Goal: Task Accomplishment & Management: Manage account settings

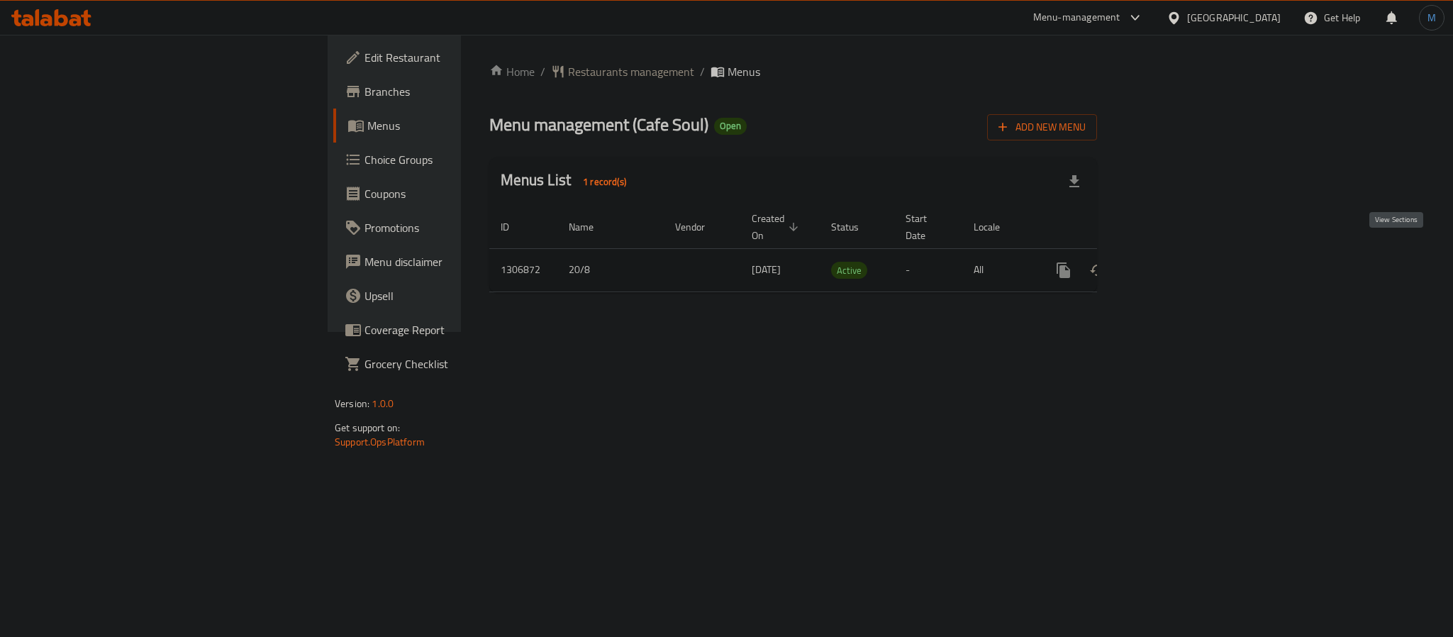
click at [1172, 264] on icon "enhanced table" at bounding box center [1165, 270] width 13 height 13
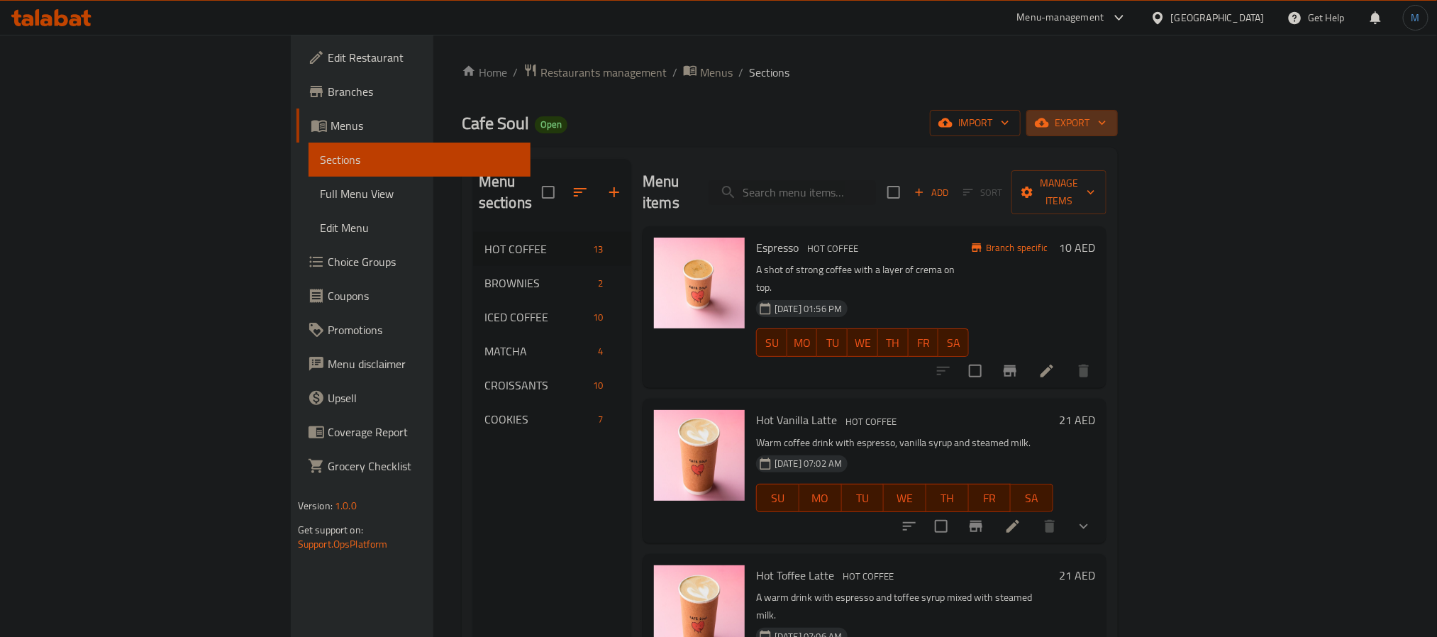
click at [1106, 121] on span "export" at bounding box center [1071, 123] width 69 height 18
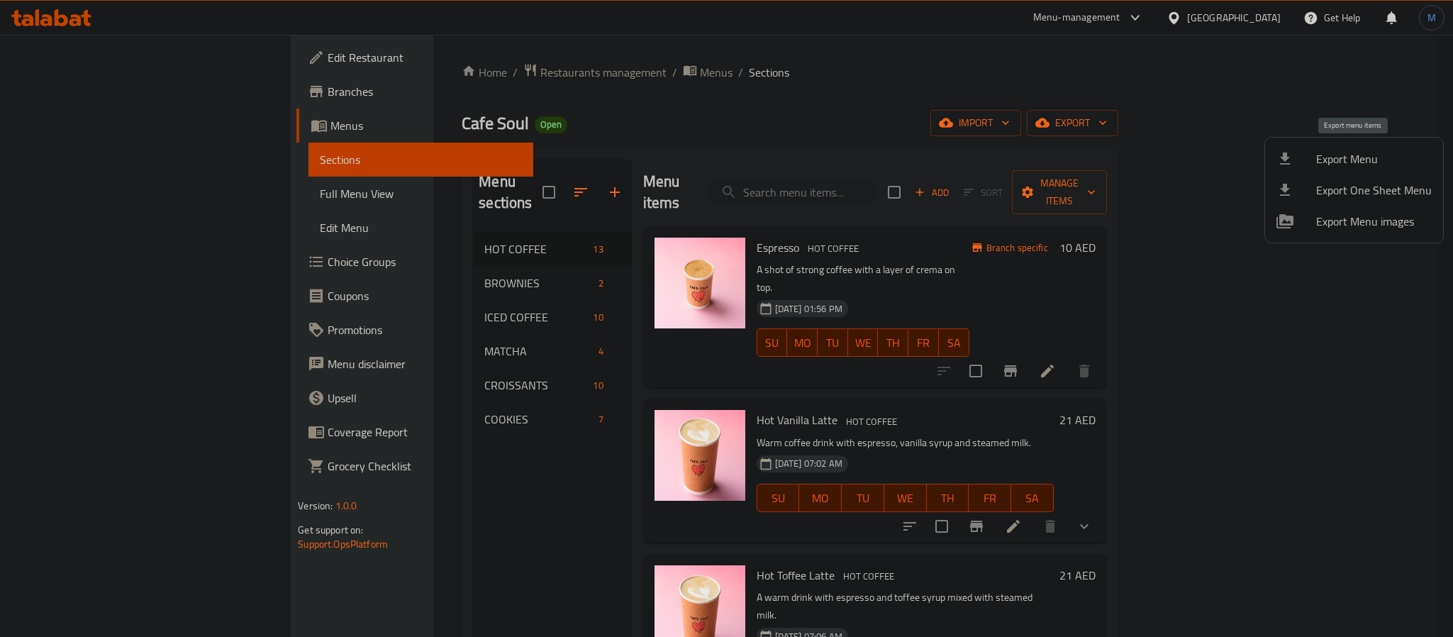
click at [1366, 156] on span "Export Menu" at bounding box center [1374, 158] width 116 height 17
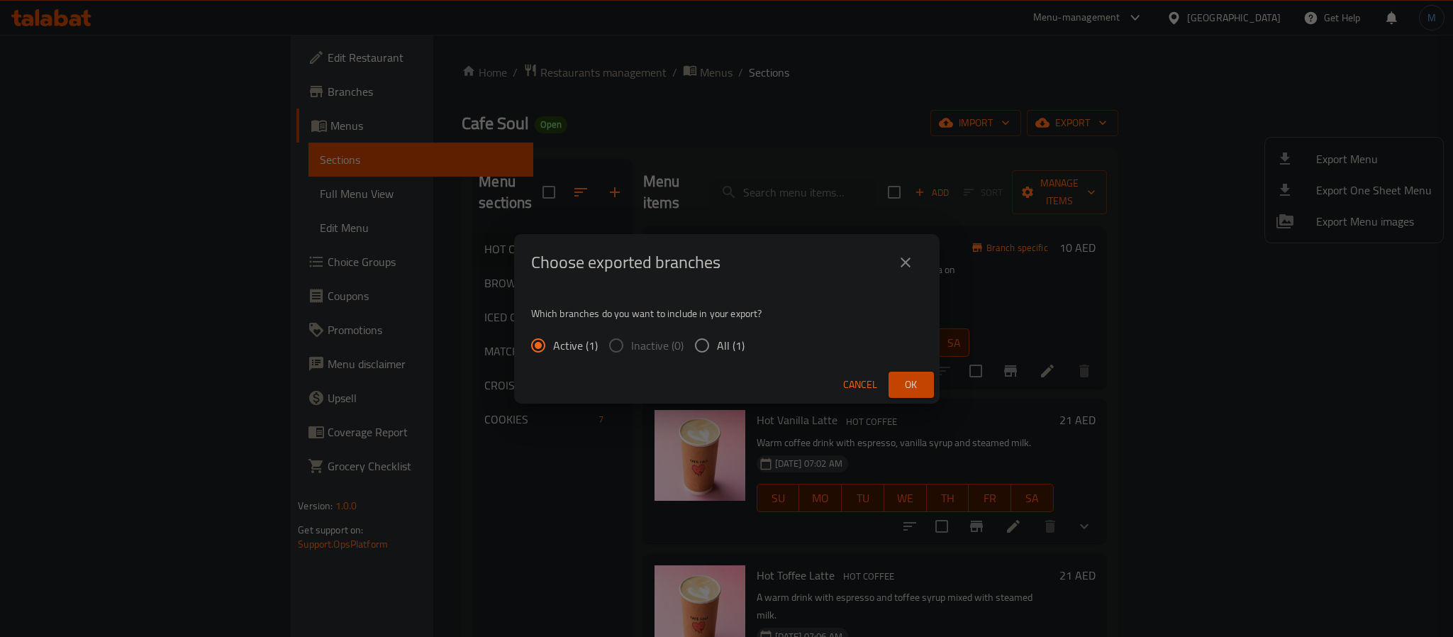
click at [908, 389] on span "Ok" at bounding box center [911, 385] width 23 height 18
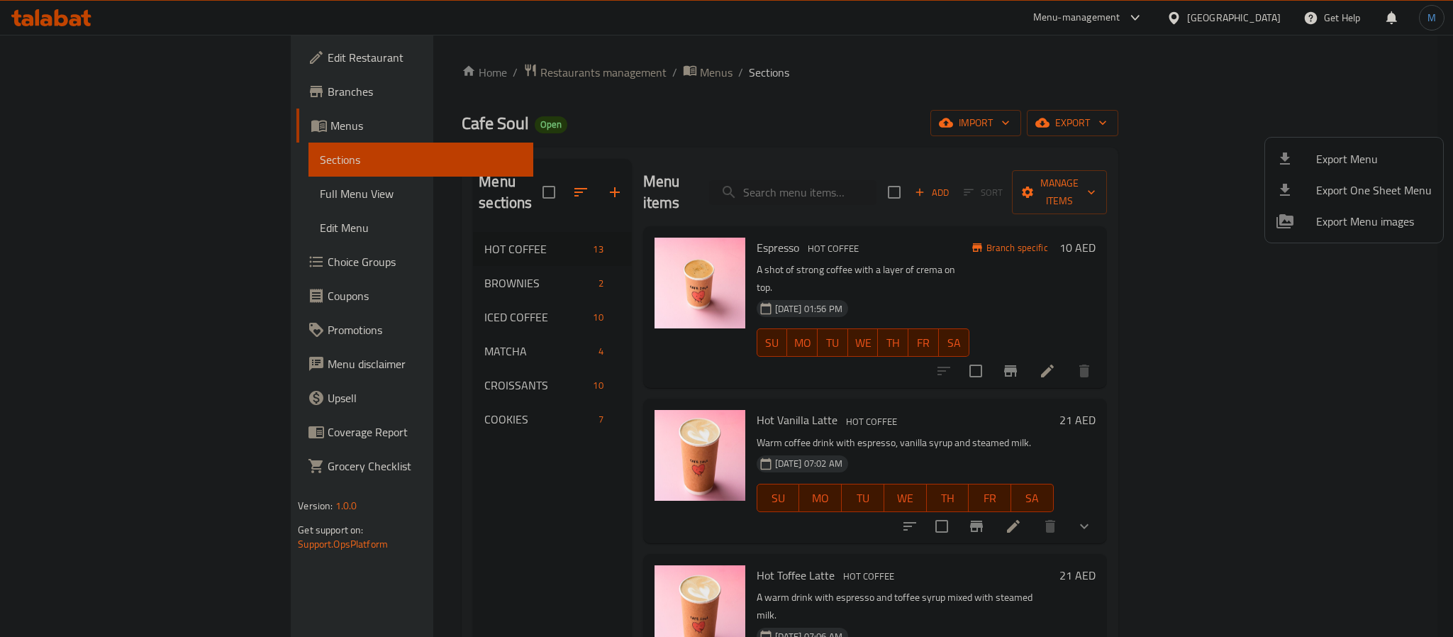
click at [460, 464] on div at bounding box center [726, 318] width 1453 height 637
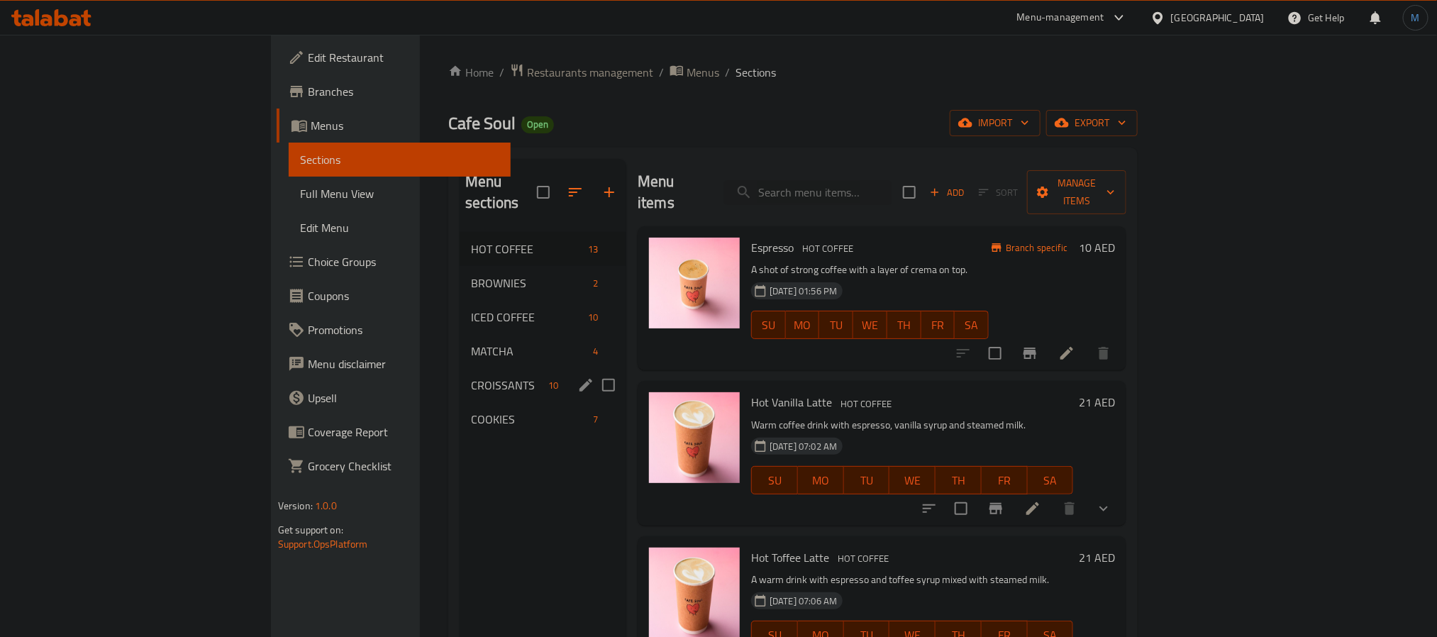
click at [471, 377] on span "CROISSANTS" at bounding box center [507, 385] width 72 height 17
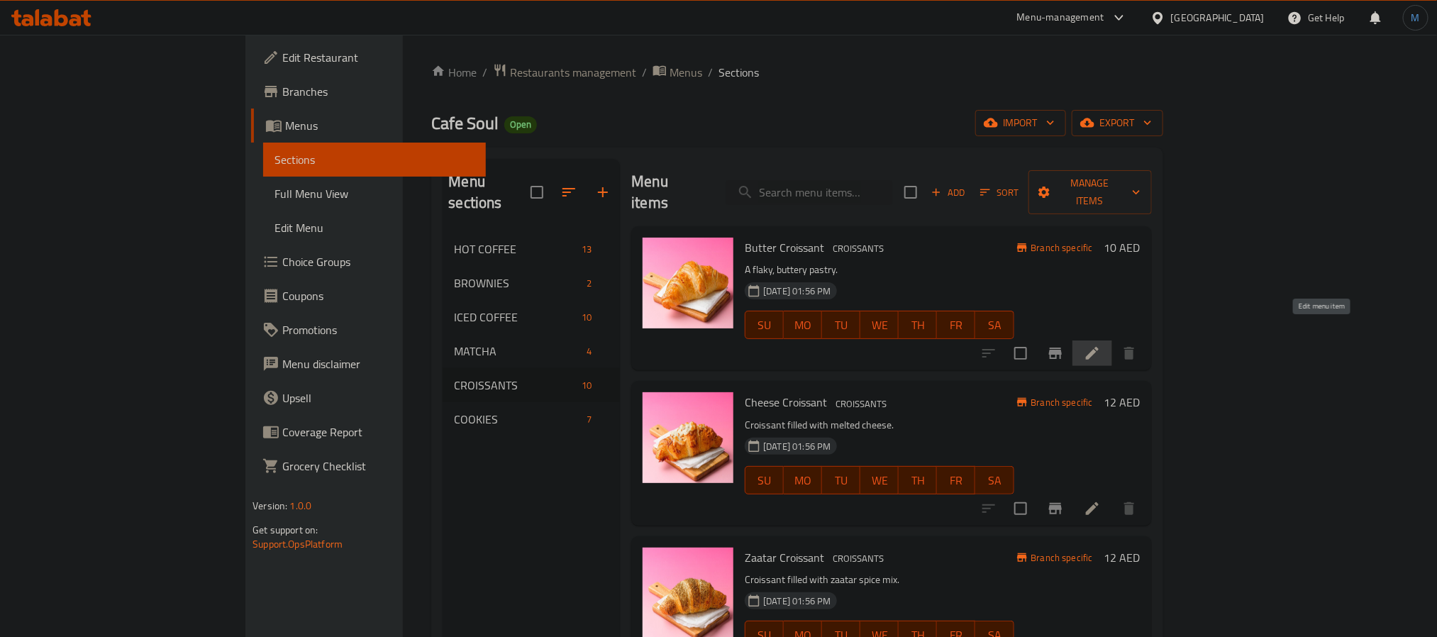
click at [1101, 345] on icon at bounding box center [1092, 353] width 17 height 17
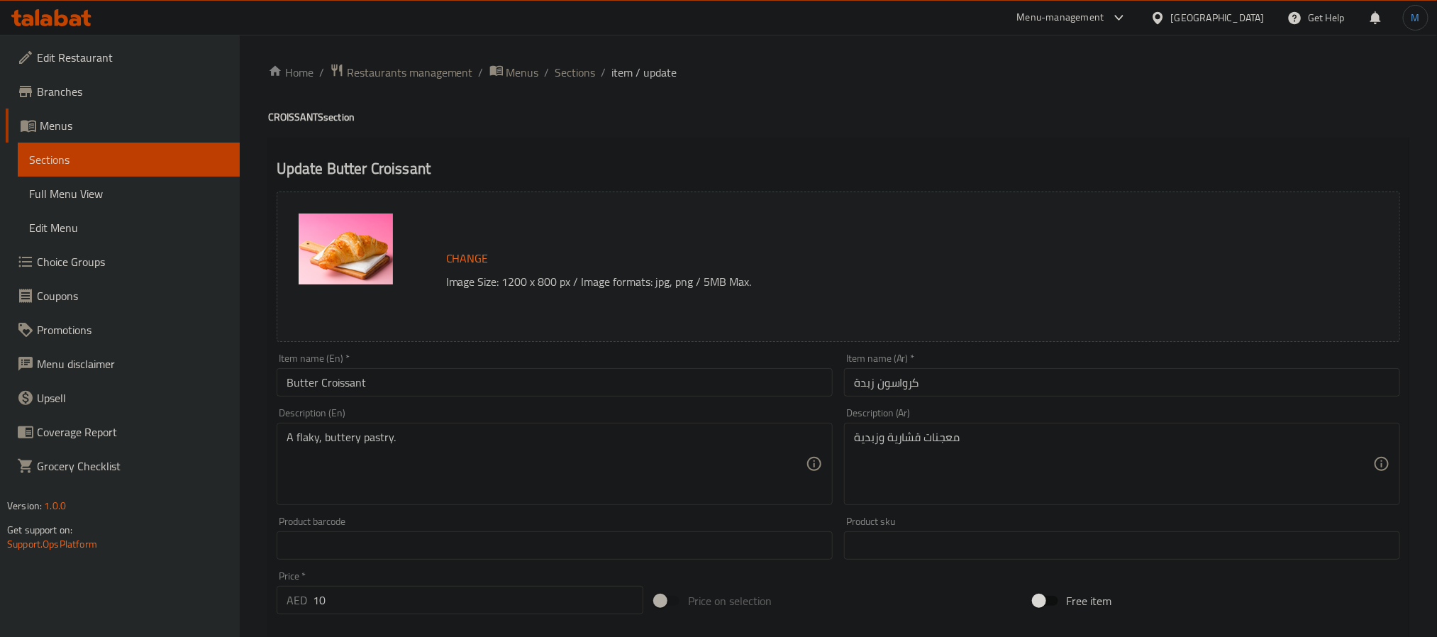
click at [385, 426] on div "A flaky, buttery pastry. Description (En)" at bounding box center [555, 464] width 556 height 82
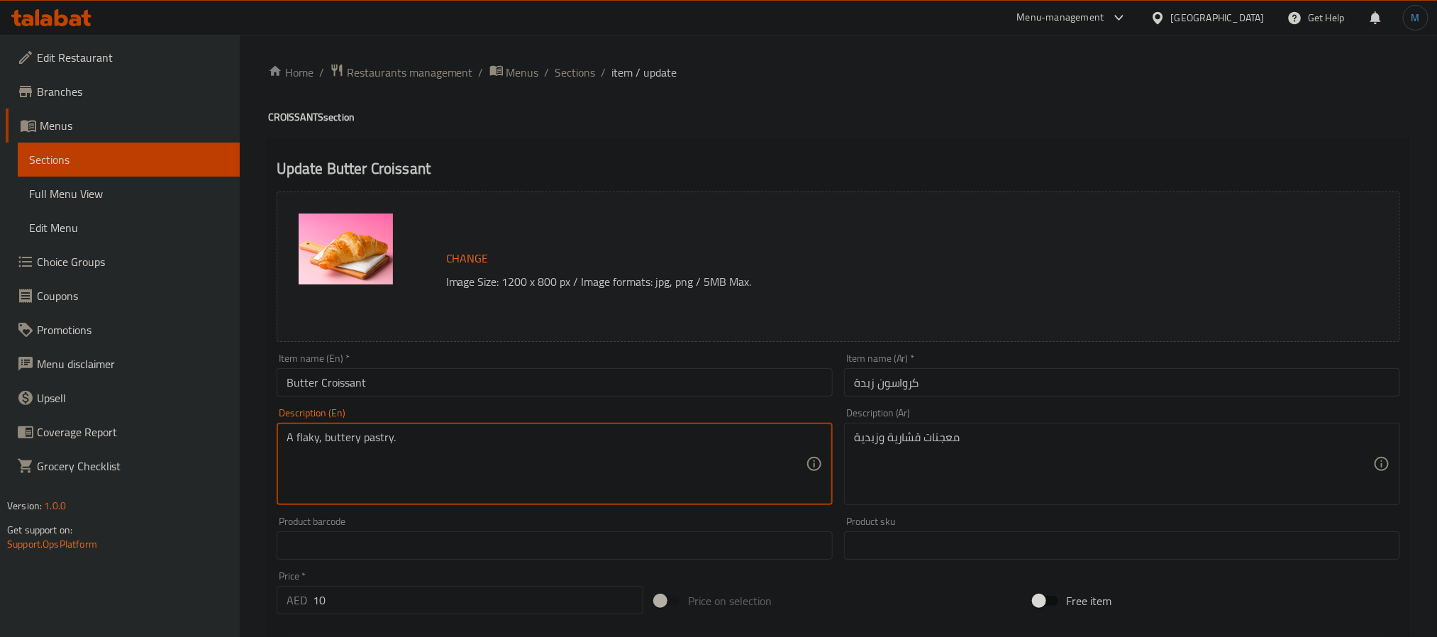
paste textarea "layers of light, flaky pastry made with rich butter"
type textarea "layers of light, flaky pastry made with rich butter"
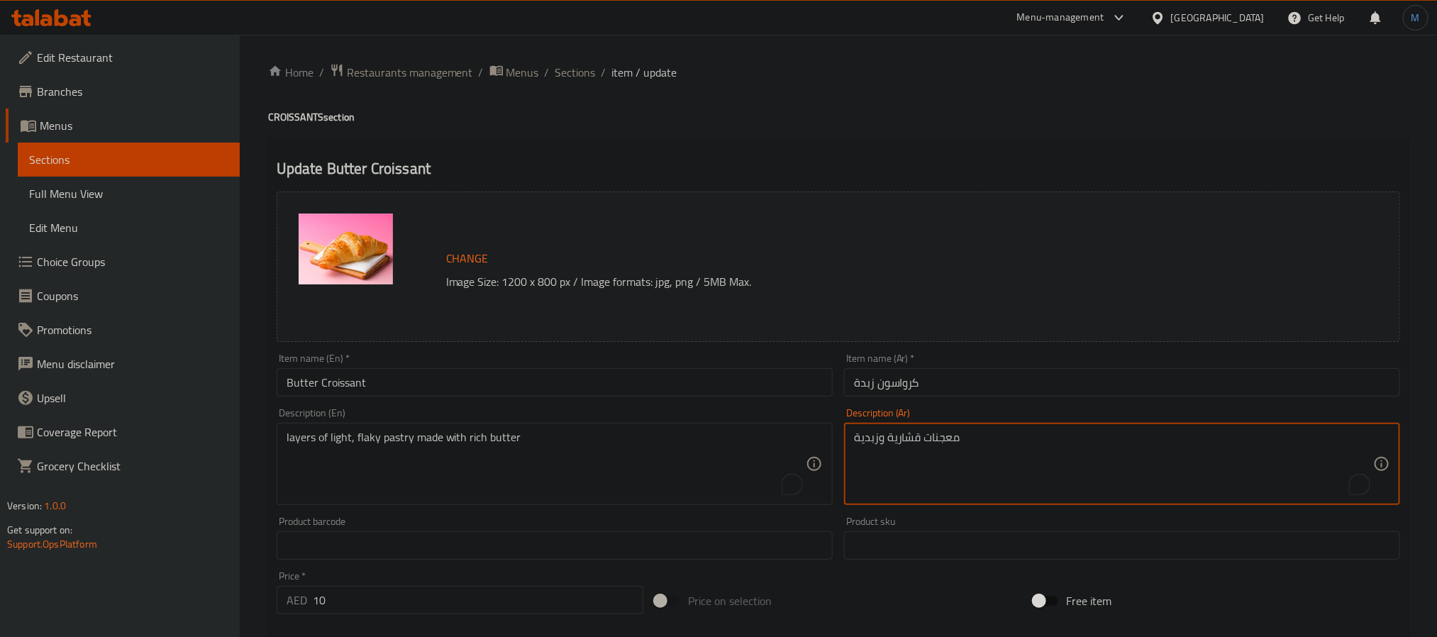
paste textarea "طبقات من المعجنات الخفيفة والمتقشرة المصنوعة من الزبدة الغنية"
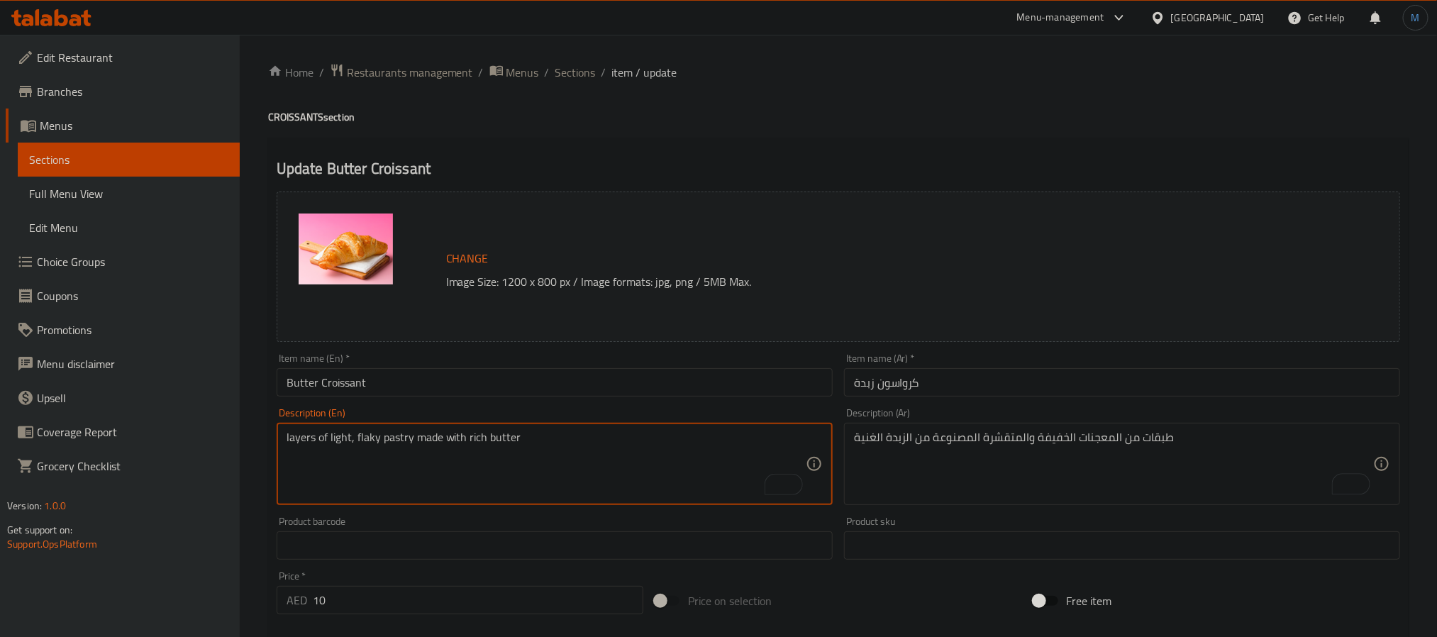
click at [401, 432] on textarea "layers of light, flaky pastry made with rich butter" at bounding box center [545, 463] width 519 height 67
click at [364, 434] on textarea "layers of light, flaky pastry made with rich butter" at bounding box center [545, 463] width 519 height 67
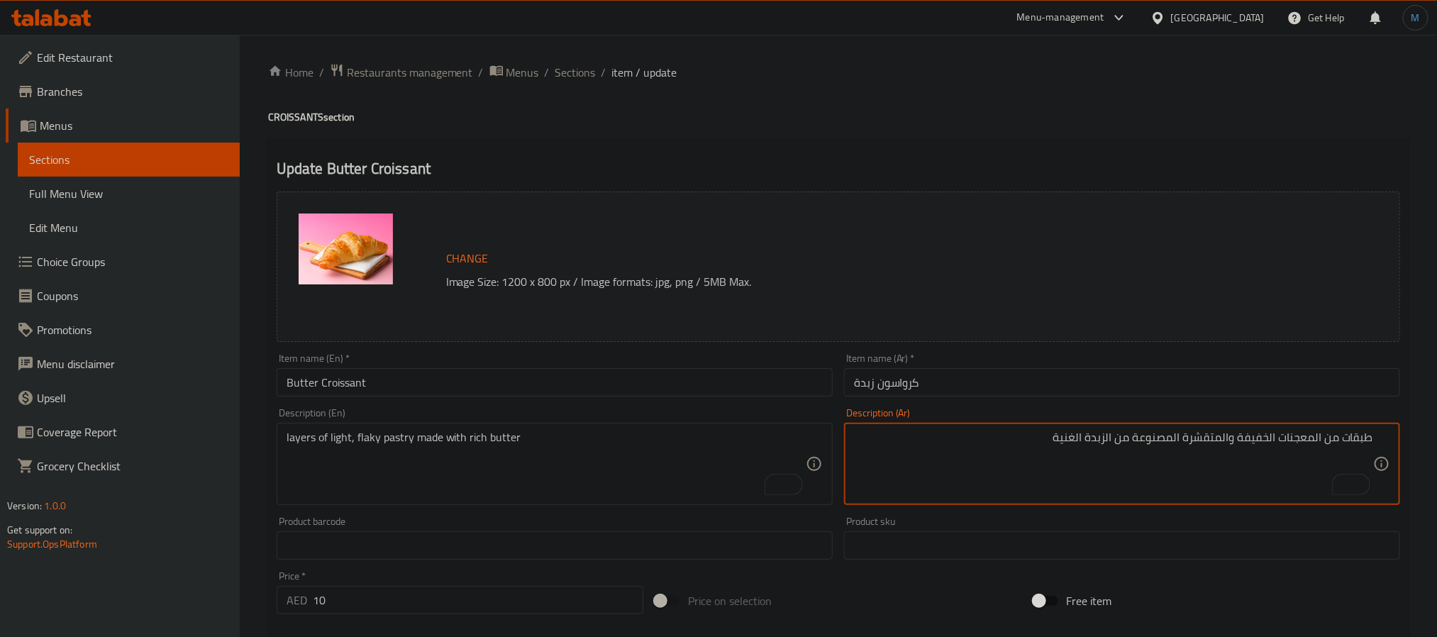
drag, startPoint x: 1093, startPoint y: 453, endPoint x: 1106, endPoint y: 464, distance: 16.6
click at [1106, 464] on textarea "طبقات من المعجنات الخفيفة والمتقشرة المصنوعة من الزبدة الغنية" at bounding box center [1113, 463] width 519 height 67
drag, startPoint x: 1181, startPoint y: 440, endPoint x: 1230, endPoint y: 439, distance: 48.9
click at [1230, 439] on textarea "طبقات من المعجنات الخفيفة والمتقشرة المصنوعة من الزبدة الغنية" at bounding box center [1113, 463] width 519 height 67
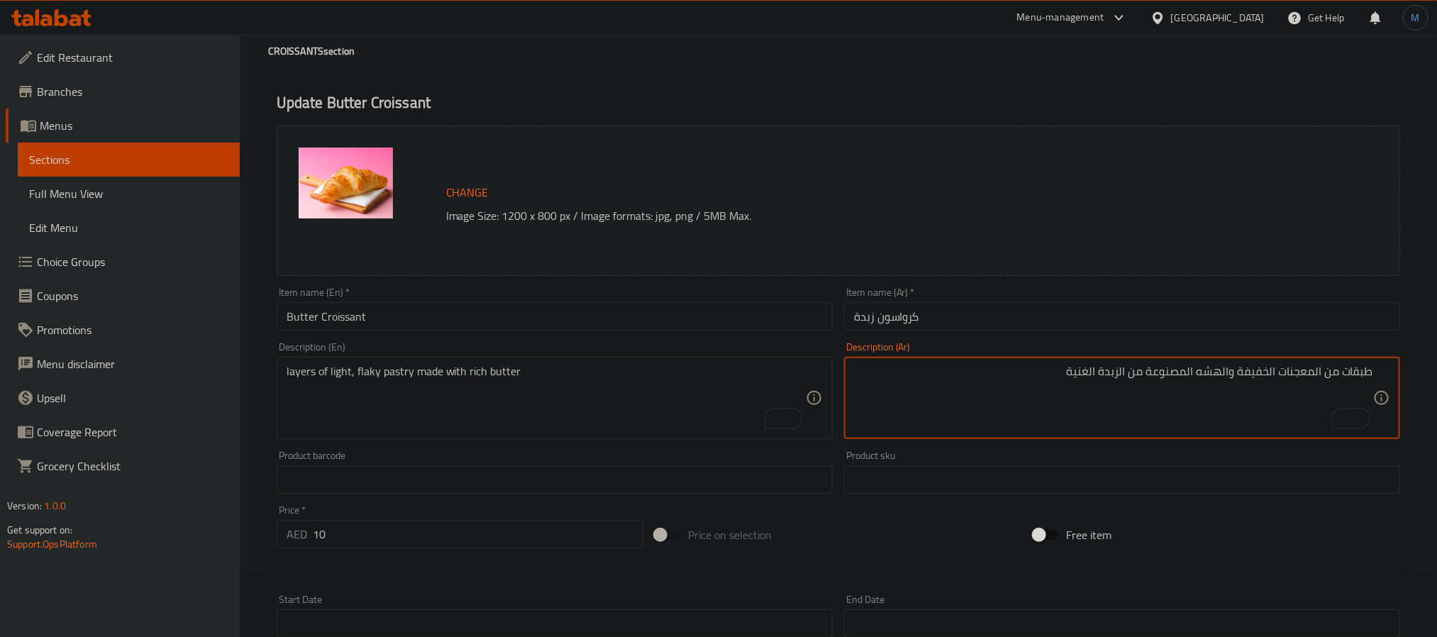
scroll to position [65, 0]
drag, startPoint x: 1135, startPoint y: 375, endPoint x: 1193, endPoint y: 371, distance: 59.0
click at [1193, 371] on textarea "طبقات من المعجنات الخفيفة والهشه المصنوعة من الزبدة الغنية" at bounding box center [1113, 399] width 519 height 67
click at [1196, 375] on textarea "طبقات من المعجنات الخفيفة والهشه امخبوزة الزبدة الغنية" at bounding box center [1113, 399] width 519 height 67
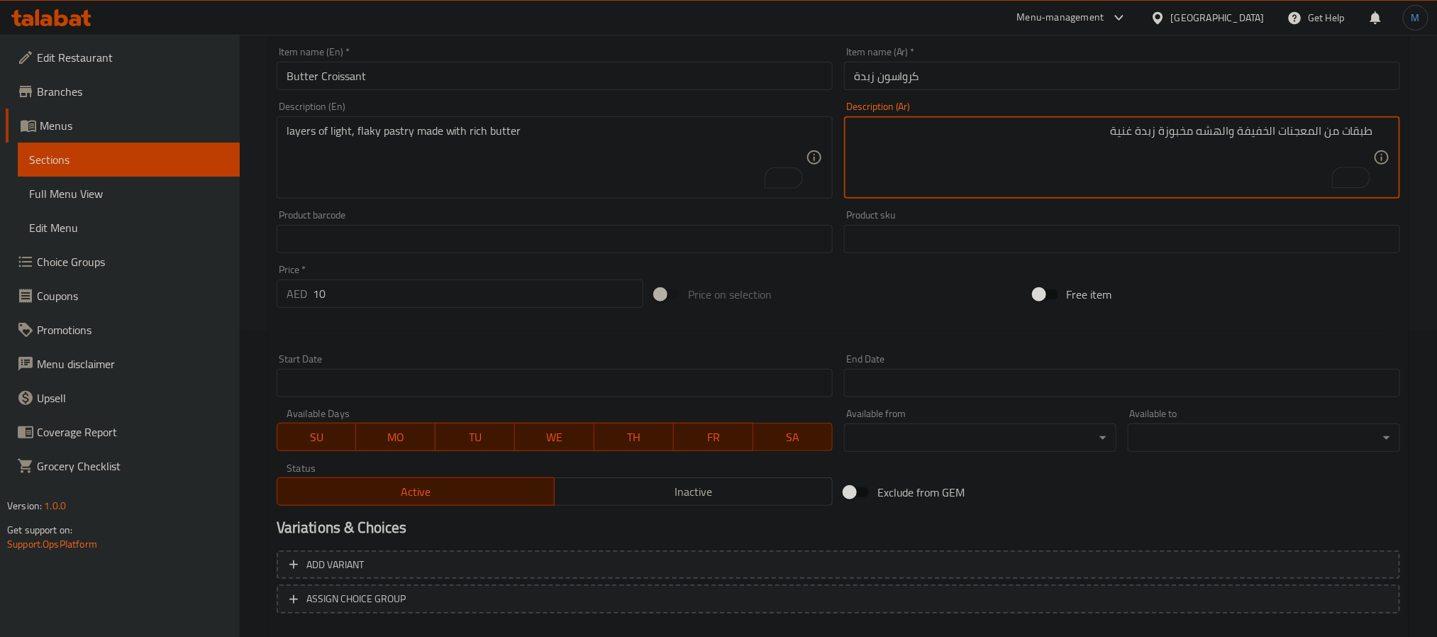
scroll to position [384, 0]
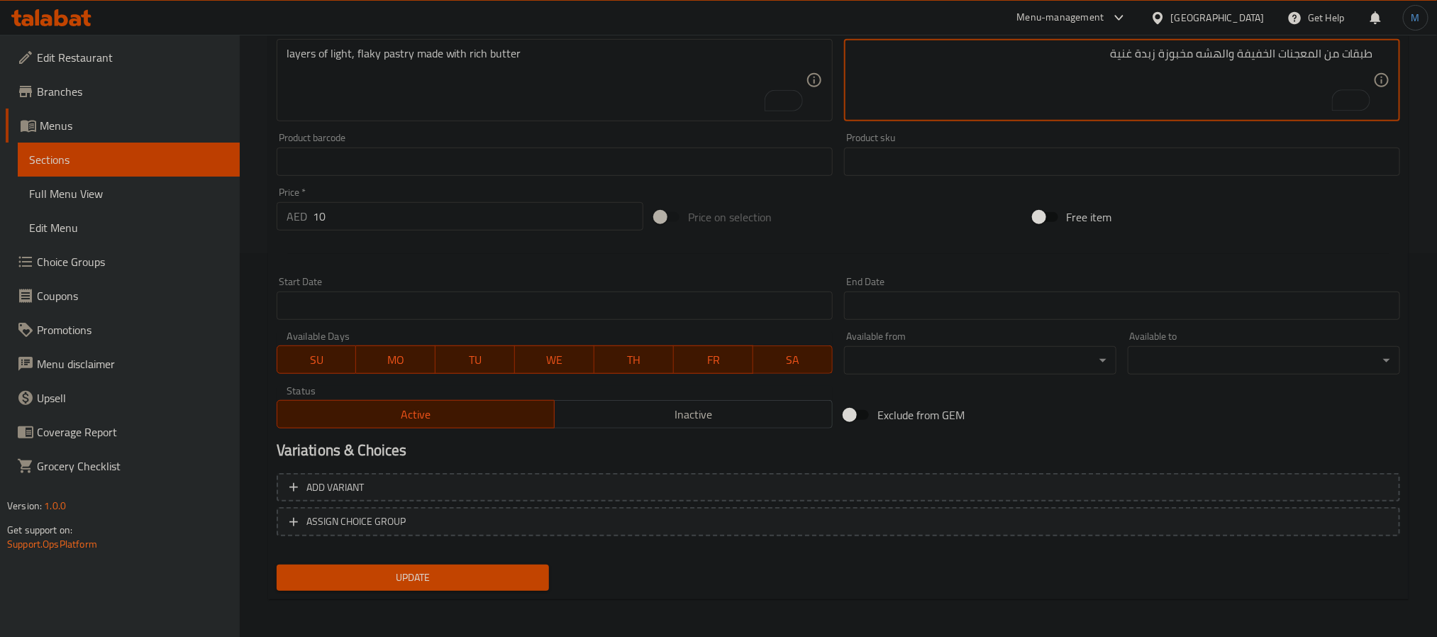
type textarea "طبقات من المعجنات الخفيفة والهشه مخبوزة زبدة غنية"
click at [408, 591] on div "Update" at bounding box center [413, 578] width 284 height 38
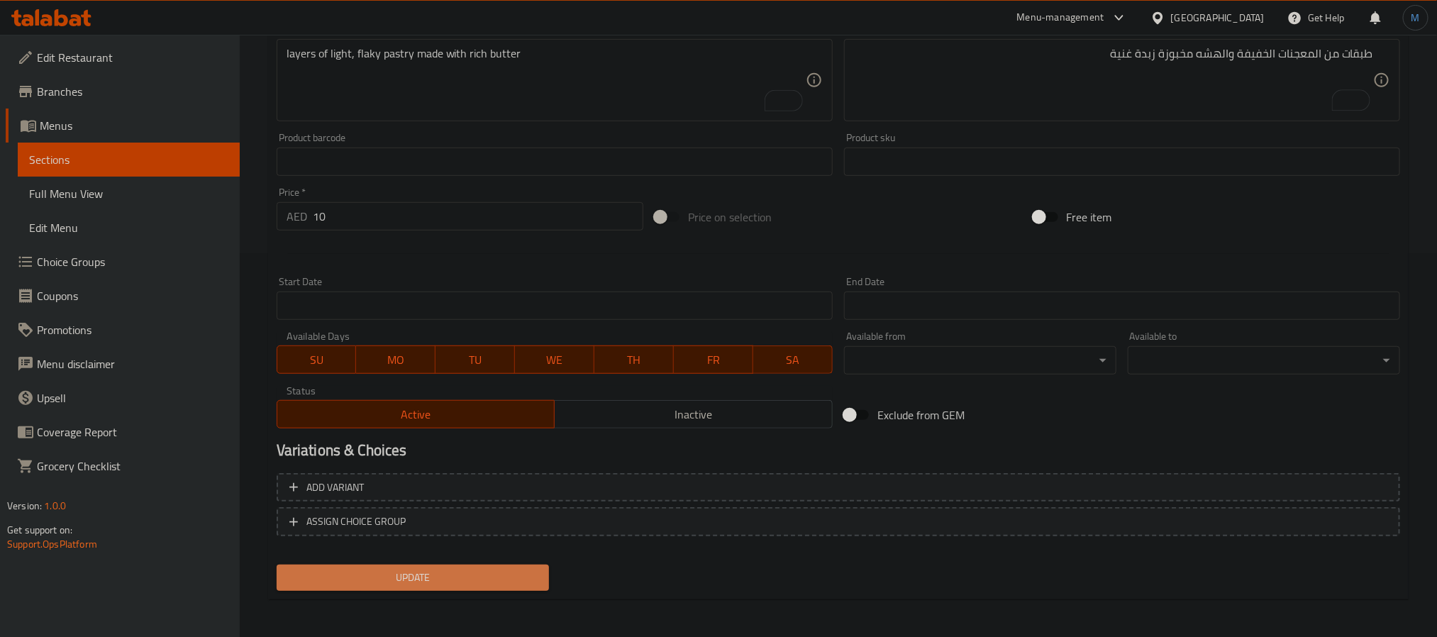
click at [415, 581] on span "Update" at bounding box center [413, 578] width 250 height 18
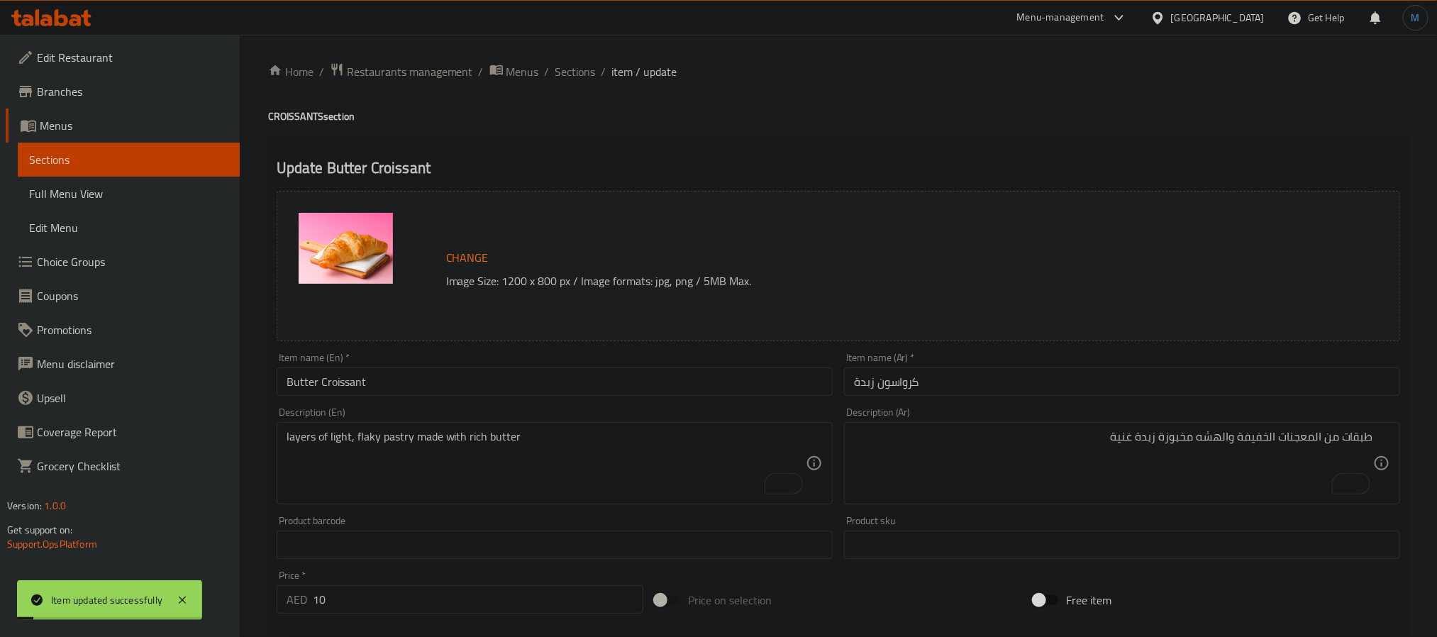
scroll to position [0, 0]
click at [559, 75] on span "Sections" at bounding box center [575, 72] width 40 height 17
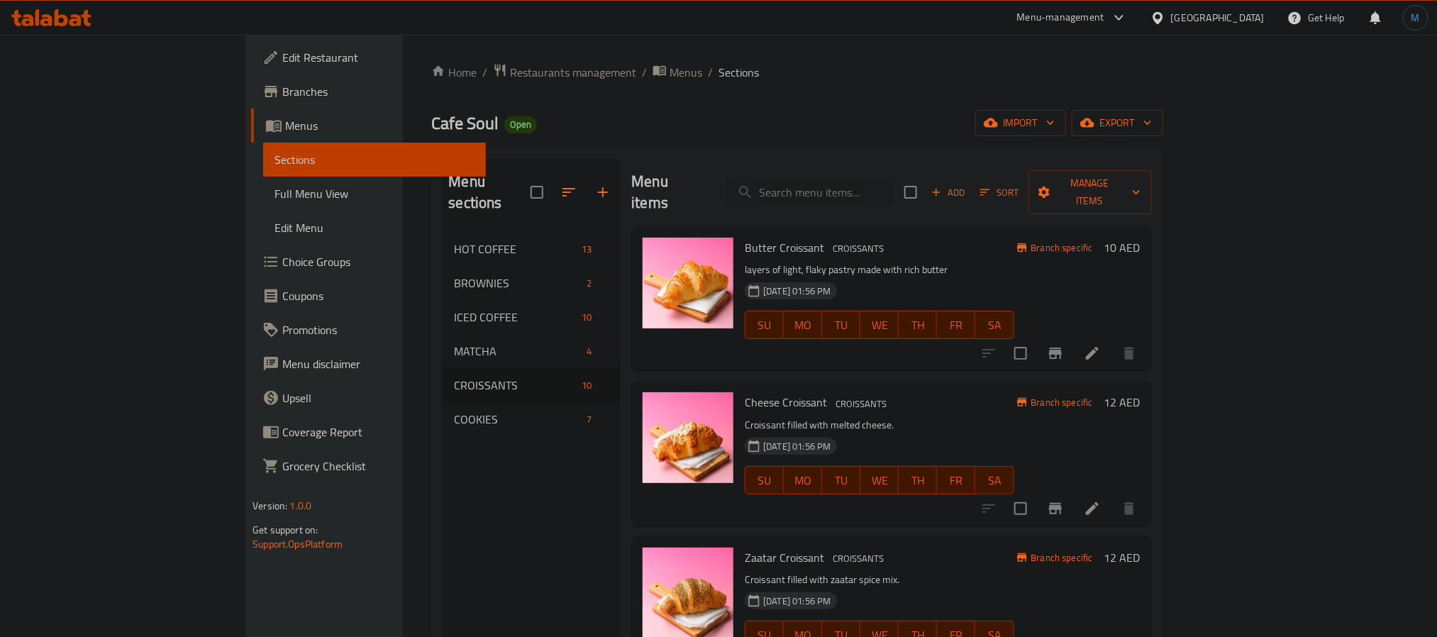
click at [1112, 496] on li at bounding box center [1092, 509] width 40 height 26
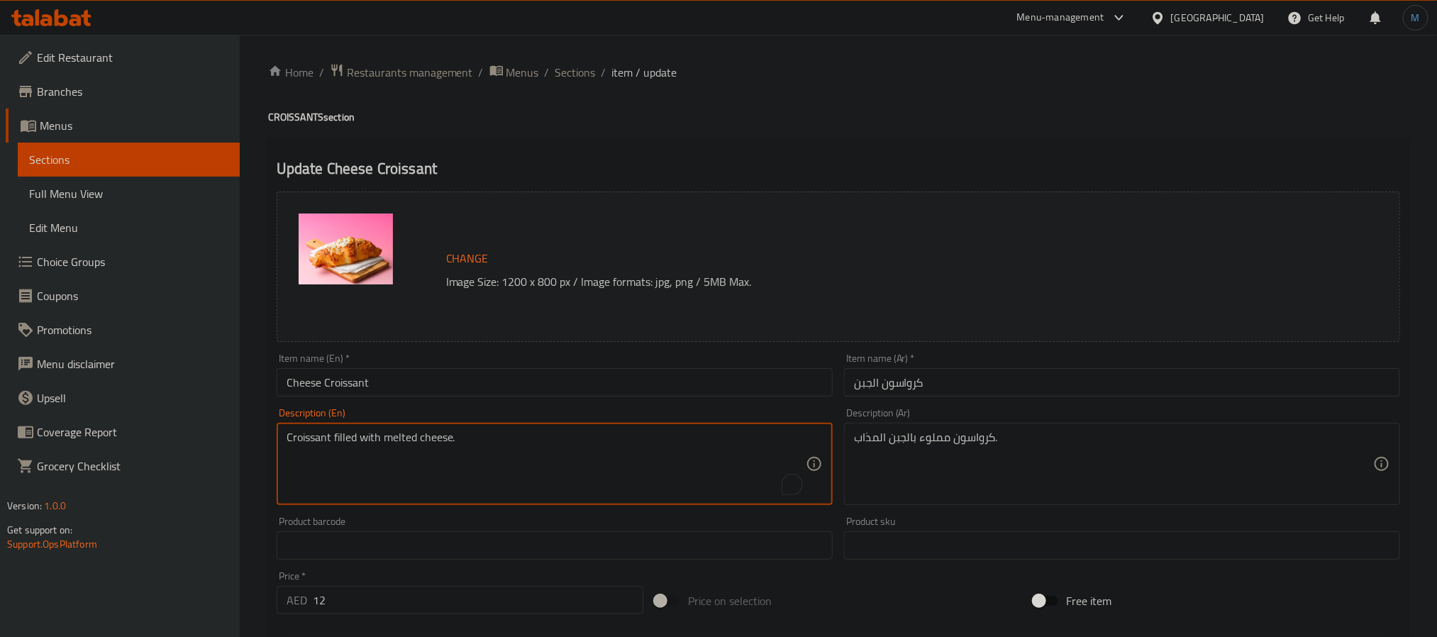
paste textarea "buttery croissant filled and topped with cheese"
type textarea "buttery croissant filled and topped with cheese"
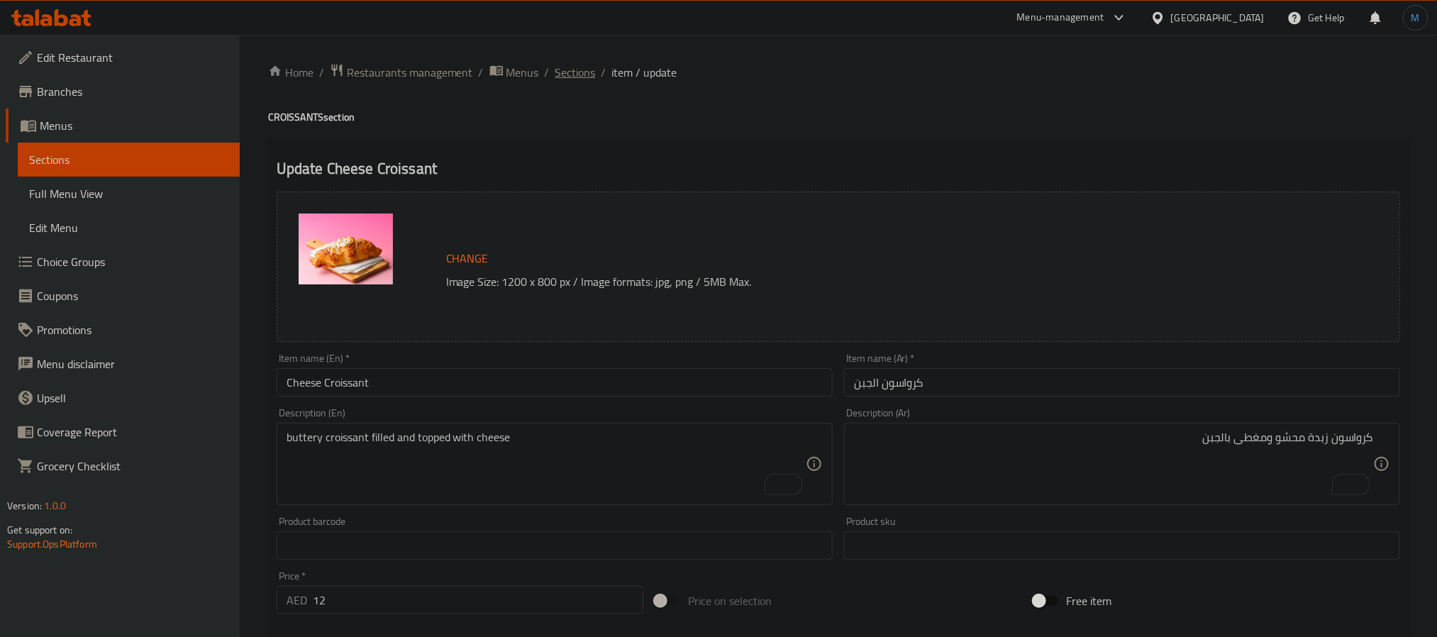
click at [577, 68] on span "Sections" at bounding box center [575, 72] width 40 height 17
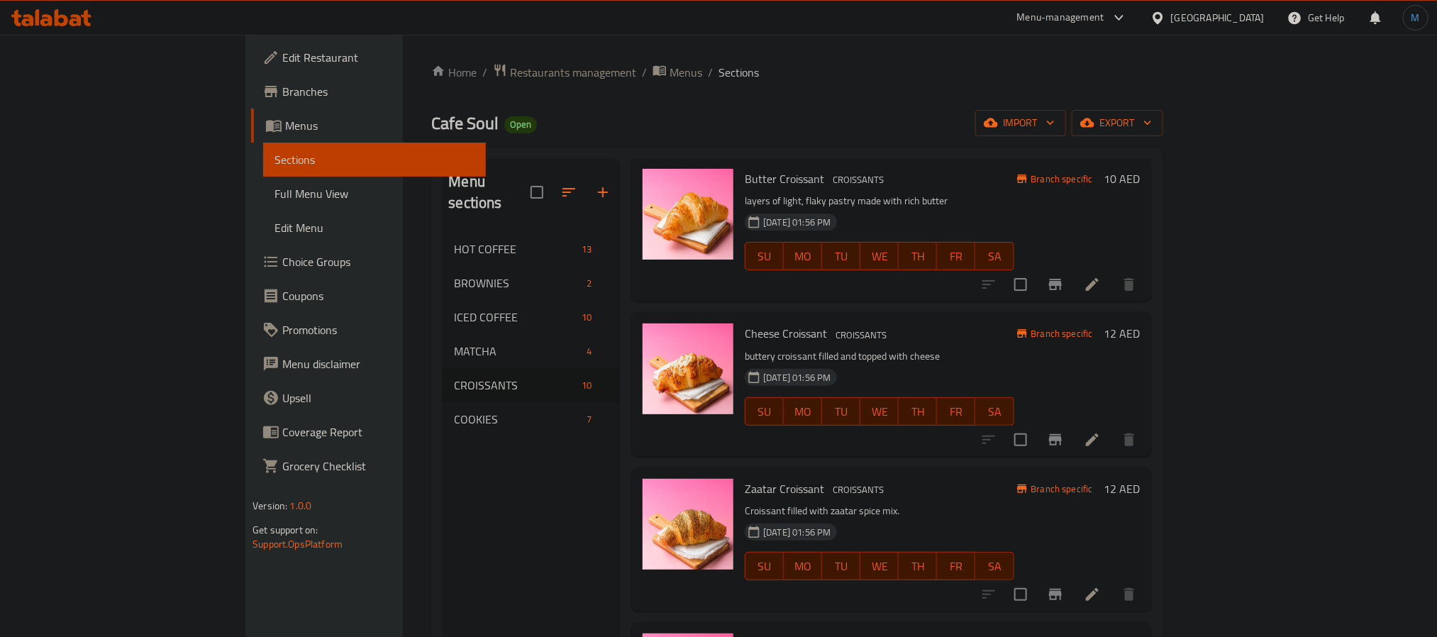
scroll to position [106, 0]
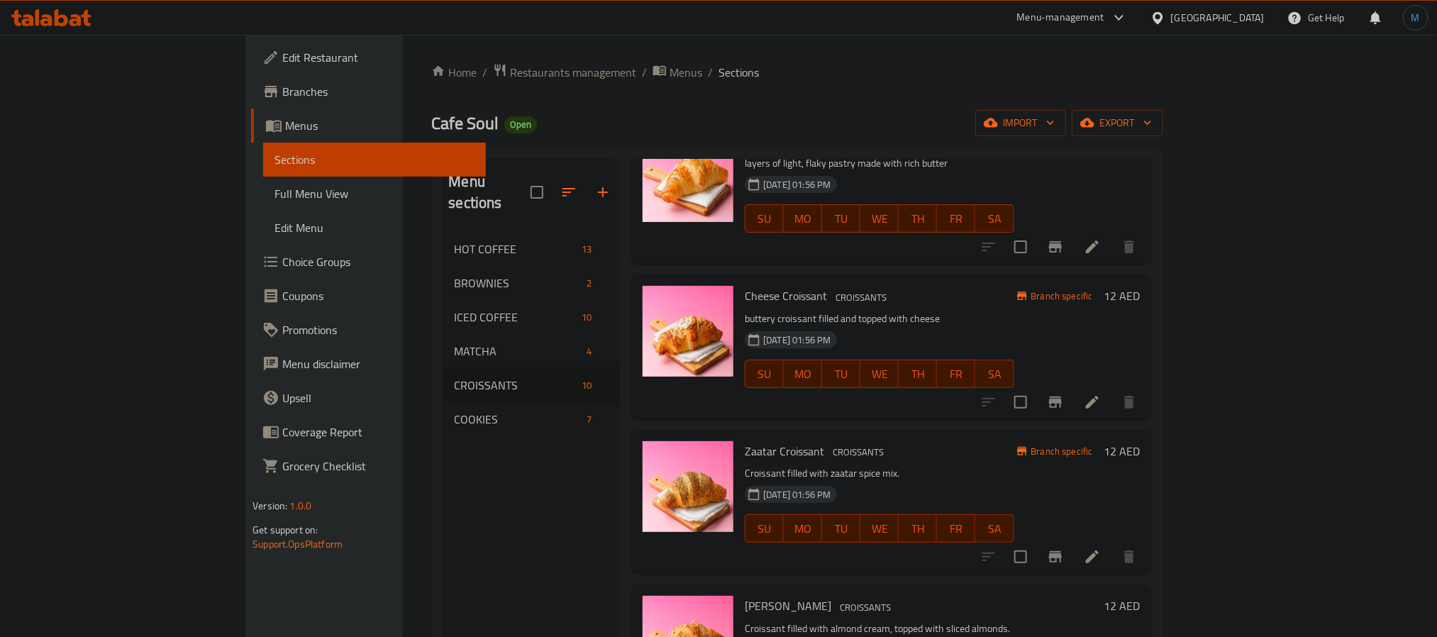
click at [1112, 544] on li at bounding box center [1092, 557] width 40 height 26
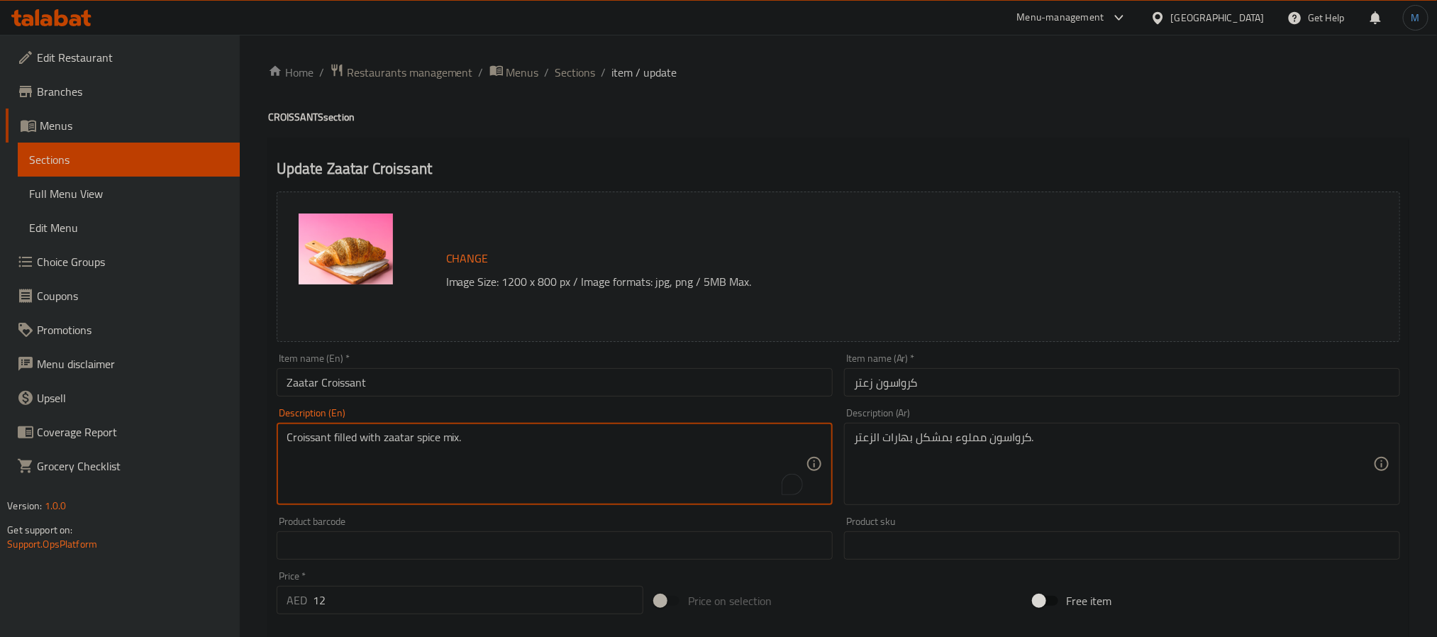
paste textarea "buttery croissant filled and topped with zaatar"
type textarea "buttery croissant filled and topped with zaatar"
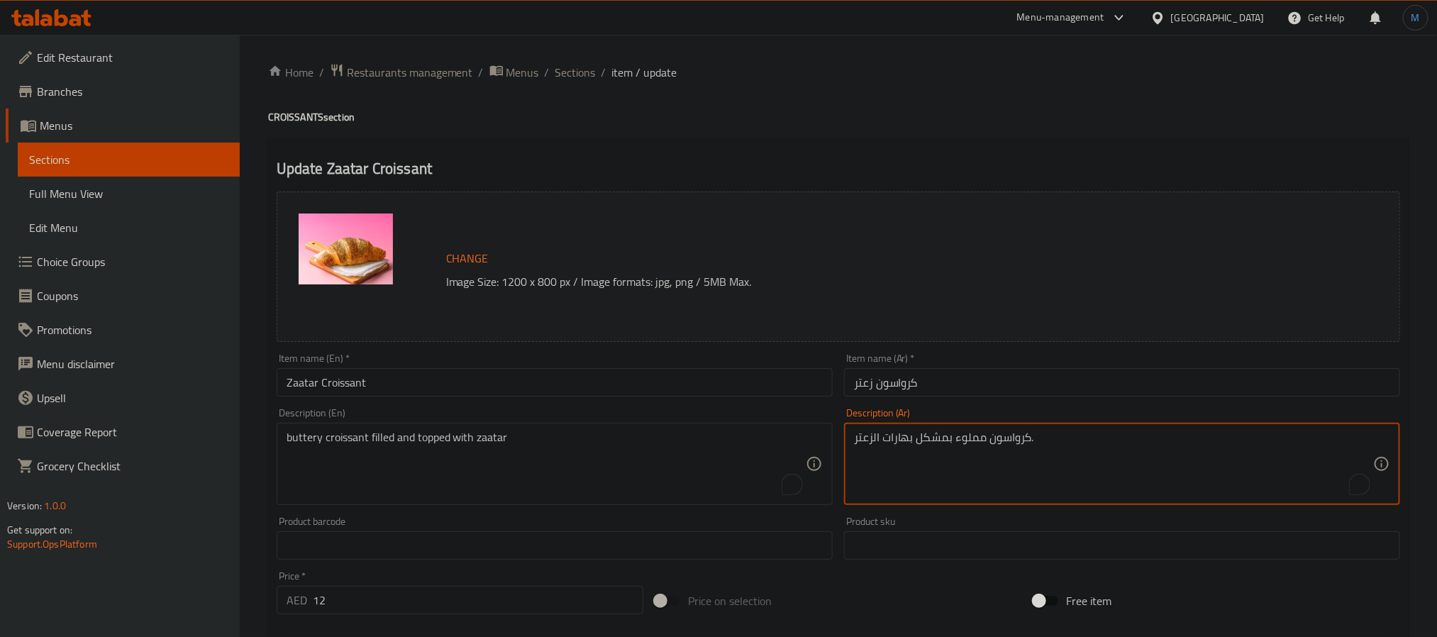
paste textarea "كرواسون زبداني محشو ومغطى بالزعتر"
paste textarea "رواسون زبداني محشو ومغطى بالزعتر"
click at [1308, 428] on div "كرواسون زبداني محشو ومغطى بالزعتر Description (Ar)" at bounding box center [1122, 464] width 556 height 82
click at [1304, 440] on textarea "كرواسون زبداني محشو ومغطى بالزعتر" at bounding box center [1113, 463] width 519 height 67
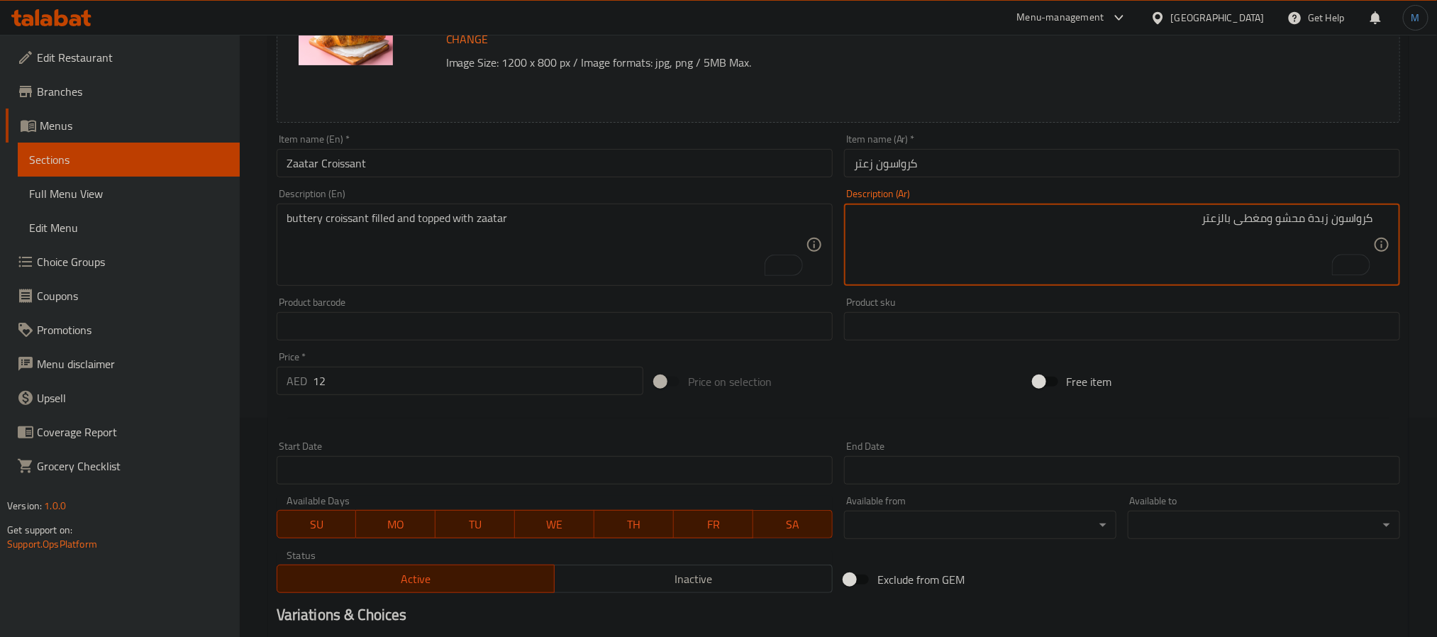
scroll to position [384, 0]
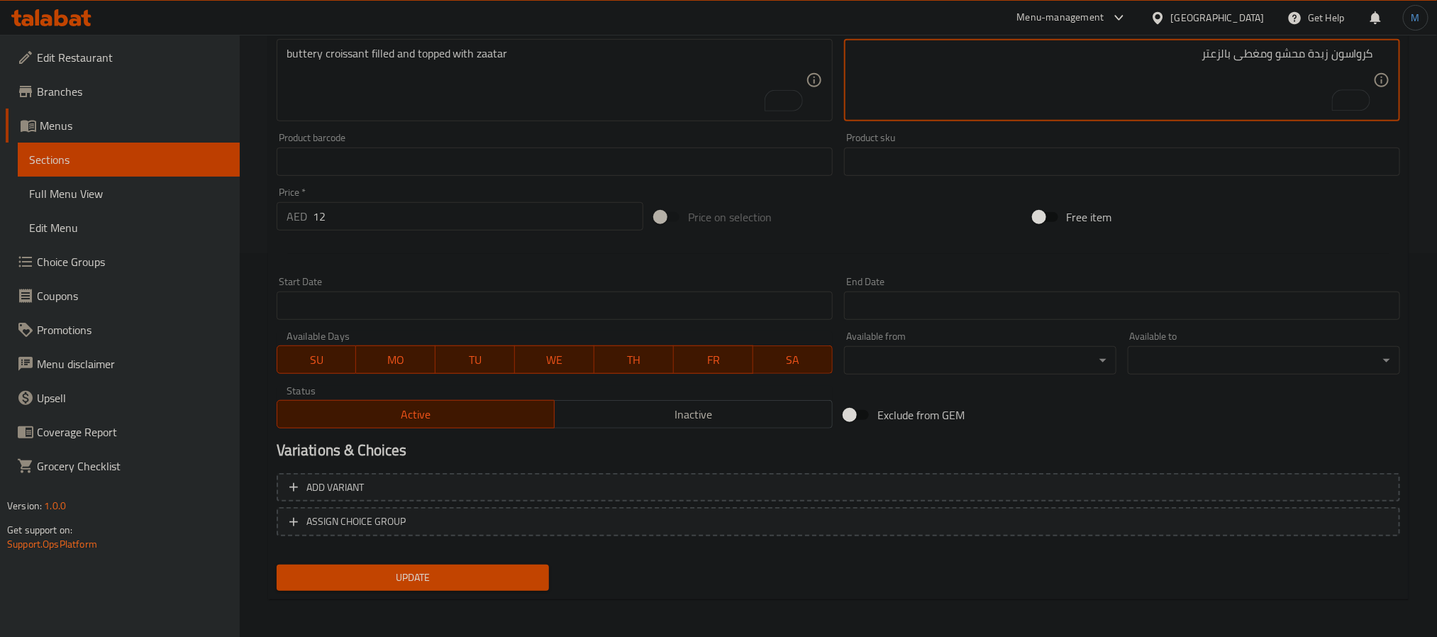
type textarea "كرواسون زبدة محشو ومغطى بالزعتر"
click at [477, 573] on span "Update" at bounding box center [413, 578] width 250 height 18
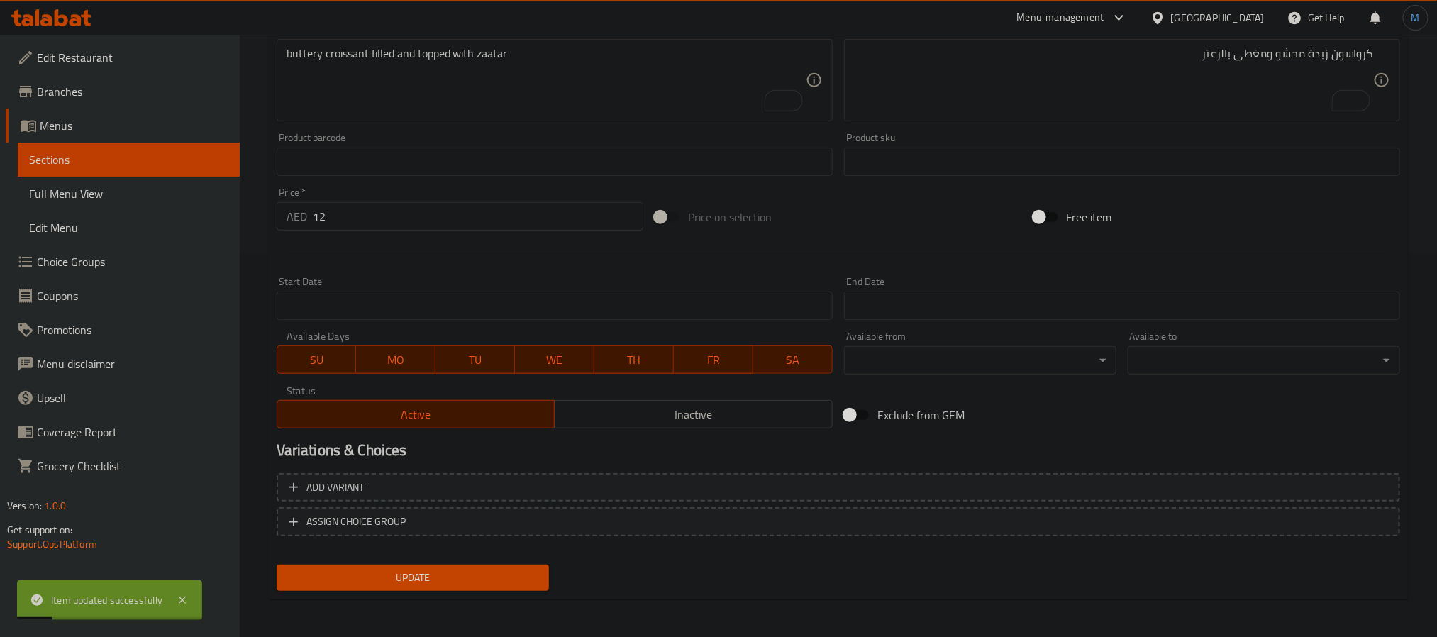
scroll to position [0, 0]
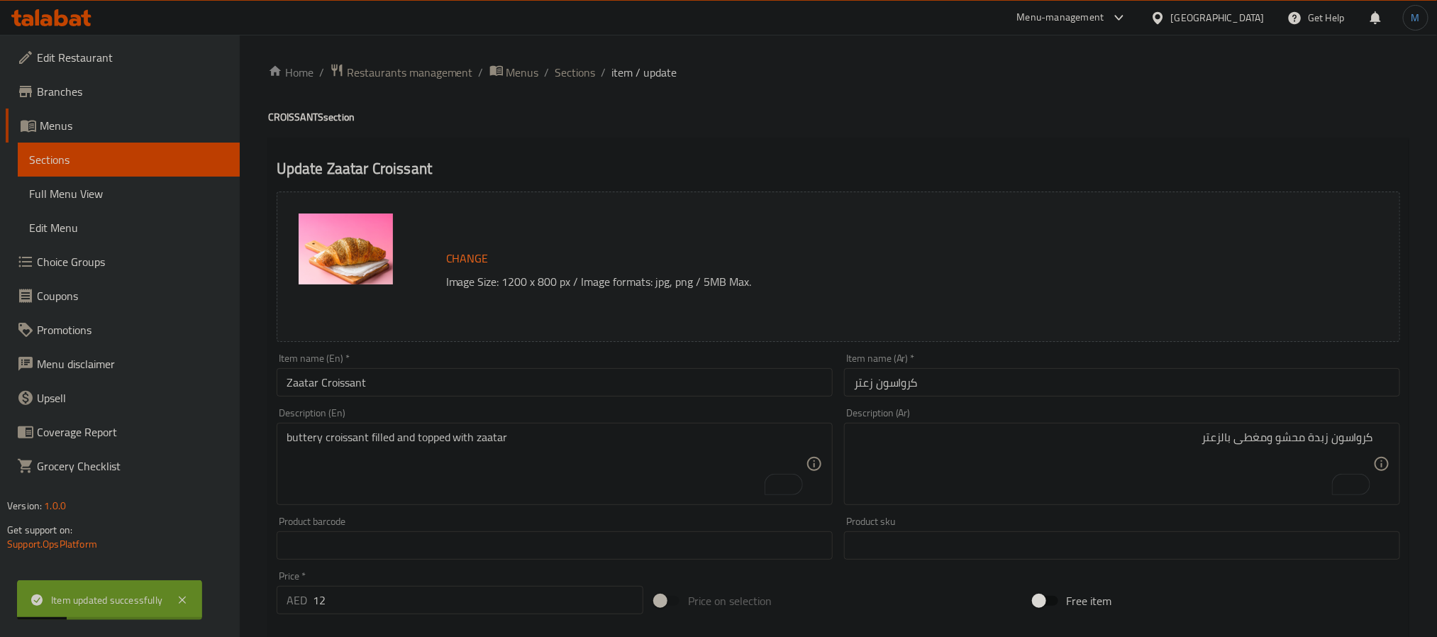
click at [596, 77] on ol "Home / Restaurants management / Menus / Sections / item / update" at bounding box center [838, 72] width 1140 height 18
click at [579, 75] on span "Sections" at bounding box center [575, 72] width 40 height 17
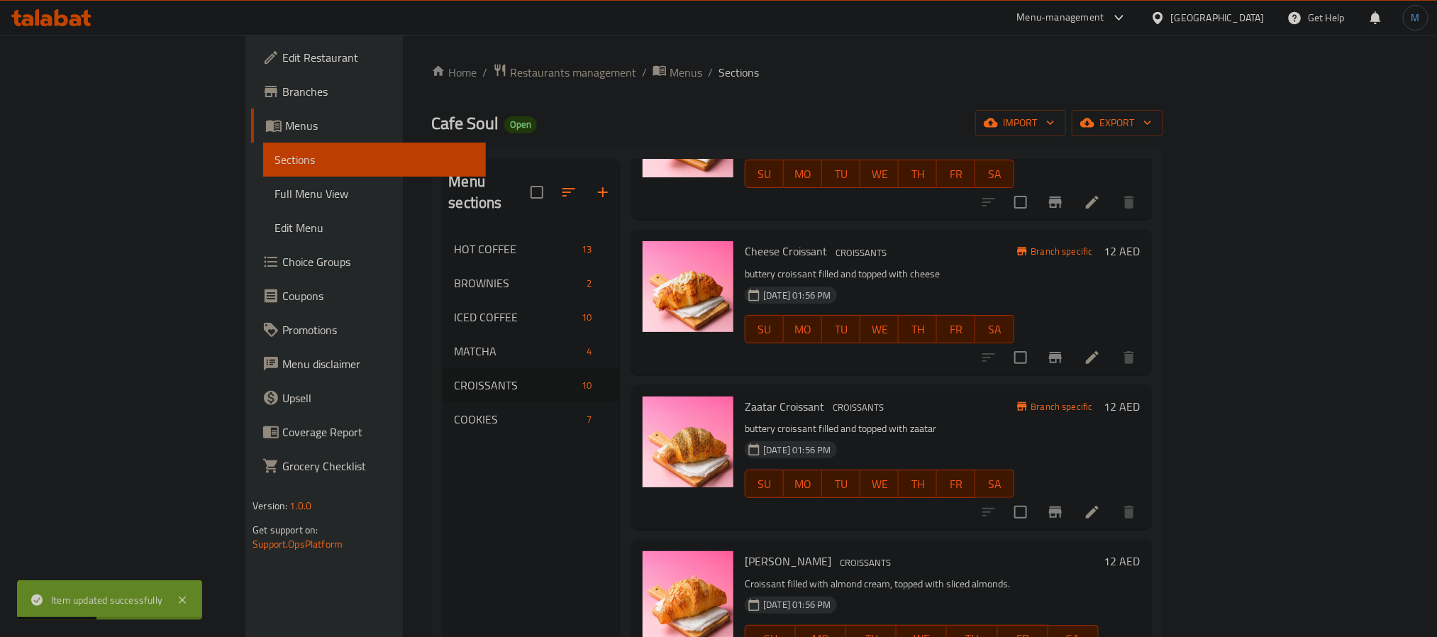
scroll to position [425, 0]
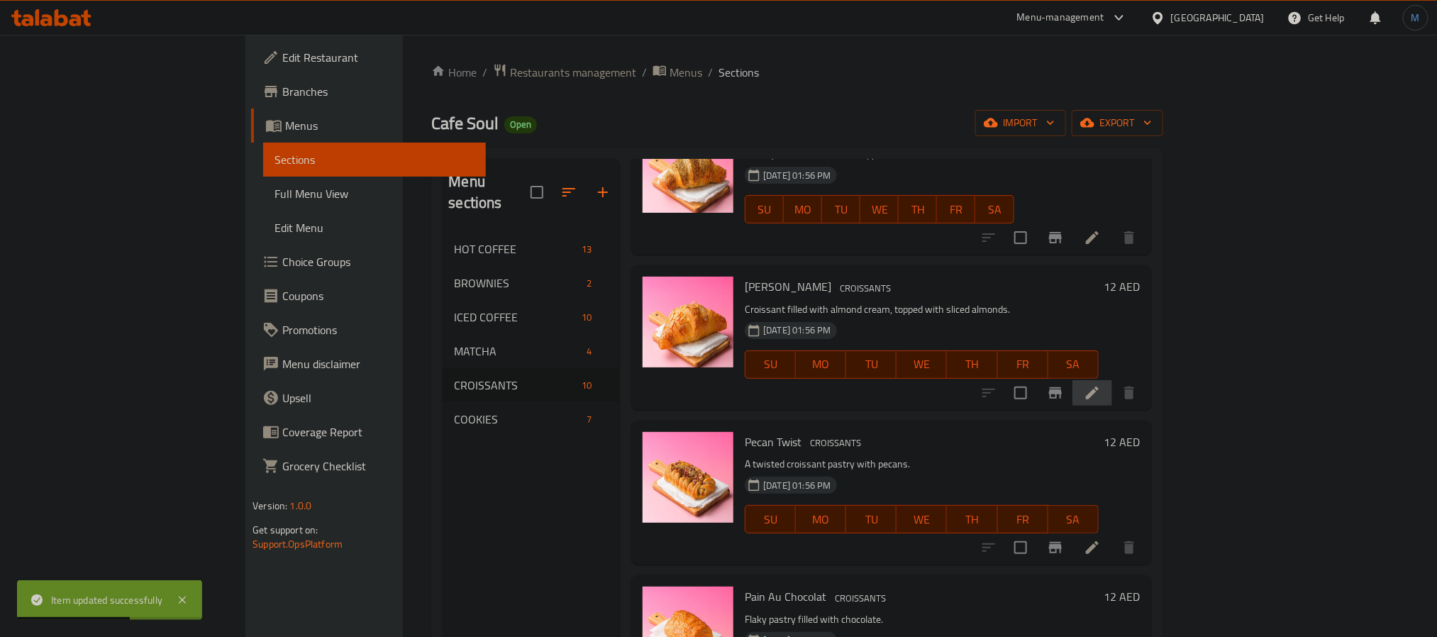
click at [1101, 384] on icon at bounding box center [1092, 392] width 17 height 17
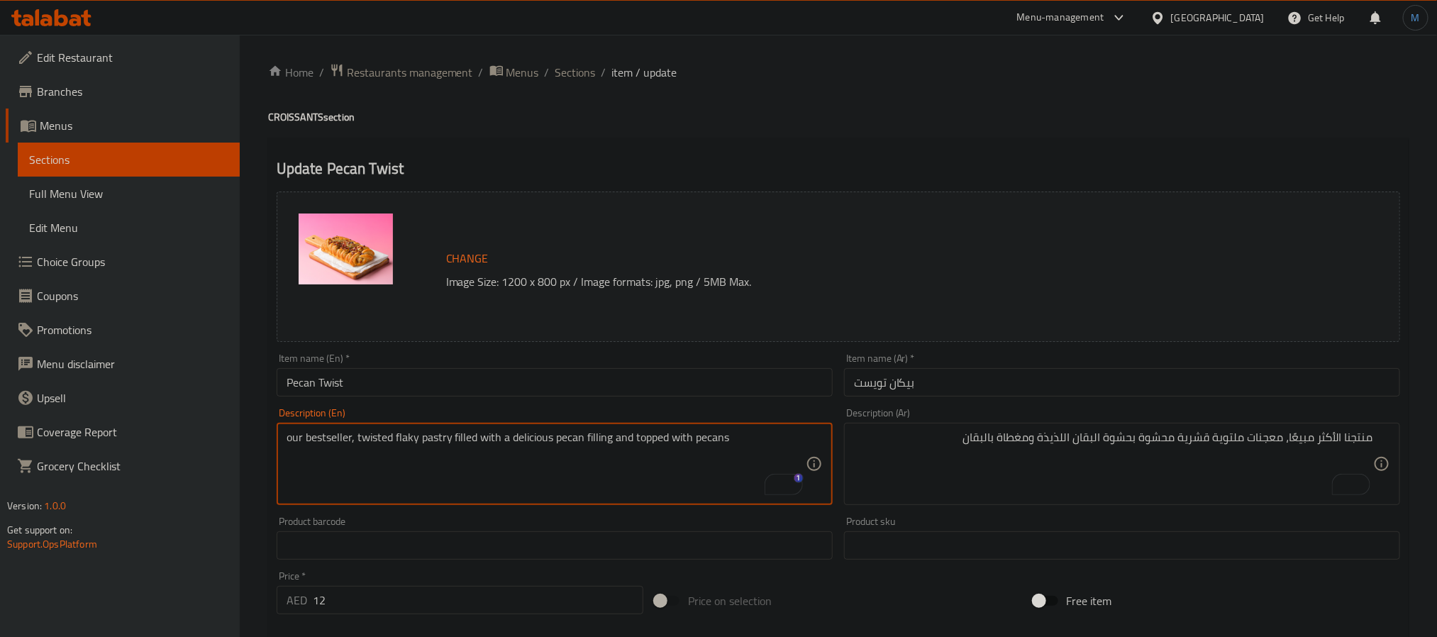
click at [552, 436] on textarea "our bestseller, twisted flaky pastry filled with a delicious pecan filling and …" at bounding box center [545, 463] width 519 height 67
click at [564, 441] on textarea "our bestseller, twisted flaky pastry filled with a delicious pecan filling and …" at bounding box center [545, 463] width 519 height 67
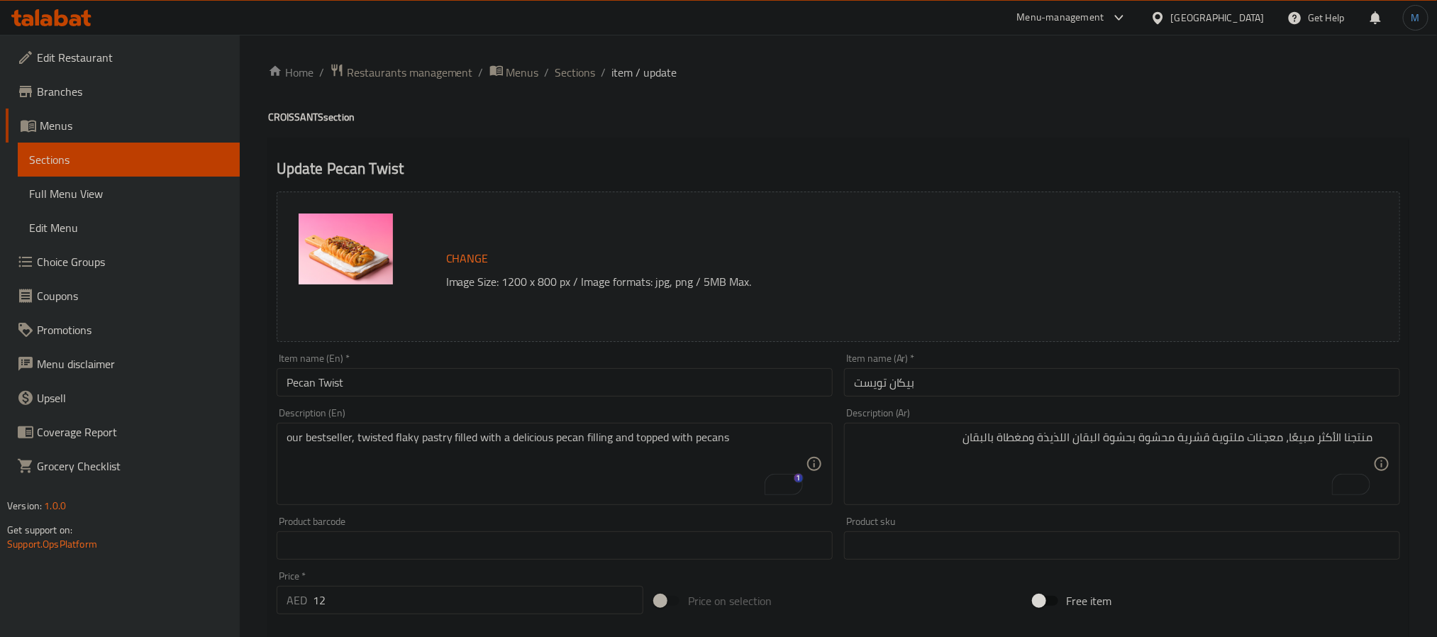
click at [750, 447] on textarea "our bestseller, twisted flaky pastry filled with a delicious pecan filling and …" at bounding box center [545, 463] width 519 height 67
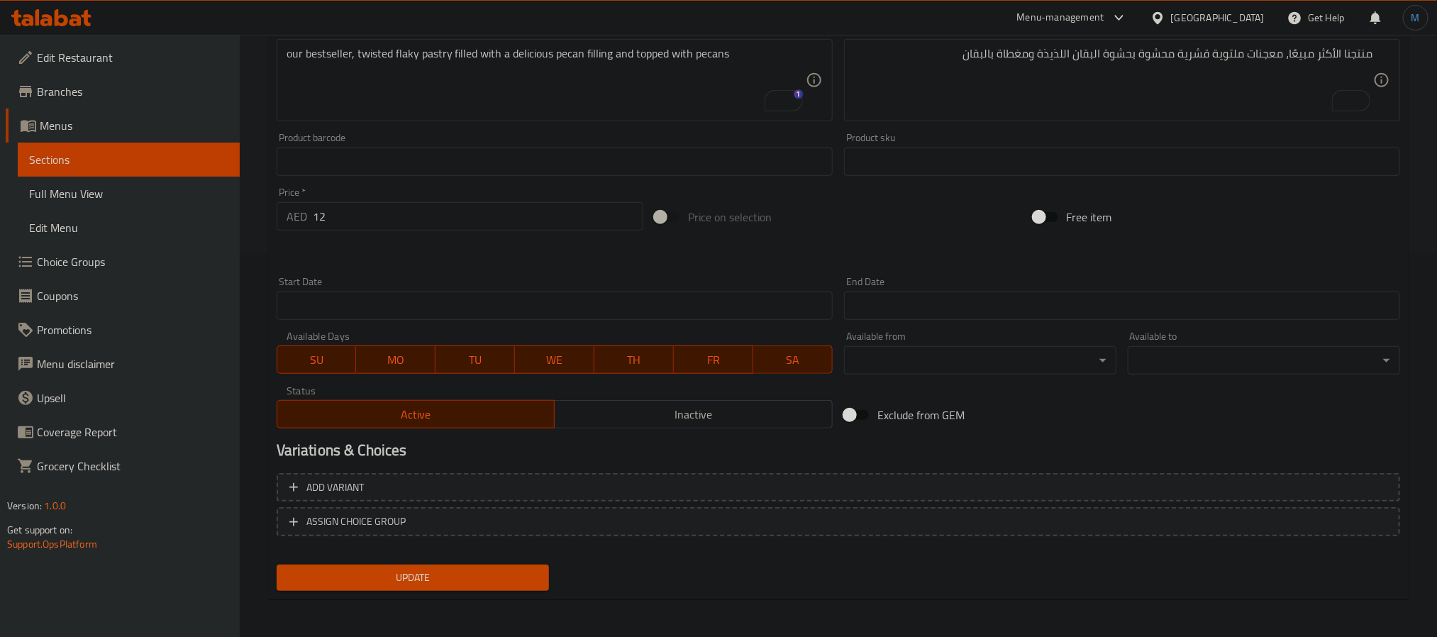
click at [513, 577] on span "Update" at bounding box center [413, 578] width 250 height 18
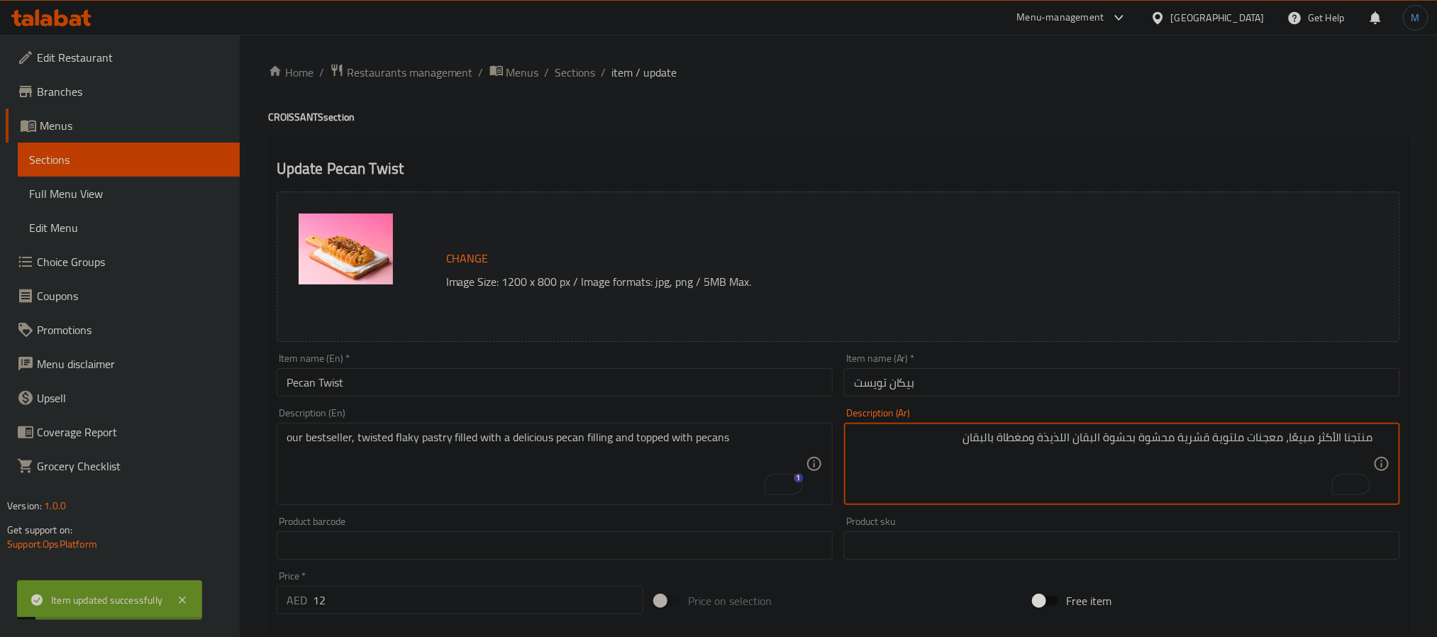
click at [975, 435] on textarea "منتجنا الأكثر مبيعًا، معجنات ملتوية قشرية محشوة بحشوة البقان اللذيذة ومغطاة بال…" at bounding box center [1113, 463] width 519 height 67
click at [974, 445] on textarea "منتجنا الأكثر مبيعًا، معجنات ملتوية قشرية محشوة بحشوة البقان اللذيذة ومغطاة بال…" at bounding box center [1113, 463] width 519 height 67
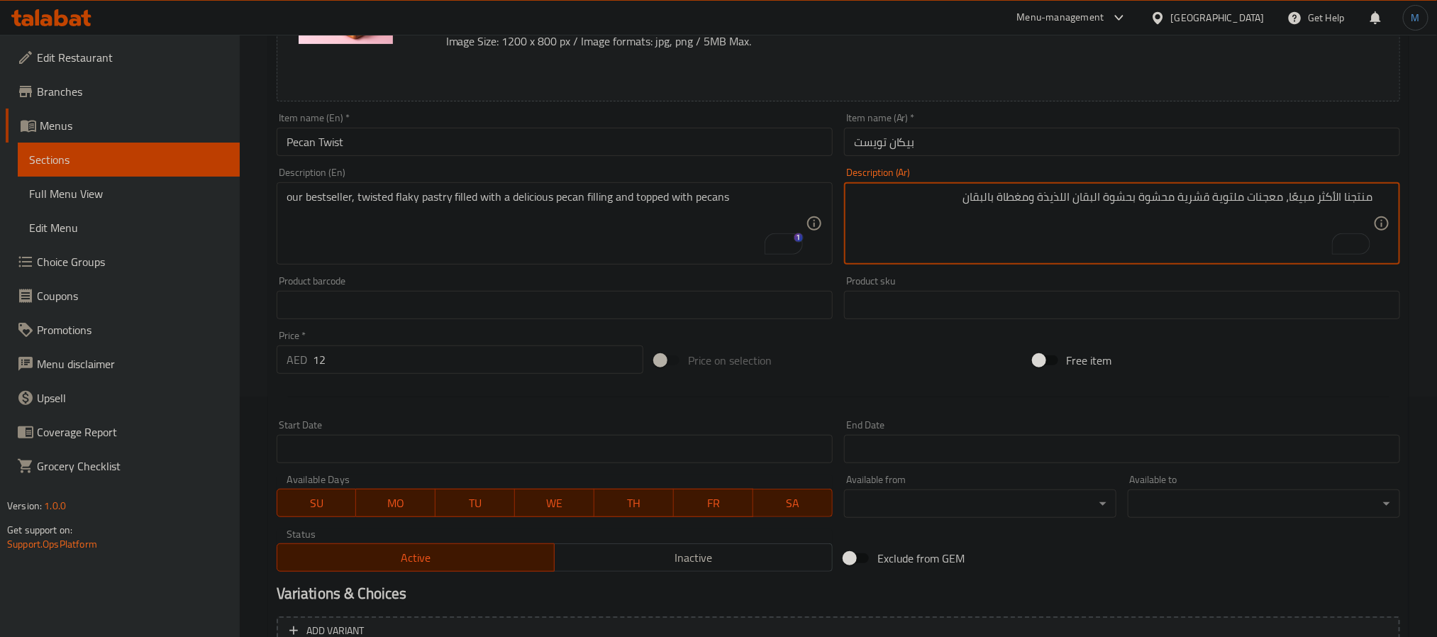
scroll to position [384, 0]
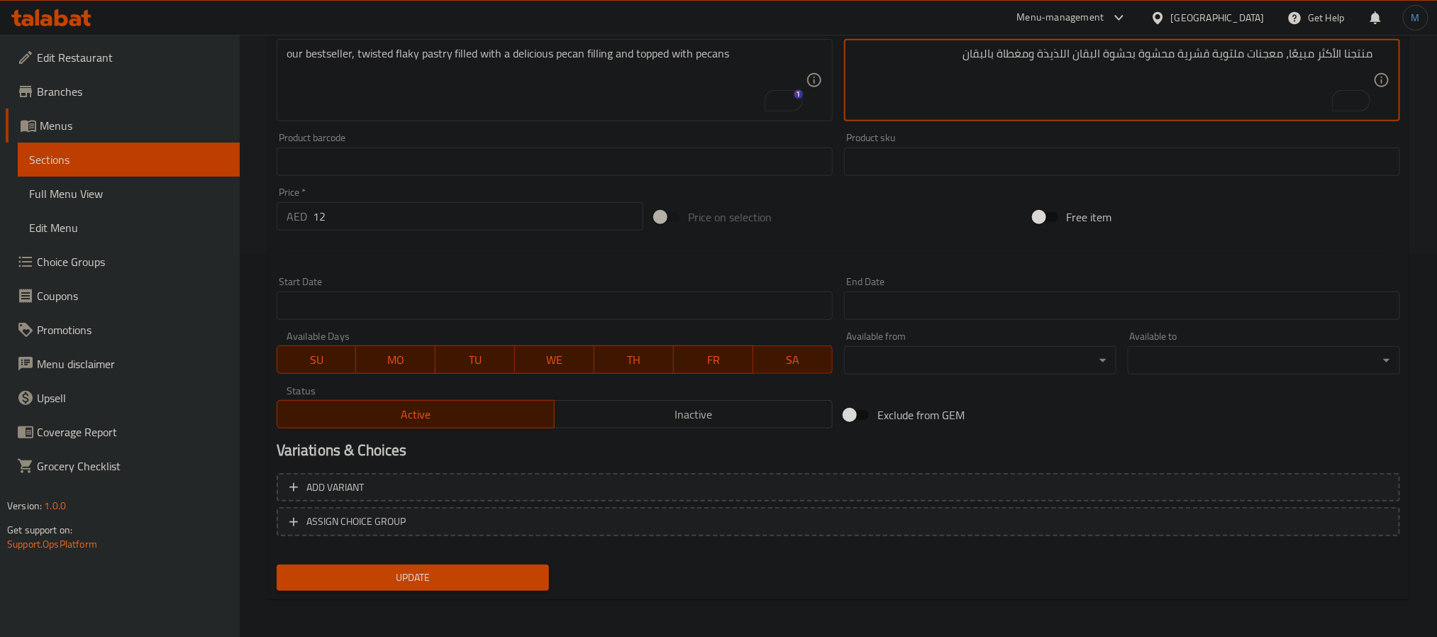
click at [394, 570] on span "Update" at bounding box center [413, 578] width 250 height 18
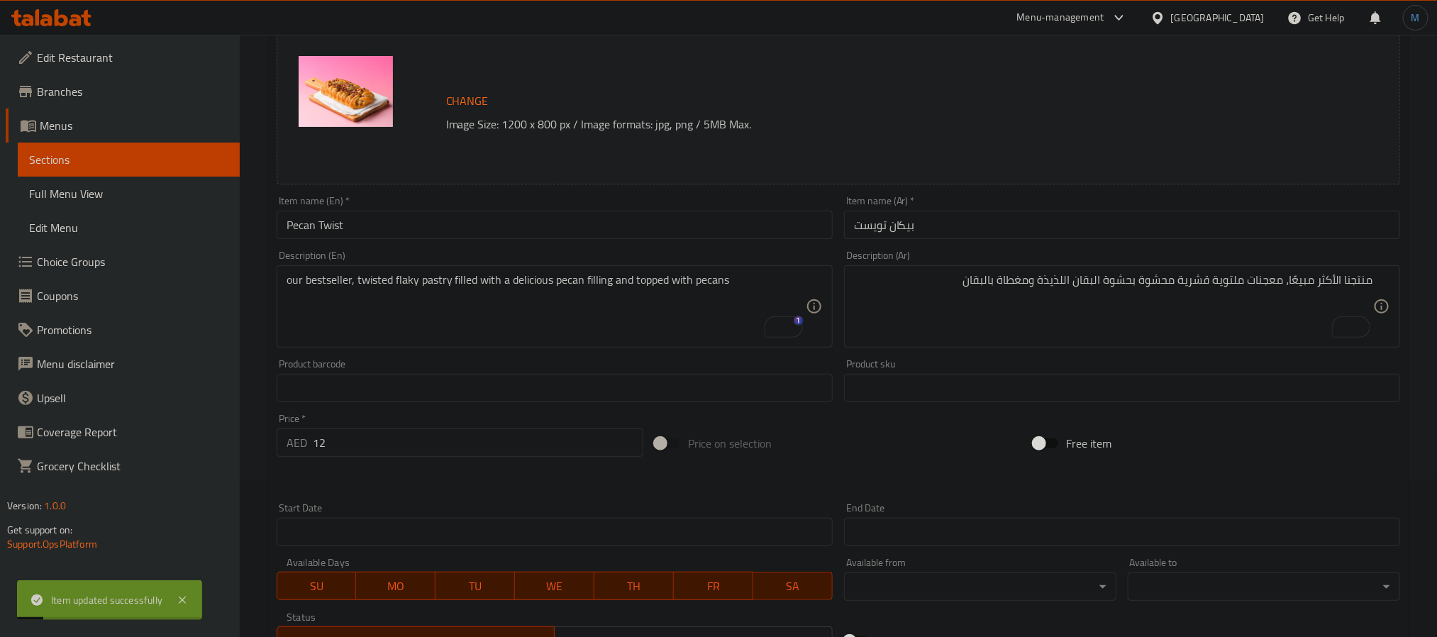
scroll to position [0, 0]
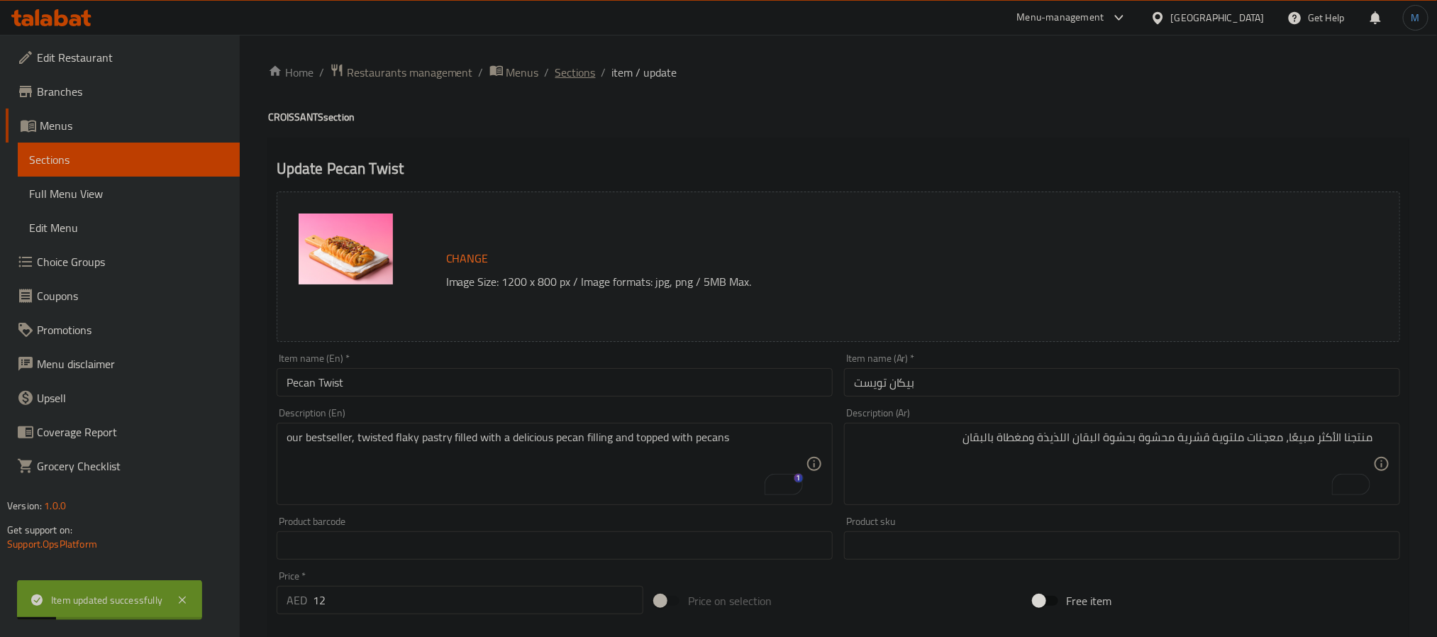
click at [566, 74] on span "Sections" at bounding box center [575, 72] width 40 height 17
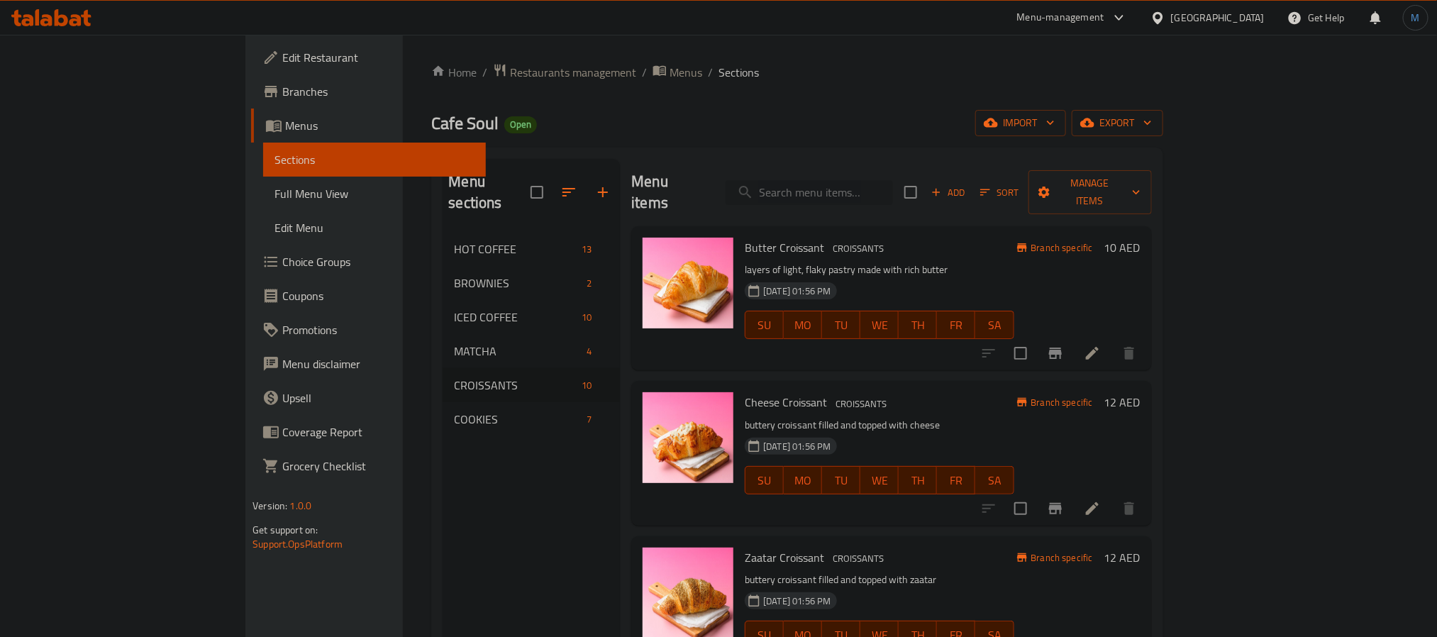
click at [893, 190] on input "search" at bounding box center [808, 192] width 167 height 25
paste input "turkey cheese"
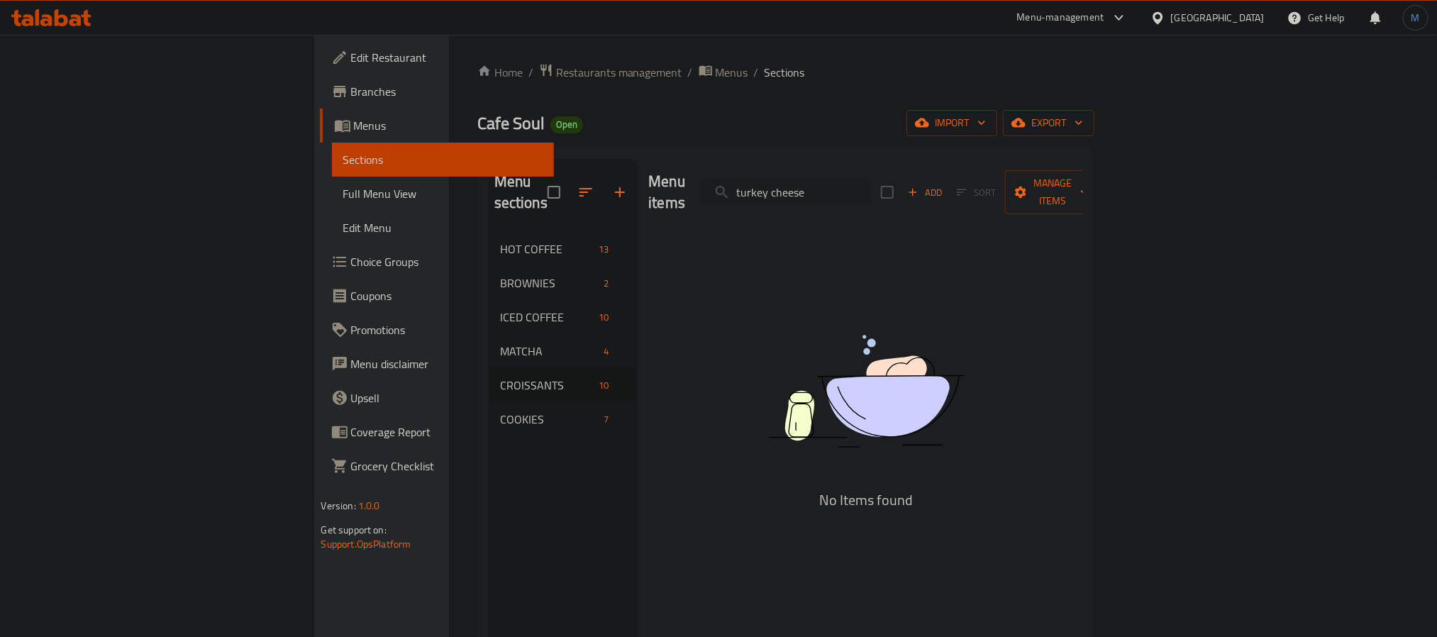
type input "turkey cheese"
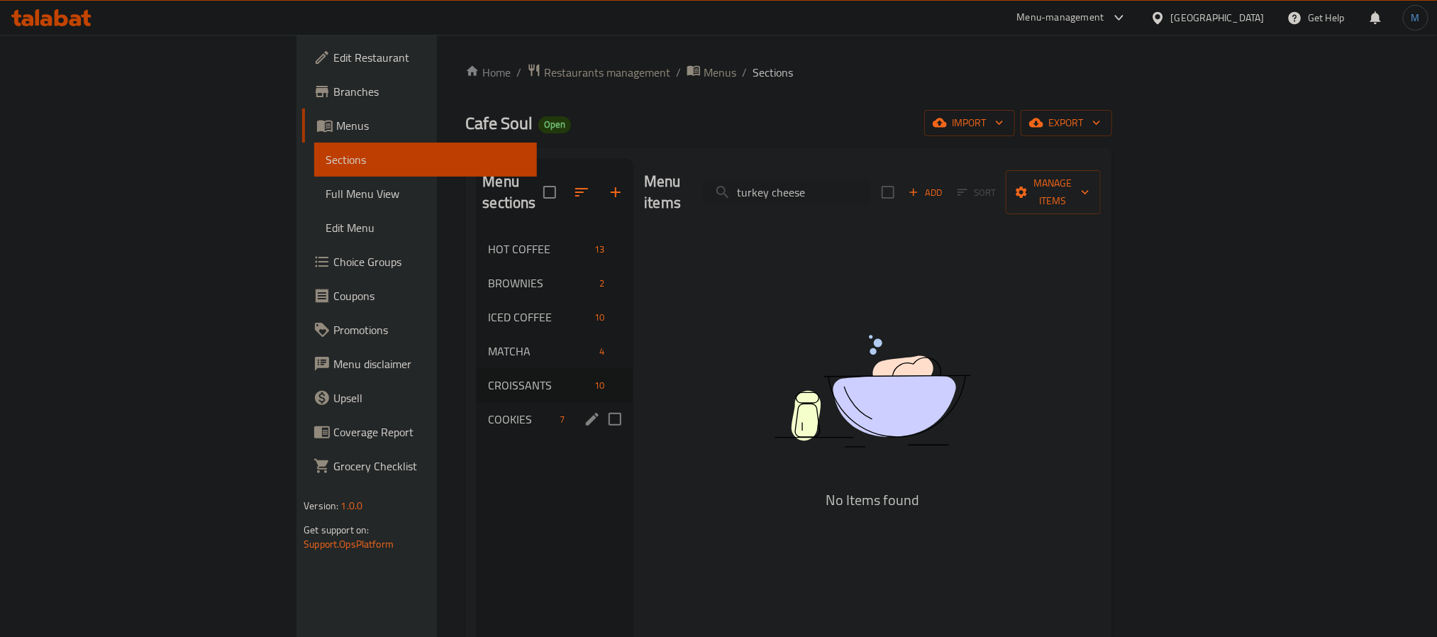
click at [477, 408] on div "COOKIES 7" at bounding box center [555, 419] width 156 height 34
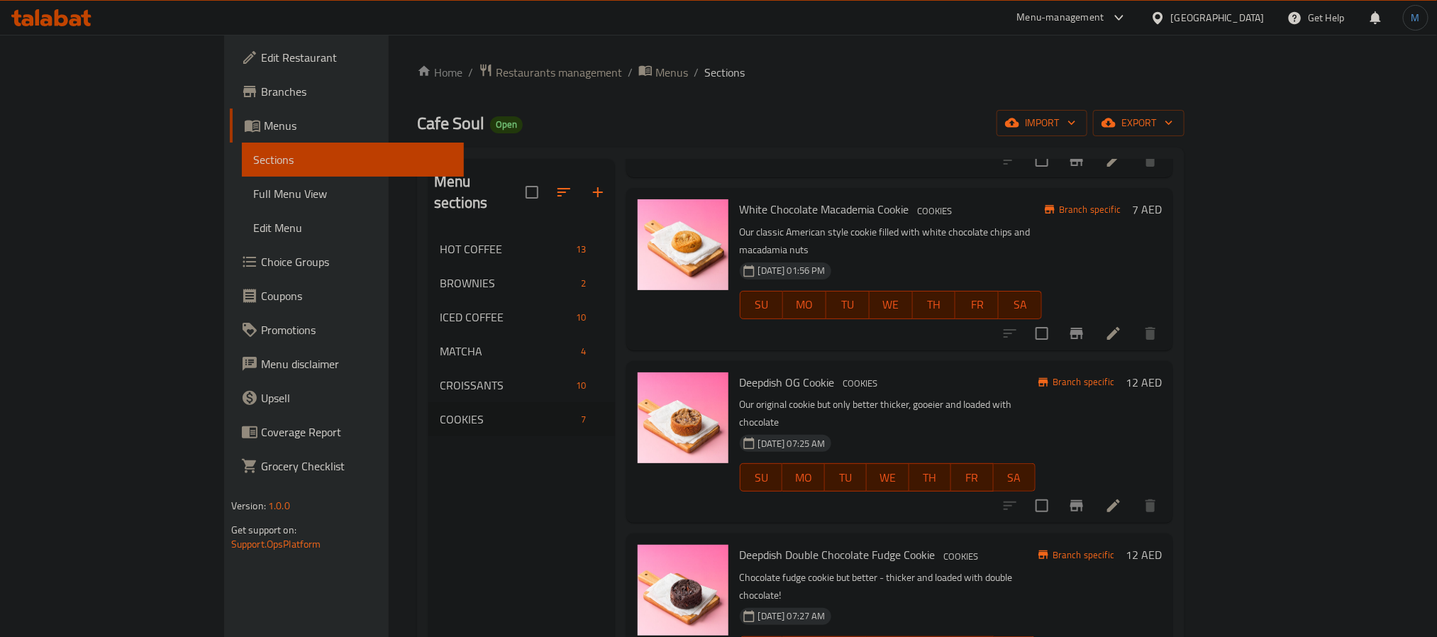
scroll to position [199, 0]
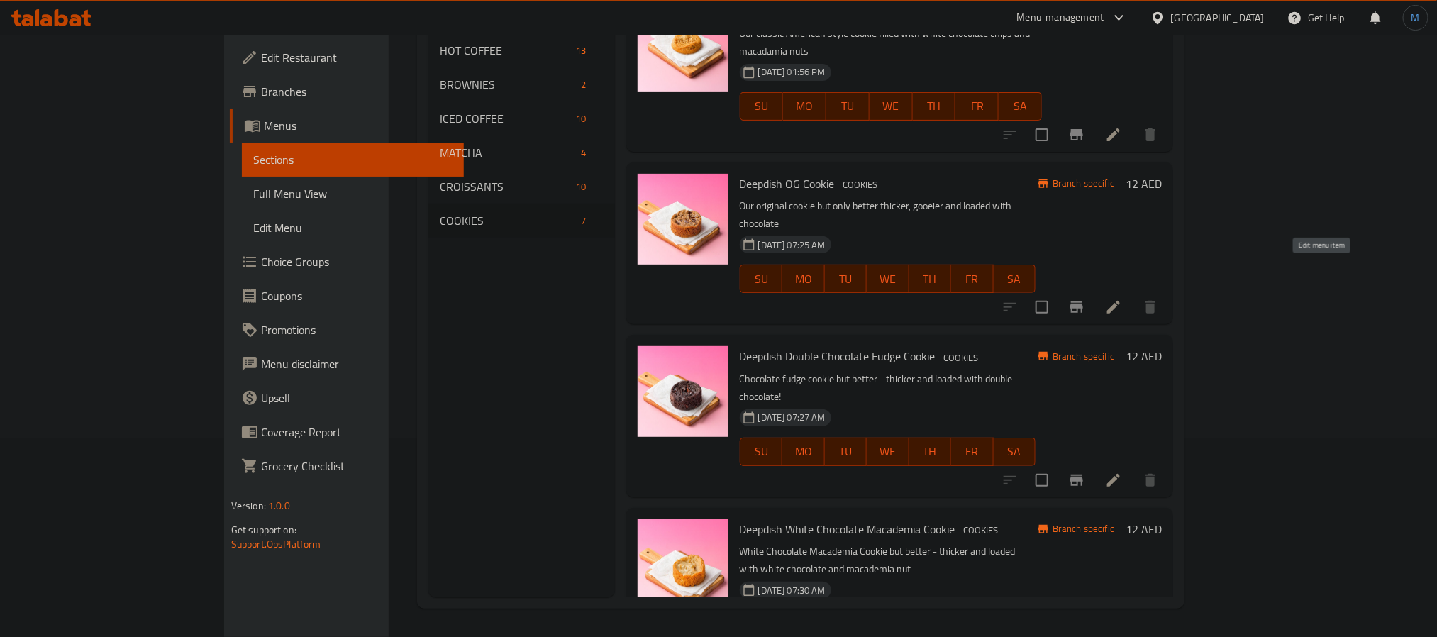
click at [1122, 299] on icon at bounding box center [1113, 307] width 17 height 17
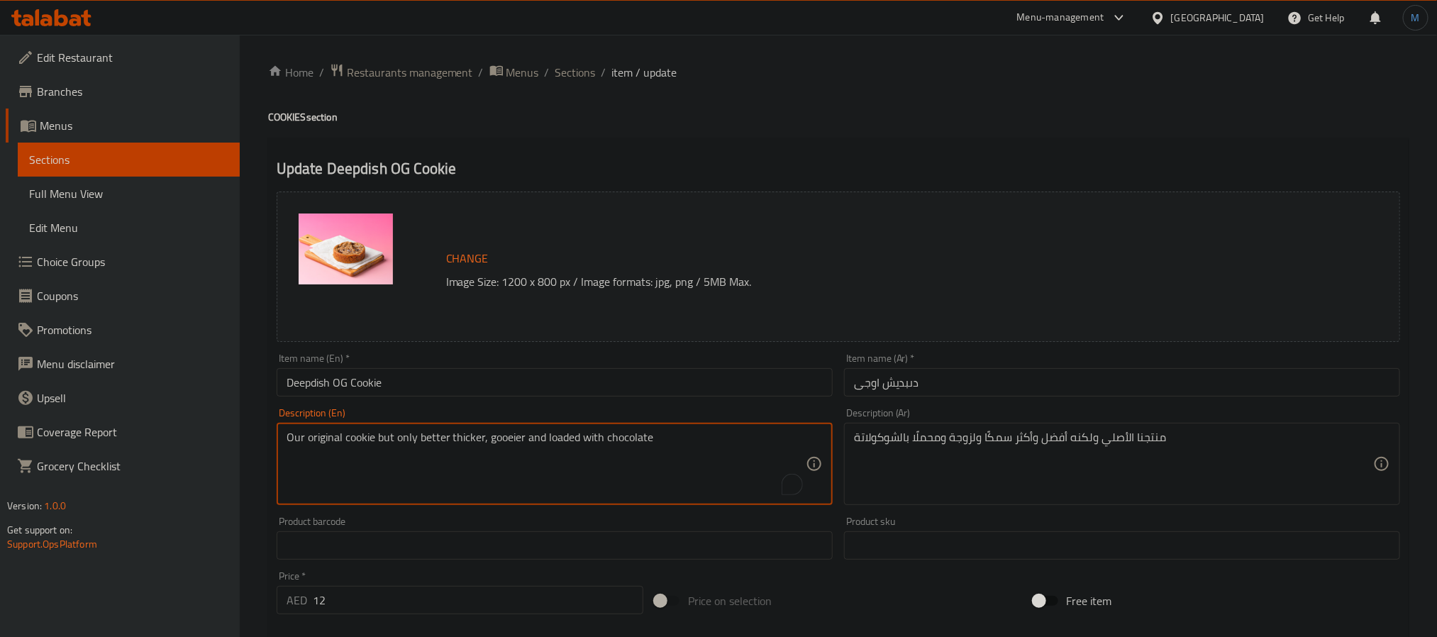
click at [596, 467] on textarea "Our original cookie but only better thicker, gooeier and loaded with chocolate" at bounding box center [545, 463] width 519 height 67
paste textarea "our classic american style cookie filled with chocolate chunks"
click at [754, 445] on textarea "our classic american style cookie filled with chocolate chunks" at bounding box center [545, 463] width 519 height 67
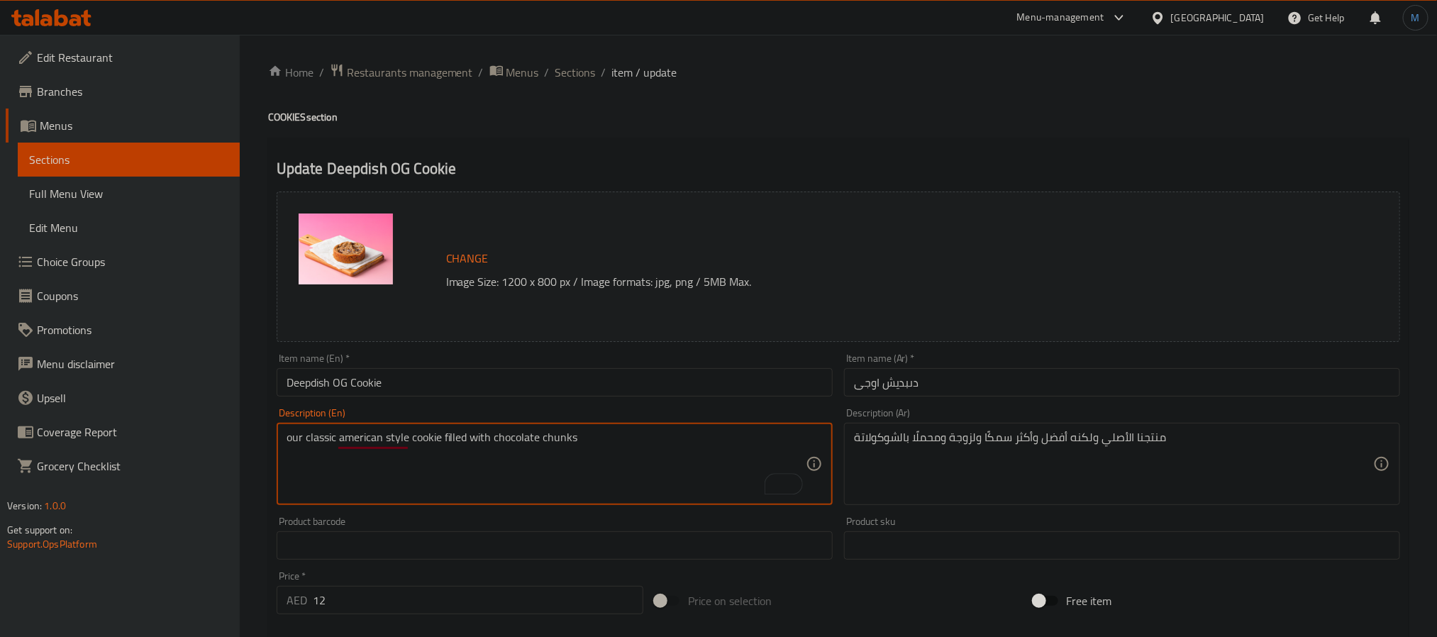
click at [754, 445] on textarea "our classic american style cookie filled with chocolate chunks" at bounding box center [545, 463] width 519 height 67
type textarea "our classic american style cookie filled with chocolate chunks"
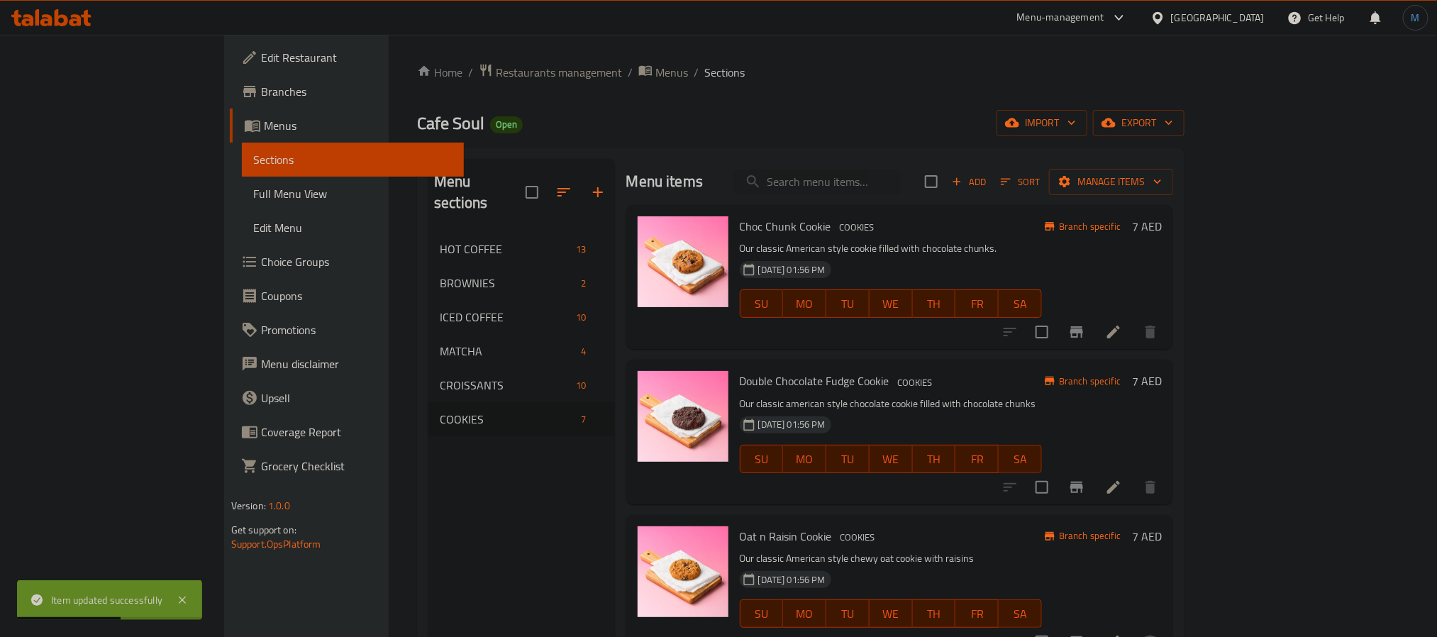
click at [896, 537] on h6 "Oat n Raisin Cookie COOKIES" at bounding box center [891, 536] width 302 height 20
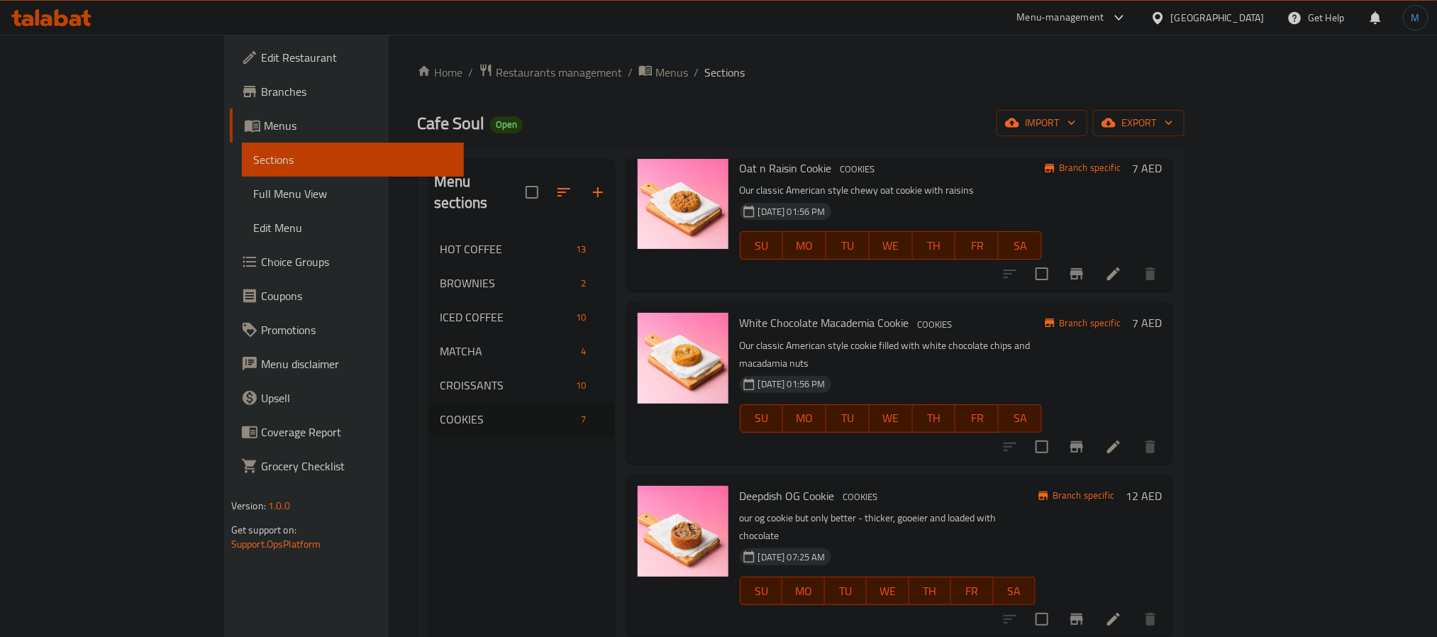
click at [945, 509] on p "our og cookie but only better - thicker, gooeier and loaded with chocolate" at bounding box center [888, 526] width 296 height 35
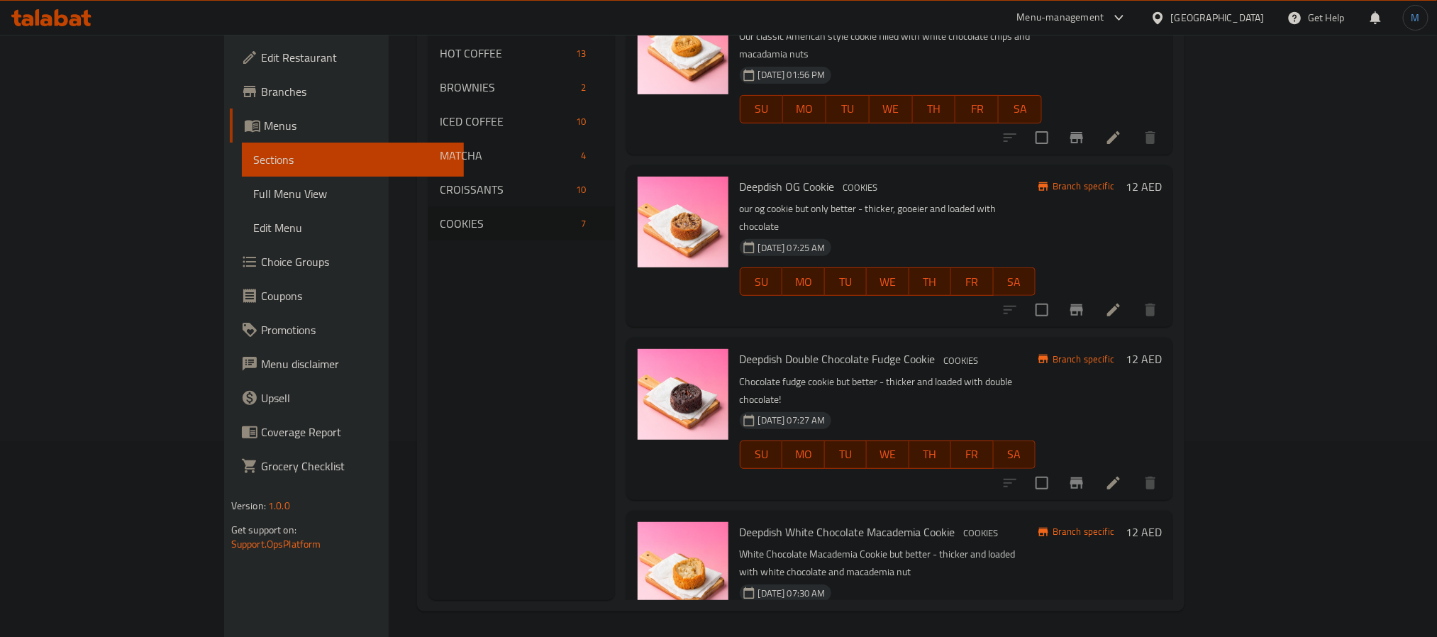
scroll to position [199, 0]
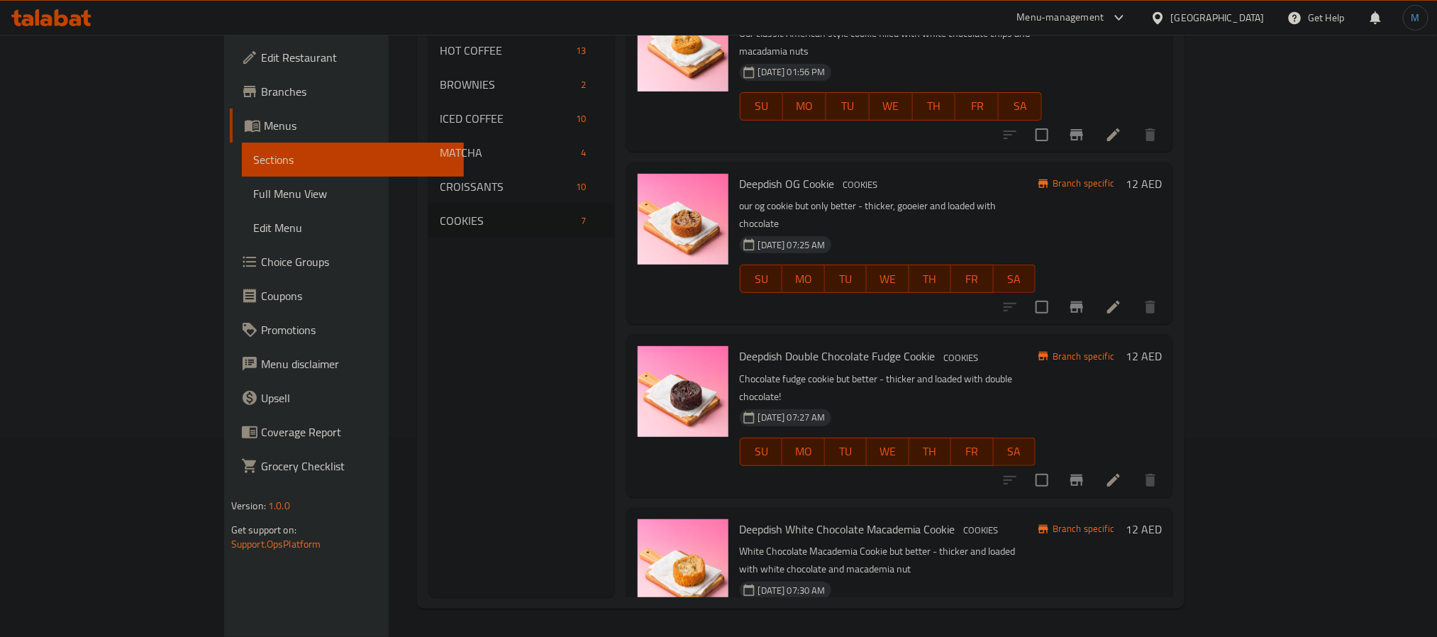
click at [1133, 467] on li at bounding box center [1113, 480] width 40 height 26
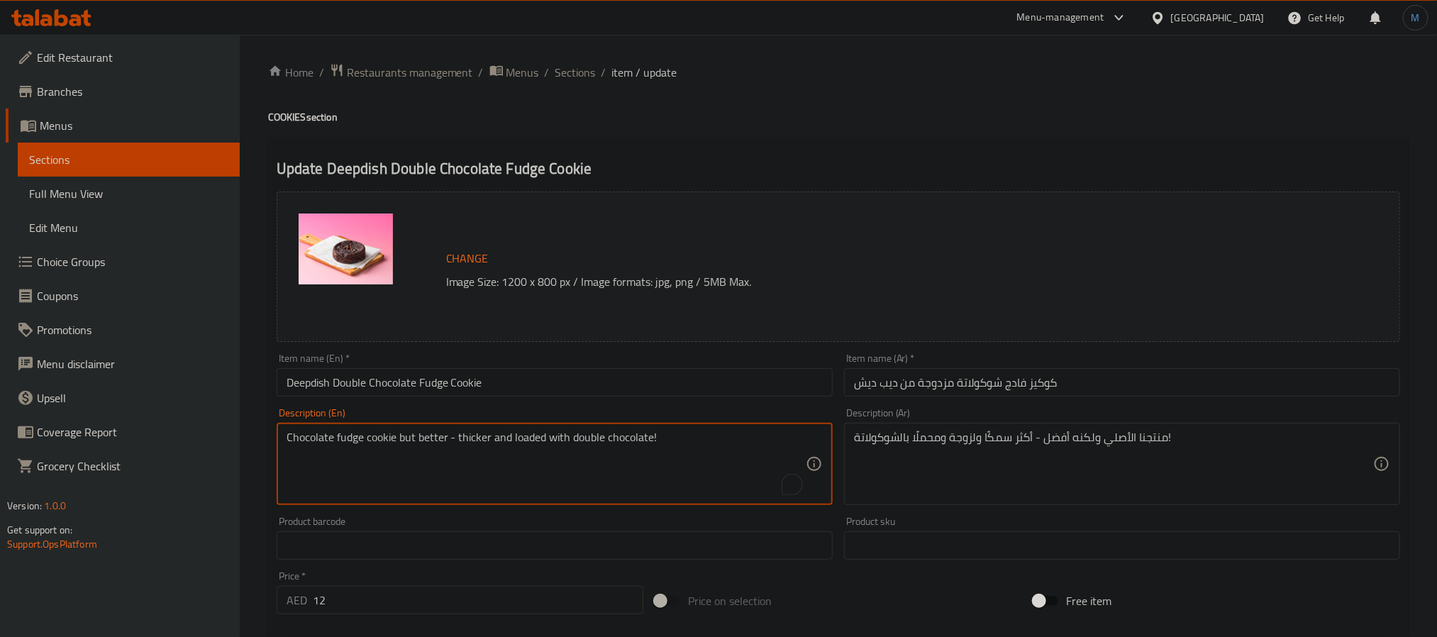
paste textarea "our classic american style chocolate cookie filled with chocolate chunks"
type textarea "our classic american style chocolate cookie filled with chocolate chunks"
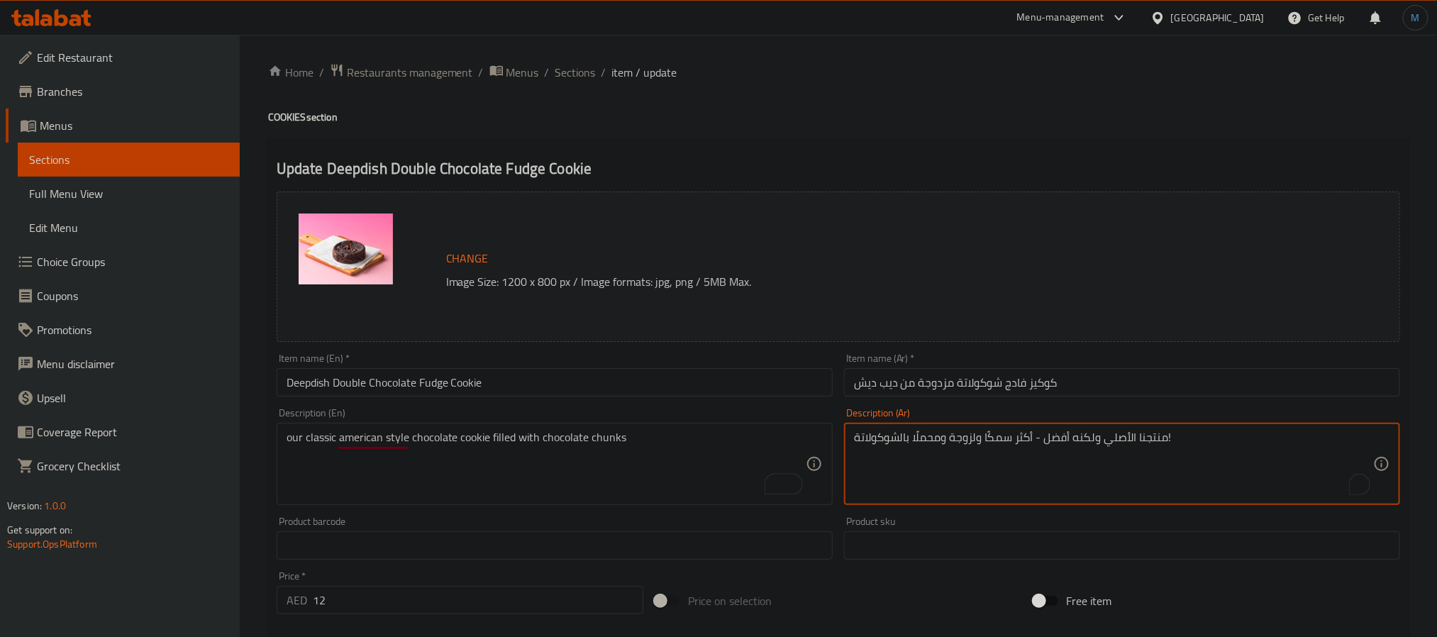
paste textarea "وكيز الشوكولاتة الكلاسيكي على الطريقة الأمريكية المحشو بقطع الشوكولاتة"
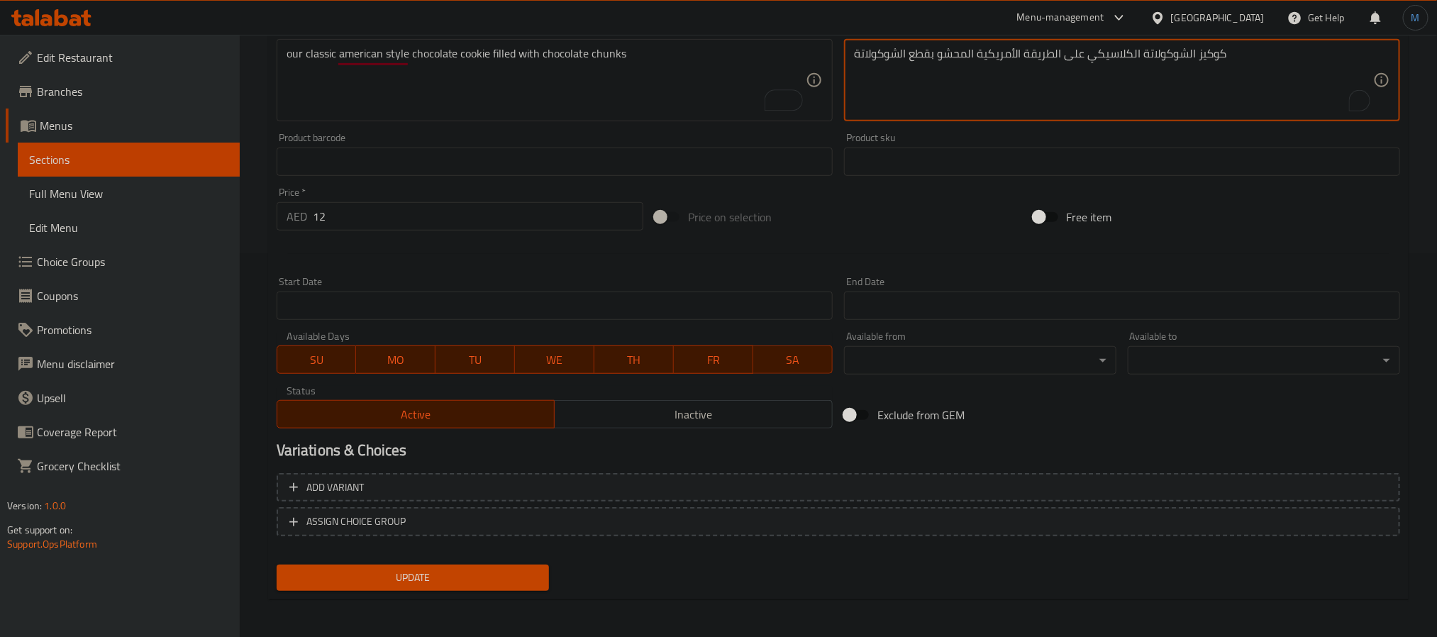
type textarea "كوكيز الشوكولاتة الكلاسيكي على الطريقة الأمريكية المحشو بقطع الشوكولاتة"
click at [487, 564] on button "Update" at bounding box center [413, 577] width 272 height 26
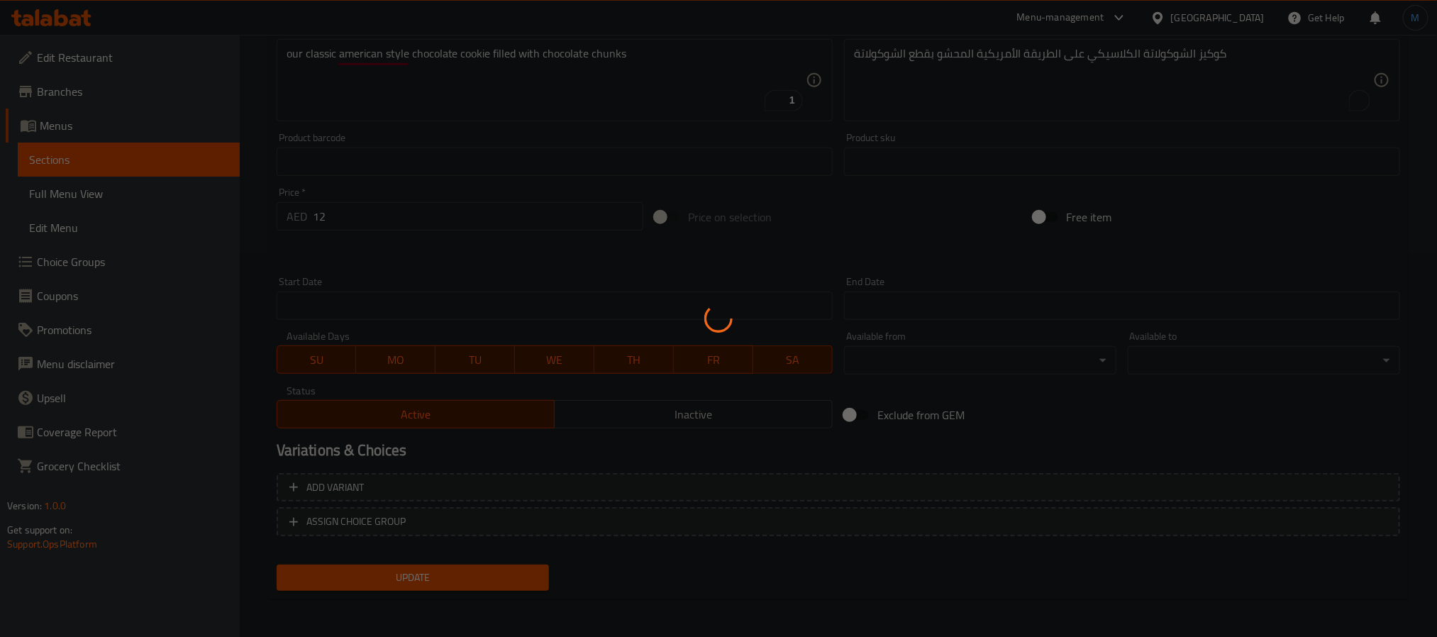
scroll to position [0, 0]
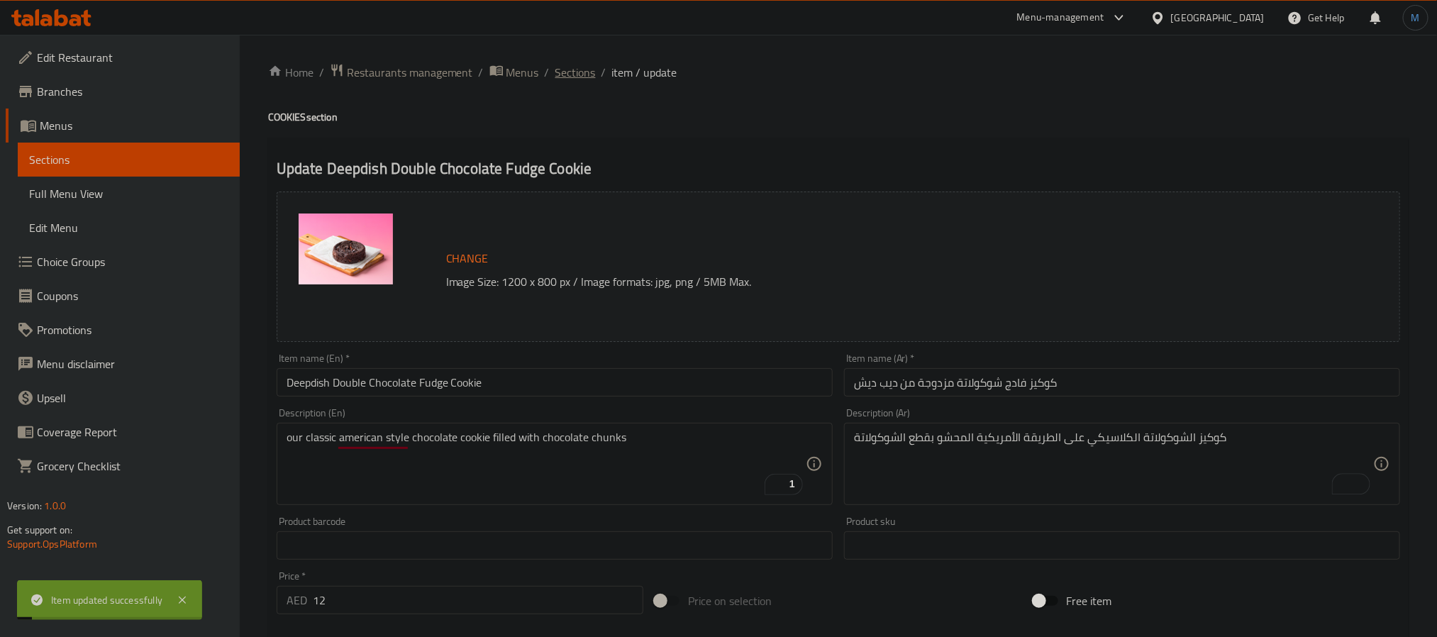
click at [564, 65] on span "Sections" at bounding box center [575, 72] width 40 height 17
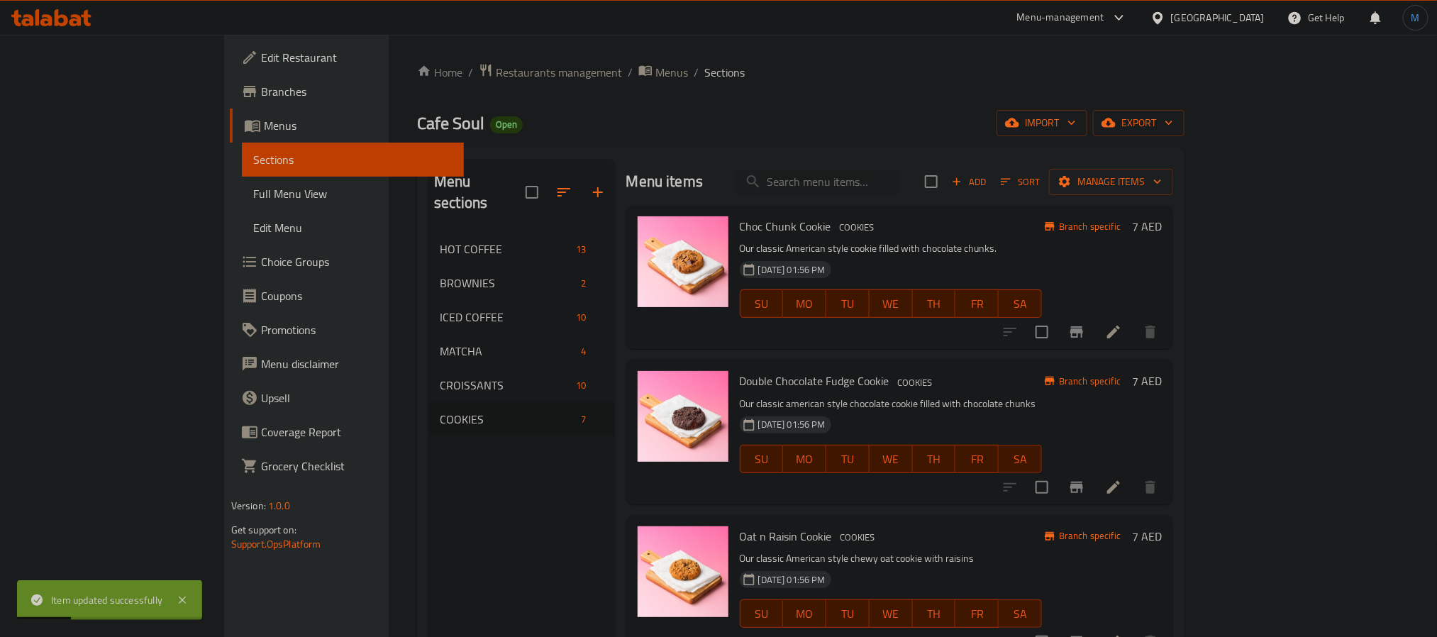
click at [958, 547] on div "Oat n Raisin Cookie COOKIES Our classic American style chewy oat cookie with ra…" at bounding box center [890, 586] width 313 height 133
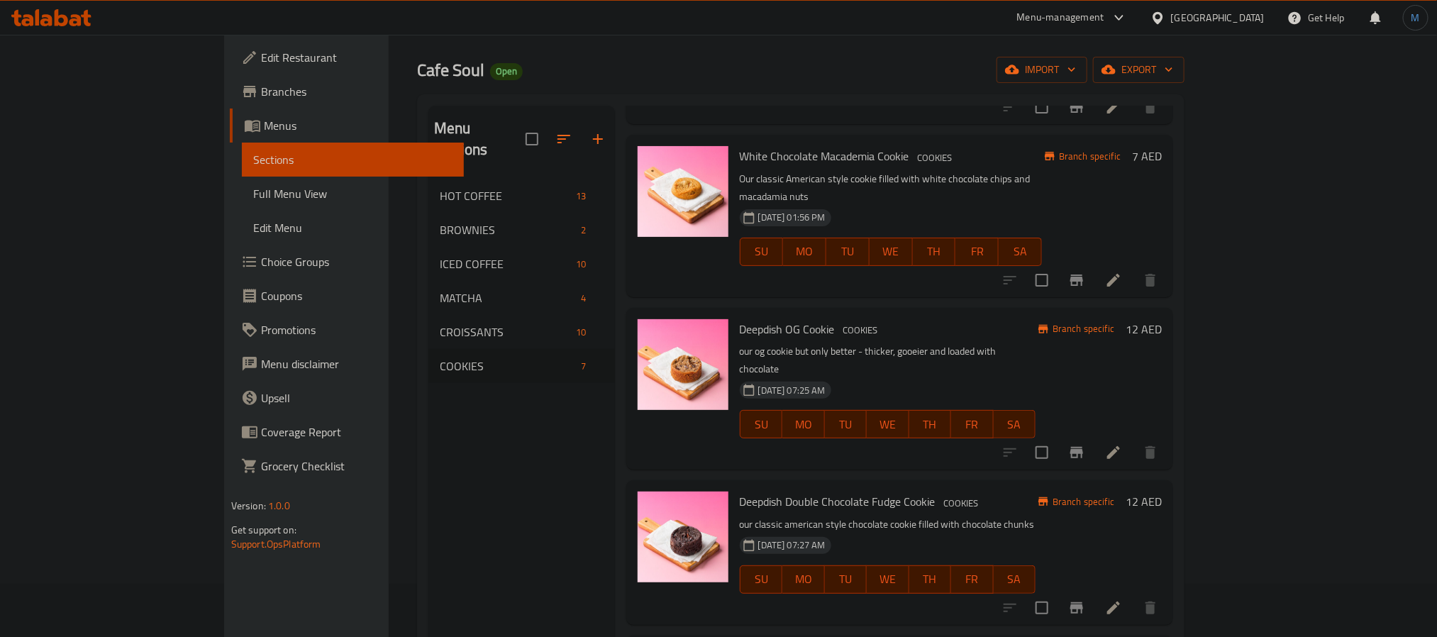
scroll to position [106, 0]
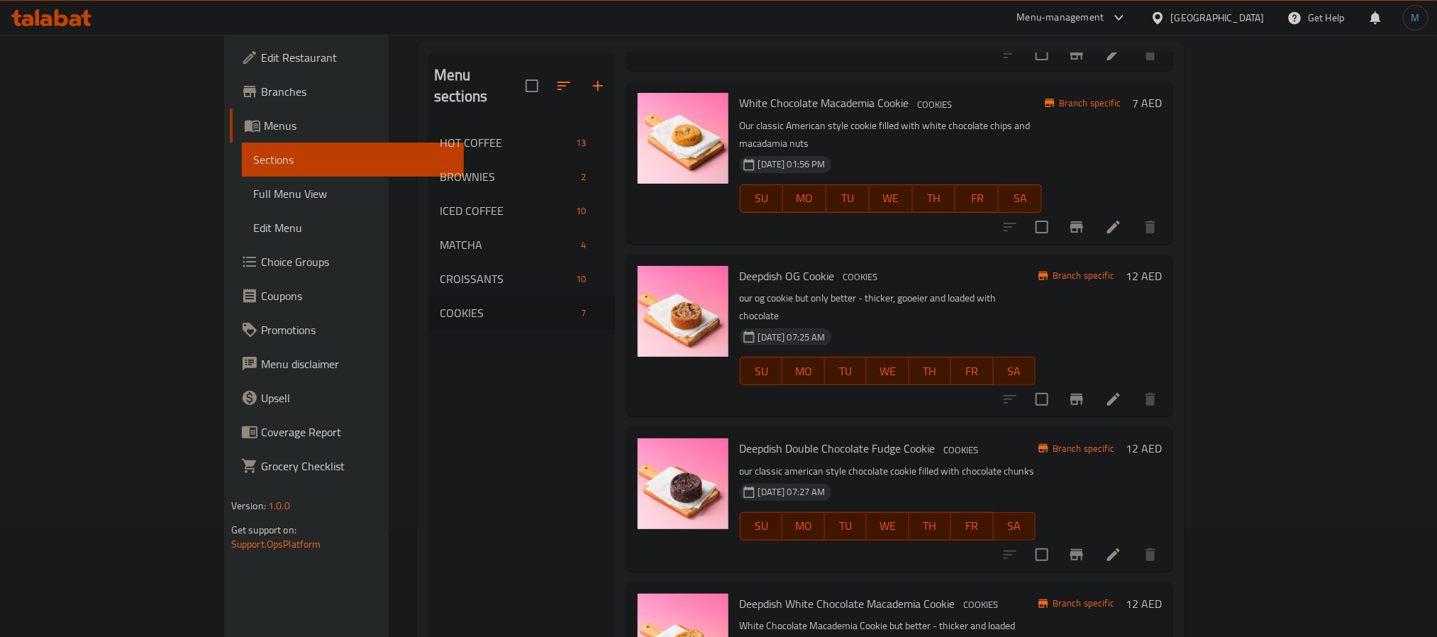
click at [977, 438] on h6 "Deepdish Double Chocolate Fudge Cookie COOKIES" at bounding box center [888, 448] width 296 height 20
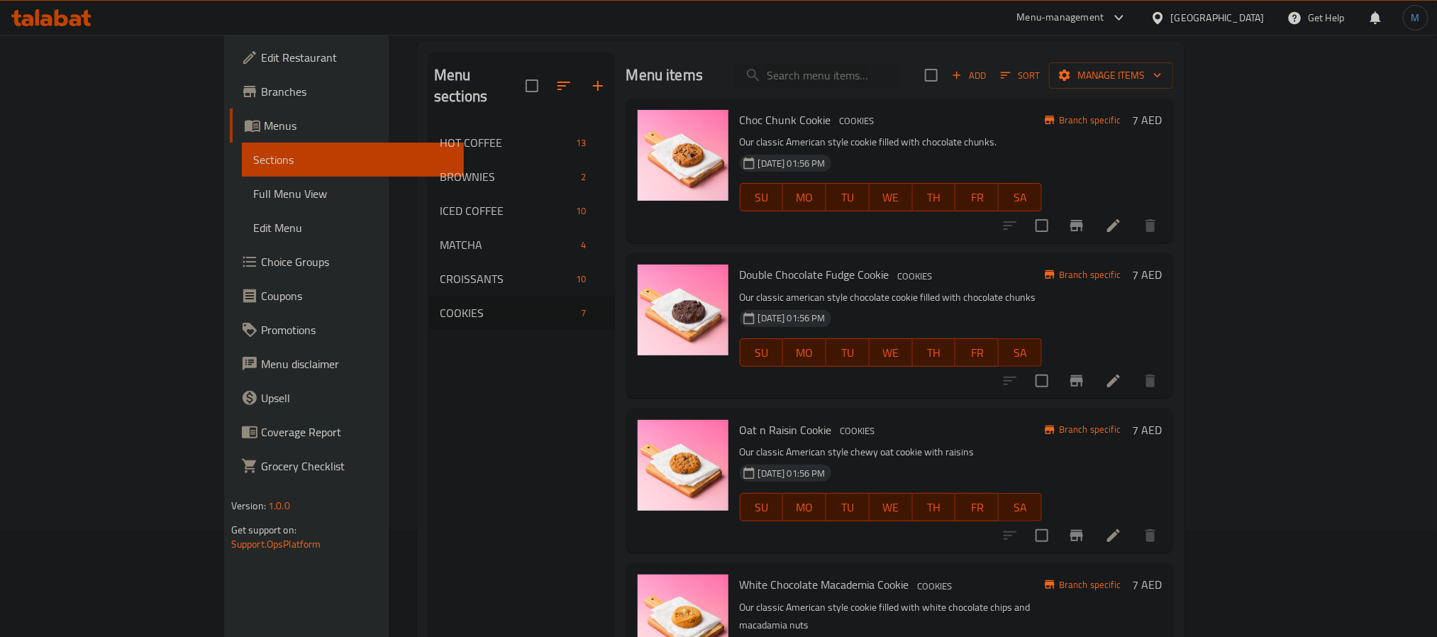
scroll to position [481, 0]
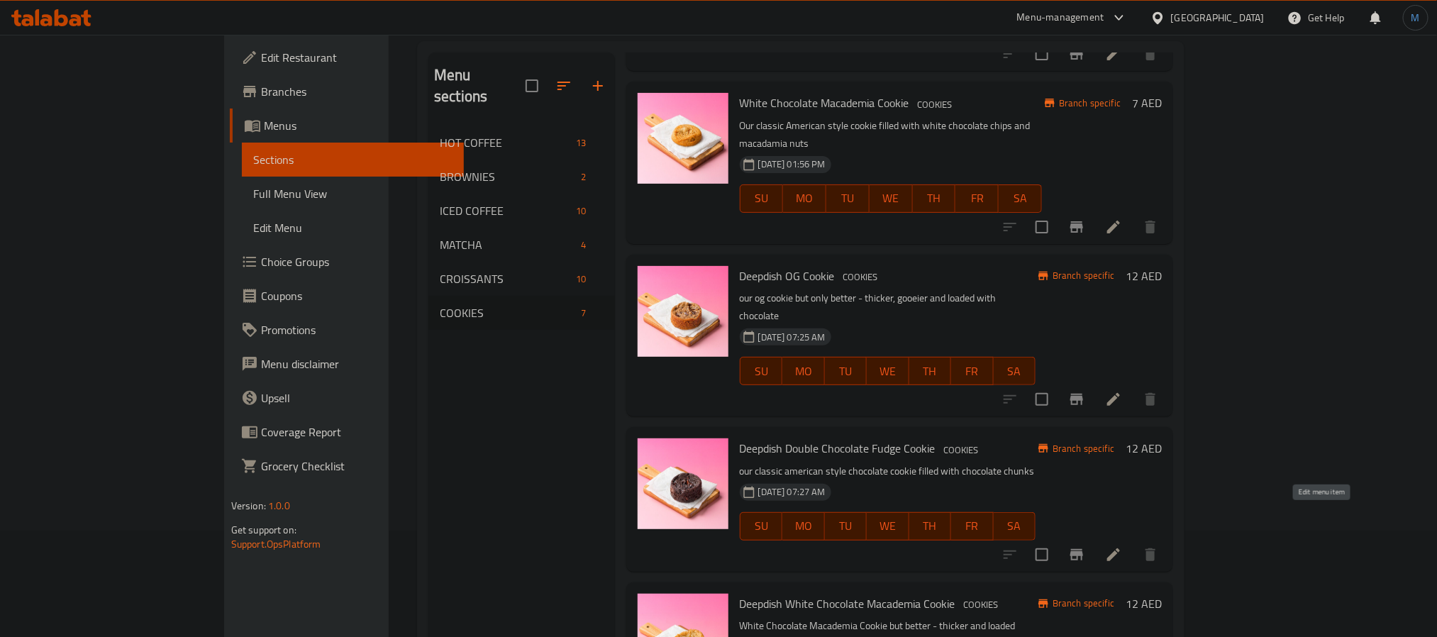
click at [1122, 546] on icon at bounding box center [1113, 554] width 17 height 17
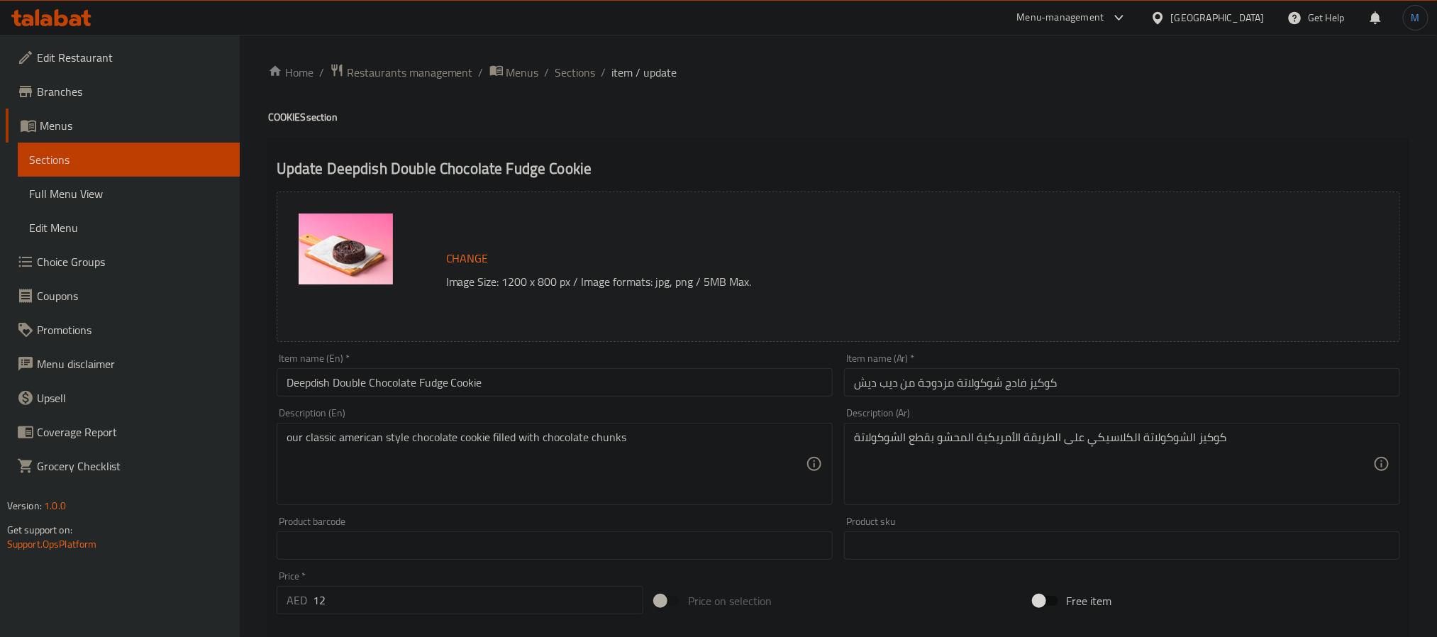
click at [633, 406] on div "Description (En) our classic american style chocolate cookie filled with chocol…" at bounding box center [554, 456] width 567 height 108
click at [638, 402] on div "Description (En) our classic american style chocolate cookie filled with chocol…" at bounding box center [554, 456] width 567 height 108
click at [649, 396] on input "Deepdish Double Chocolate Fudge Cookie" at bounding box center [555, 382] width 556 height 28
paste input "deepdish choc fudge brown"
type input "Deepdish Choc Fudge Brownie"
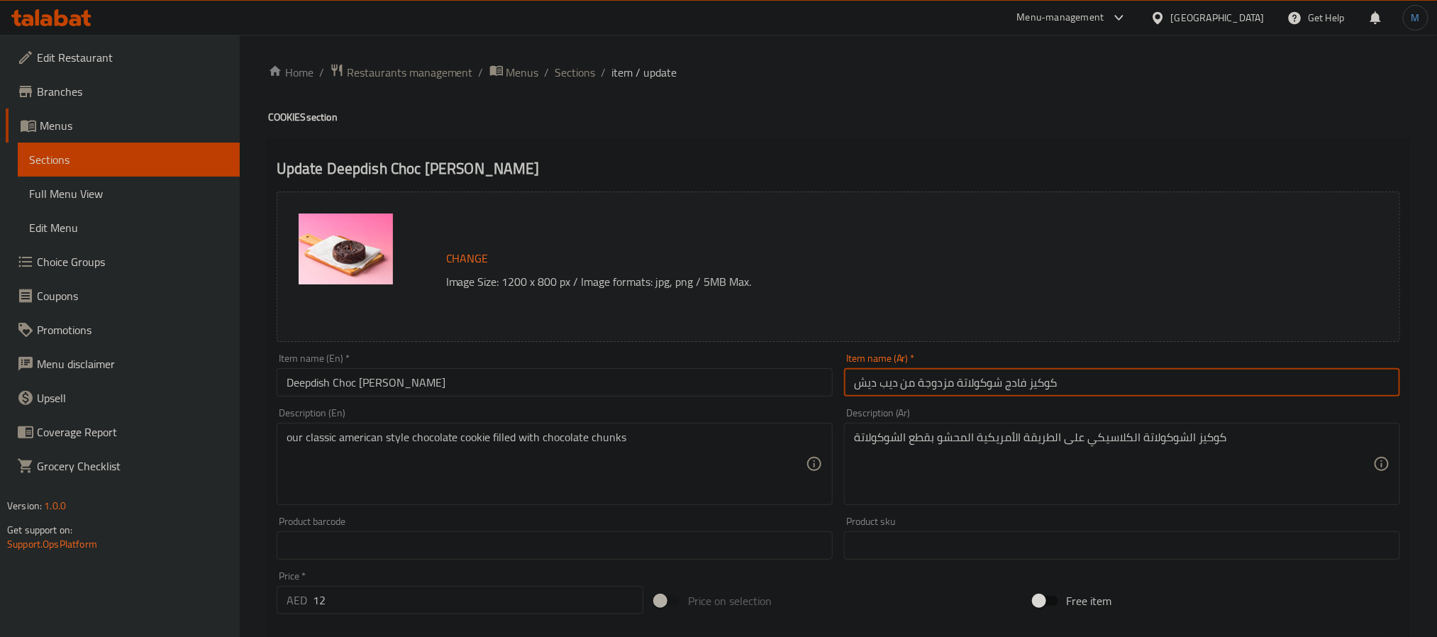
click at [1068, 369] on input "كوكيز فادج شوكولاتة مزدوجة من ديب ديش" at bounding box center [1122, 382] width 556 height 28
paste input "براوني شوكولاتة فادج"
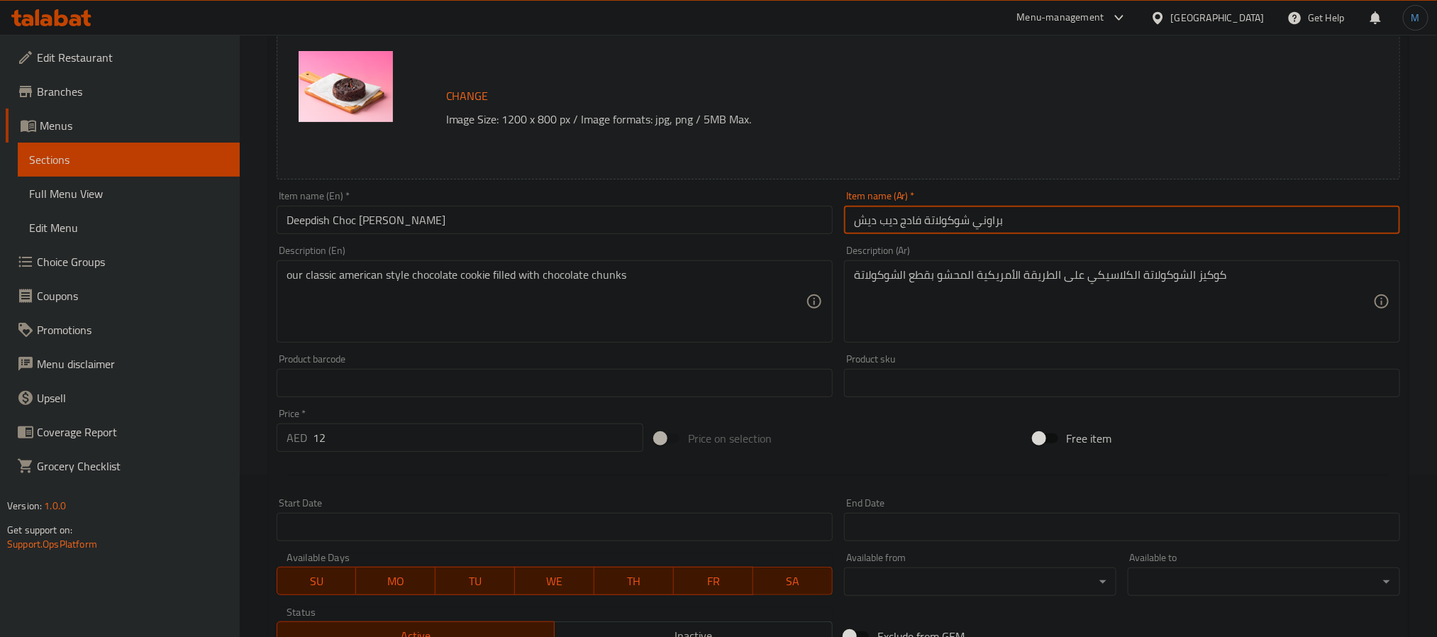
scroll to position [384, 0]
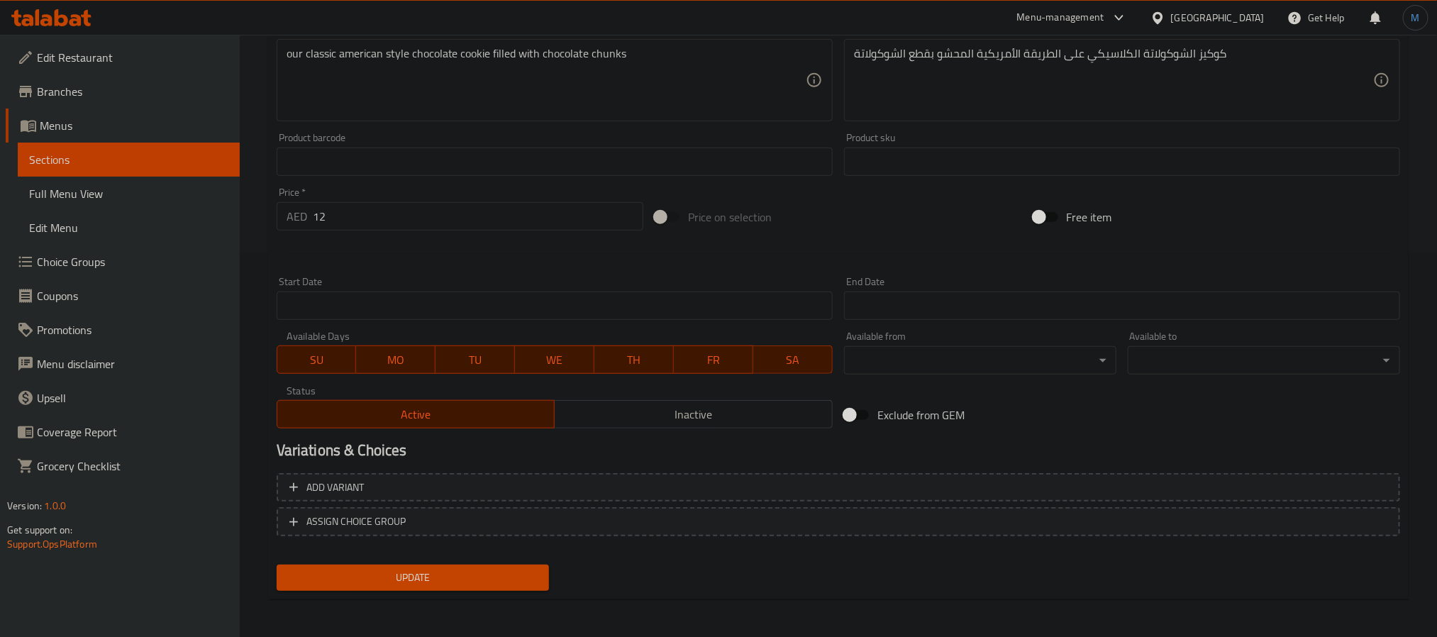
type input "براوني شوكولاتة فادج ديب ديش"
click at [442, 577] on span "Update" at bounding box center [413, 578] width 250 height 18
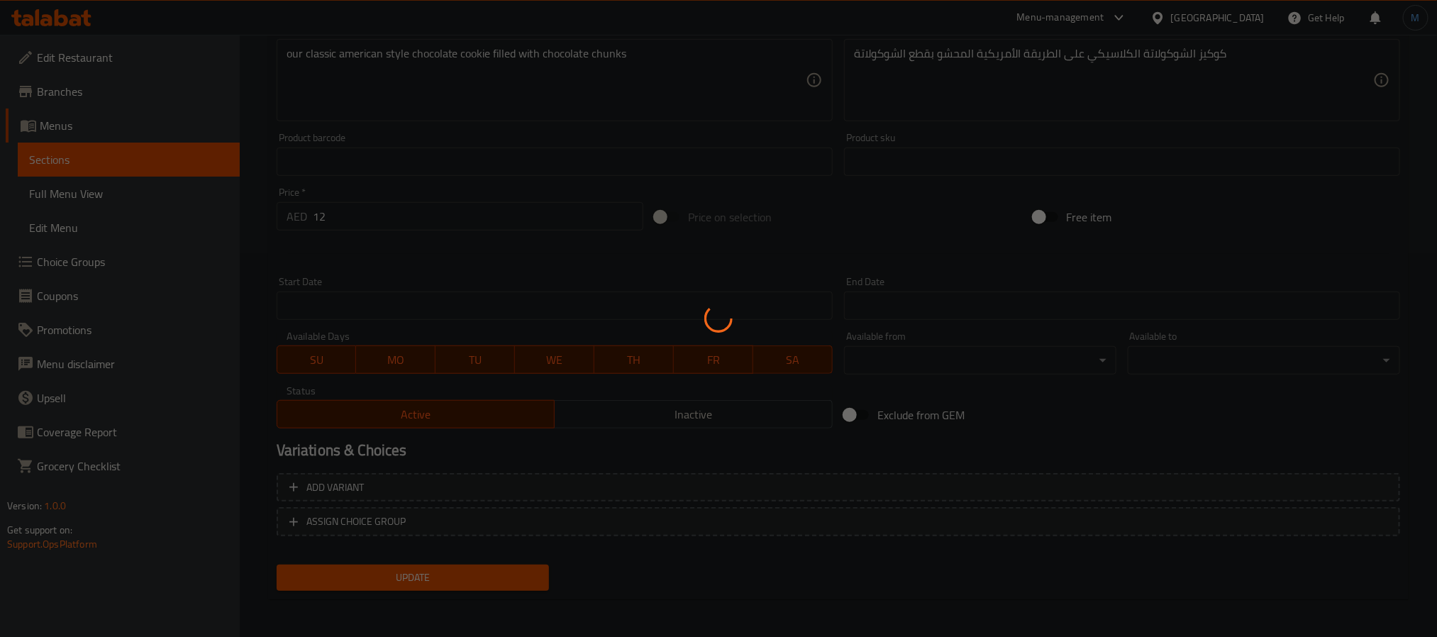
scroll to position [0, 0]
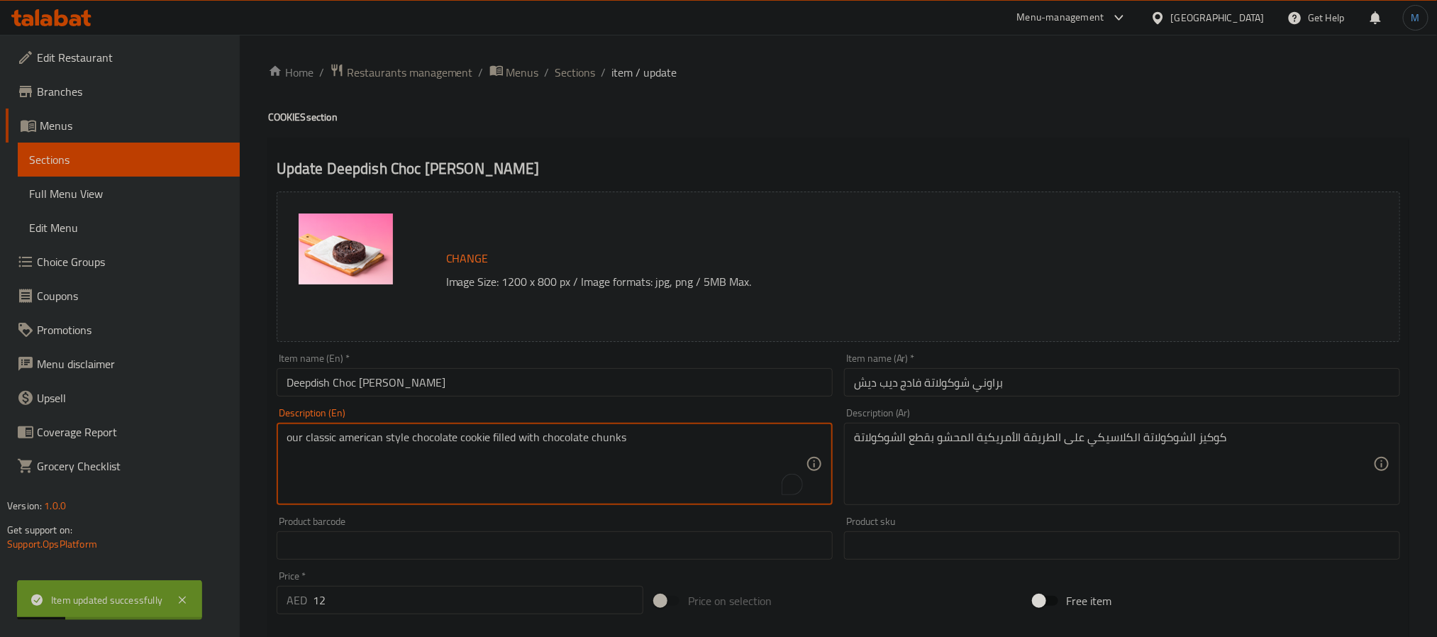
paste textarea "hocolate fudge cookie but better - thicker and loaded with double chocolate"
type textarea "our chocolate fudge cookie but better - thicker and loaded with double chocolate"
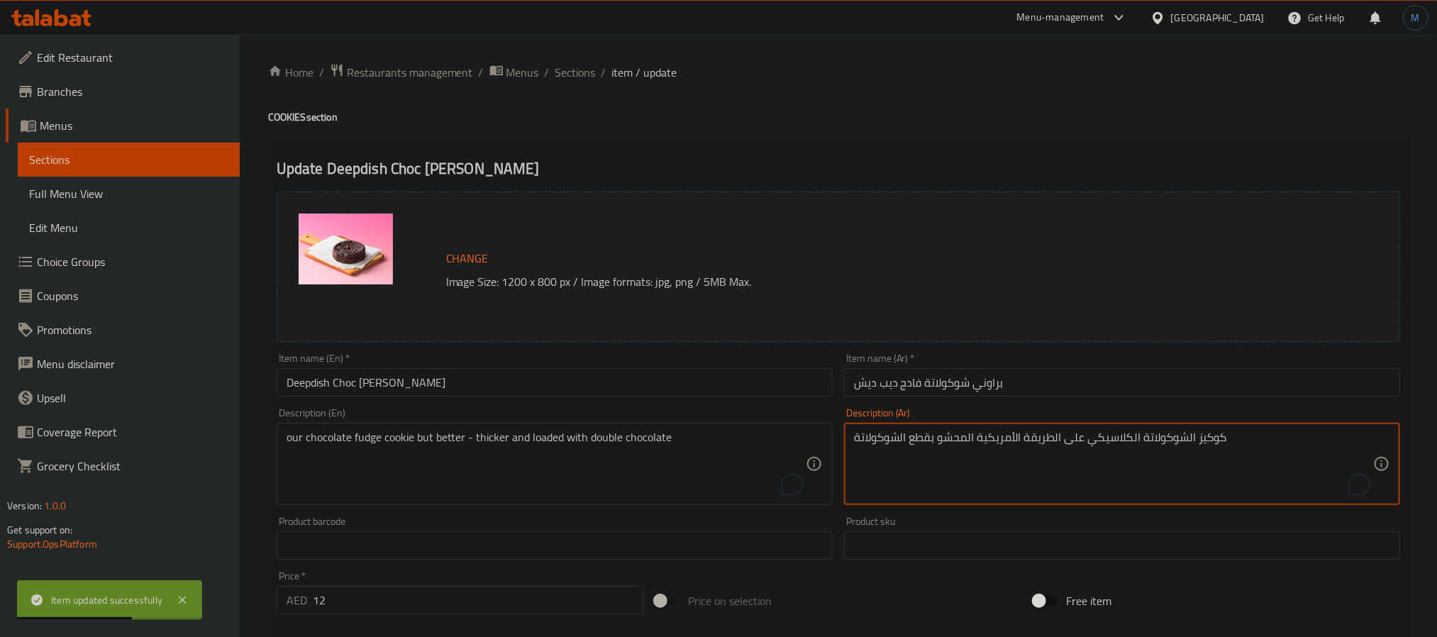
paste textarea "بسكويت فادج الشوكولاتة الخاص بنا ولكنه أفضل - أكثر سمكًا ومحملًا بالشوكولاتة ال…"
click at [1264, 441] on textarea "بسكويت فادج الشوكولاتة الخاص بنا ولكنه أفضل - أكثر سمكًا ومحملًا بالشوكولاتة ال…" at bounding box center [1113, 463] width 519 height 67
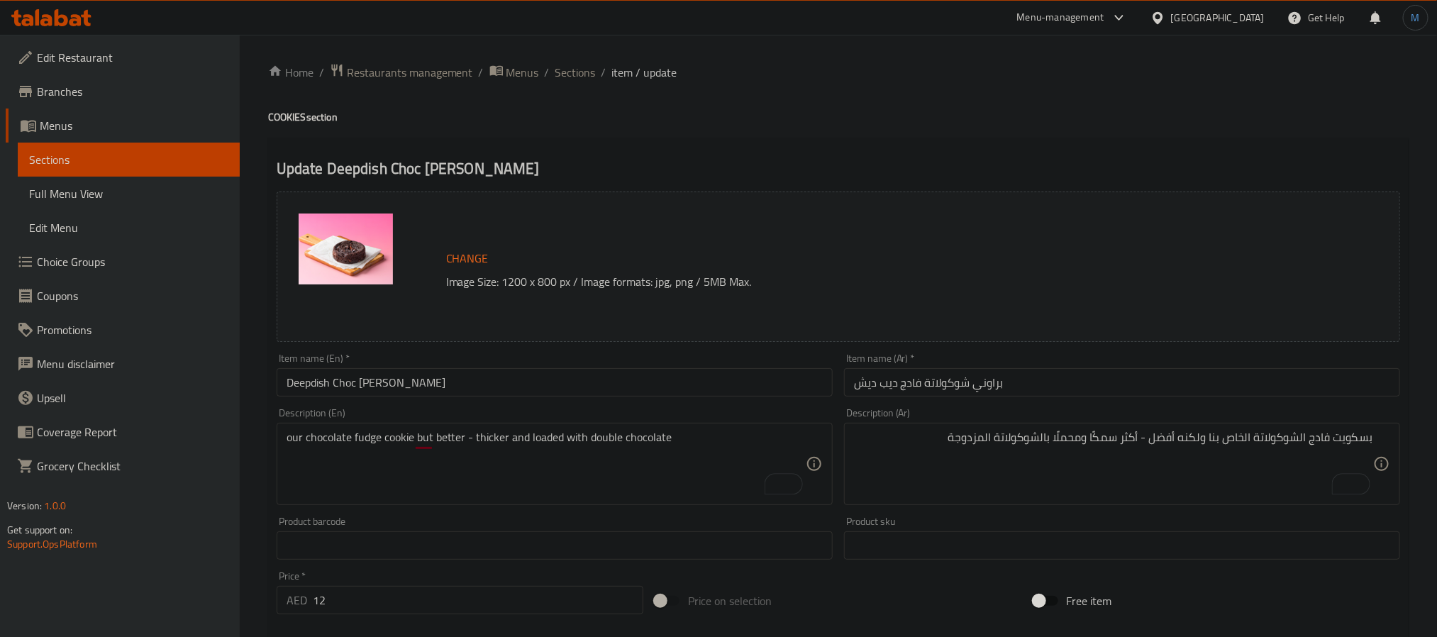
click at [1338, 428] on div "بسكويت فادج الشوكولاتة الخاص بنا ولكنه أفضل - أكثر سمكًا ومحملًا بالشوكولاتة ال…" at bounding box center [1122, 464] width 556 height 82
click at [1347, 430] on div "بسكويت فادج الشوكولاتة الخاص بنا ولكنه أفضل - أكثر سمكًا ومحملًا بالشوكولاتة ال…" at bounding box center [1122, 464] width 556 height 82
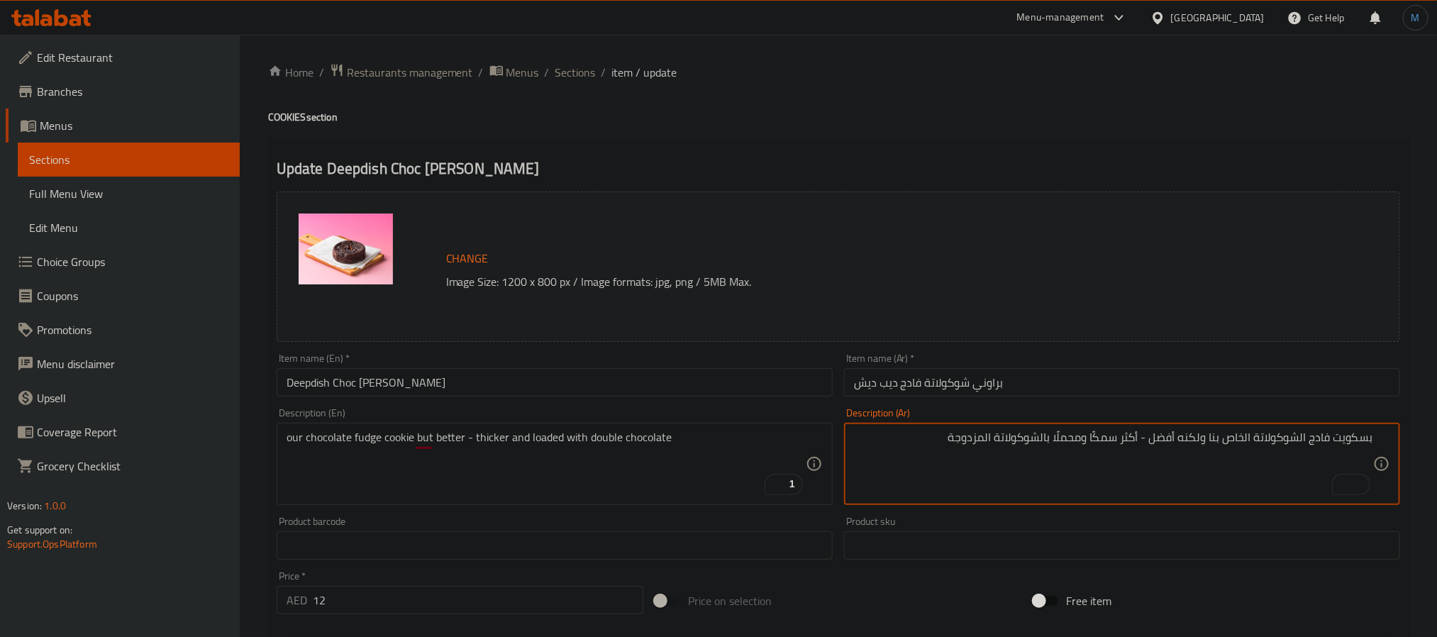
click at [1341, 436] on textarea "بسكويت فادج الشوكولاتة الخاص بنا ولكنه أفضل - أكثر سمكًا ومحملًا بالشوكولاتة ال…" at bounding box center [1113, 463] width 519 height 67
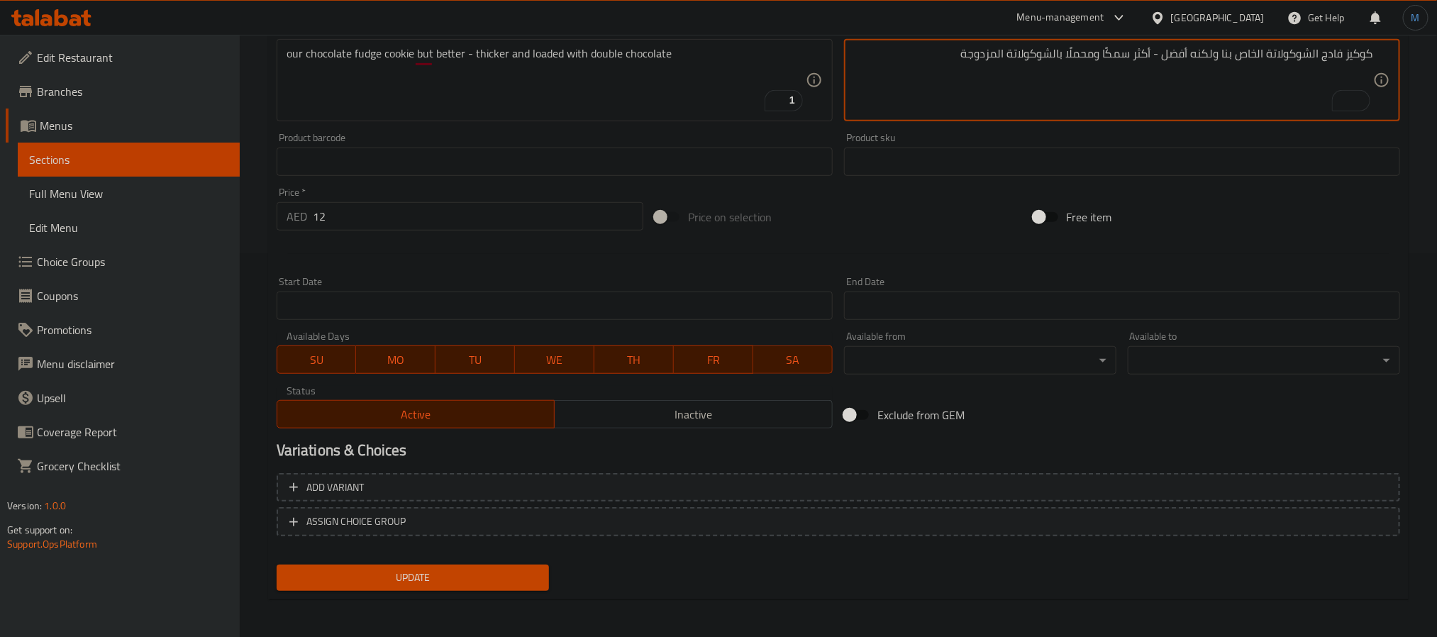
type textarea "كوكيز فادج الشوكولاتة الخاص بنا ولكنه أفضل - أكثر سمكًا ومحملًا بالشوكولاتة الم…"
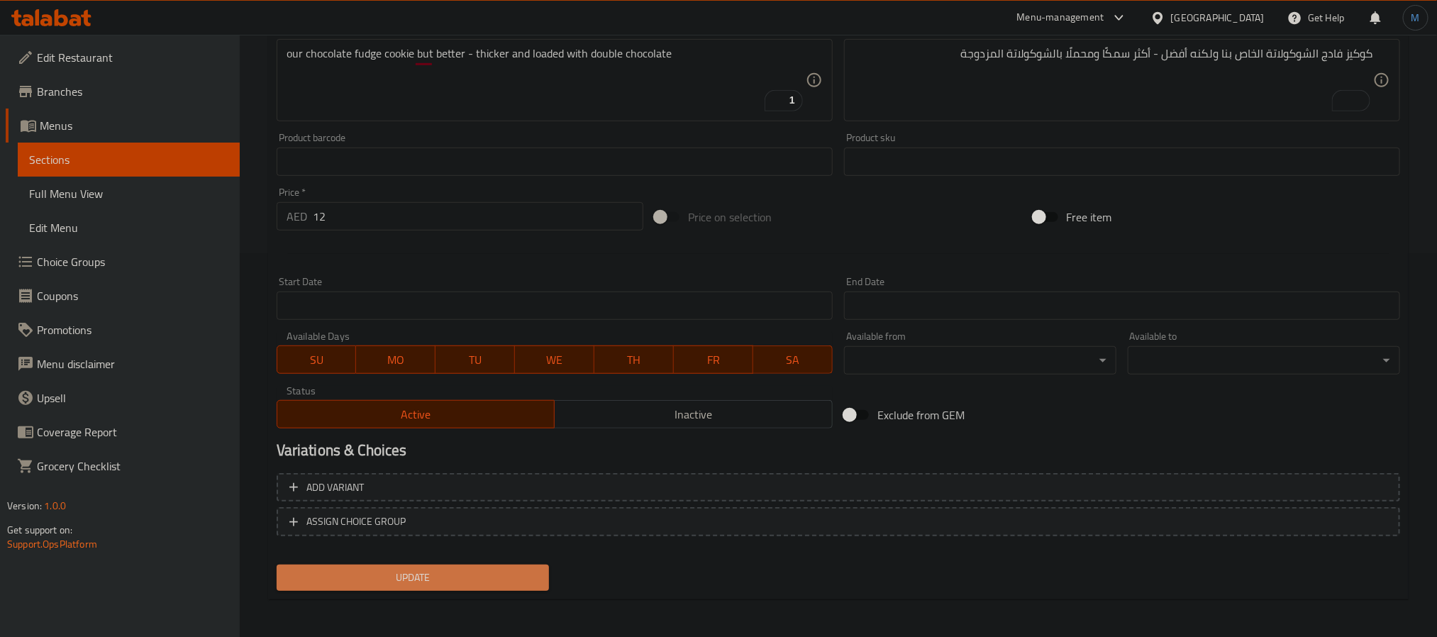
click at [460, 581] on span "Update" at bounding box center [413, 578] width 250 height 18
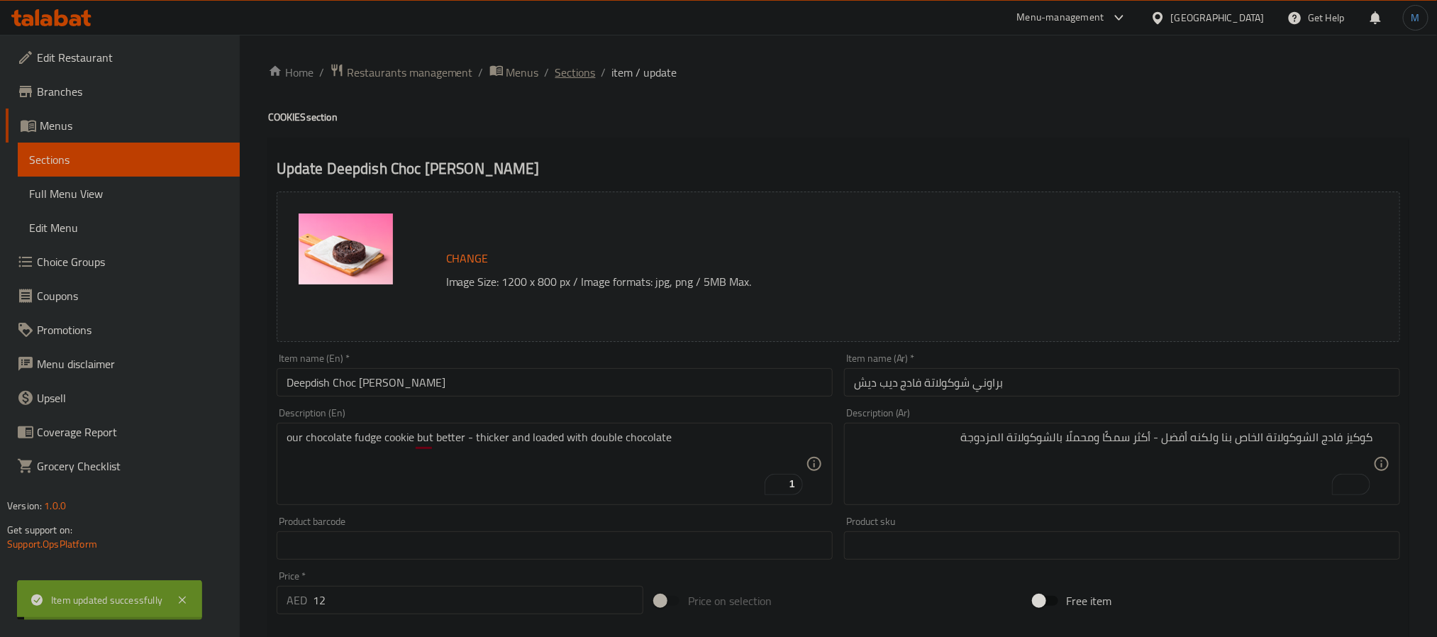
click at [583, 70] on span "Sections" at bounding box center [575, 72] width 40 height 17
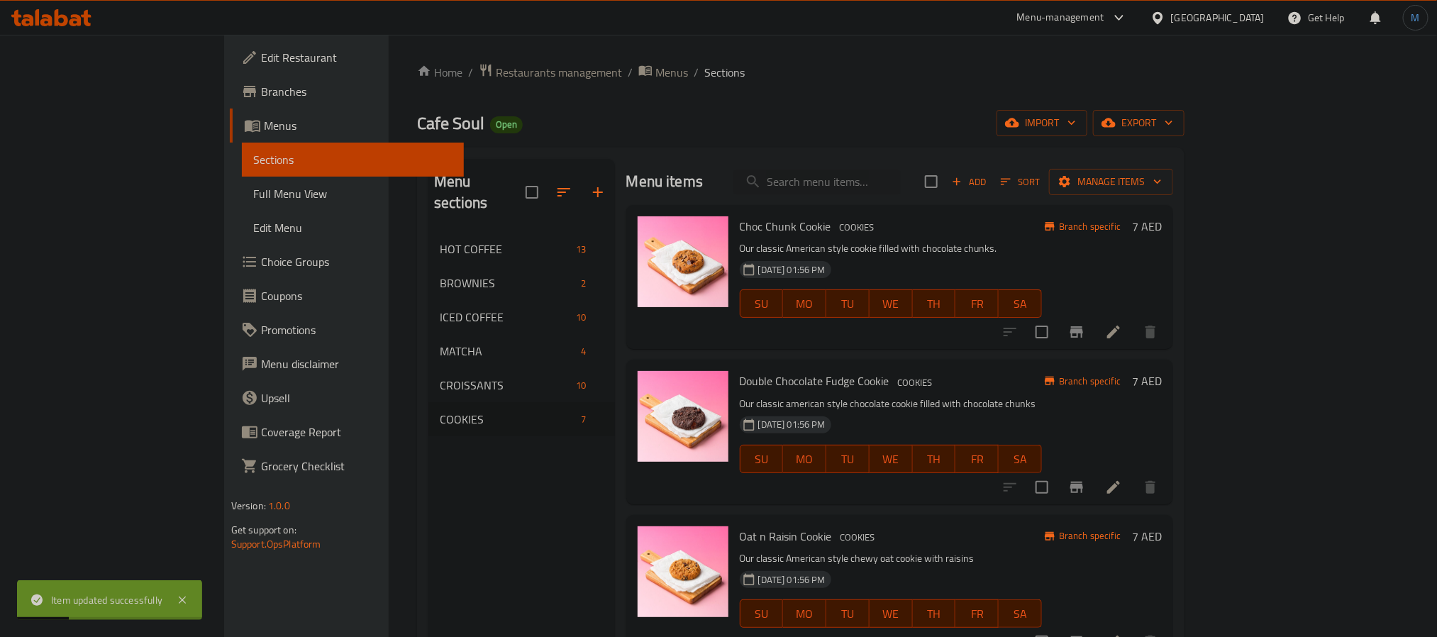
click at [906, 492] on div "Double Chocolate Fudge Cookie COOKIES Our classic american style chocolate cook…" at bounding box center [890, 431] width 313 height 133
click at [1122, 491] on icon at bounding box center [1113, 487] width 17 height 17
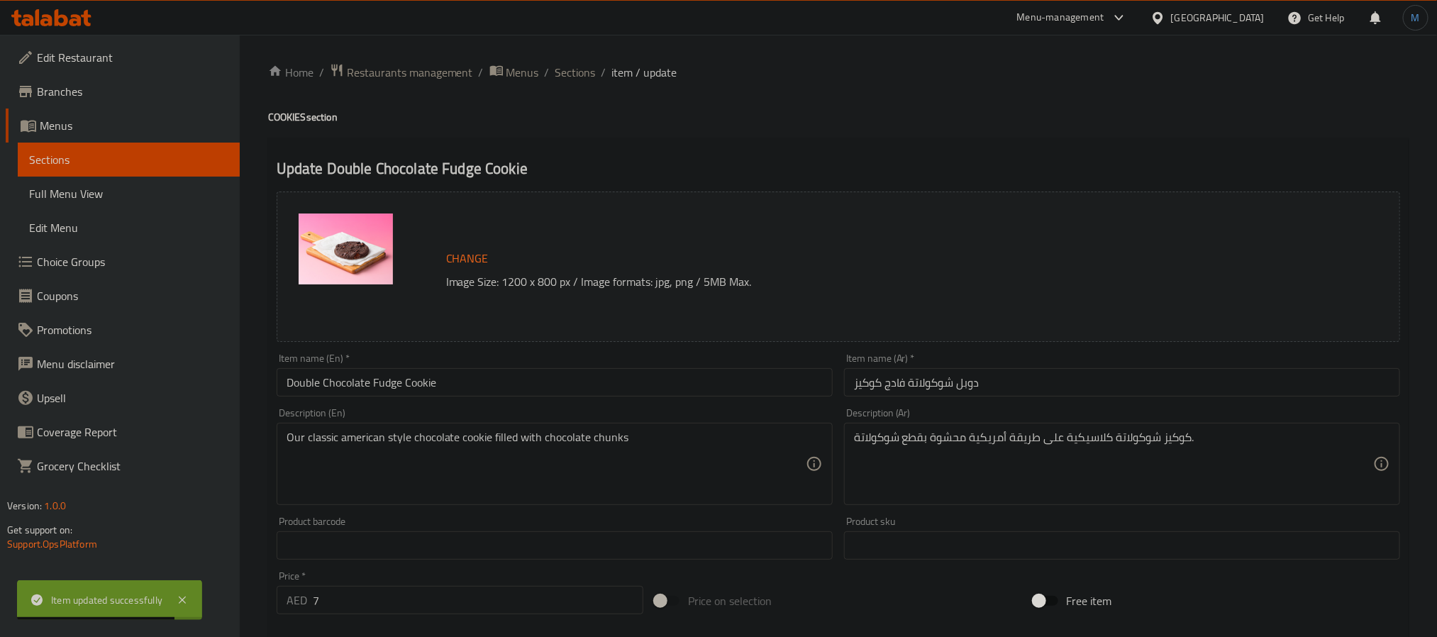
click at [442, 384] on input "Double Chocolate Fudge Cookie" at bounding box center [555, 382] width 556 height 28
click at [430, 385] on input "Double Chocolate Fudge Cookie" at bounding box center [555, 382] width 556 height 28
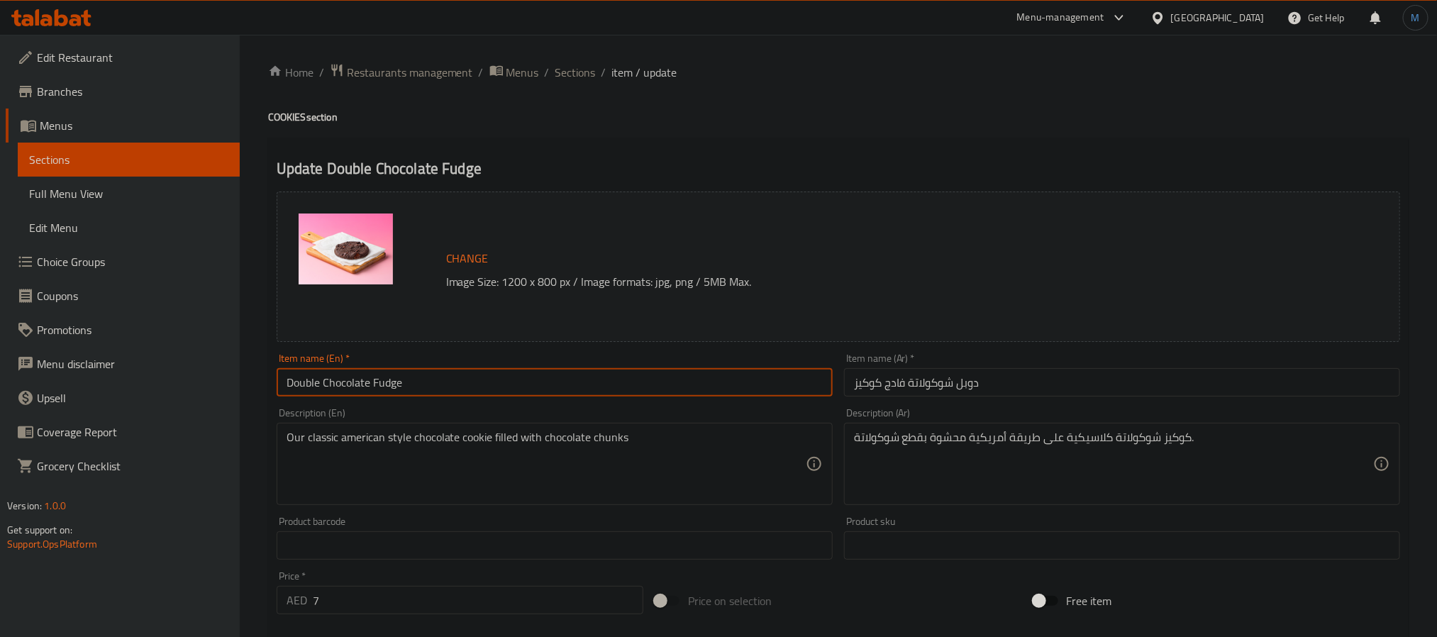
type input "Double Chocolate Fudge"
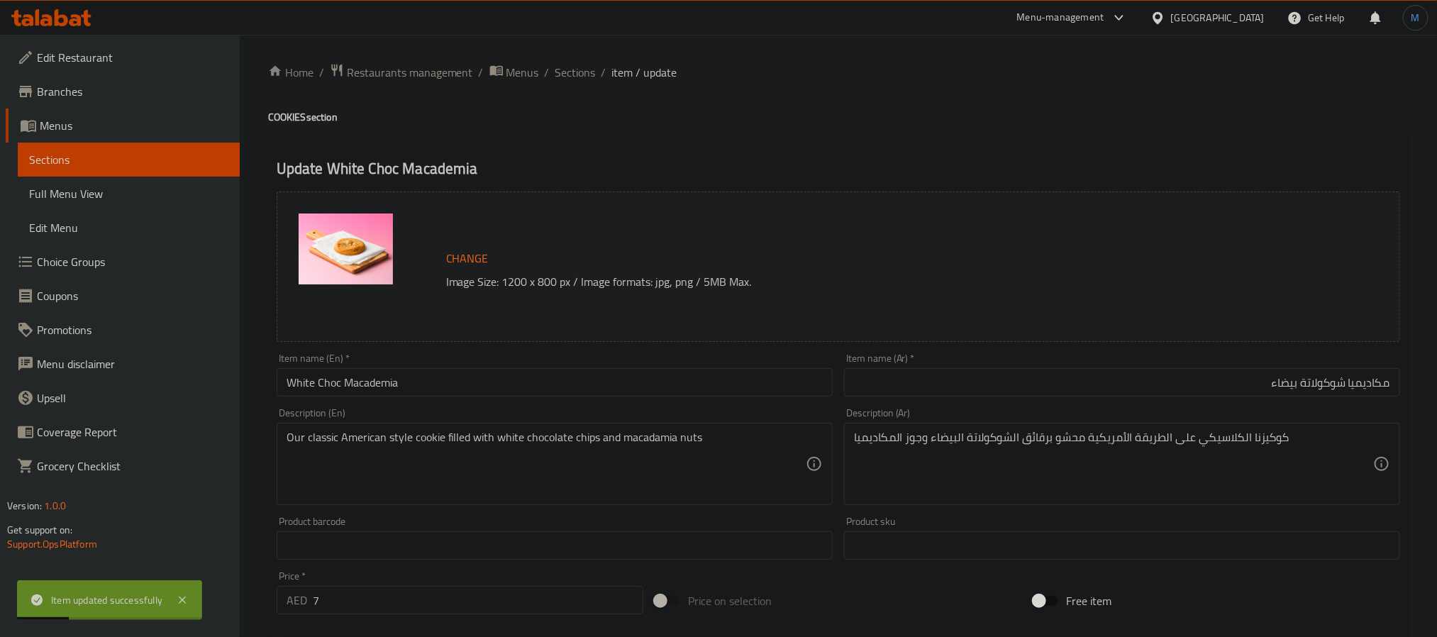
click at [737, 406] on div "Description (En) Our classic American style cookie filled with white chocolate …" at bounding box center [554, 456] width 567 height 108
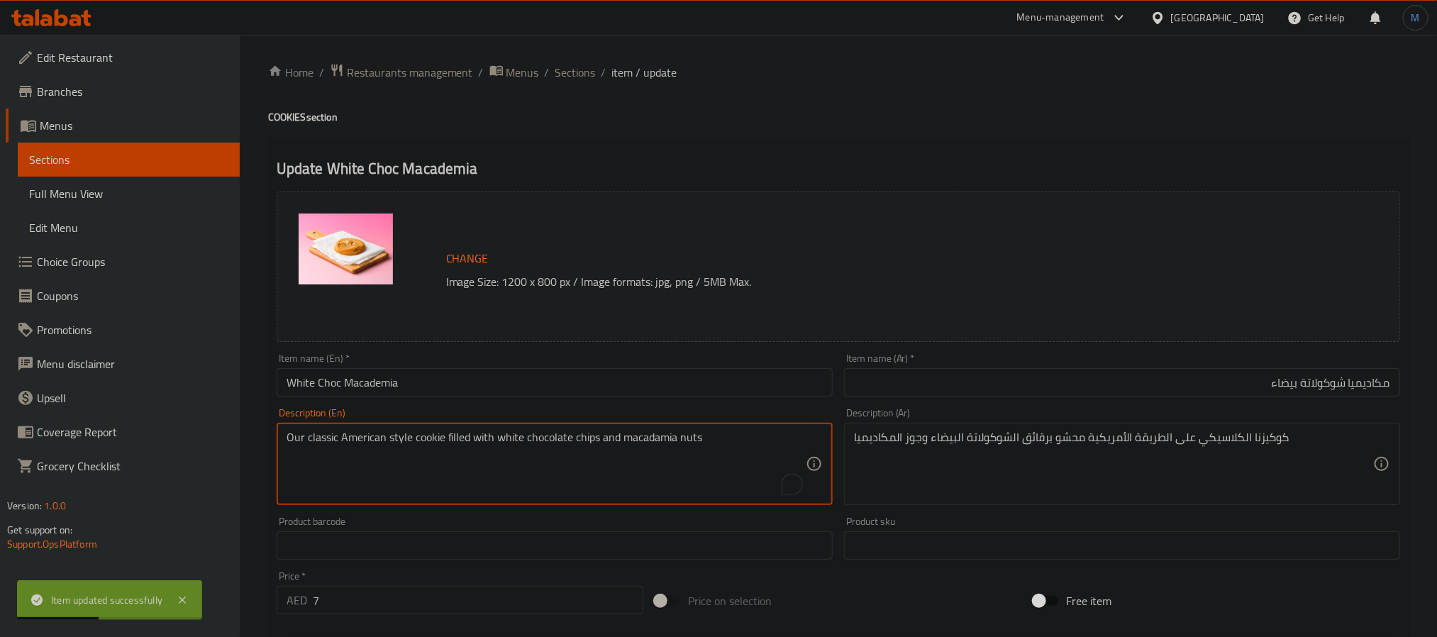
paste textarea "our classic american style cookie filled with white chocolate chips and macade"
type textarea "our classic american style cookie filled with white chocolate chips and macadem…"
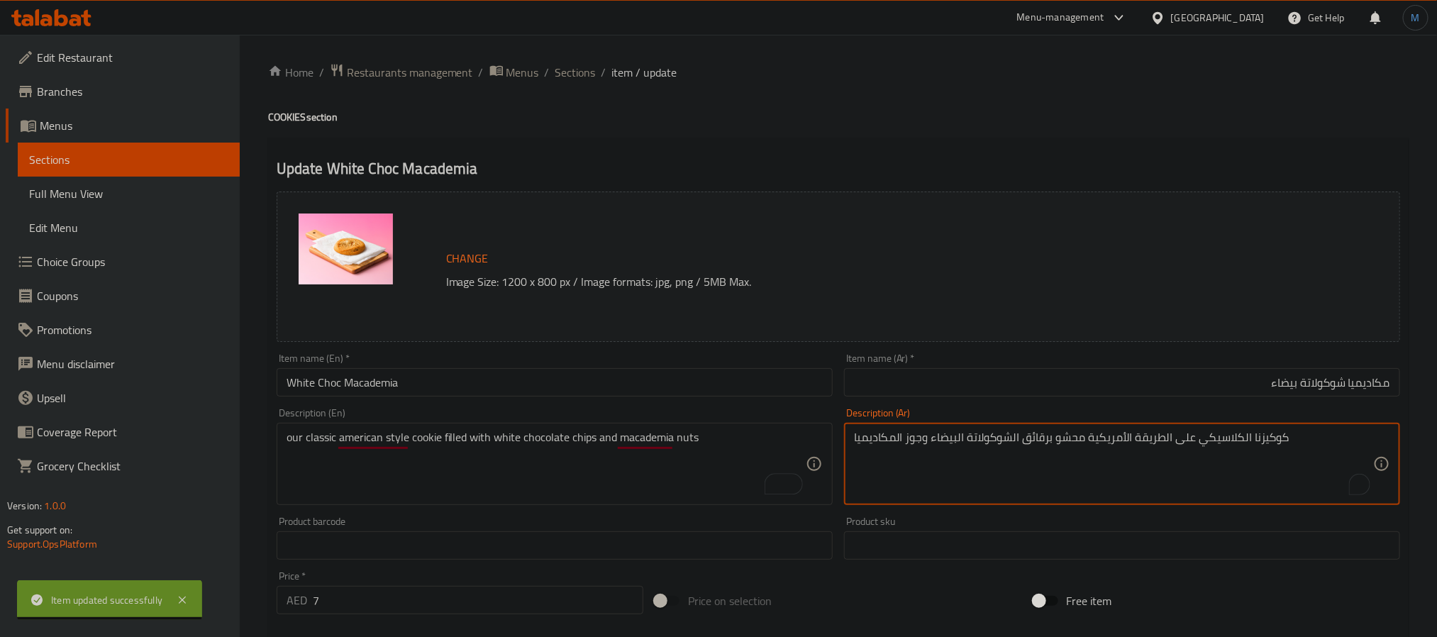
paste textarea "ة على الطريقة الأمريكية محشوة برقائق الشوكولاتة البيضاء ومكسرات المكاديميا"
click at [1349, 440] on textarea "كوكيزنا الكلاسيكية على الطريقة الأمريكية محشوة برقائق الشوكولاتة البيضاء ومكسرا…" at bounding box center [1113, 463] width 519 height 67
click at [1251, 442] on textarea "كوكيز الخاص بنا الكلاسيكية على الطريقة الأمريكية محشوة برقائق الشوكولاتة البيضا…" at bounding box center [1113, 463] width 519 height 67
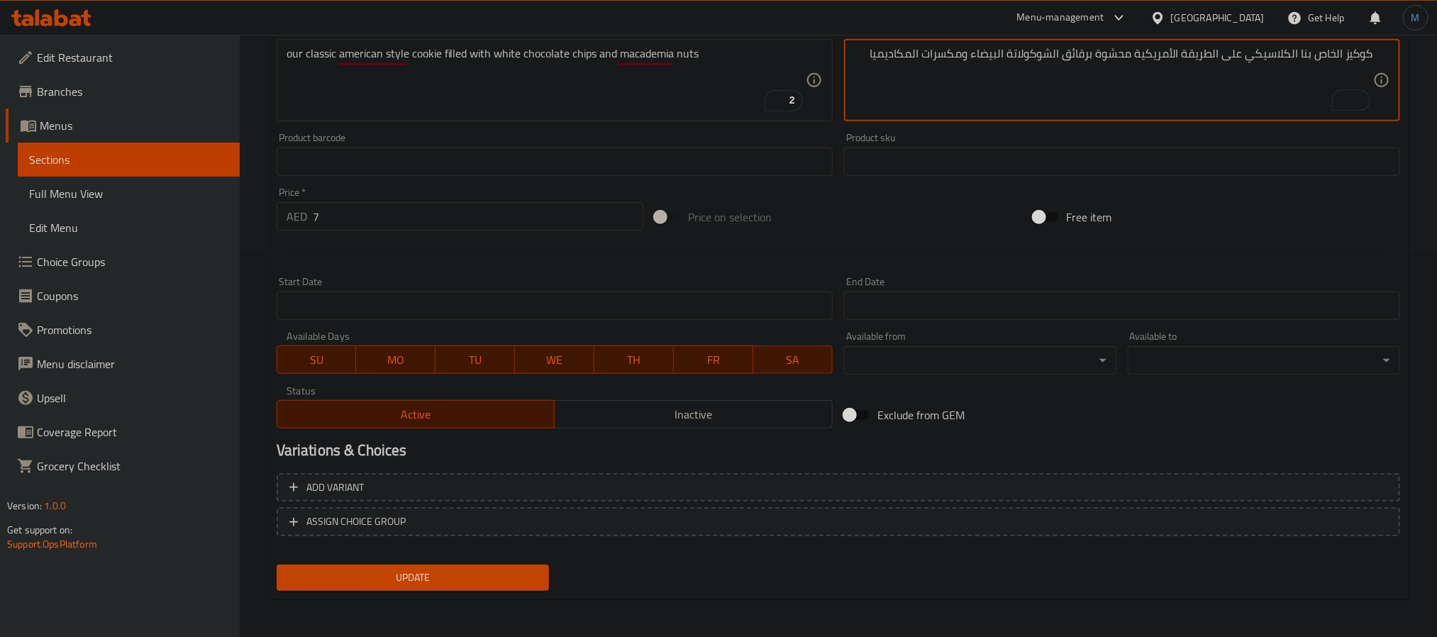
type textarea "كوكيز الخاص بنا الكلاسيكي على الطريقة الأمريكية محشوة برقائق الشوكولاتة البيضاء…"
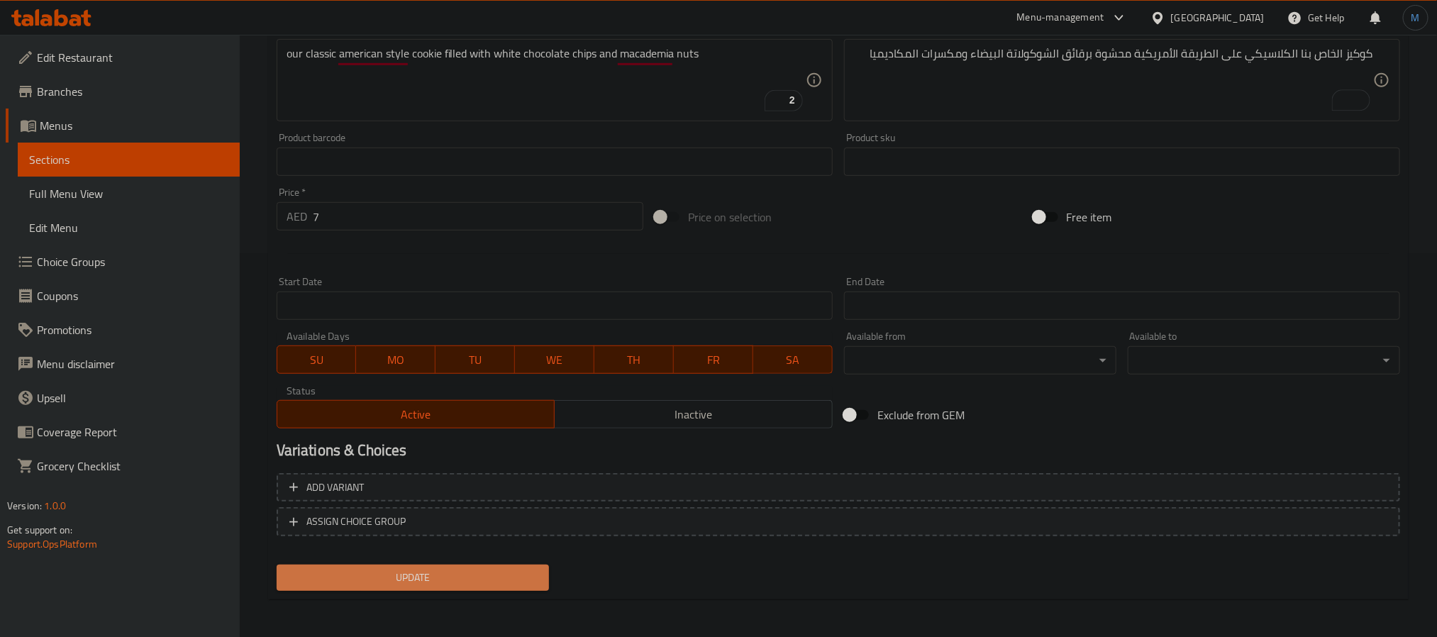
click at [504, 579] on span "Update" at bounding box center [413, 578] width 250 height 18
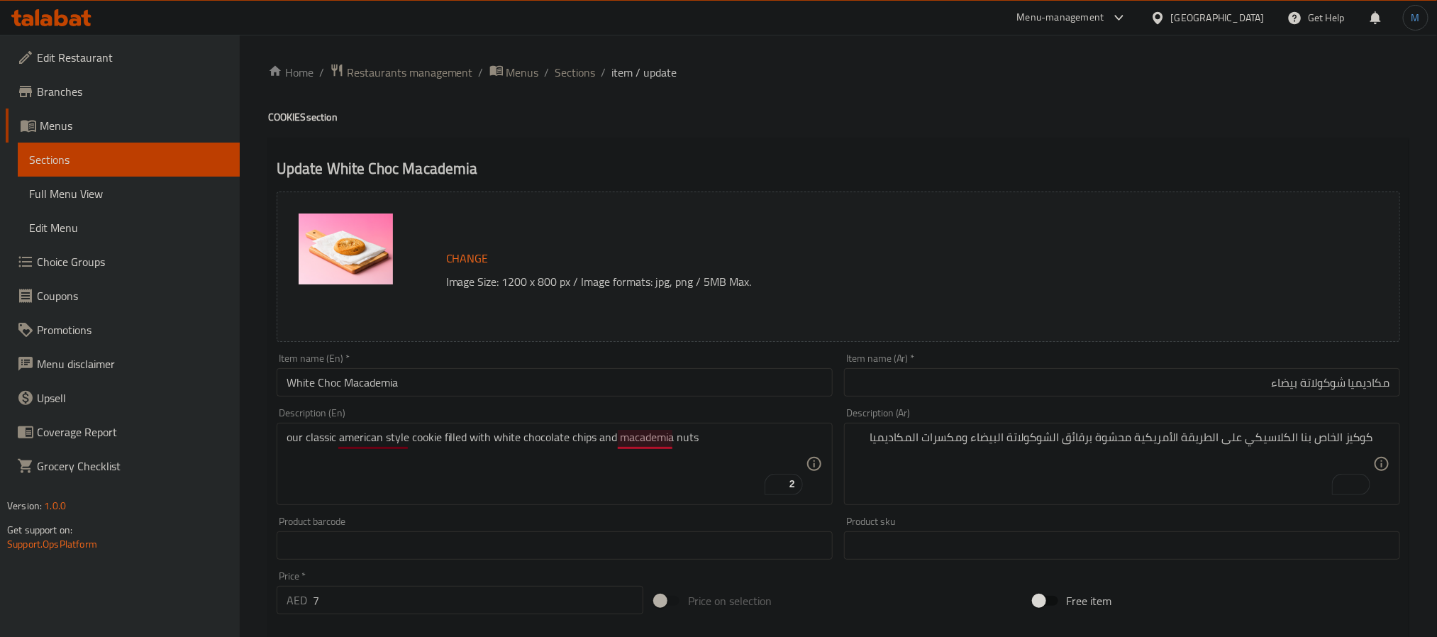
drag, startPoint x: 618, startPoint y: 440, endPoint x: 635, endPoint y: 445, distance: 17.5
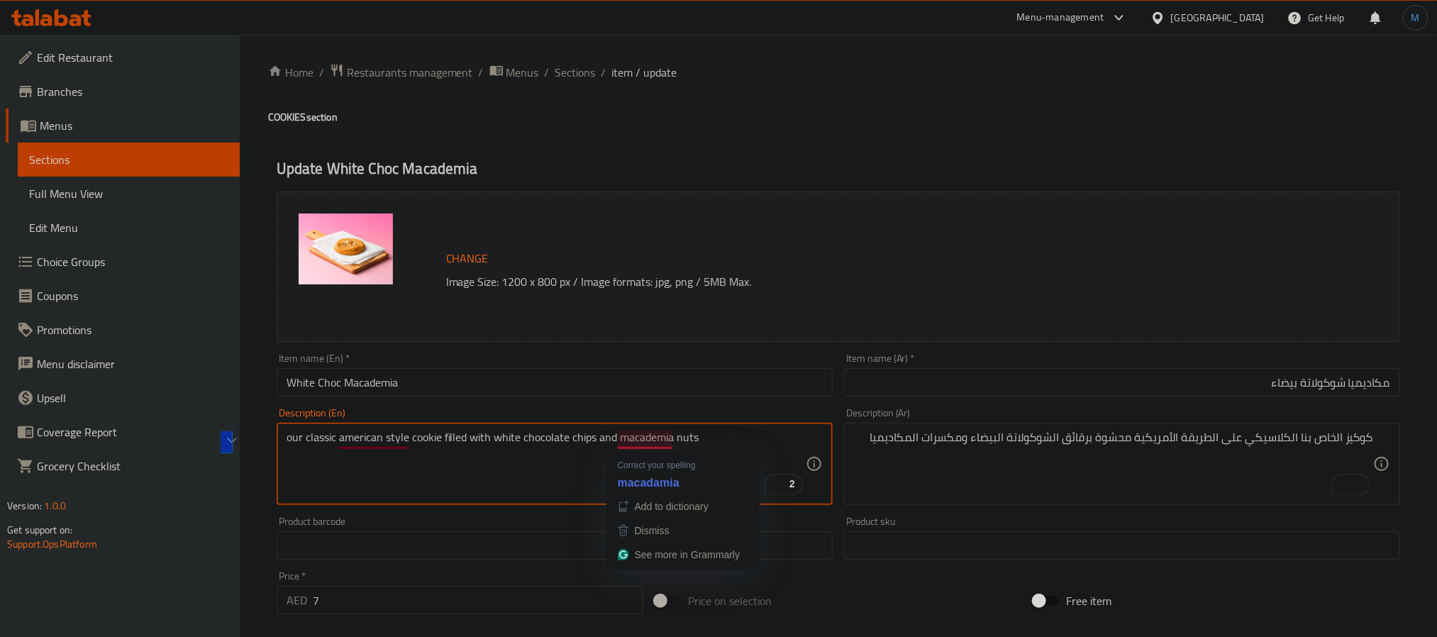
drag, startPoint x: 620, startPoint y: 441, endPoint x: 775, endPoint y: 441, distance: 155.3
click at [775, 441] on textarea "our classic american style cookie filled with white chocolate chips and macadem…" at bounding box center [545, 463] width 519 height 67
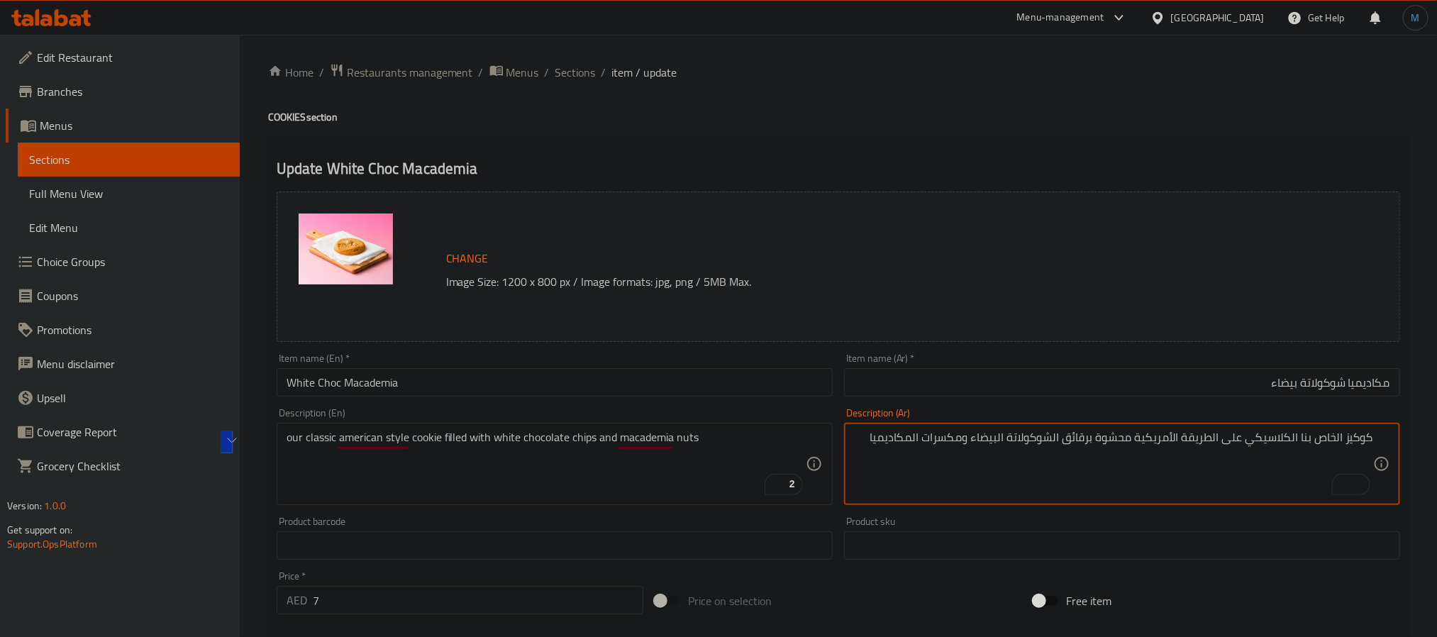
drag, startPoint x: 860, startPoint y: 445, endPoint x: 964, endPoint y: 432, distance: 105.0
click at [1034, 501] on div "كوكيز الخاص بنا الكلاسيكي على الطريقة الأمريكية محشوة برقائق الشوكولاتة البيضاء…" at bounding box center [1122, 464] width 556 height 82
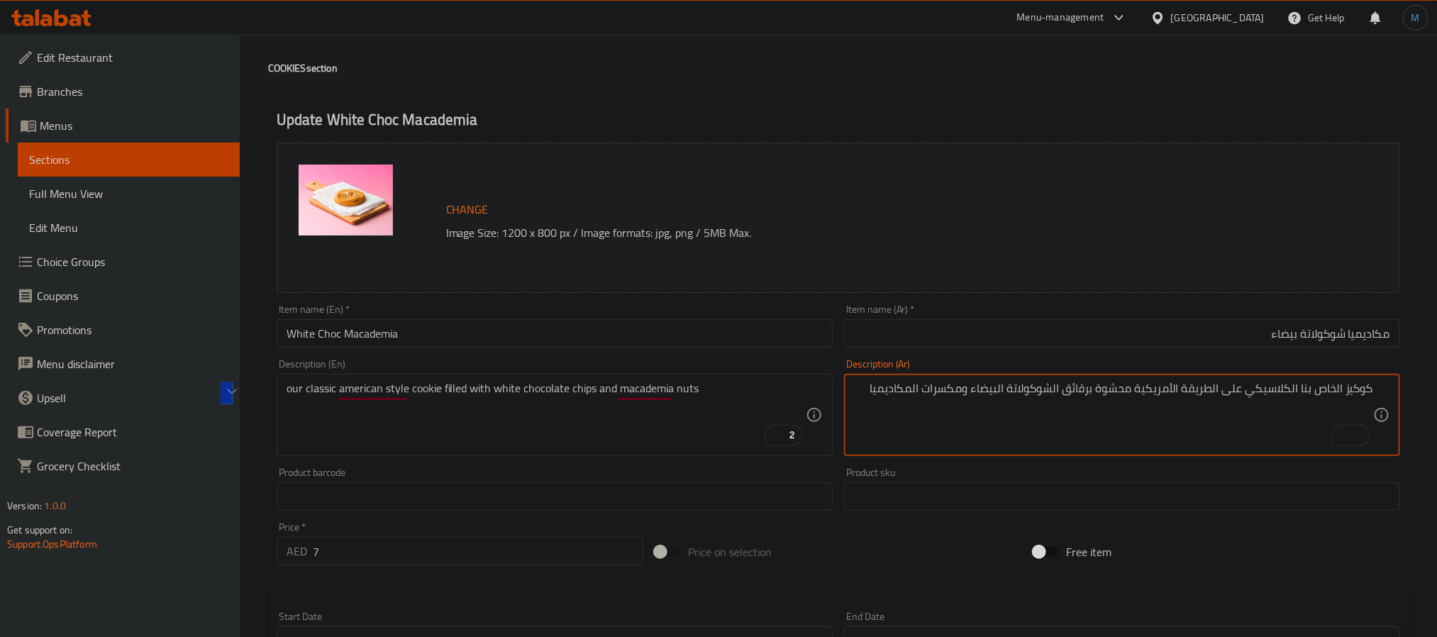
scroll to position [384, 0]
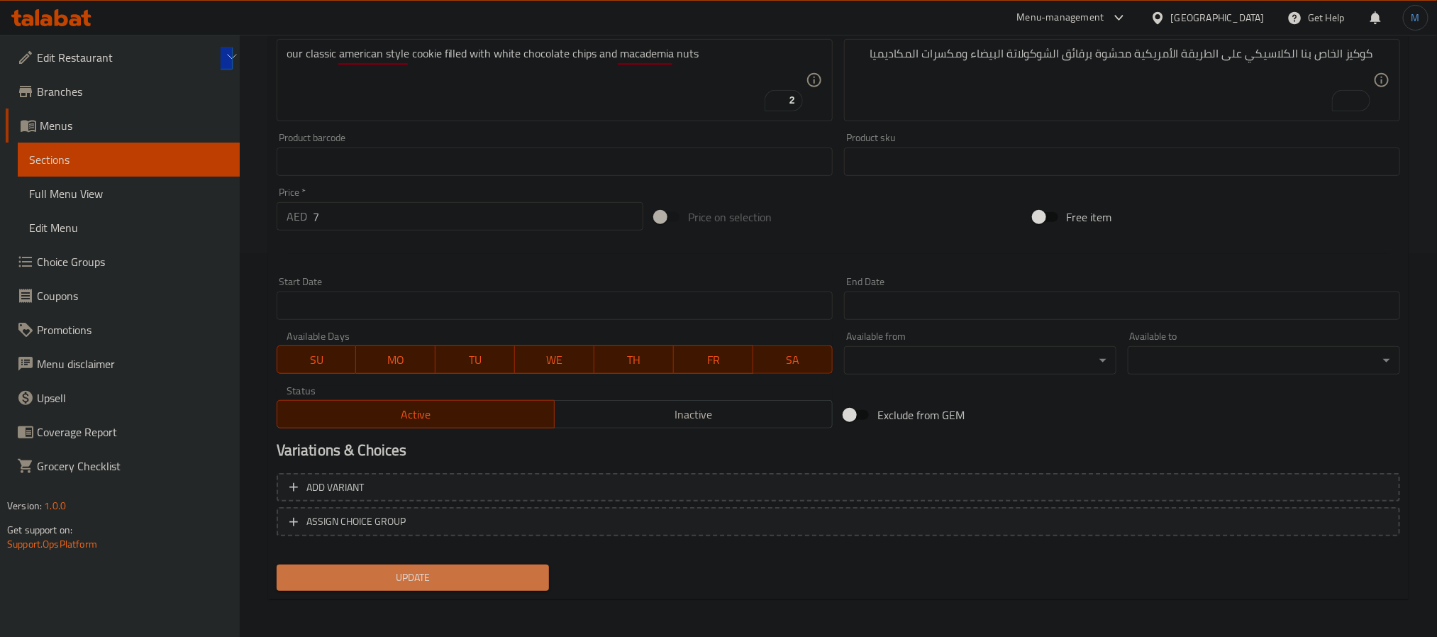
click at [509, 581] on span "Update" at bounding box center [413, 578] width 250 height 18
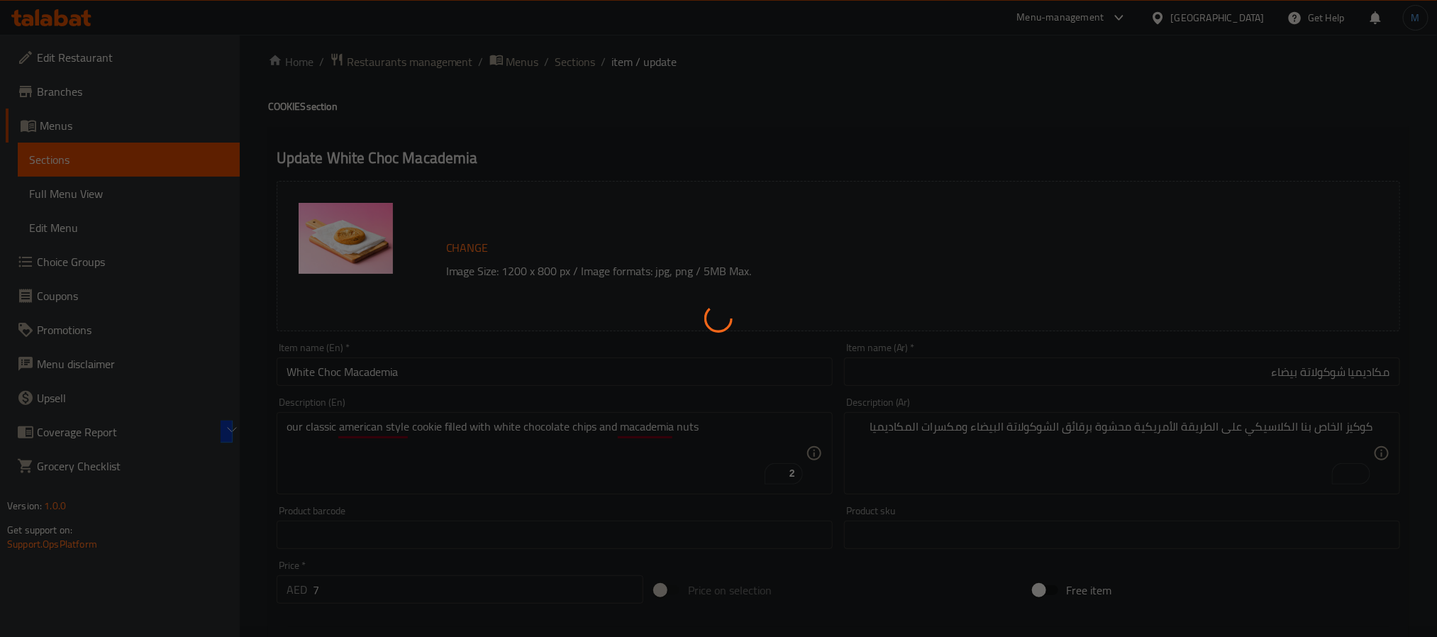
scroll to position [0, 0]
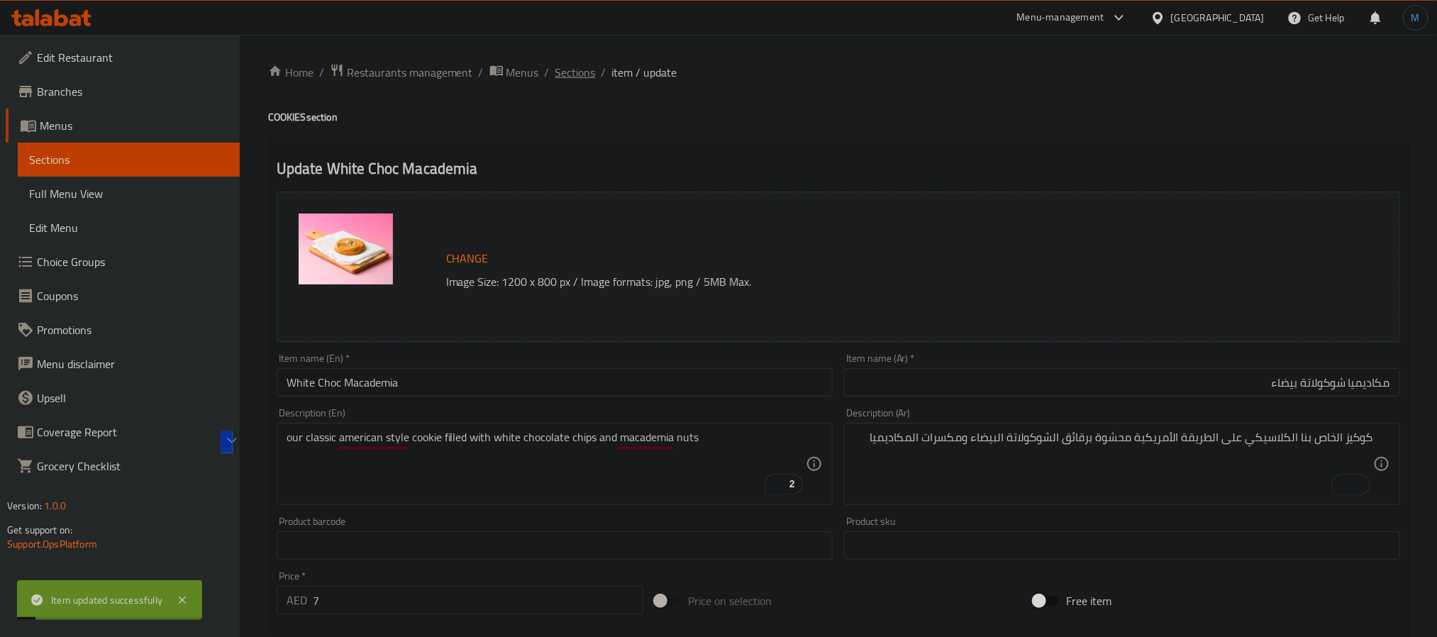
click at [589, 79] on span "Sections" at bounding box center [575, 72] width 40 height 17
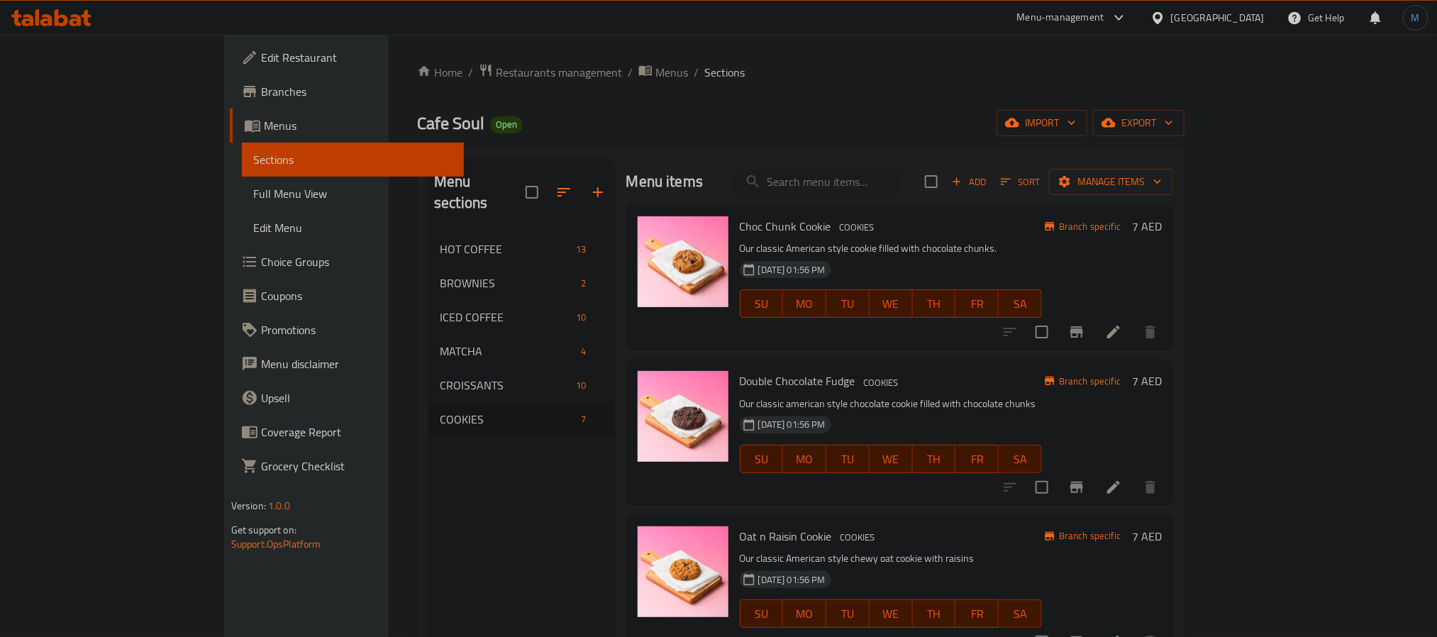
click at [1047, 522] on div "Oat n Raisin Cookie COOKIES Our classic American style chewy oat cookie with ra…" at bounding box center [890, 586] width 313 height 133
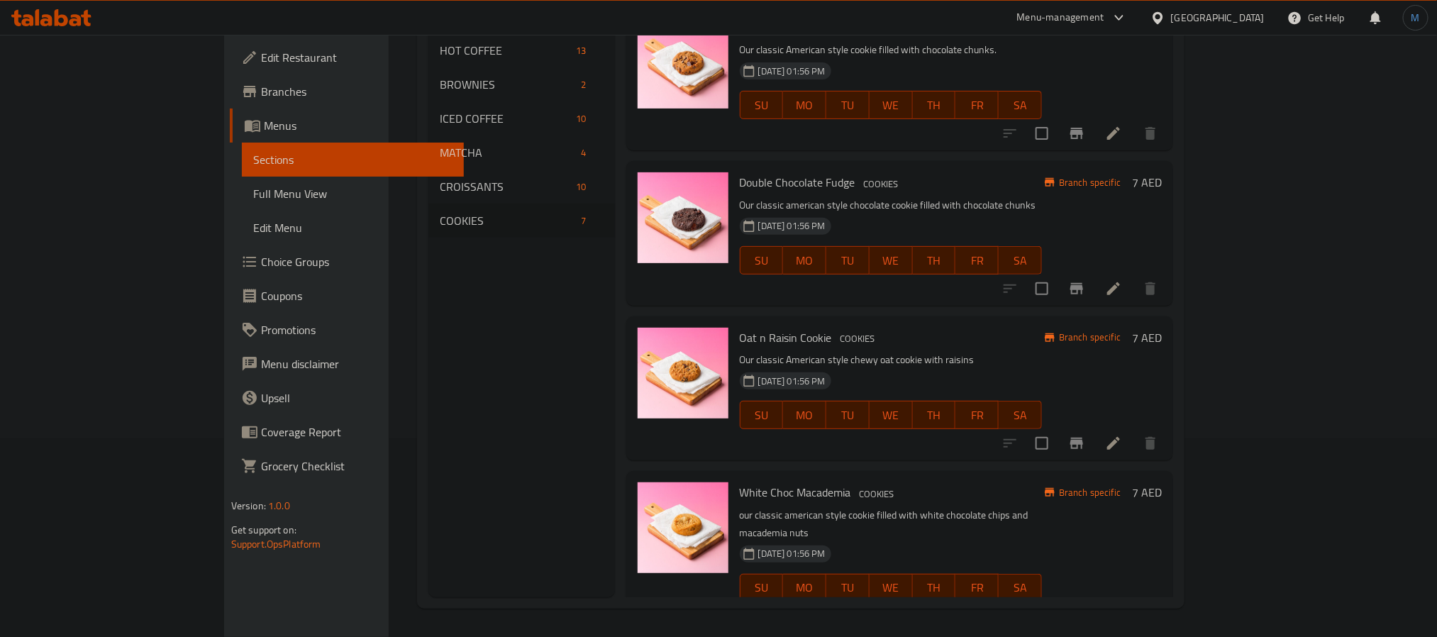
scroll to position [481, 0]
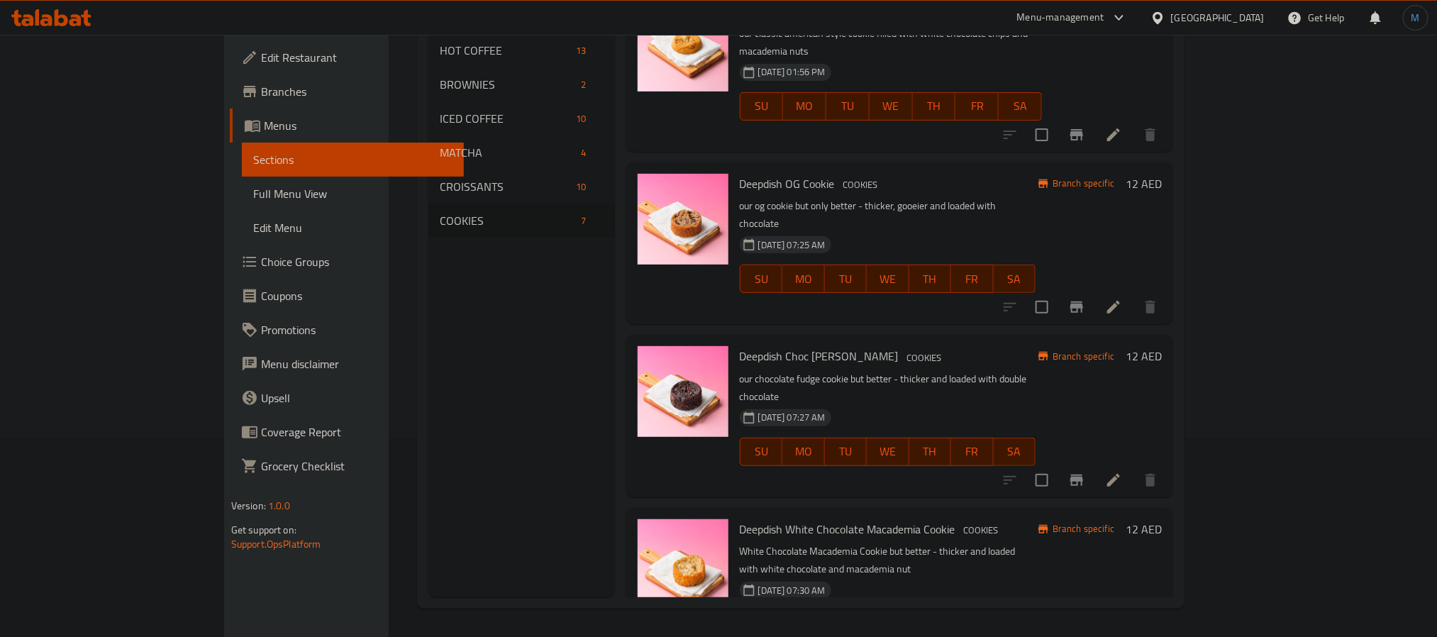
click at [1184, 598] on div "Menu sections HOT COFFEE 13 BROWNIES 2 ICED COFFEE 10 MATCHA 4 CROISSANTS 10 CO…" at bounding box center [800, 278] width 767 height 659
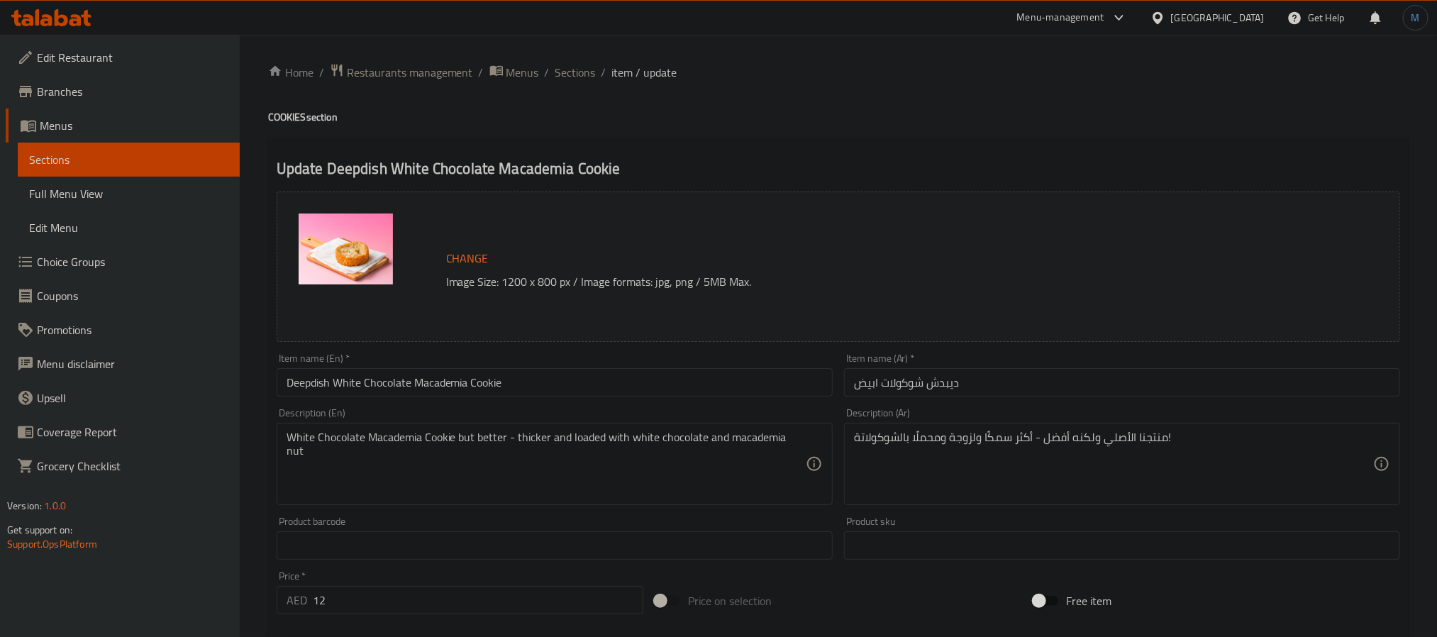
click at [487, 377] on input "Deepdish White Chocolate Macademia Cookie" at bounding box center [555, 382] width 556 height 28
type input "Deepdish White Chocolate Macademia"
click at [1045, 383] on input "ديبدش شوكولات ابيض" at bounding box center [1122, 382] width 556 height 28
paste input "وكولاتة بيضاء مكاديميا من ديب ديش"
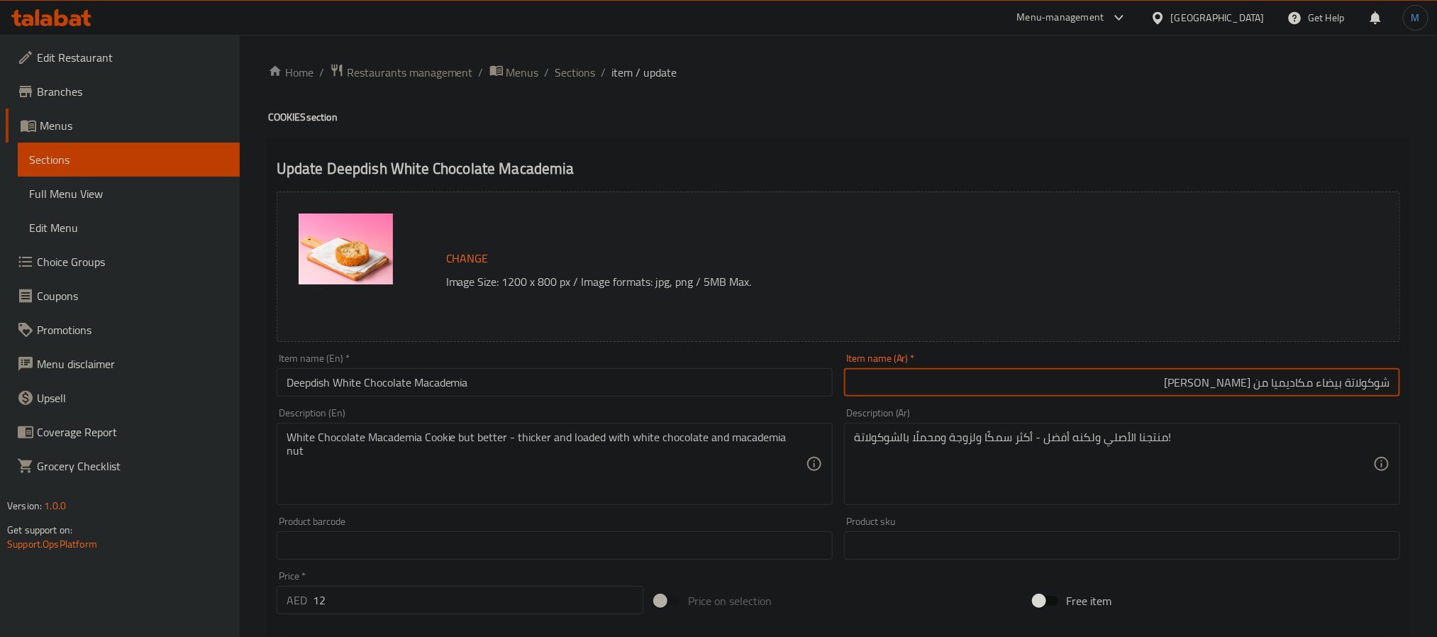
type input "شوكولاتة بيضاء مكاديميا من ديب ديش"
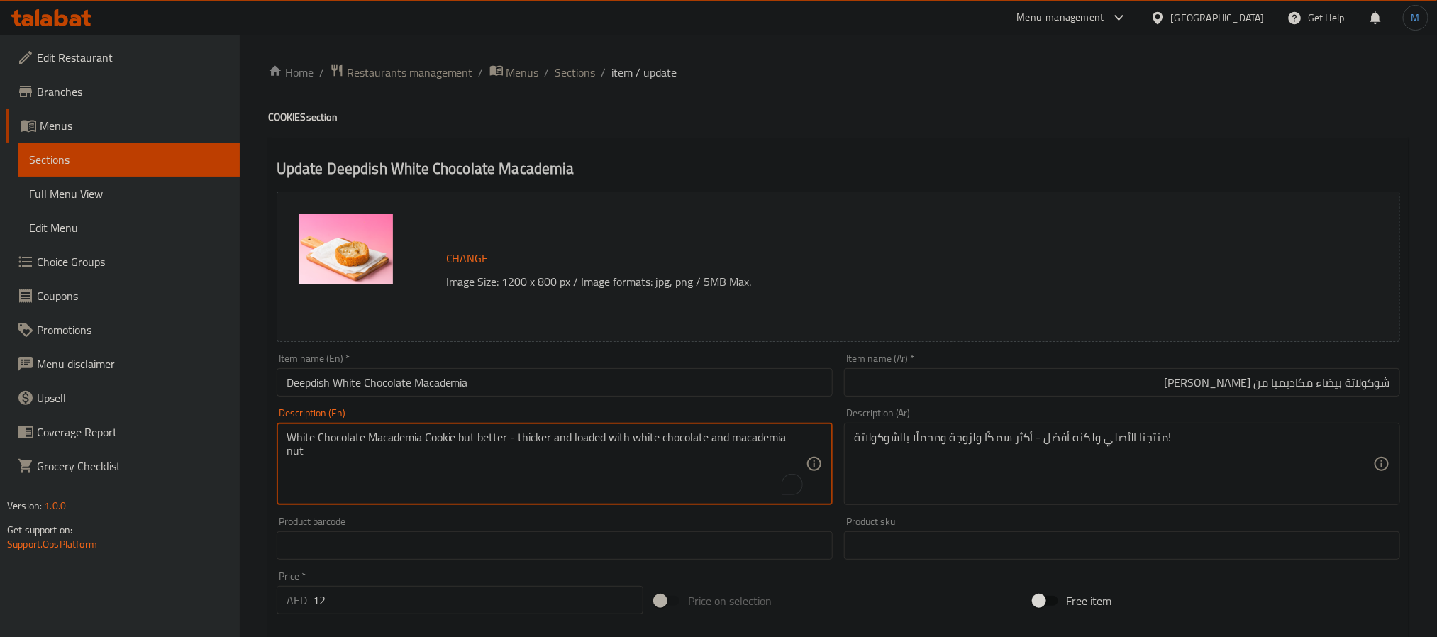
click at [434, 472] on textarea "White Chocolate Macademia Cookie but better - thicker and loaded with white cho…" at bounding box center [545, 463] width 519 height 67
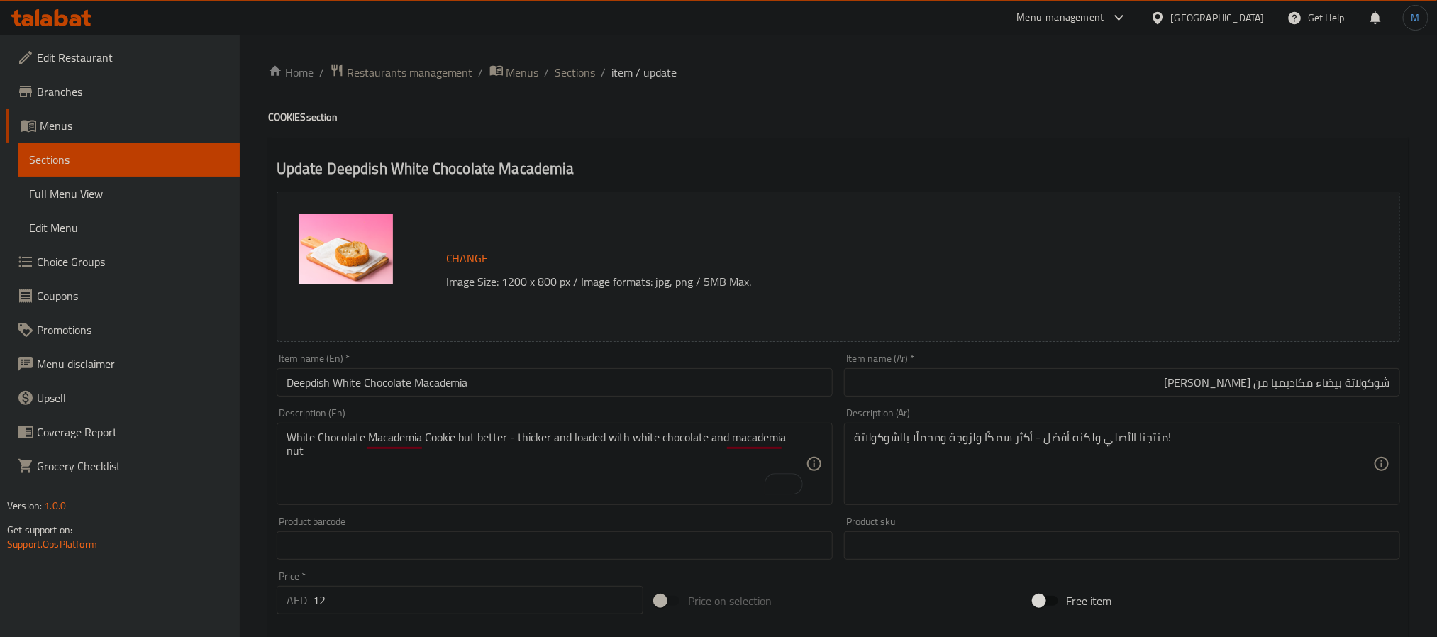
click at [577, 454] on textarea "White Chocolate Macademia Cookie but better - thicker and loaded with white cho…" at bounding box center [545, 463] width 519 height 67
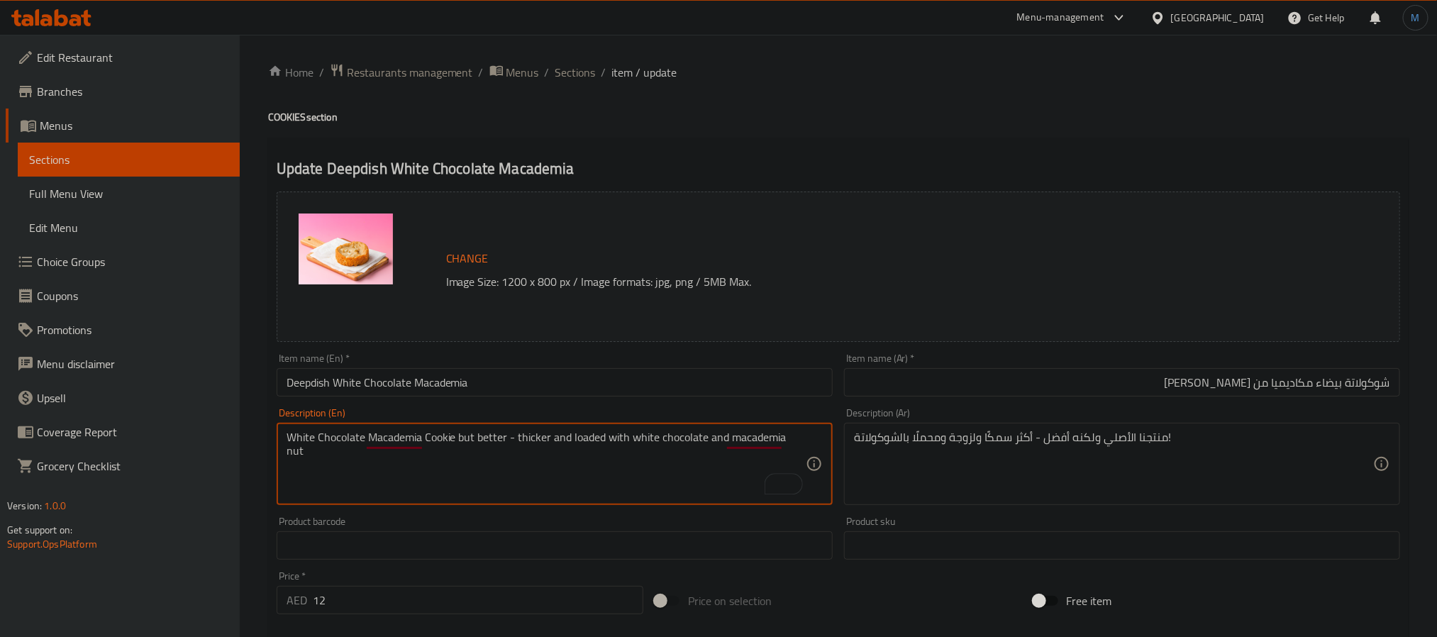
paste textarea "our white chocolate macademia cookie but better - thicker and loaded with white…"
type textarea "our white chocolate macademia cookie but better - thicker and loaded with white…"
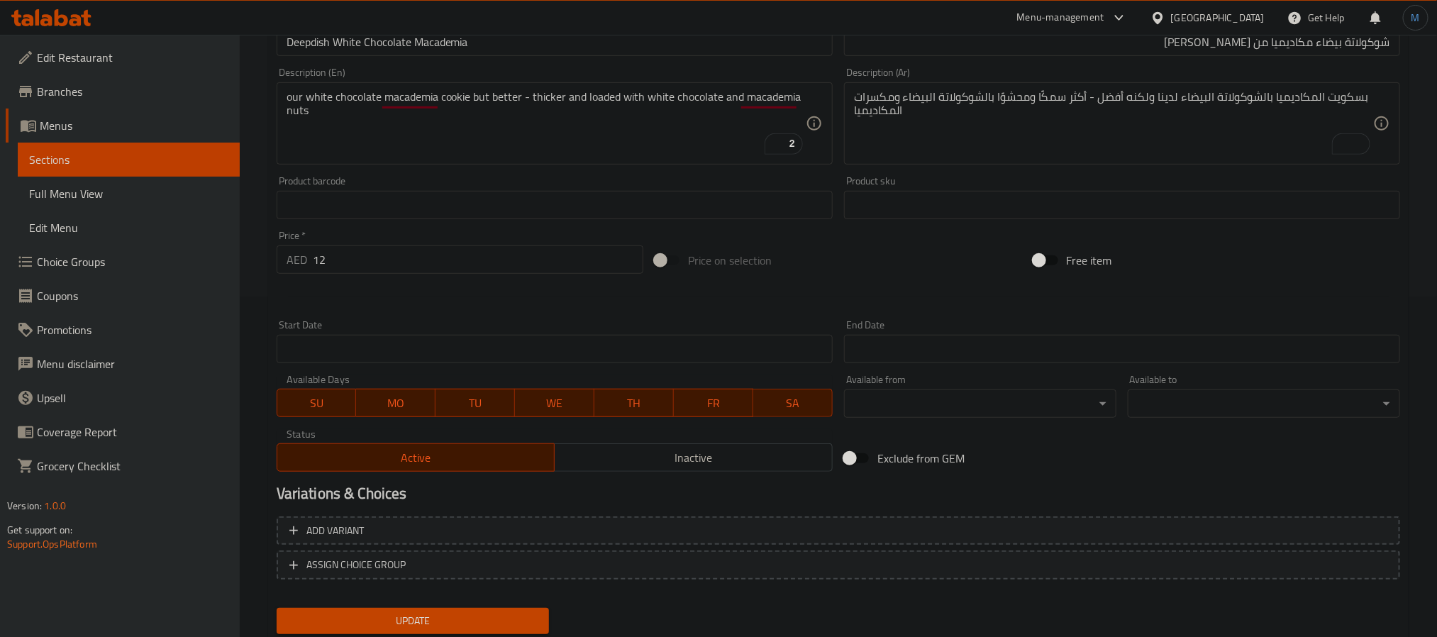
scroll to position [384, 0]
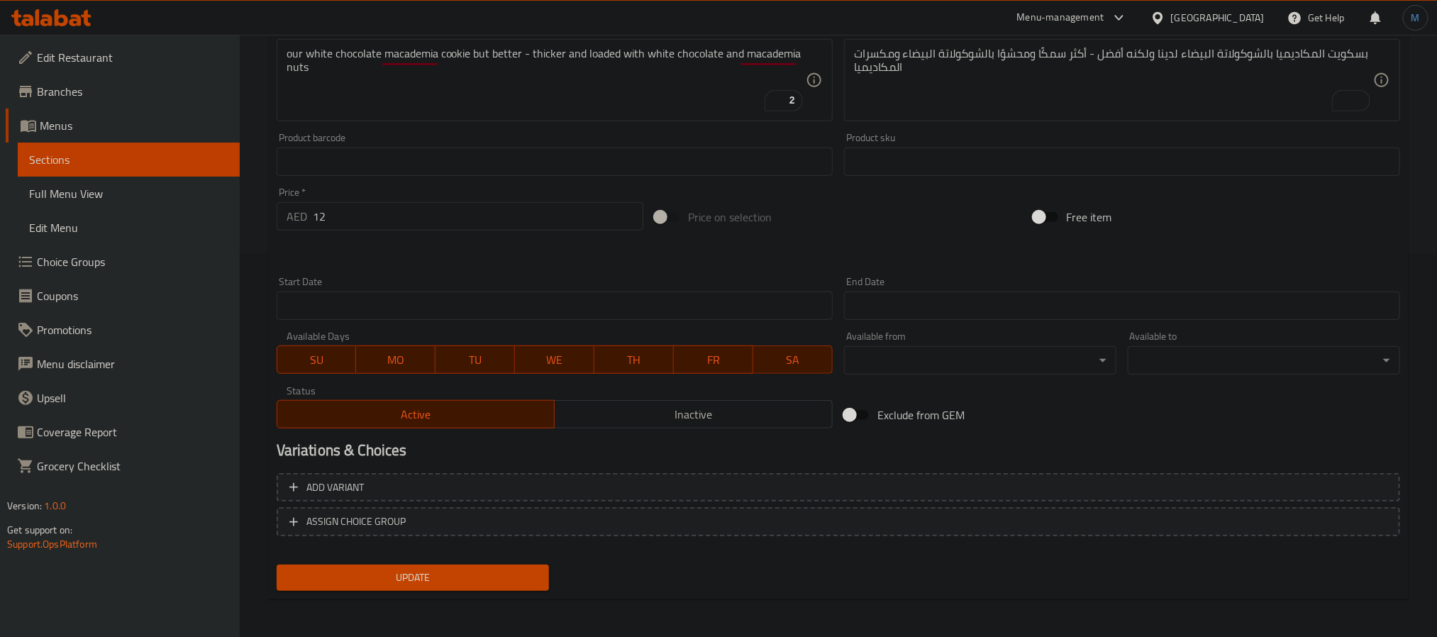
click at [487, 591] on div "Update" at bounding box center [413, 578] width 284 height 38
click at [491, 586] on button "Update" at bounding box center [413, 577] width 272 height 26
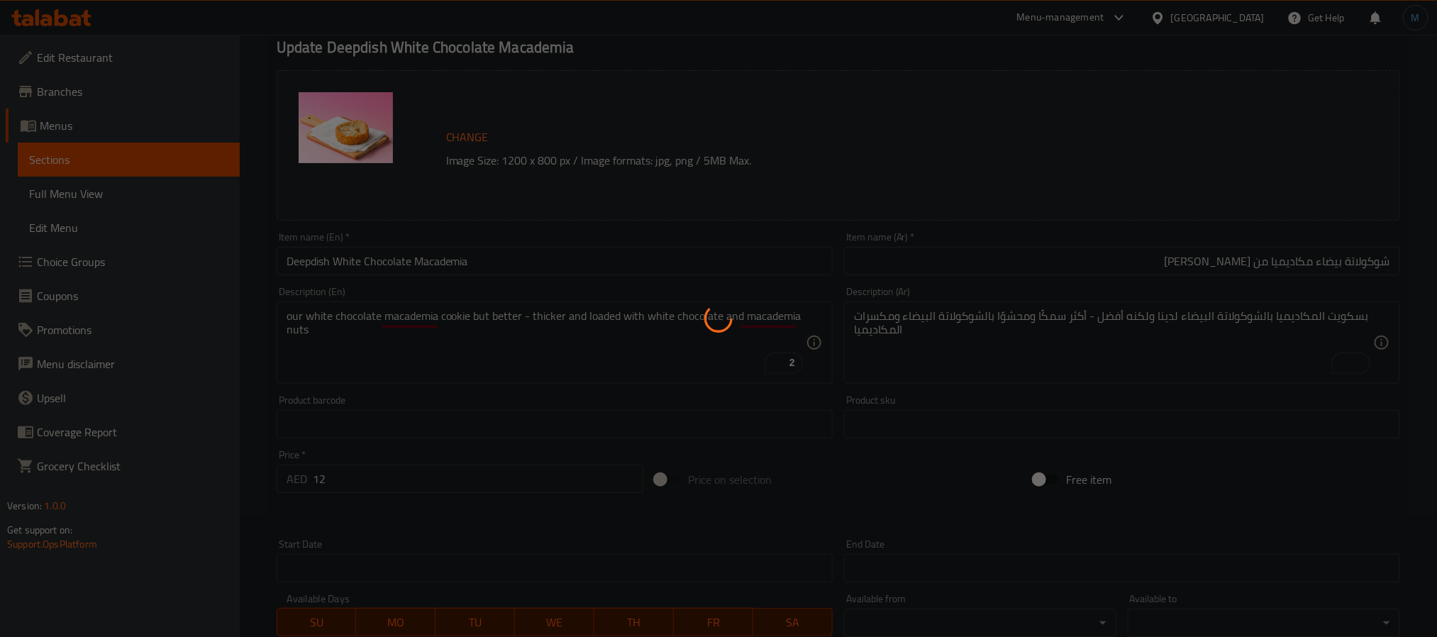
scroll to position [0, 0]
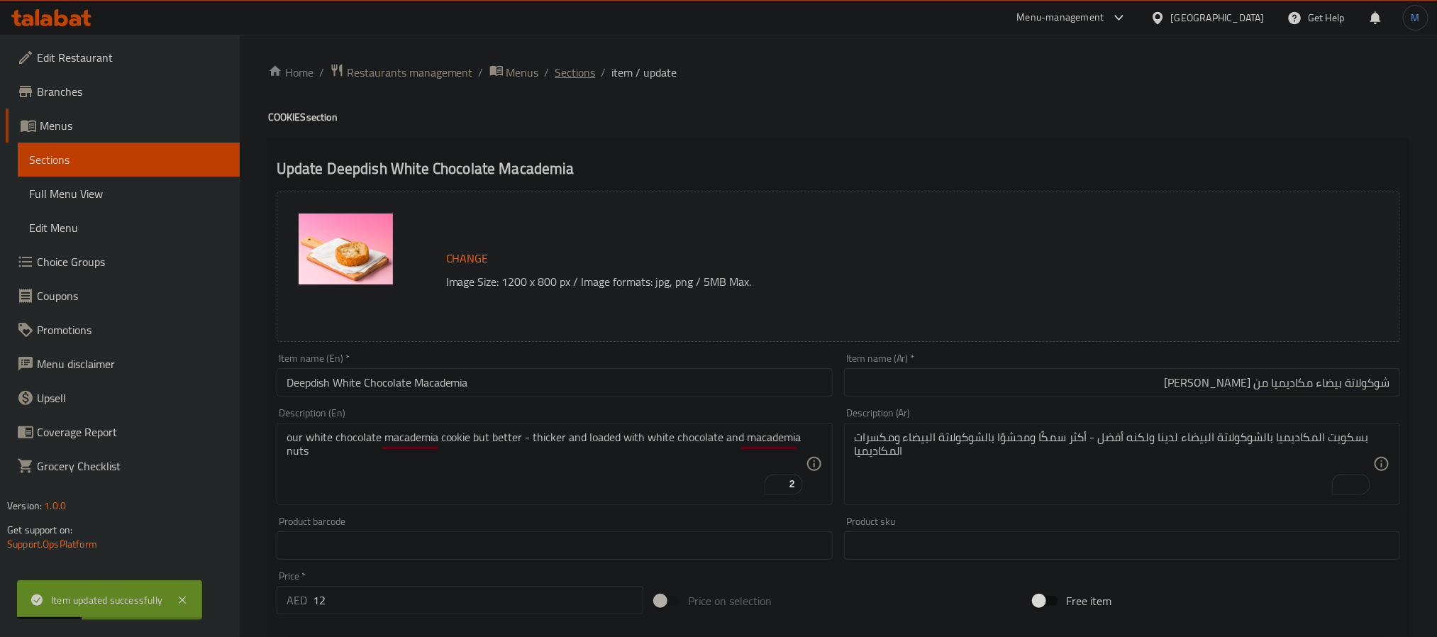
click at [557, 69] on span "Sections" at bounding box center [575, 72] width 40 height 17
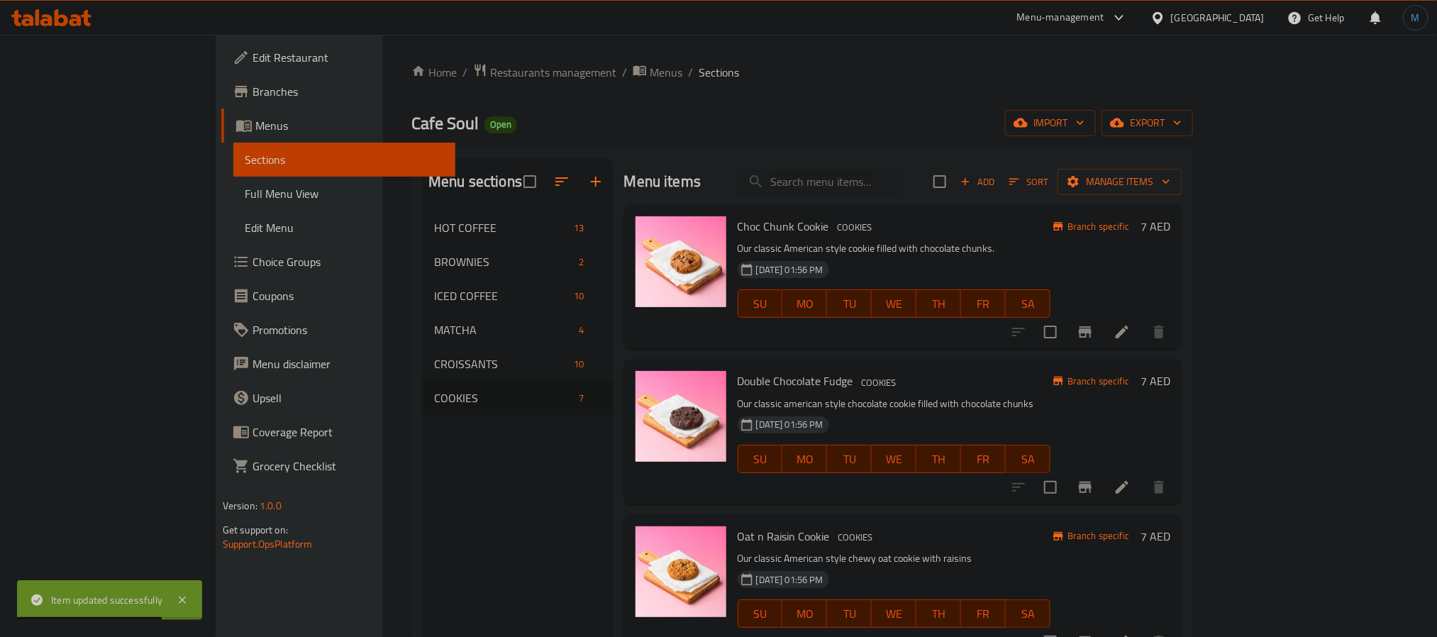
click at [874, 388] on h6 "Double Chocolate Fudge COOKIES" at bounding box center [893, 381] width 313 height 20
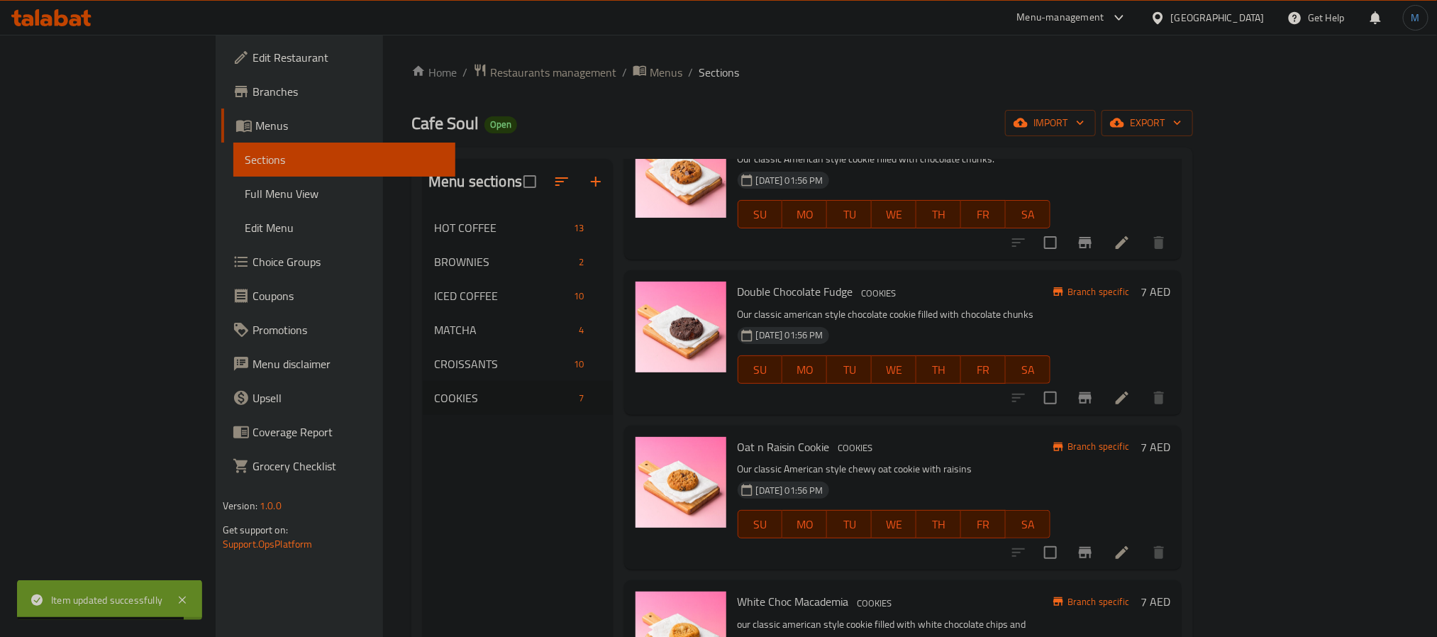
scroll to position [213, 0]
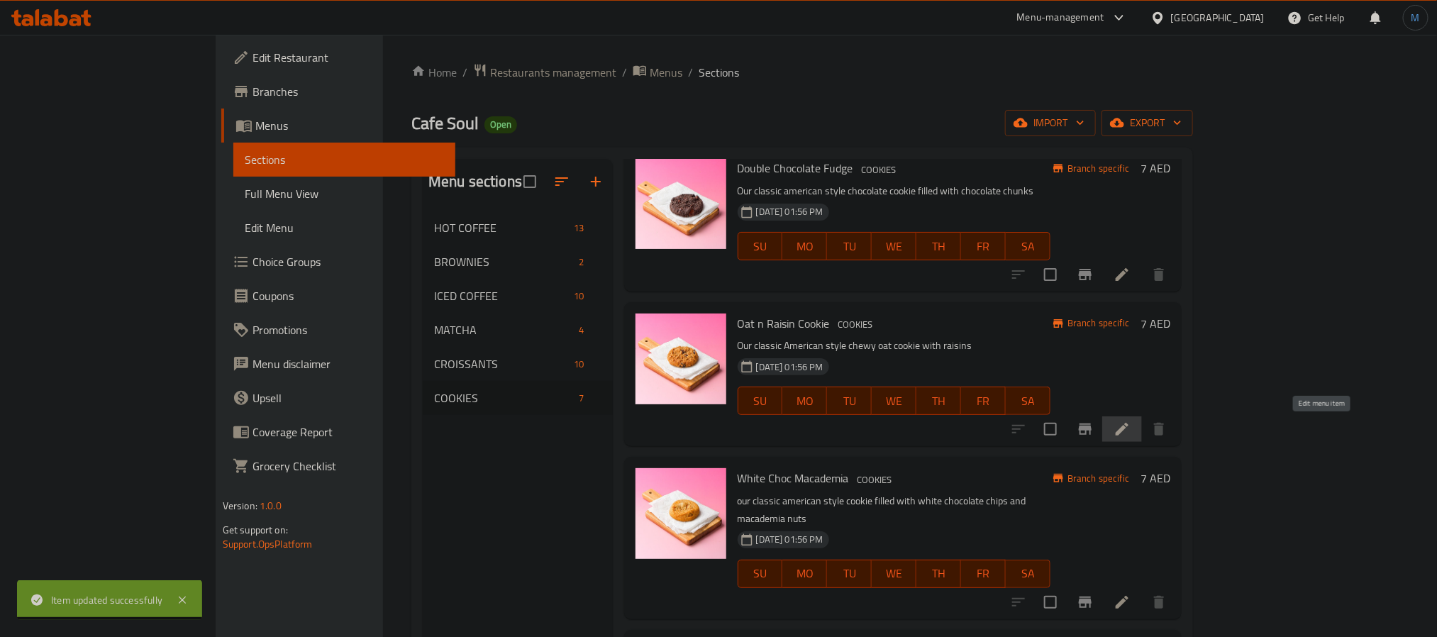
click at [1128, 434] on icon at bounding box center [1121, 429] width 13 height 13
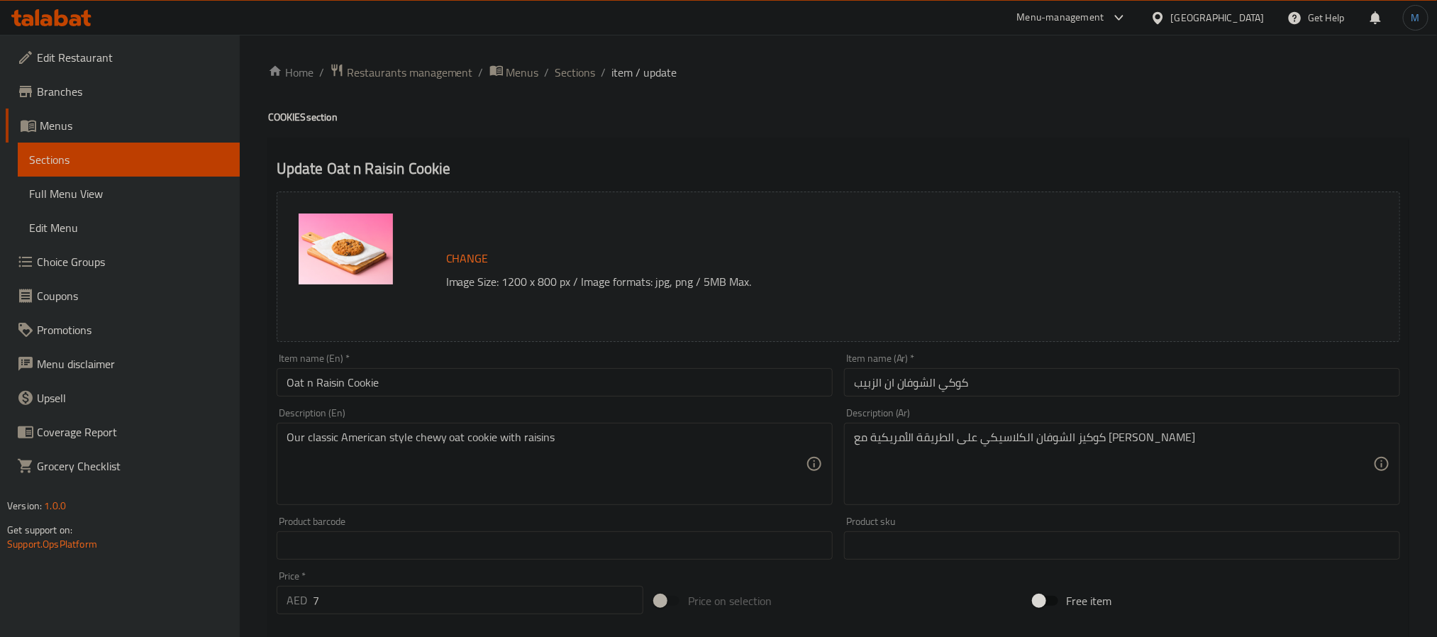
click at [370, 394] on input "Oat n Raisin Cookie" at bounding box center [555, 382] width 556 height 28
type input "Oat n Raisin"
click at [959, 391] on input "كوكي الشوفان ان الزبيب" at bounding box center [1122, 382] width 556 height 28
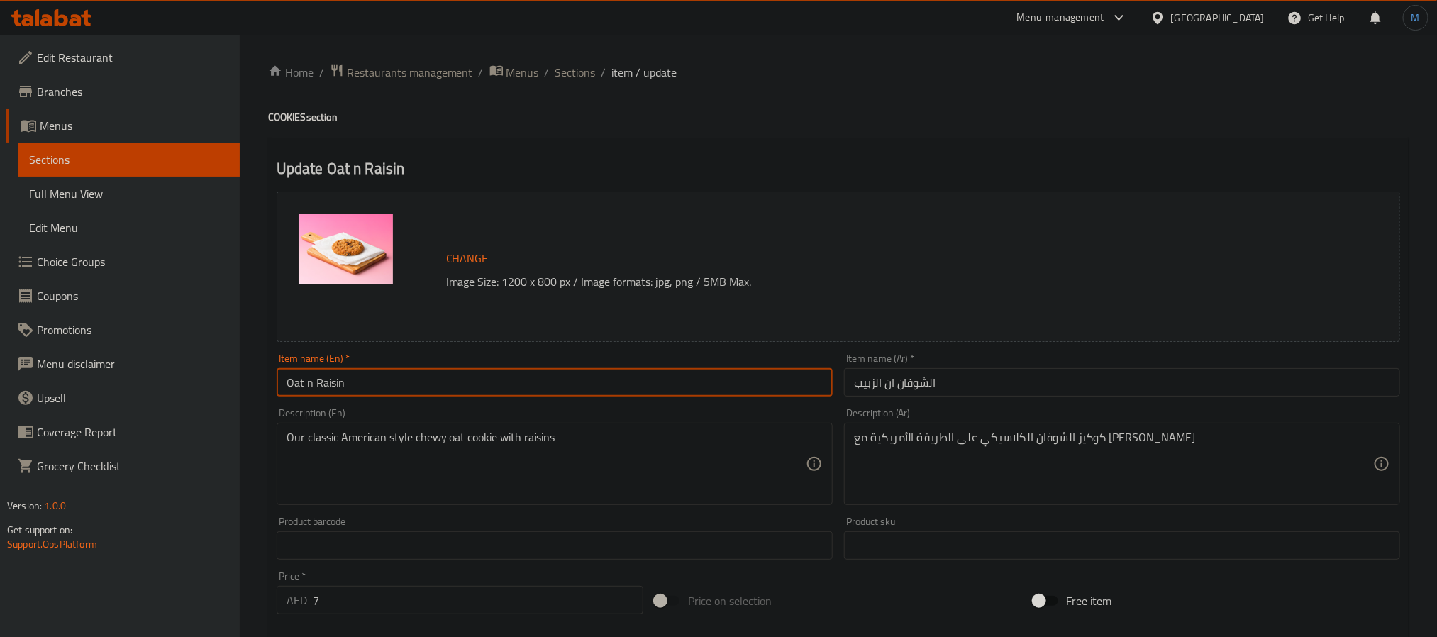
click at [737, 392] on input "Oat n Raisin" at bounding box center [555, 382] width 556 height 28
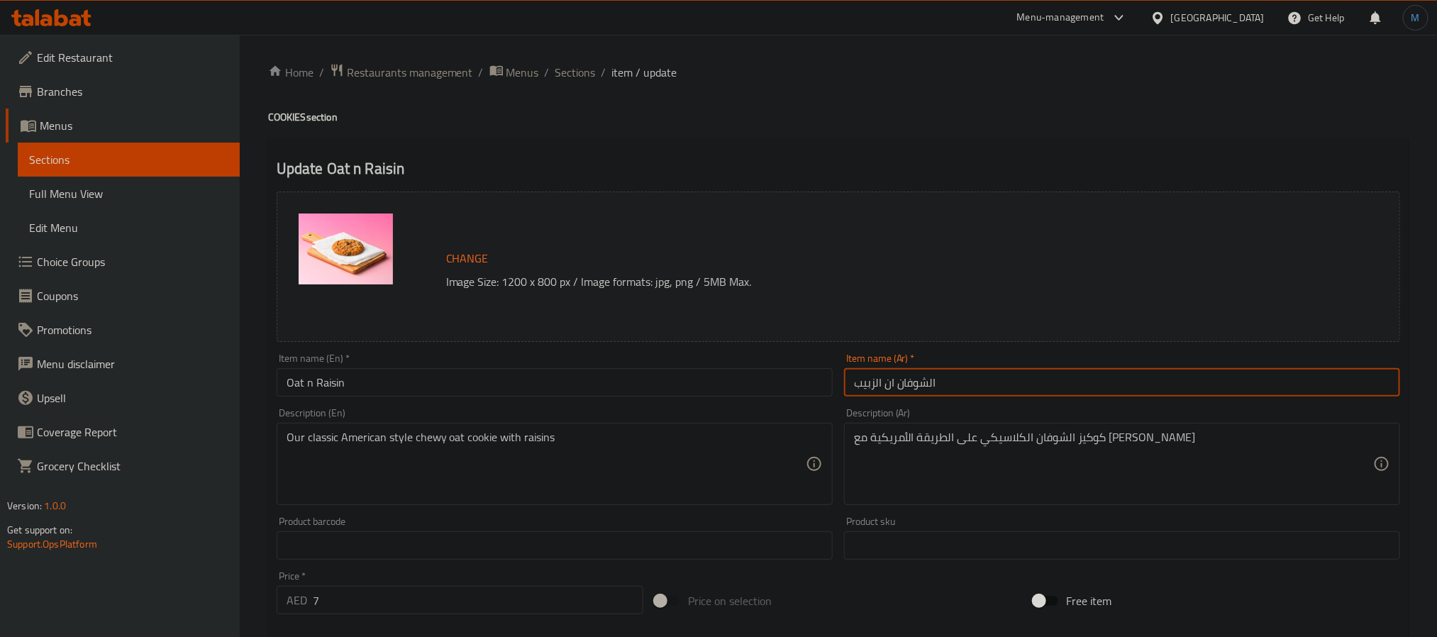
click at [1019, 383] on input "الشوفان ان الزبيب" at bounding box center [1122, 382] width 556 height 28
paste input "و"
type input "الشوفان والزبيب"
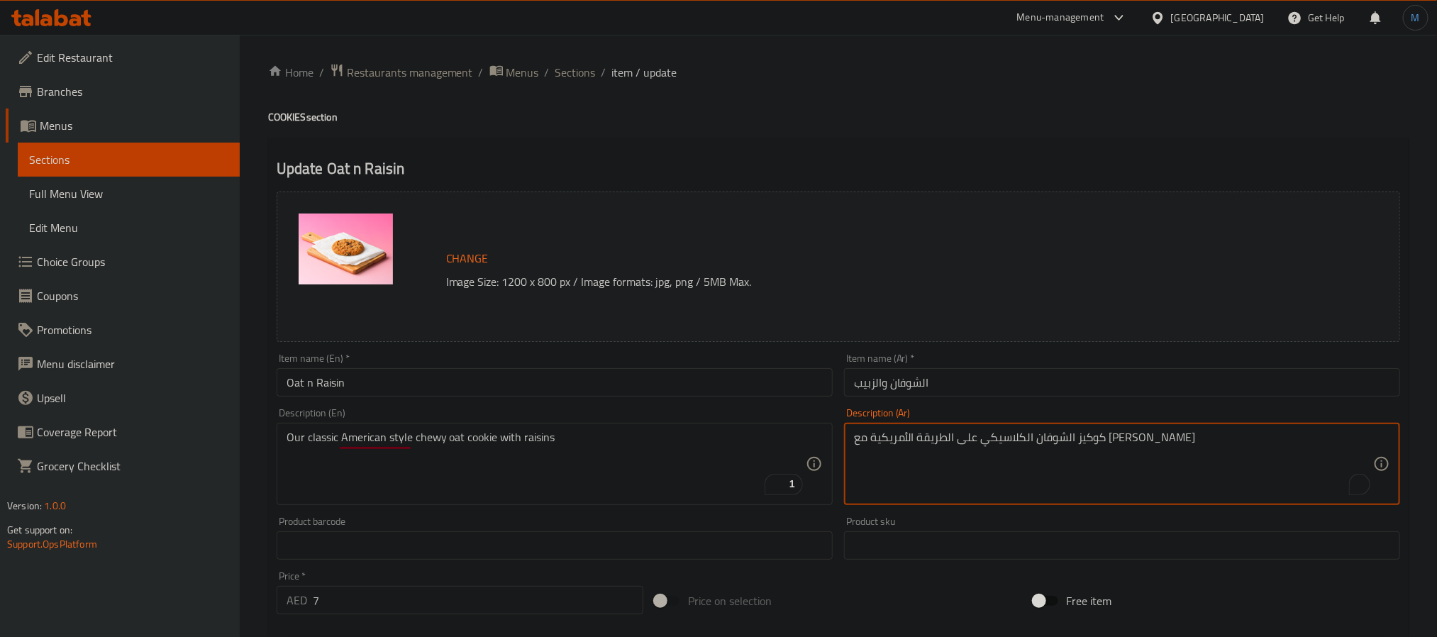
paste textarea "وكيز الشوفان الكلاسيكي على الطريقة الأمريكية مع الزبيب"
paste textarea "كلاسيكي على الطريقة الأمريكية مع الزبيب"
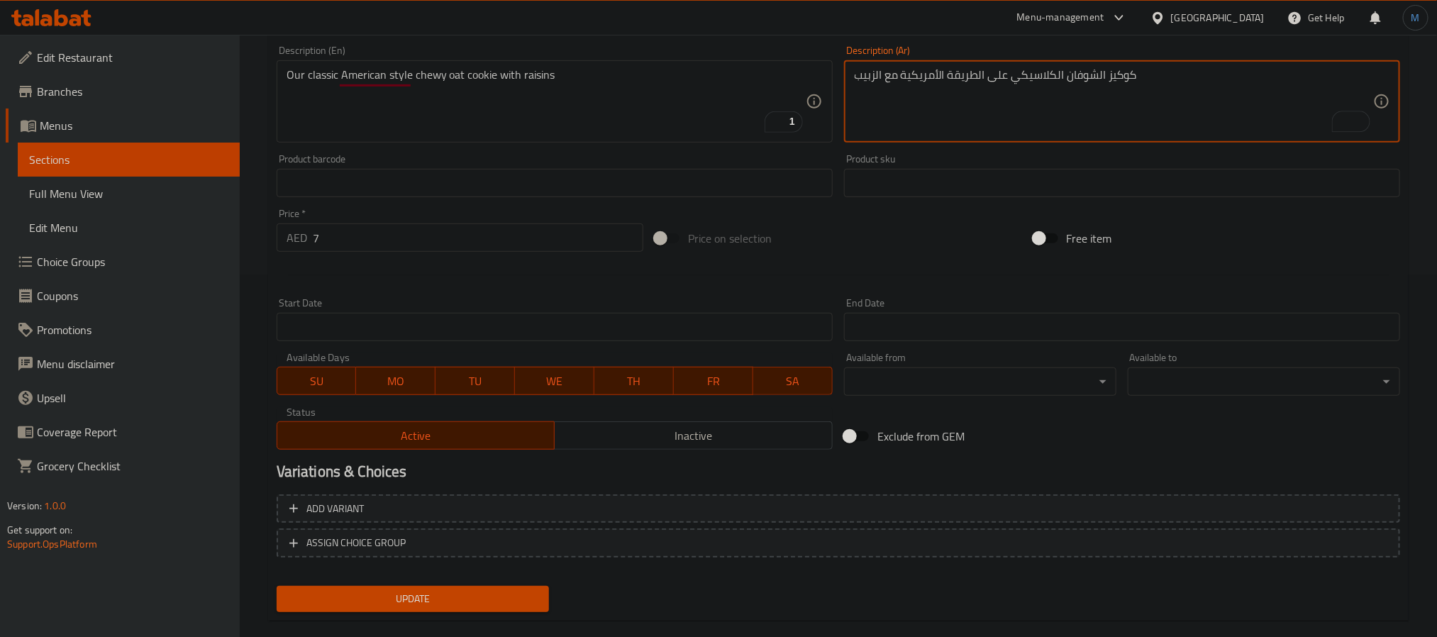
scroll to position [384, 0]
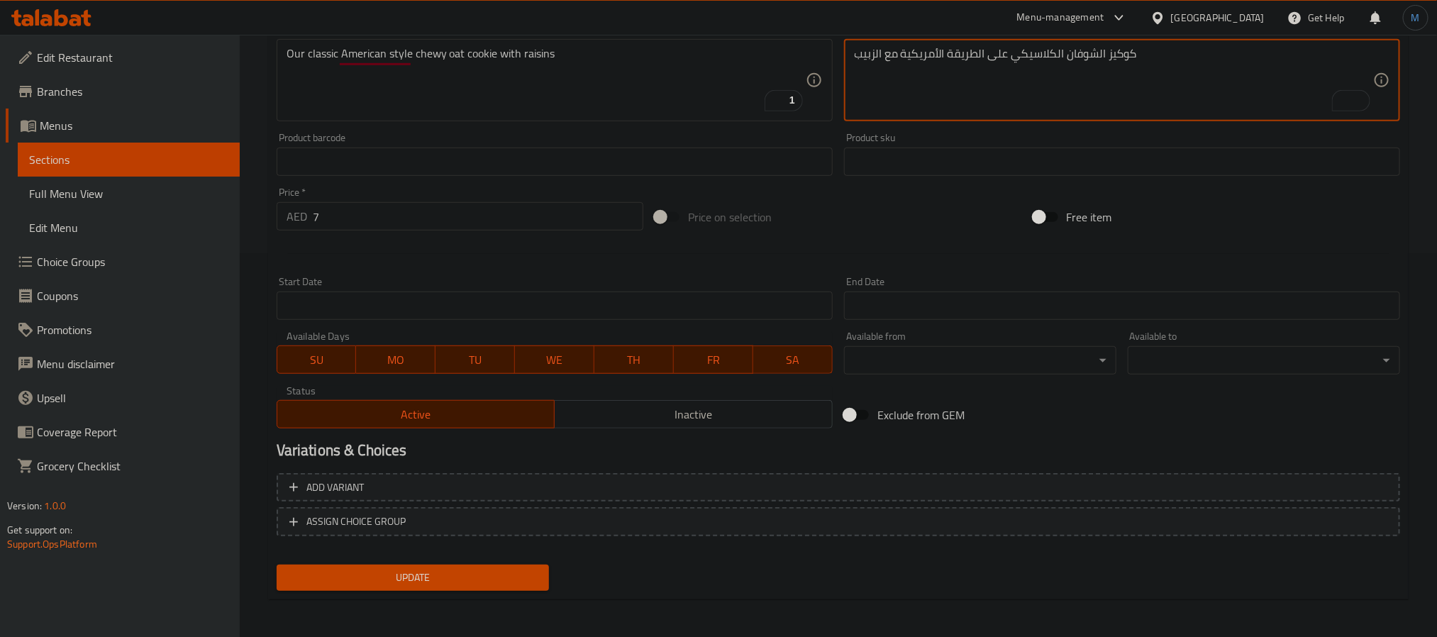
type textarea "كوكيز الشوفان الكلاسيكي على الطريقة الأمريكية مع الزبيب"
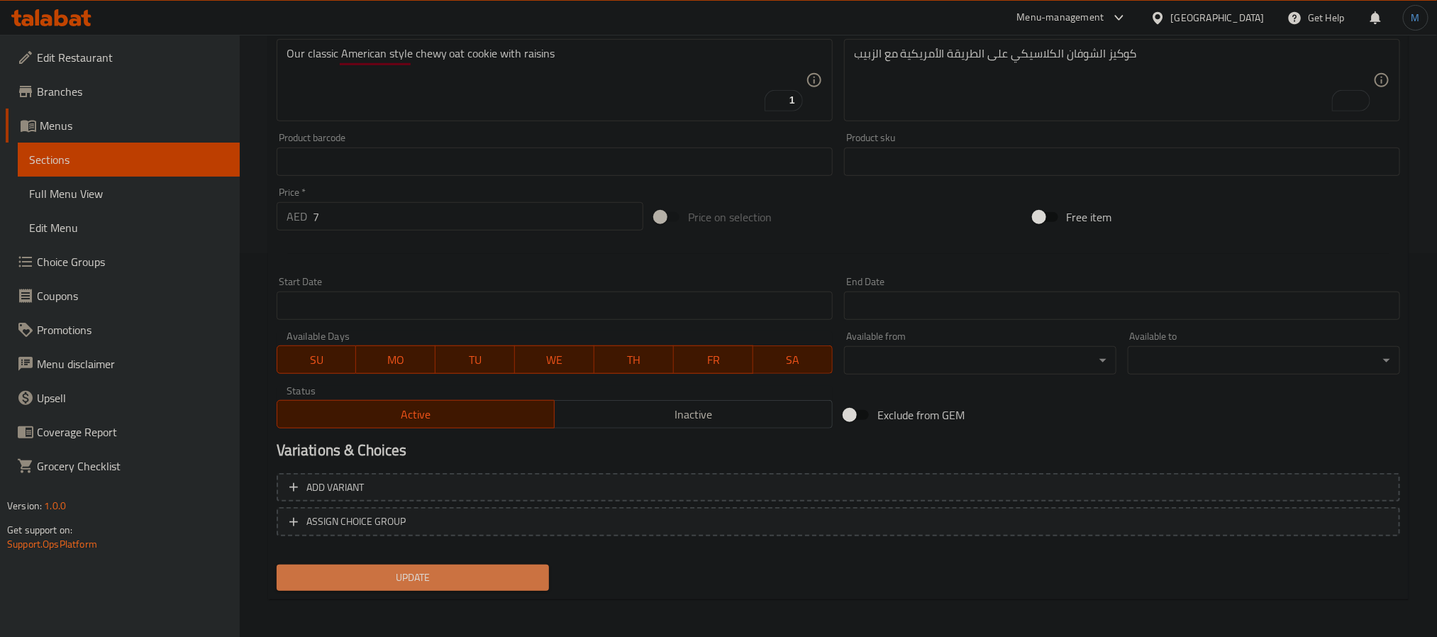
click at [469, 572] on span "Update" at bounding box center [413, 578] width 250 height 18
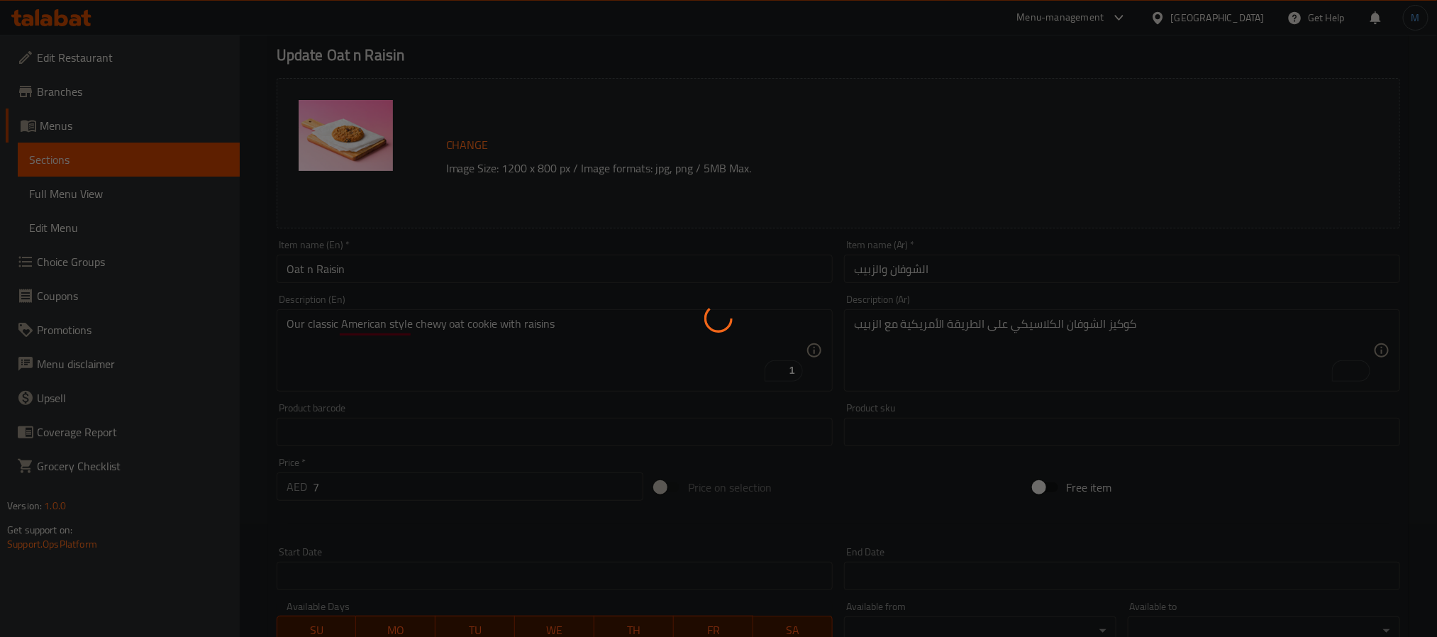
scroll to position [0, 0]
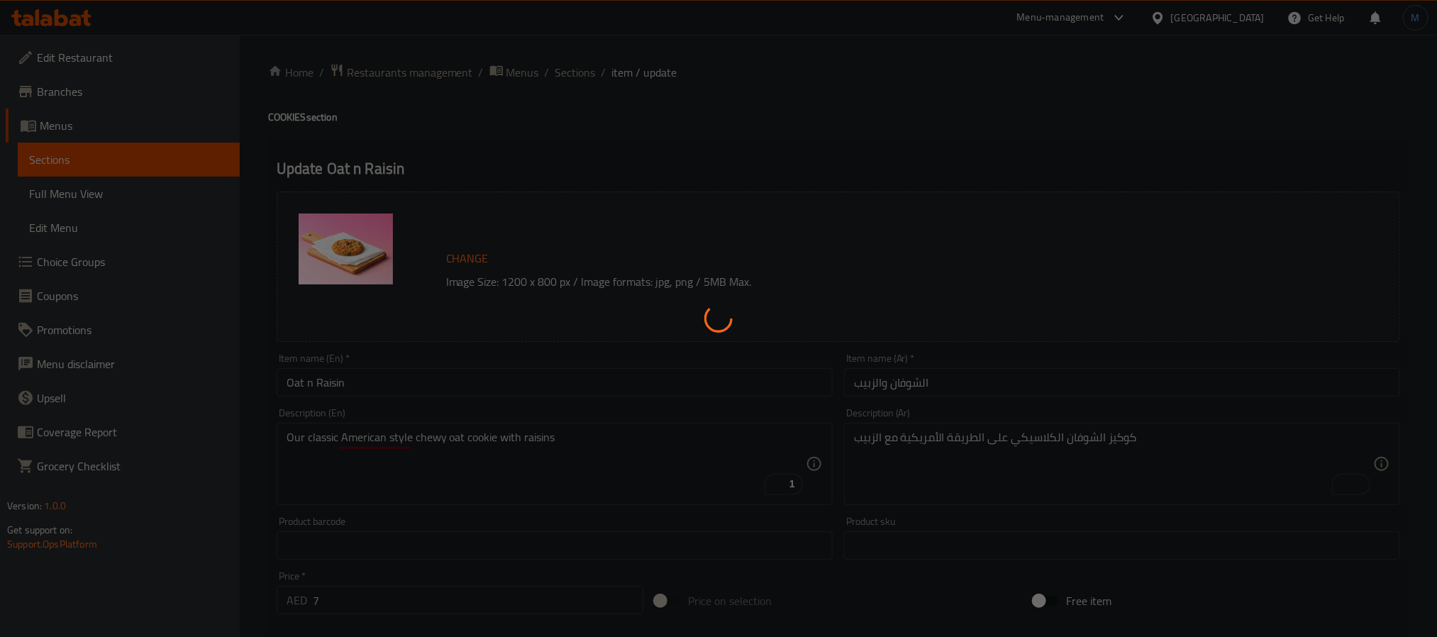
click at [568, 75] on div at bounding box center [718, 318] width 1437 height 637
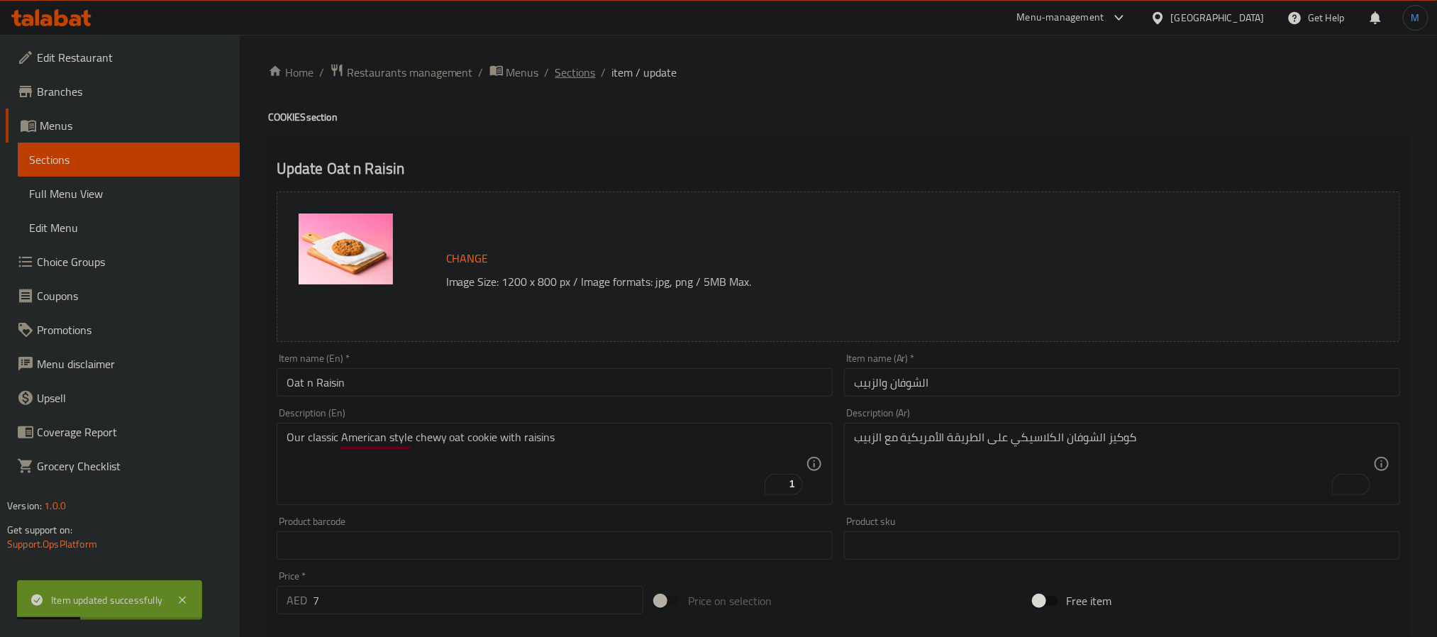
click at [568, 75] on span "Sections" at bounding box center [575, 72] width 40 height 17
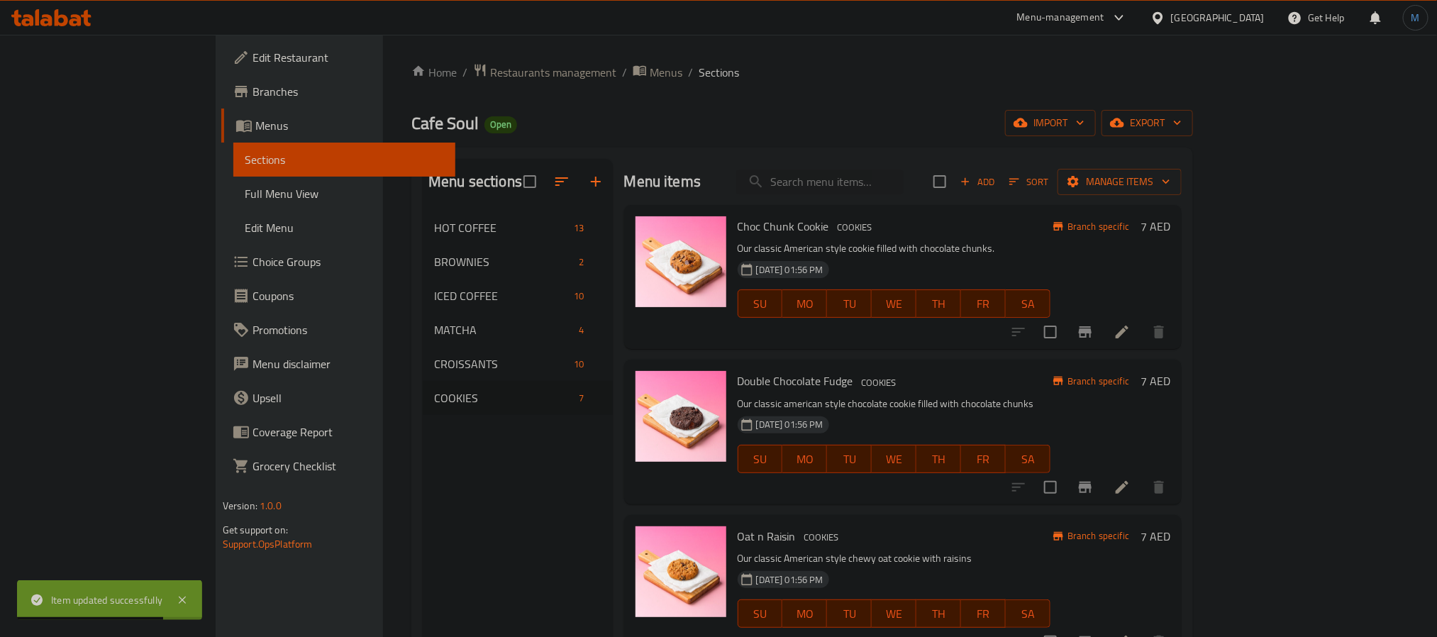
click at [811, 360] on div "Double Chocolate Fudge COOKIES Our classic american style chocolate cookie fill…" at bounding box center [903, 432] width 558 height 144
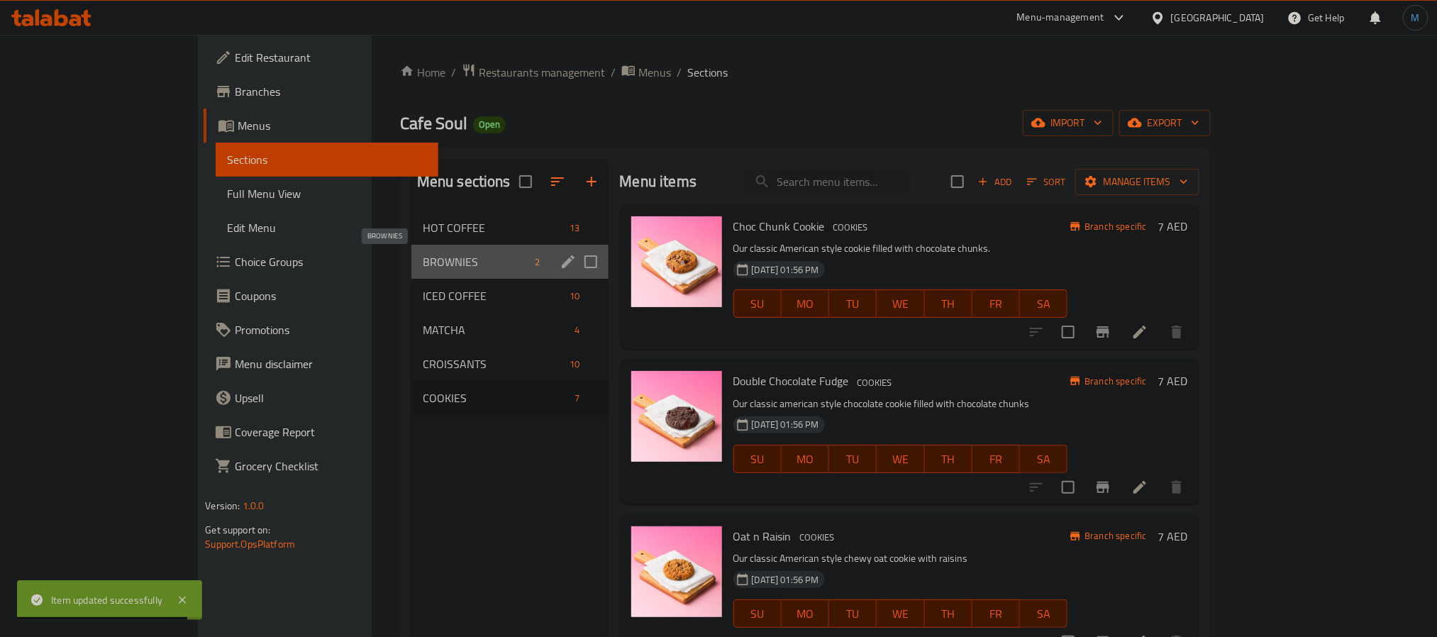
click at [423, 255] on span "BROWNIES" at bounding box center [476, 261] width 107 height 17
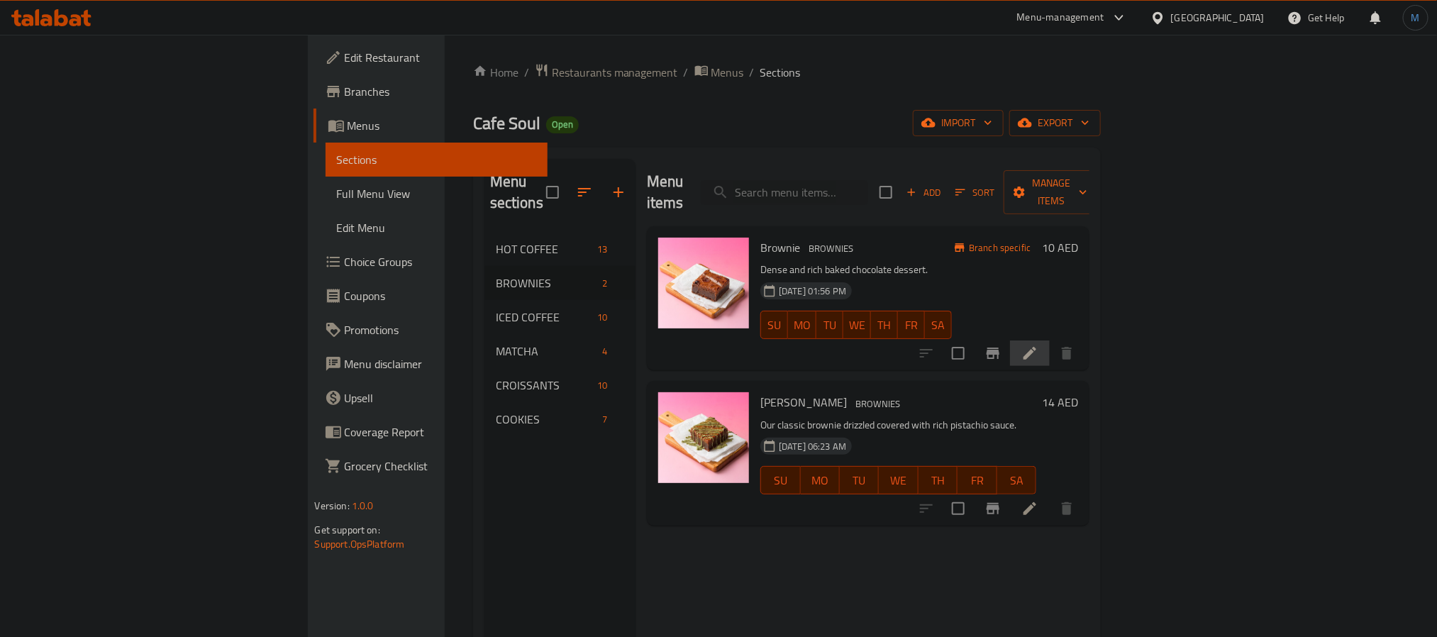
click at [1049, 340] on li at bounding box center [1030, 353] width 40 height 26
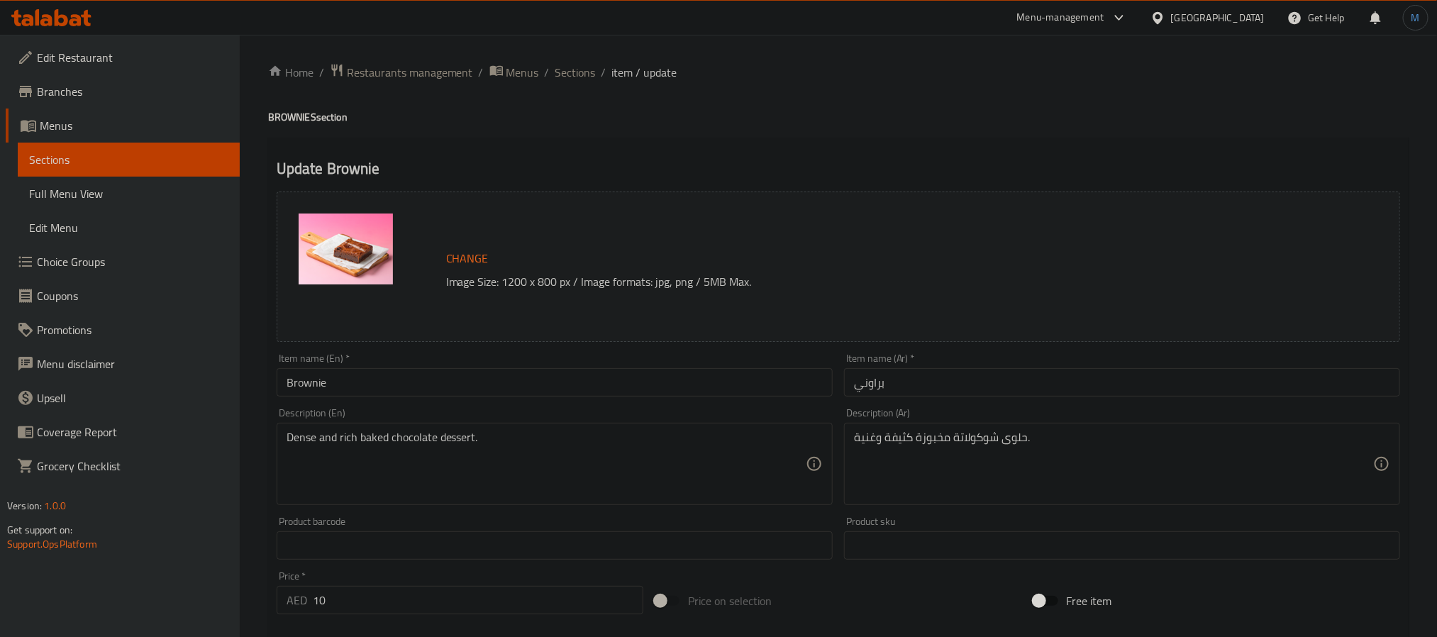
click at [518, 387] on input "Brownie" at bounding box center [555, 382] width 556 height 28
paste input "classic b"
type input "Classic Brownie"
click at [1145, 416] on div "Description (Ar) حلوى شوكولاتة مخبوزة كثيفة وغنية. Description (Ar)" at bounding box center [1122, 456] width 556 height 97
click at [1130, 402] on div "Description (Ar) حلوى شوكولاتة مخبوزة كثيفة وغنية. Description (Ar)" at bounding box center [1121, 456] width 567 height 108
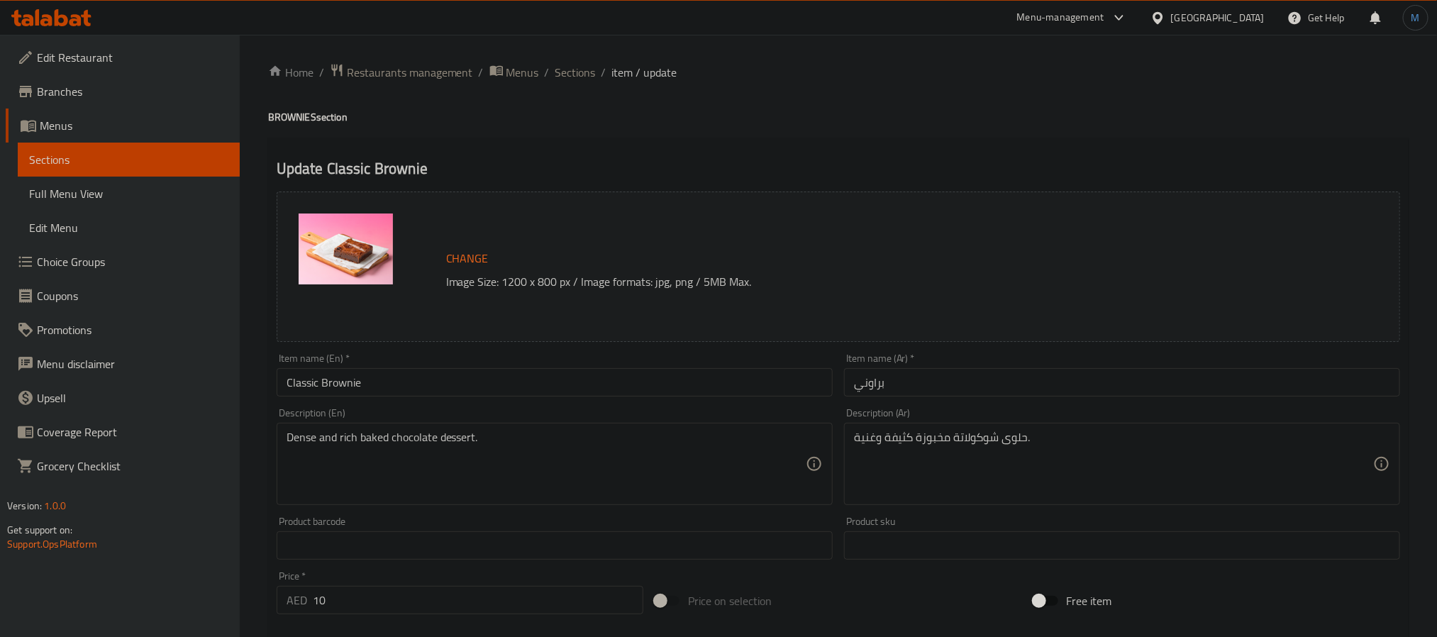
click at [1115, 391] on input "براوني" at bounding box center [1122, 382] width 556 height 28
paste input "كلاسيكي"
paste input "كلاسيك"
type input "كلاسيك براوني"
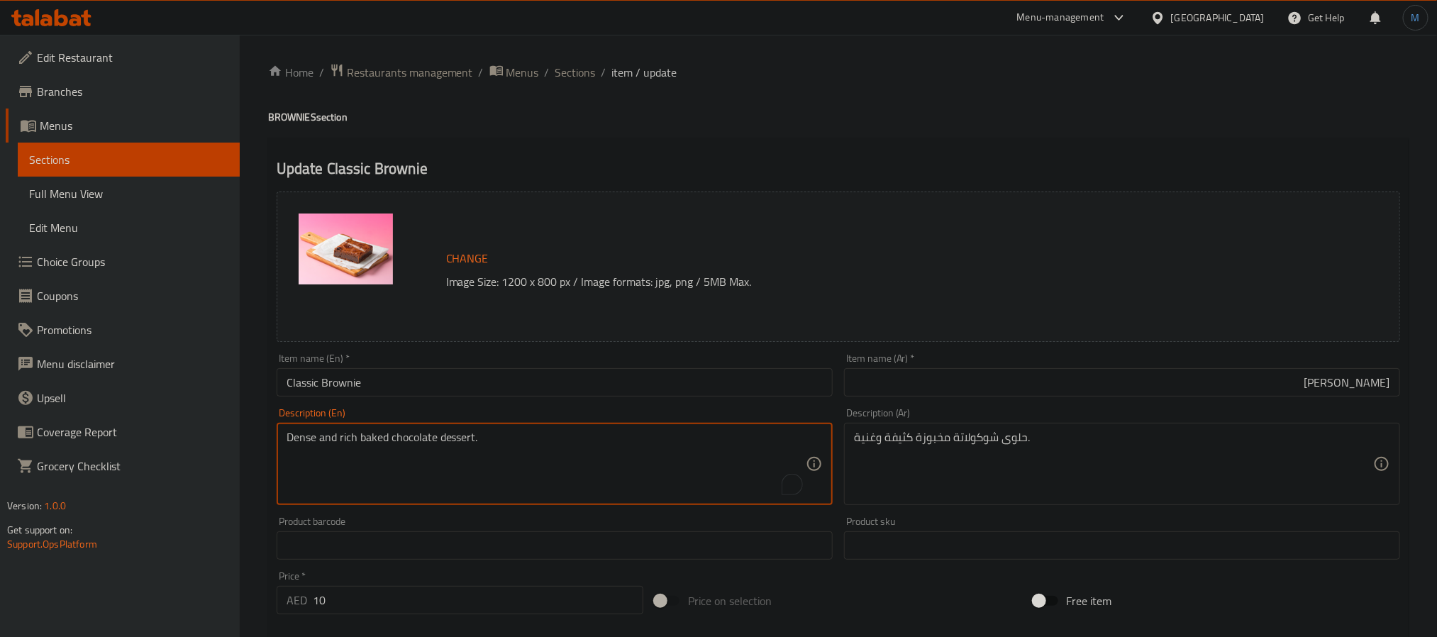
paste textarea "rich and fudgy brownie made with coverture chocolate"
type textarea "rich and fudgy brownie made with coverture chocolate"
click at [690, 491] on textarea "rich and [PERSON_NAME] made with coverture chocolate" at bounding box center [545, 463] width 519 height 67
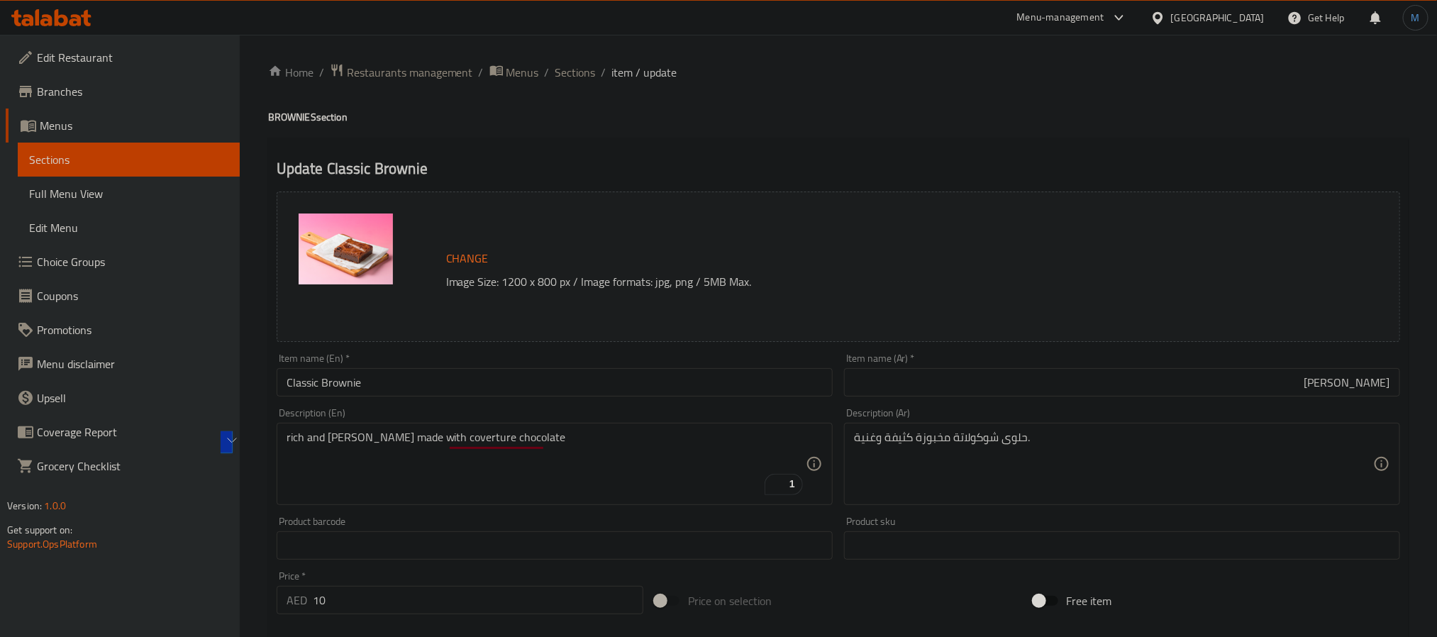
click at [600, 494] on textarea "rich and [PERSON_NAME] made with coverture chocolate" at bounding box center [545, 463] width 519 height 67
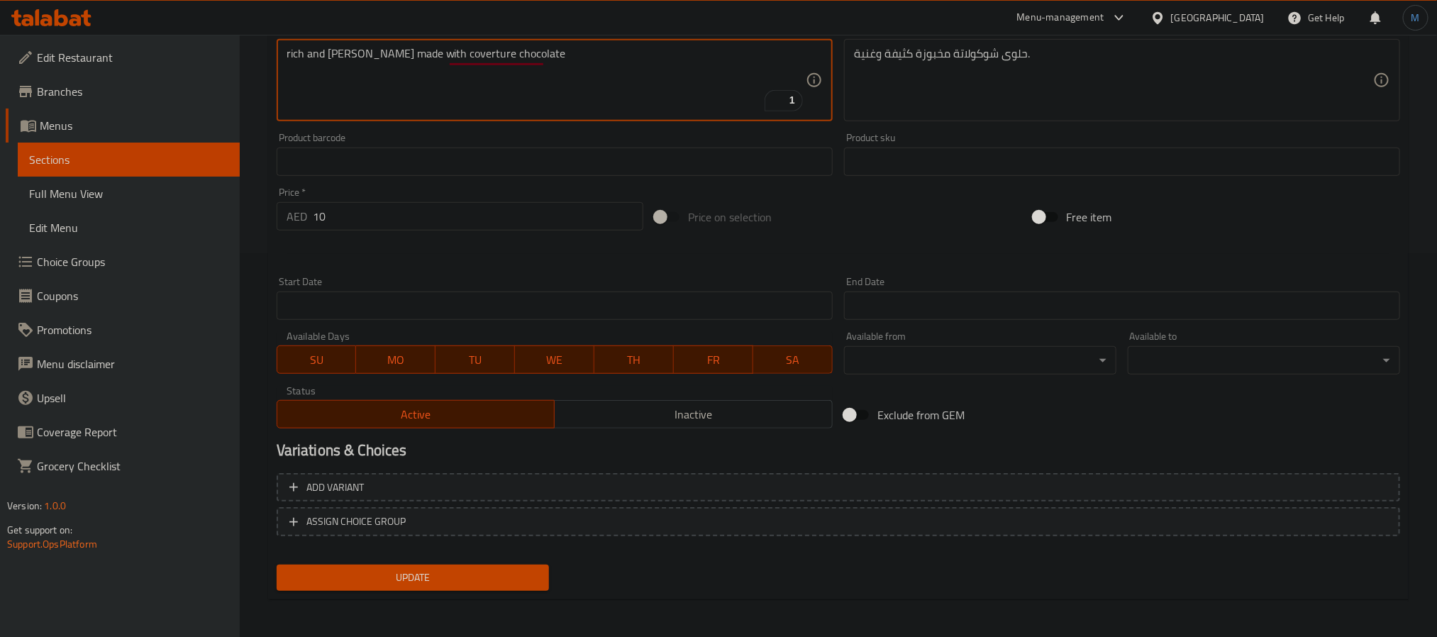
click at [508, 579] on span "Update" at bounding box center [413, 578] width 250 height 18
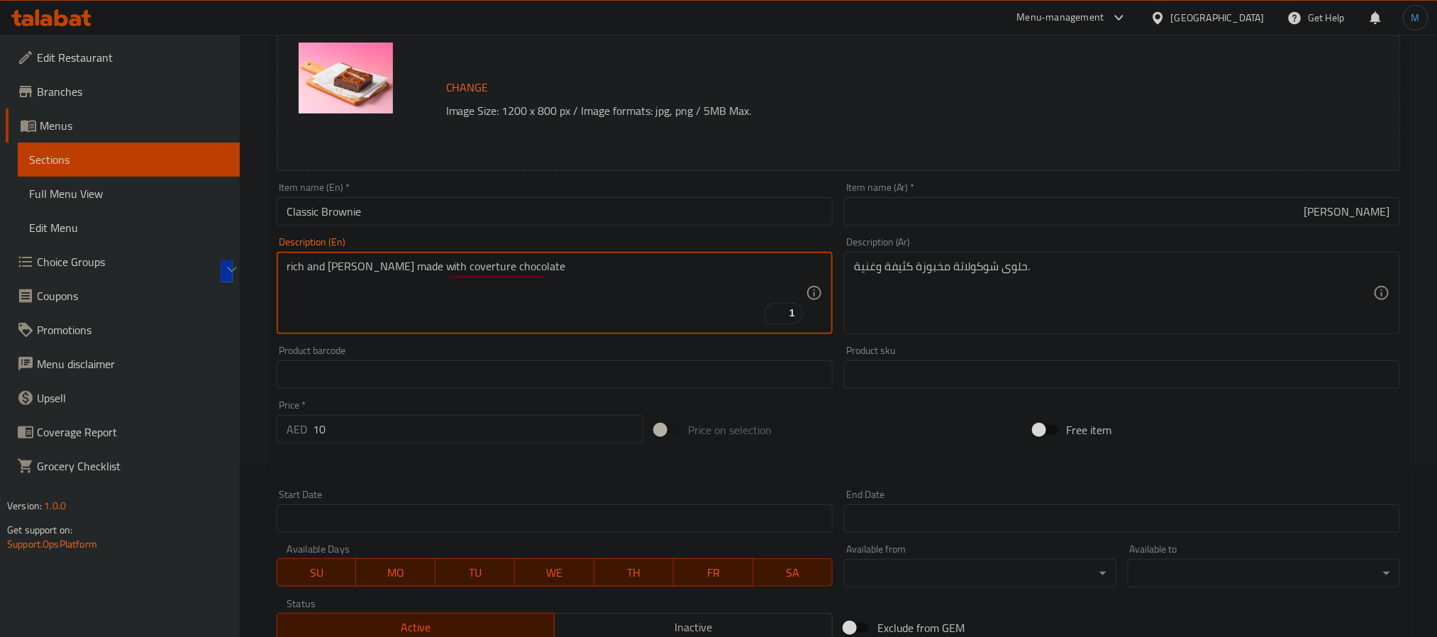
scroll to position [384, 0]
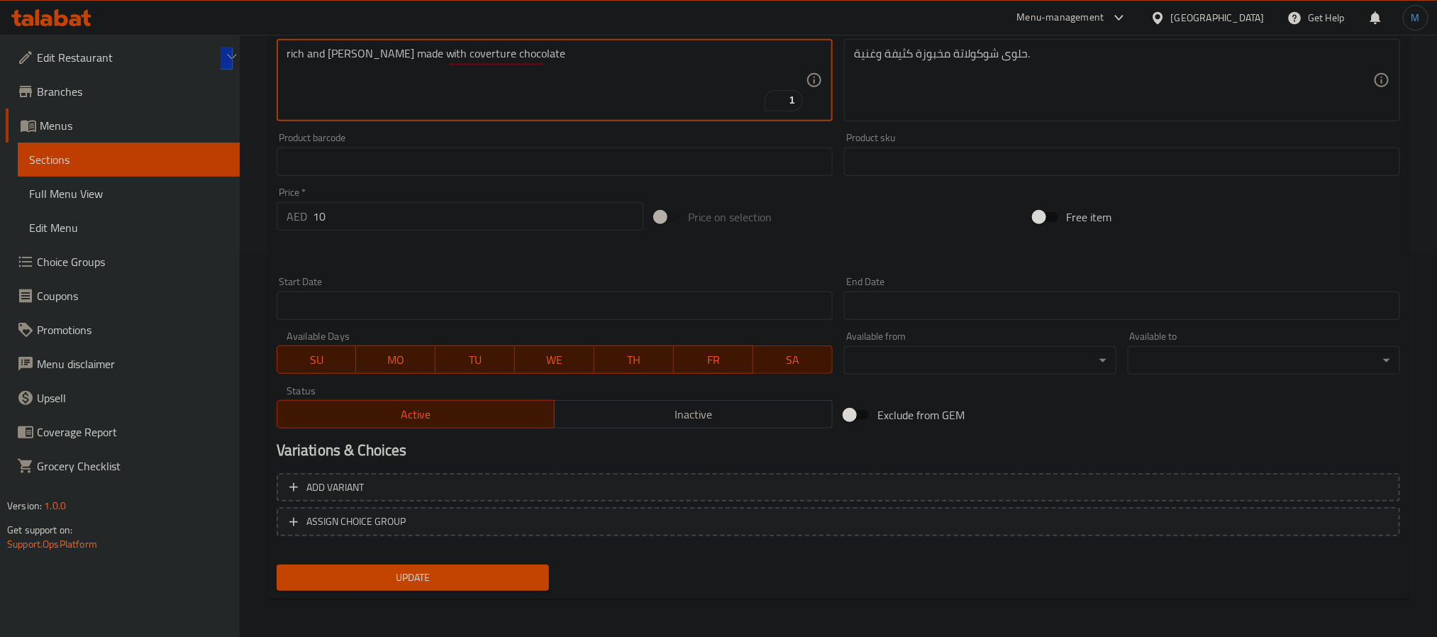
click at [525, 560] on div "Update" at bounding box center [413, 578] width 284 height 38
click at [534, 569] on span "Update" at bounding box center [413, 578] width 250 height 18
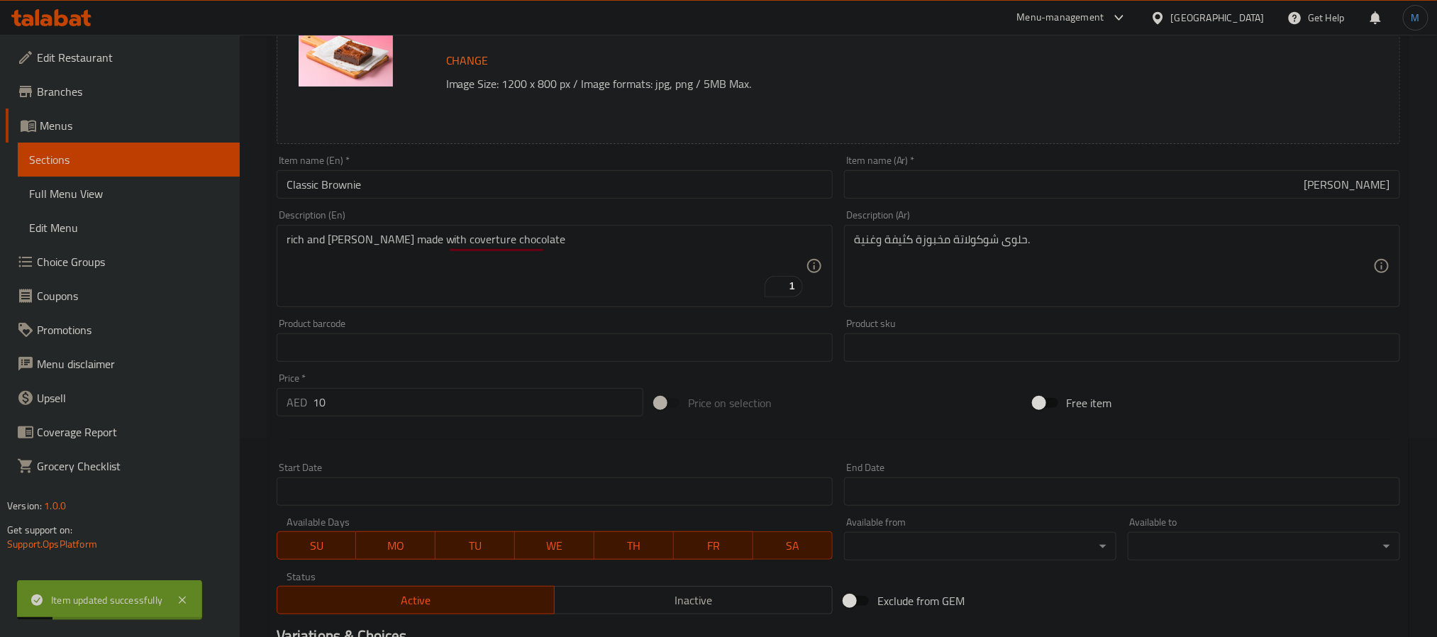
scroll to position [0, 0]
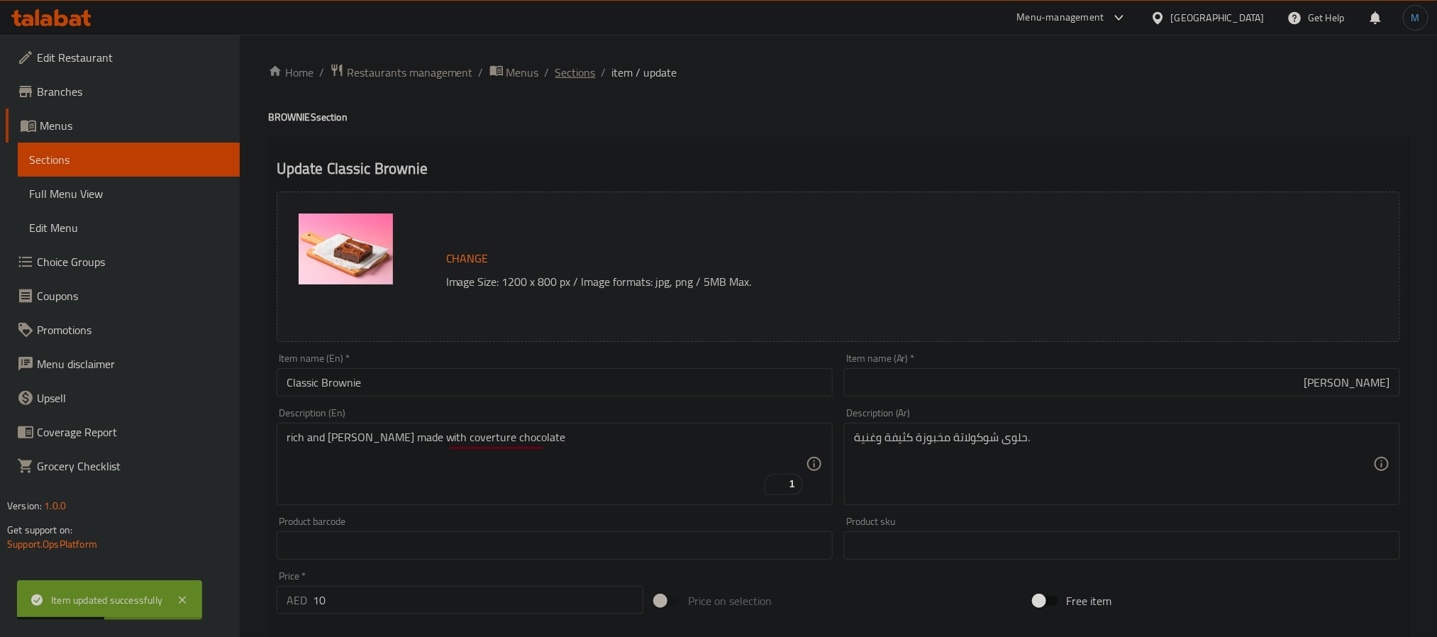
click at [589, 81] on span "Sections" at bounding box center [575, 72] width 40 height 17
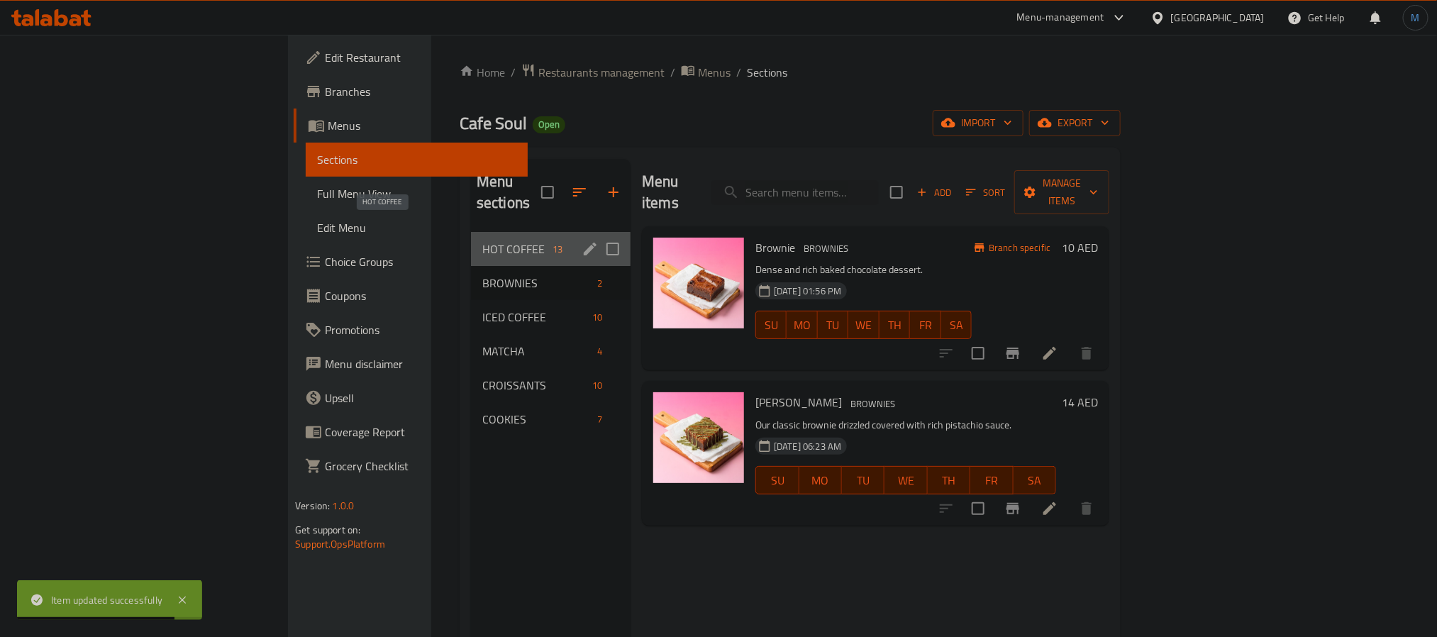
click at [482, 240] on span "HOT COFFEE" at bounding box center [514, 248] width 65 height 17
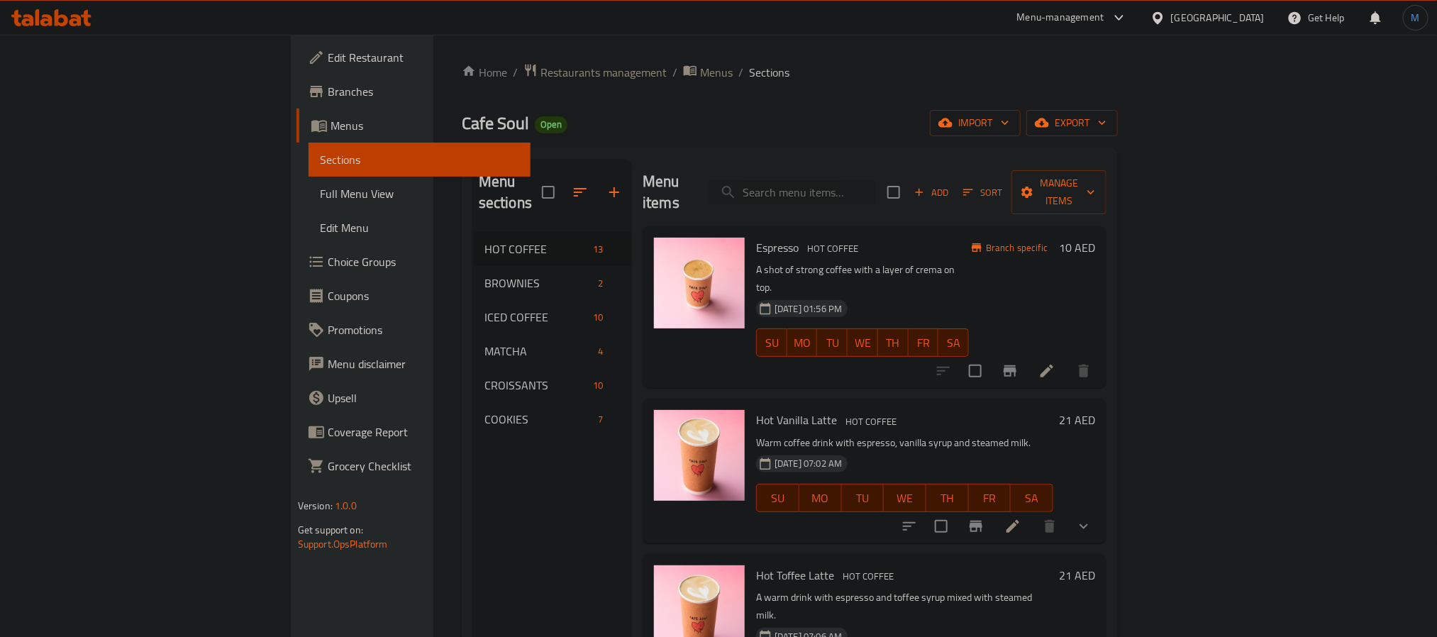
click at [1053, 364] on icon at bounding box center [1046, 370] width 13 height 13
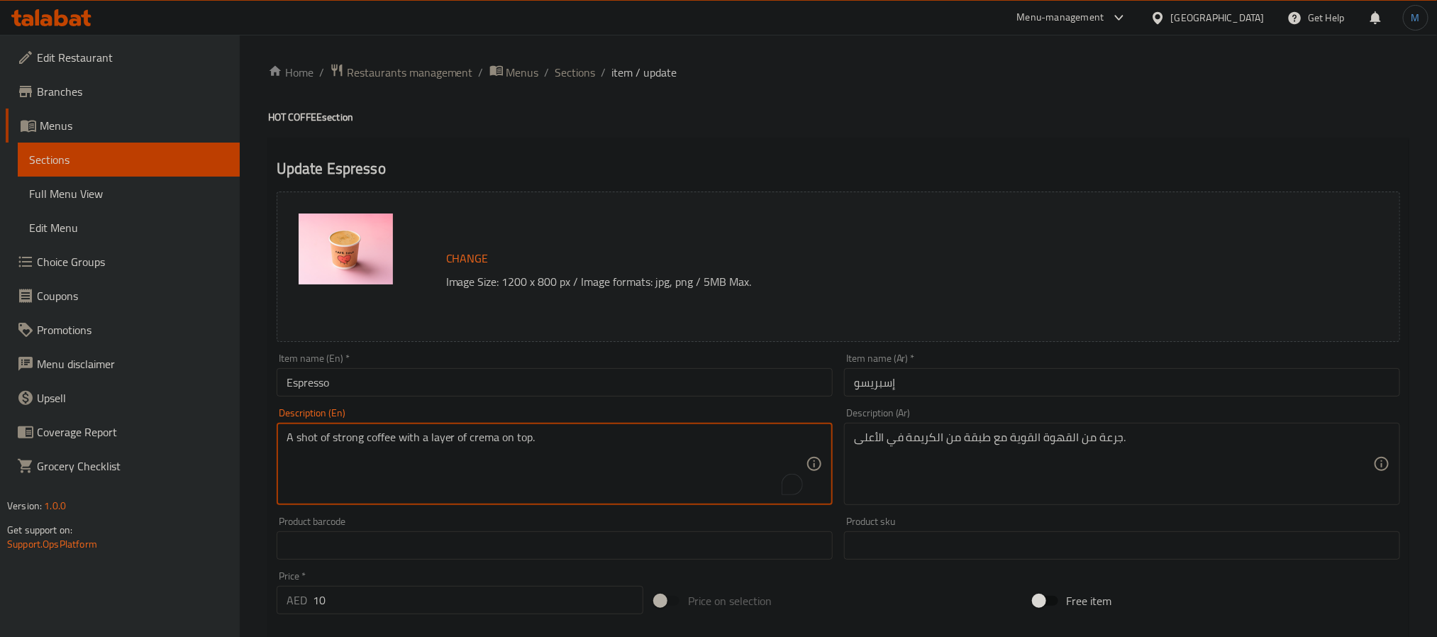
click at [432, 481] on textarea "A shot of strong coffee with a layer of crema on top." at bounding box center [545, 463] width 519 height 67
paste textarea "coverture chocolate"
click at [643, 469] on textarea "coverture chocolate" at bounding box center [545, 463] width 519 height 67
paste textarea "a shot of strong coffee with a layer of crema on top"
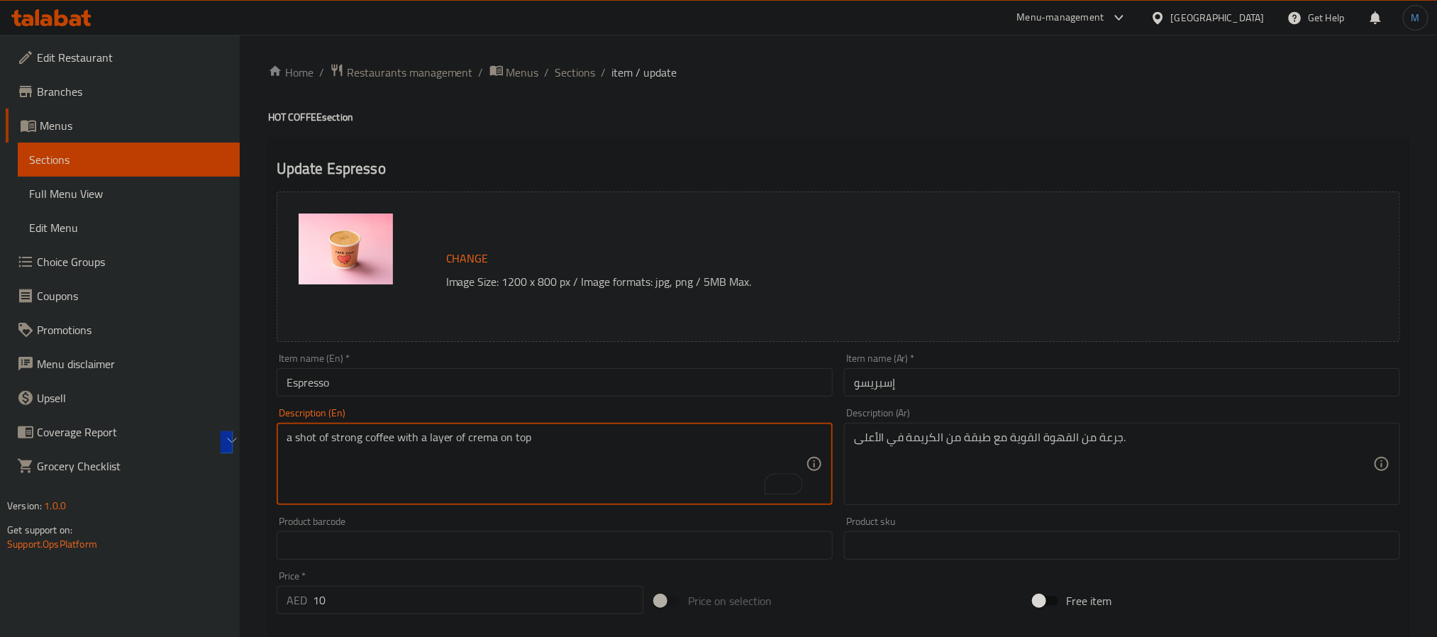
type textarea "a shot of strong coffee with a layer of crema on top"
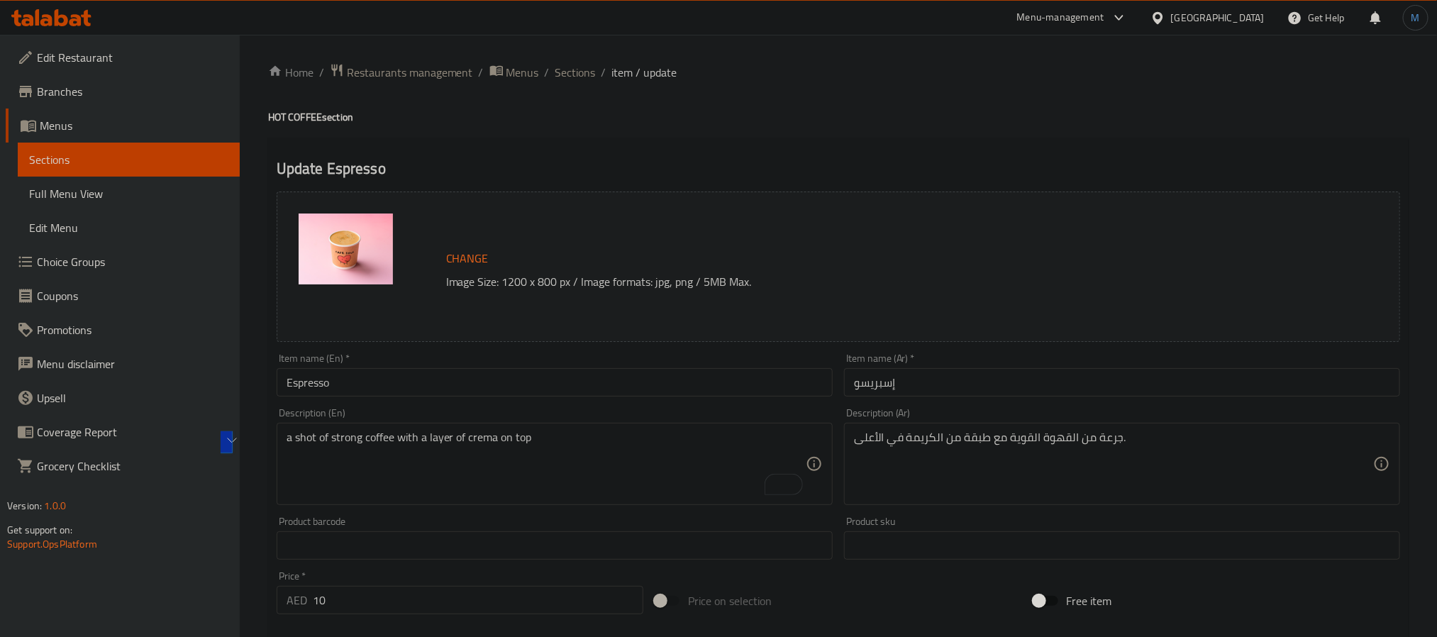
click at [1047, 430] on div "جرعة من القهوة القوية مع طبقة من الكريمة في الأعلى. Description (Ar)" at bounding box center [1122, 464] width 556 height 82
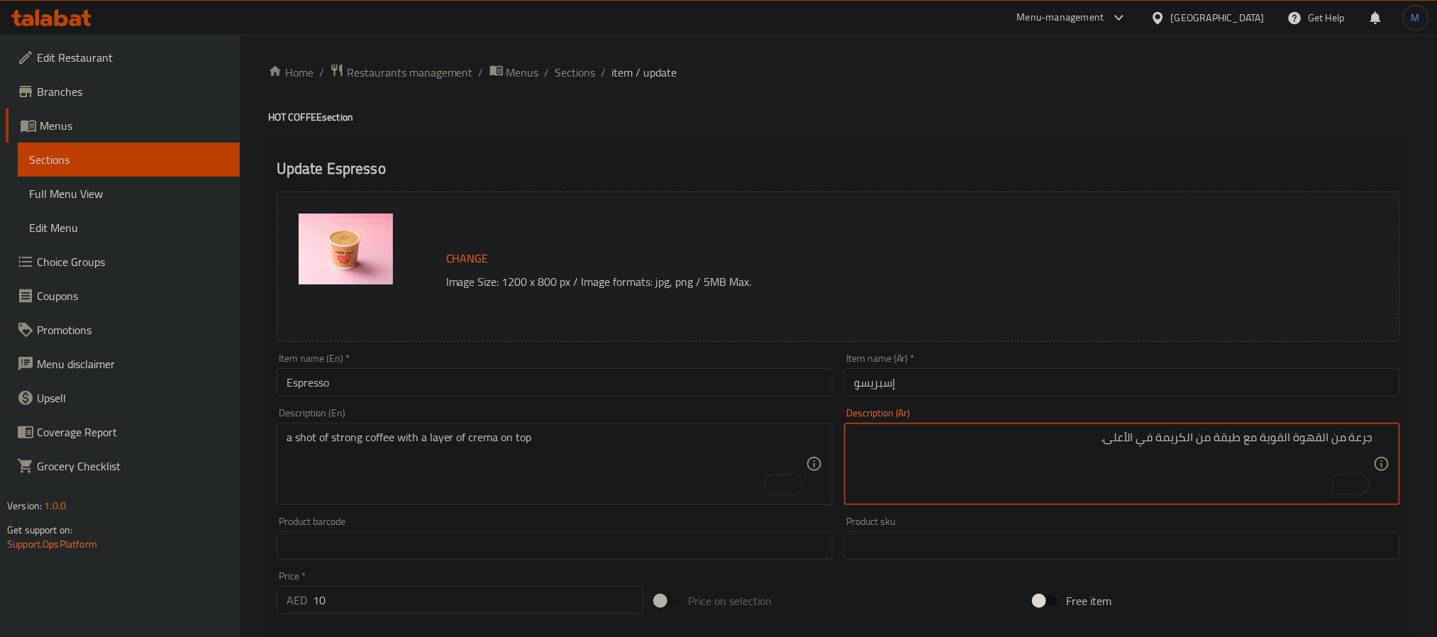
click at [1360, 435] on textarea "جرعة من القهوة القوية مع طبقة من الكريمة في الأعلى." at bounding box center [1113, 463] width 519 height 67
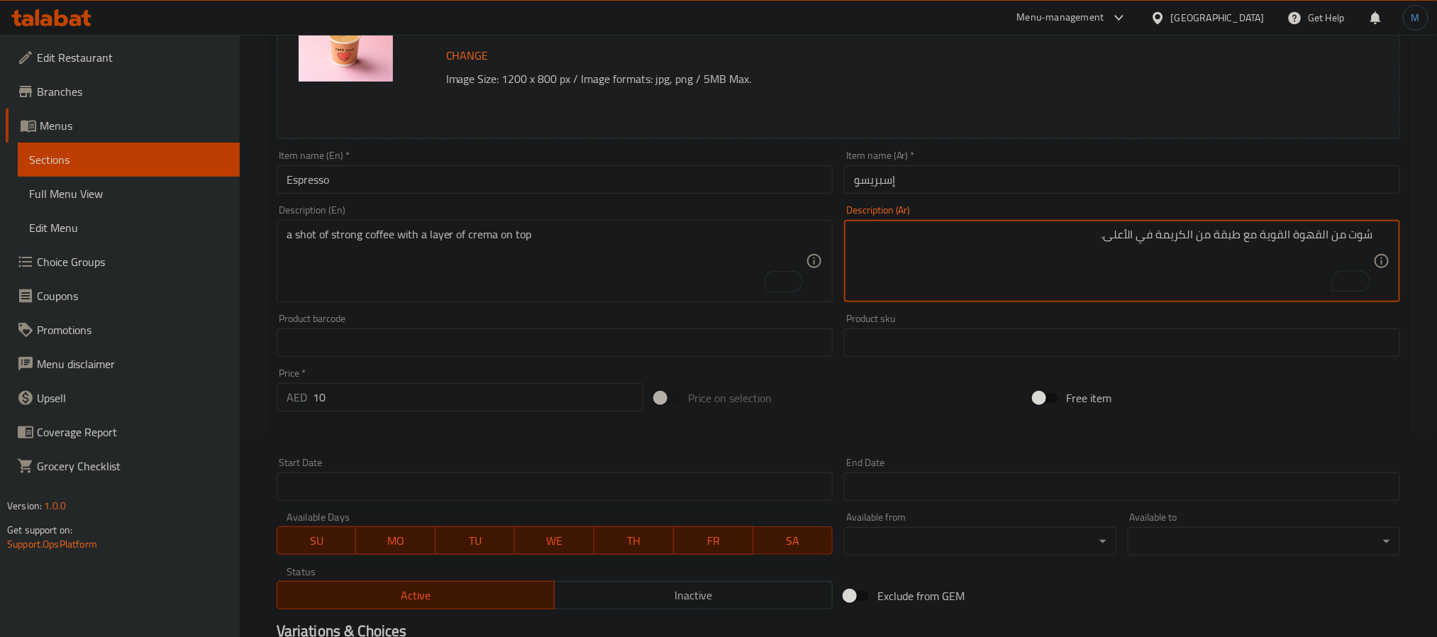
scroll to position [384, 0]
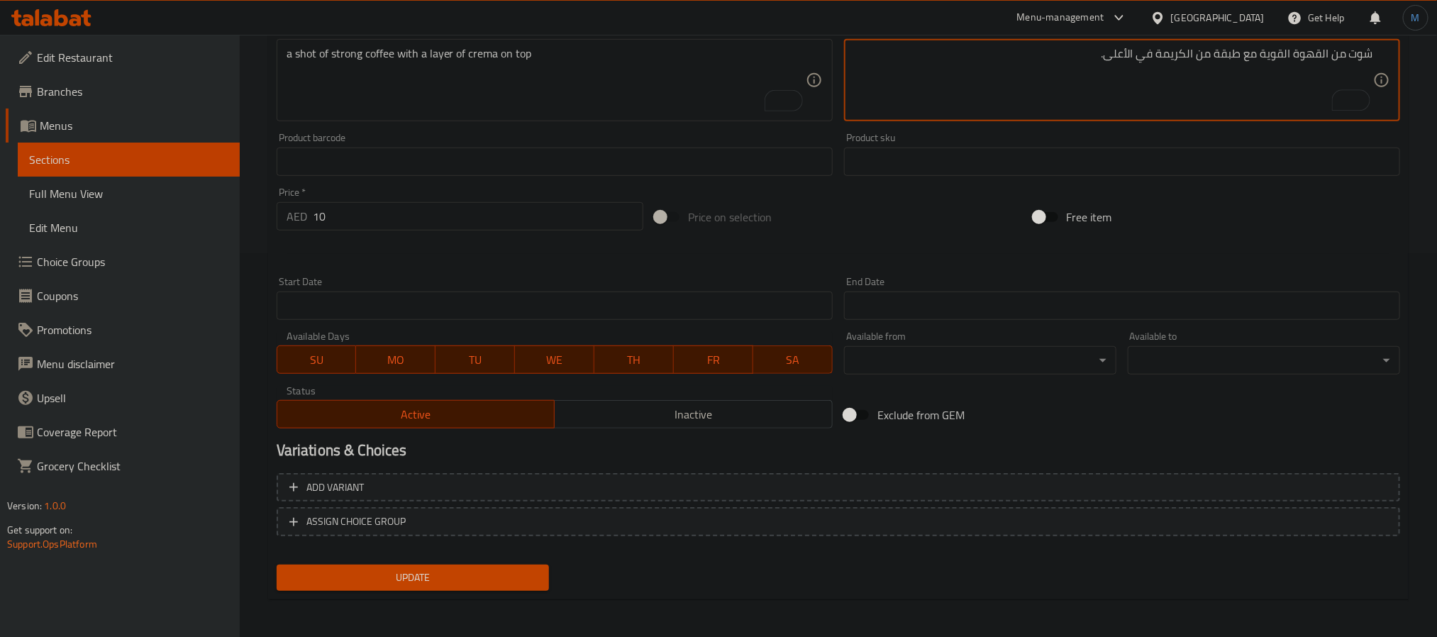
type textarea "شوت من القهوة القوية مع طبقة من الكريمة في الأعلى."
click at [449, 592] on div "Update" at bounding box center [413, 578] width 284 height 38
click at [451, 590] on div "Update" at bounding box center [413, 578] width 284 height 38
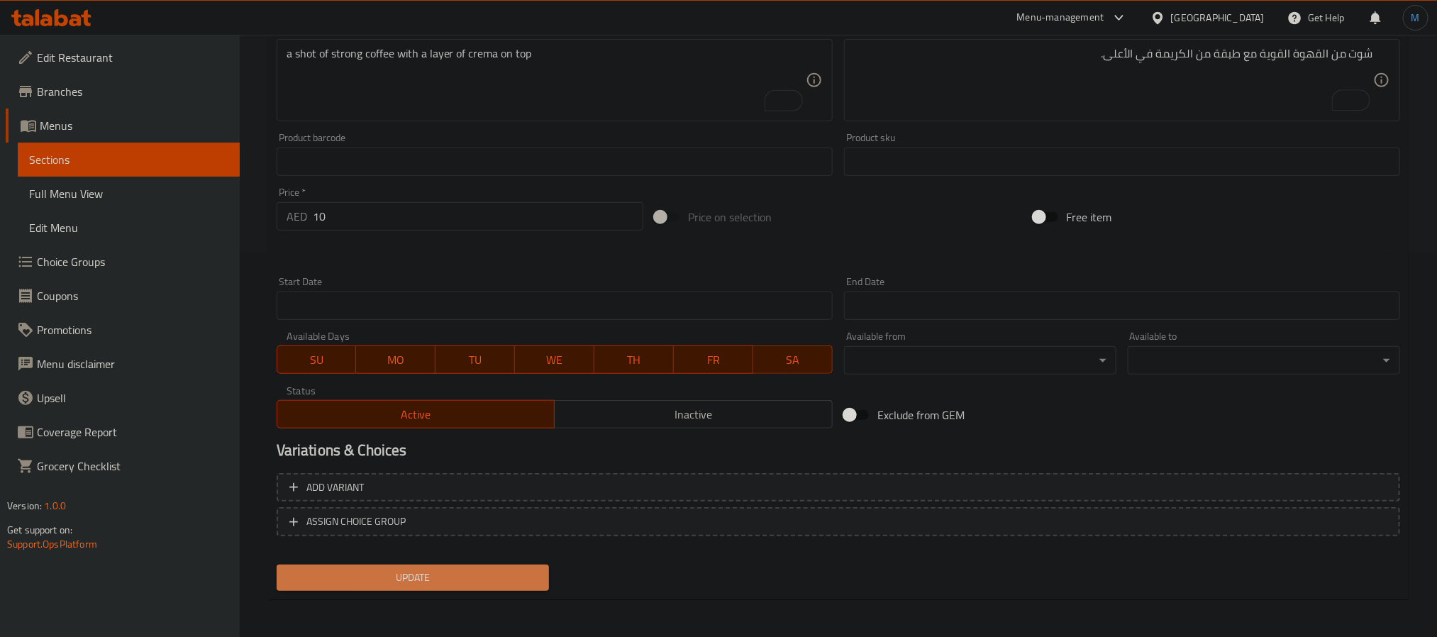
click at [452, 569] on span "Update" at bounding box center [413, 578] width 250 height 18
click at [447, 564] on button "Update" at bounding box center [413, 577] width 272 height 26
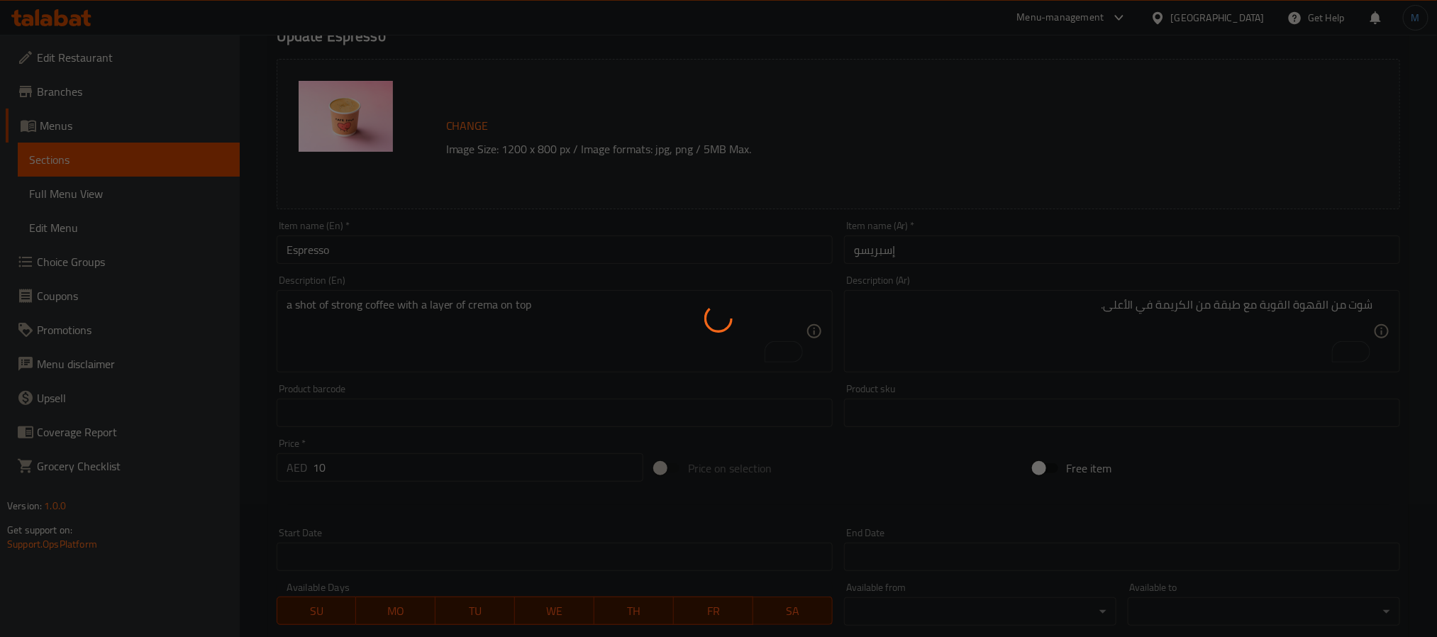
scroll to position [0, 0]
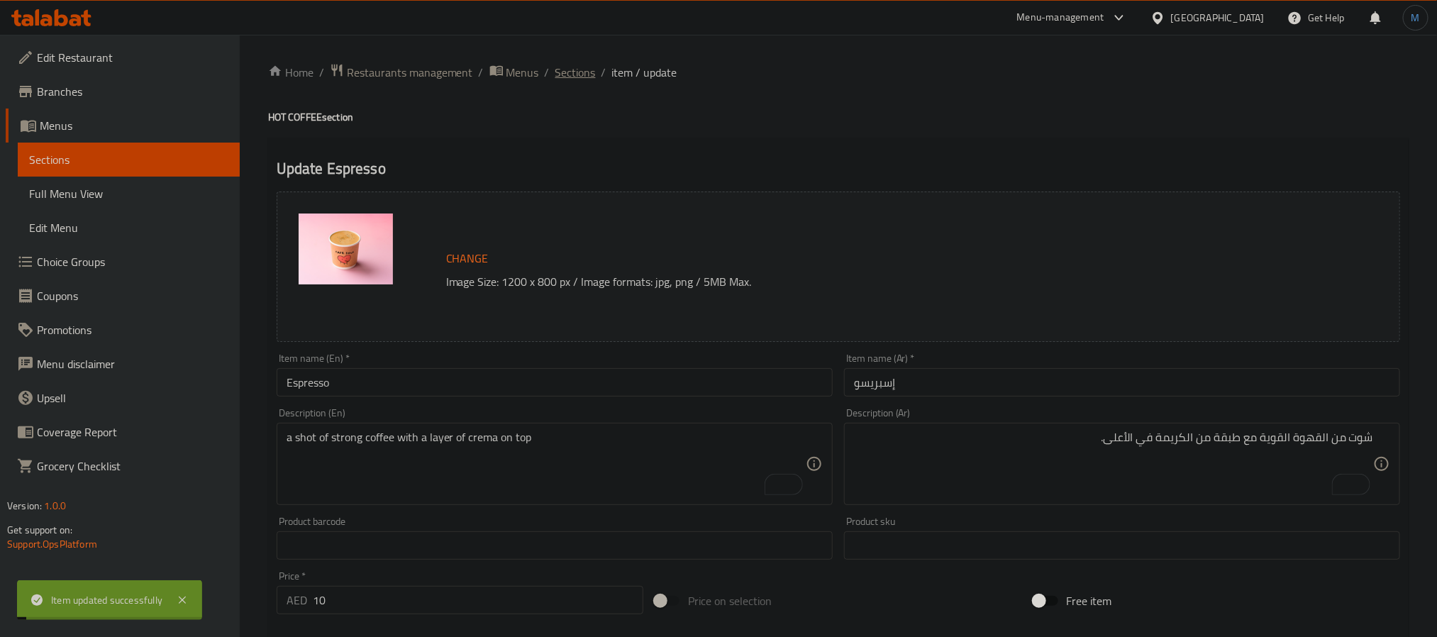
click at [568, 64] on span "Sections" at bounding box center [575, 72] width 40 height 17
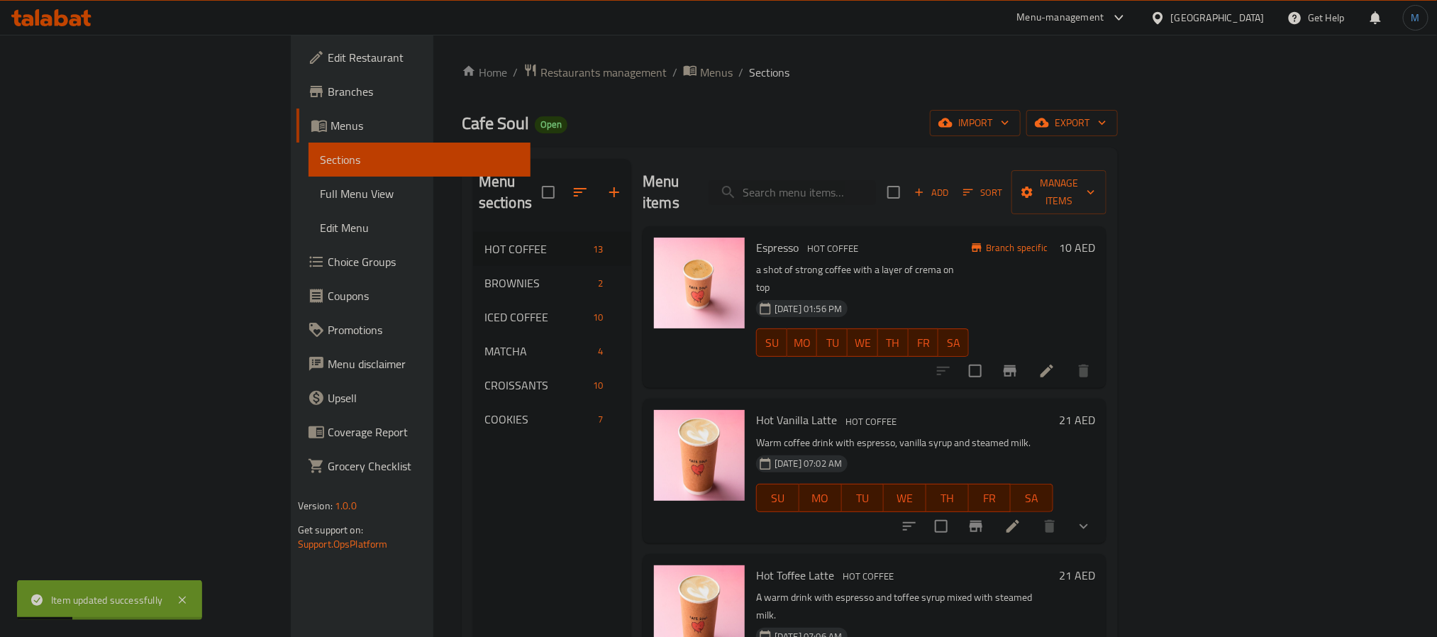
click at [913, 434] on p "Warm coffee drink with espresso, vanilla syrup and steamed milk." at bounding box center [904, 443] width 297 height 18
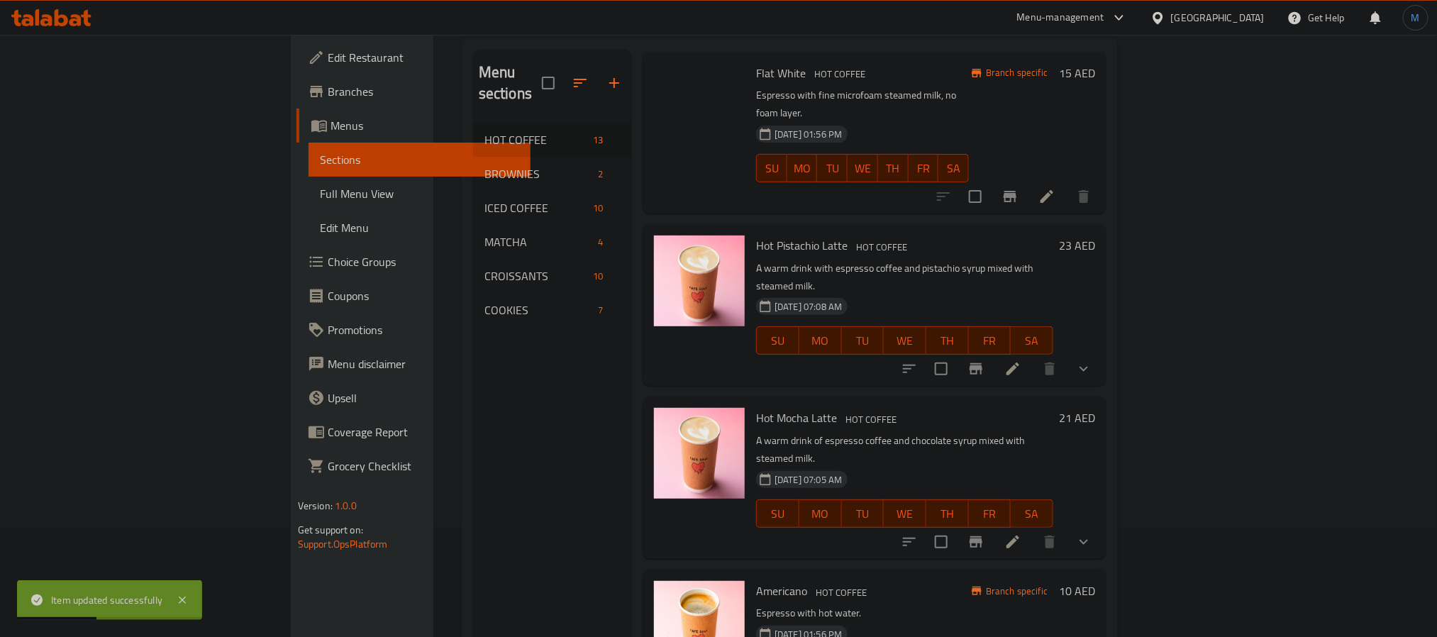
scroll to position [199, 0]
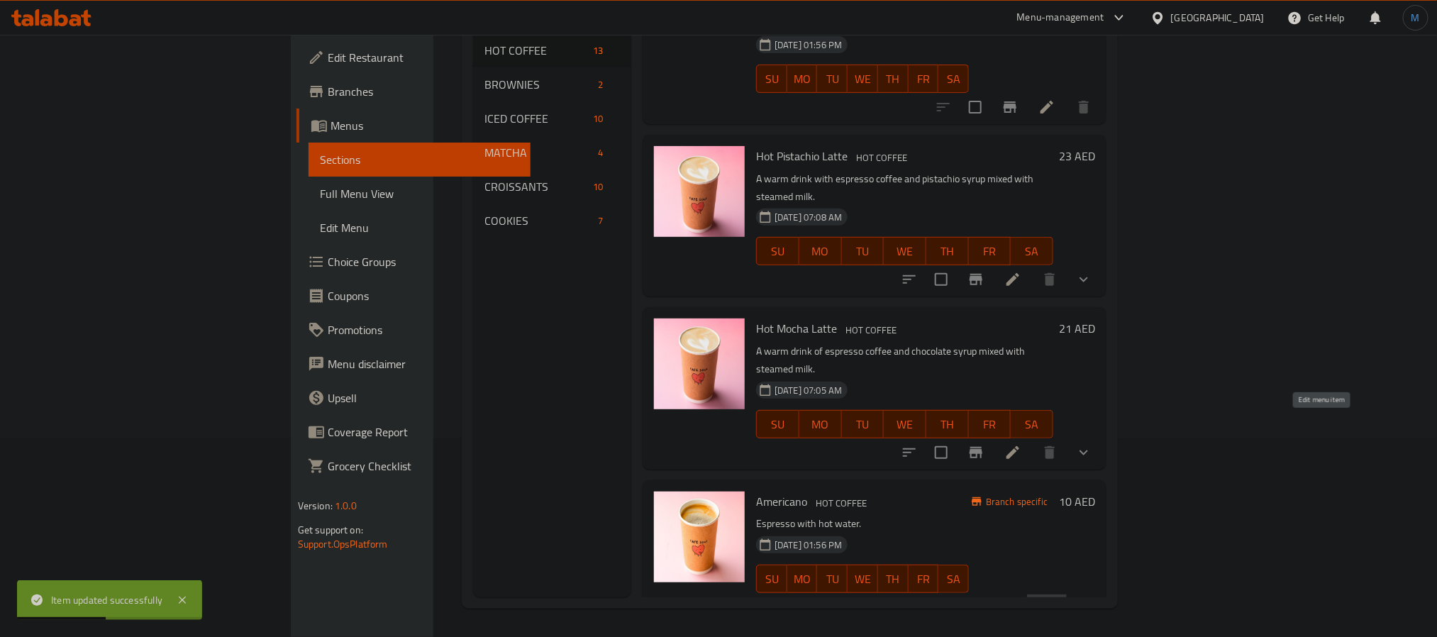
click at [1055, 598] on icon at bounding box center [1046, 606] width 17 height 17
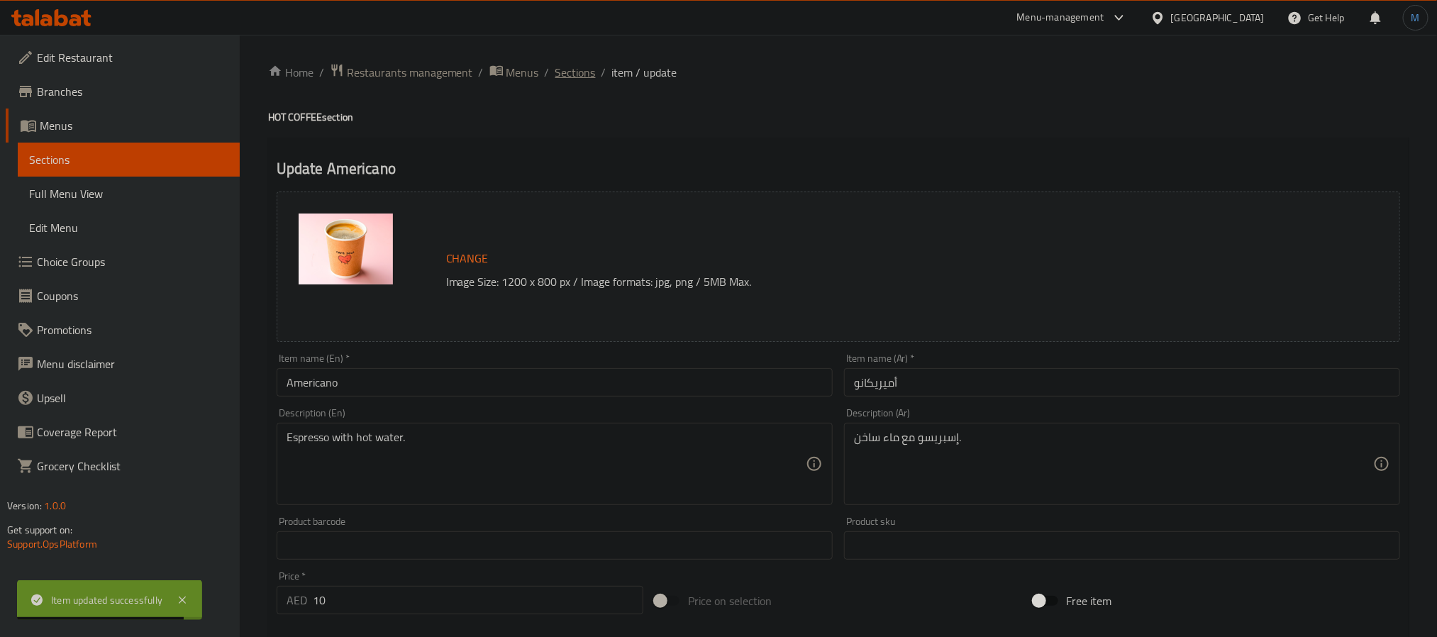
click at [572, 72] on span "Sections" at bounding box center [575, 72] width 40 height 17
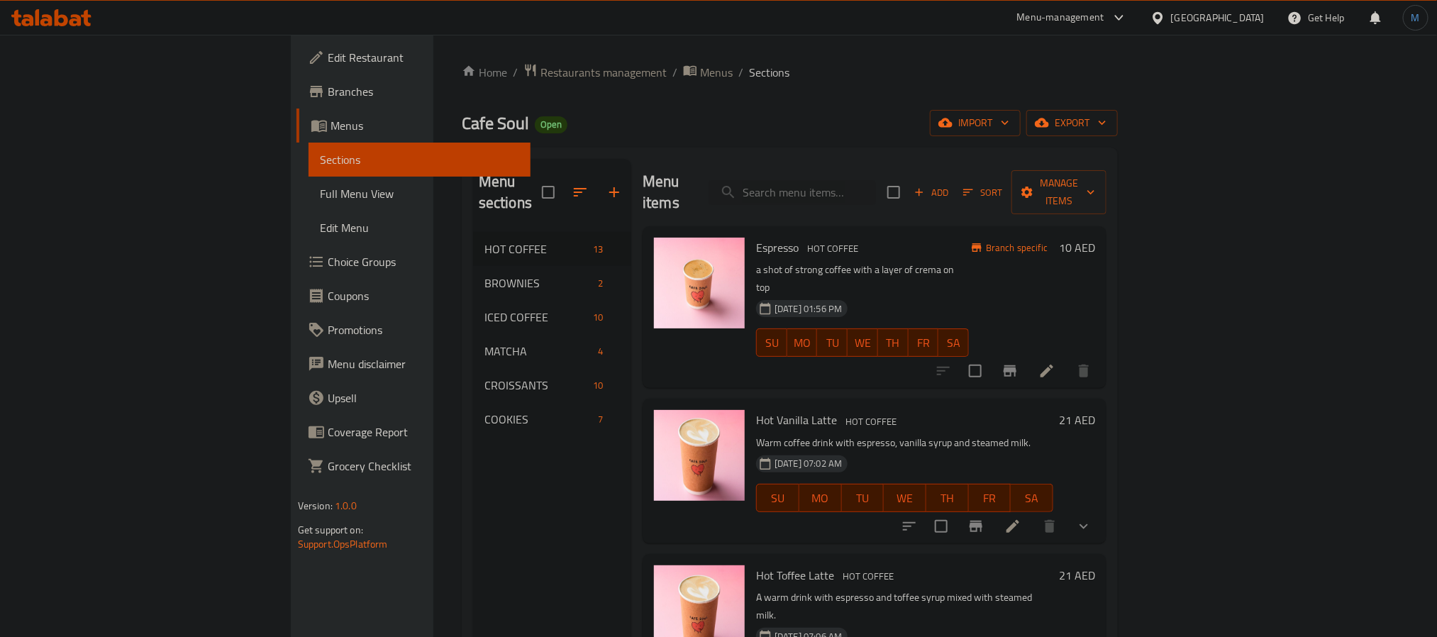
click at [750, 494] on div "Hot Vanilla Latte HOT COFFEE Warm coffee drink with espresso, vanilla syrup and…" at bounding box center [904, 470] width 308 height 133
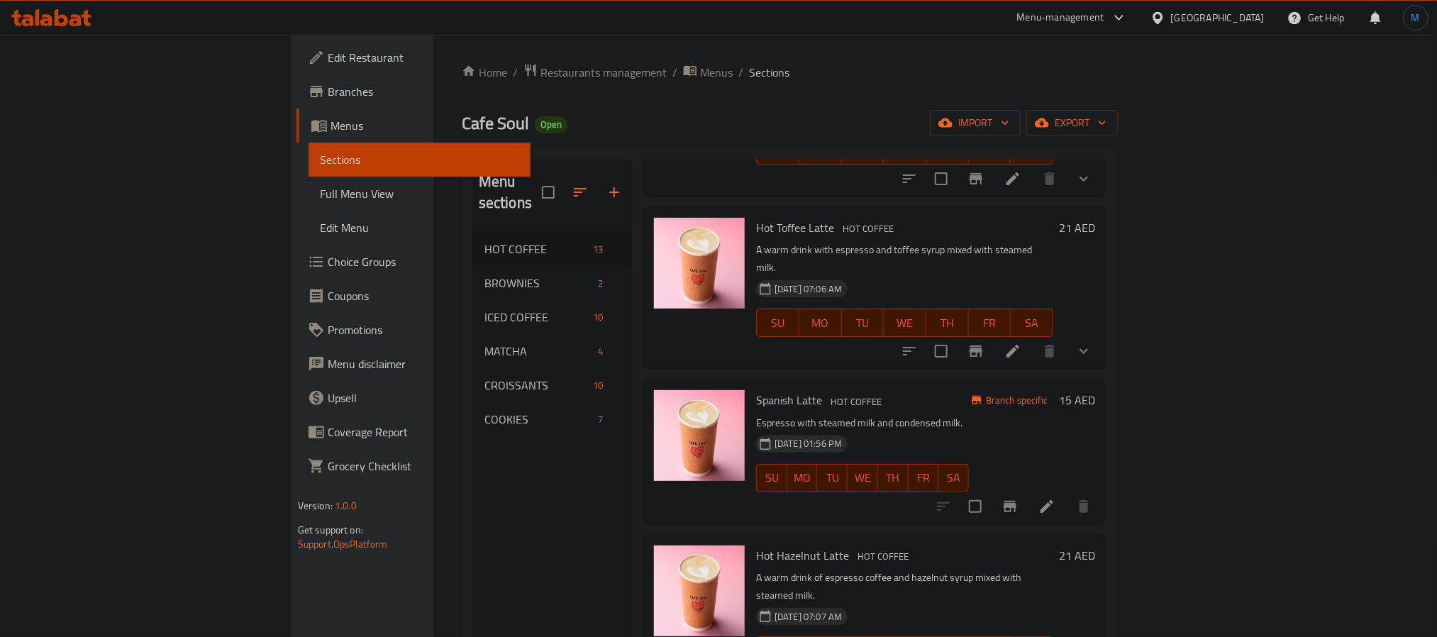
scroll to position [199, 0]
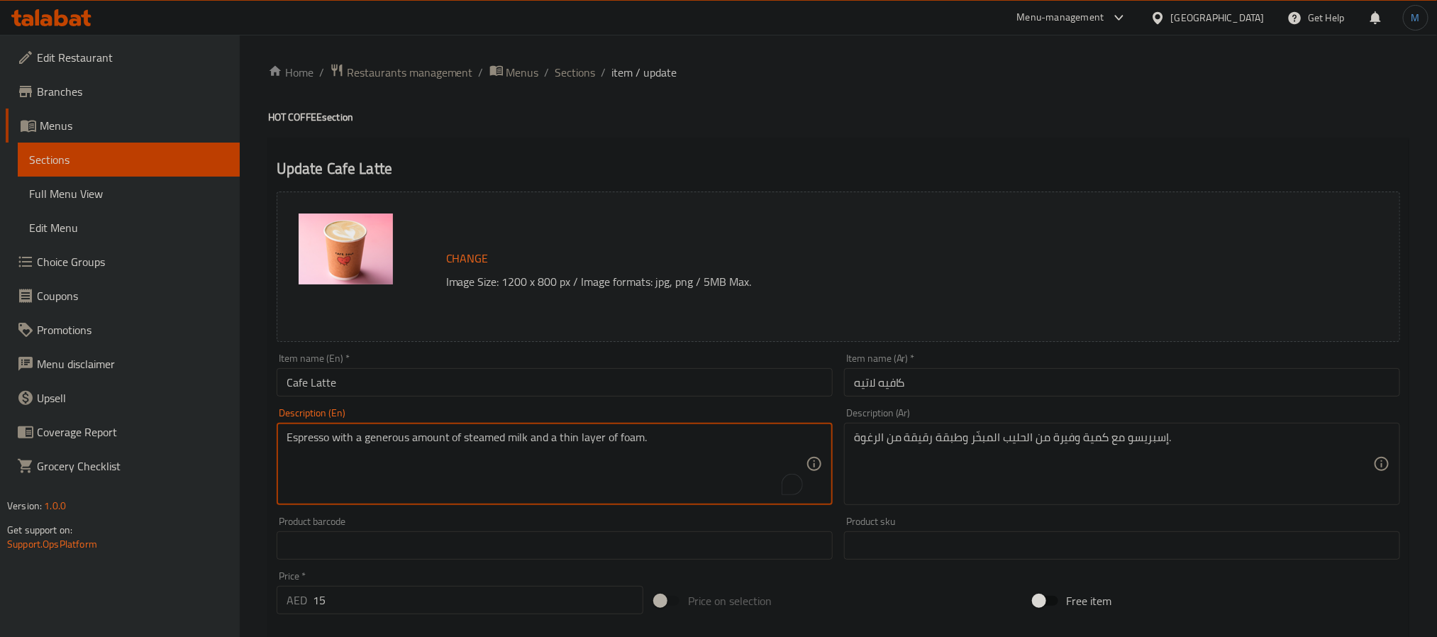
paste textarea "espresso with steamed milk and a thin layer of foam"
type textarea "espresso with steamed milk and a thin layer of foam"
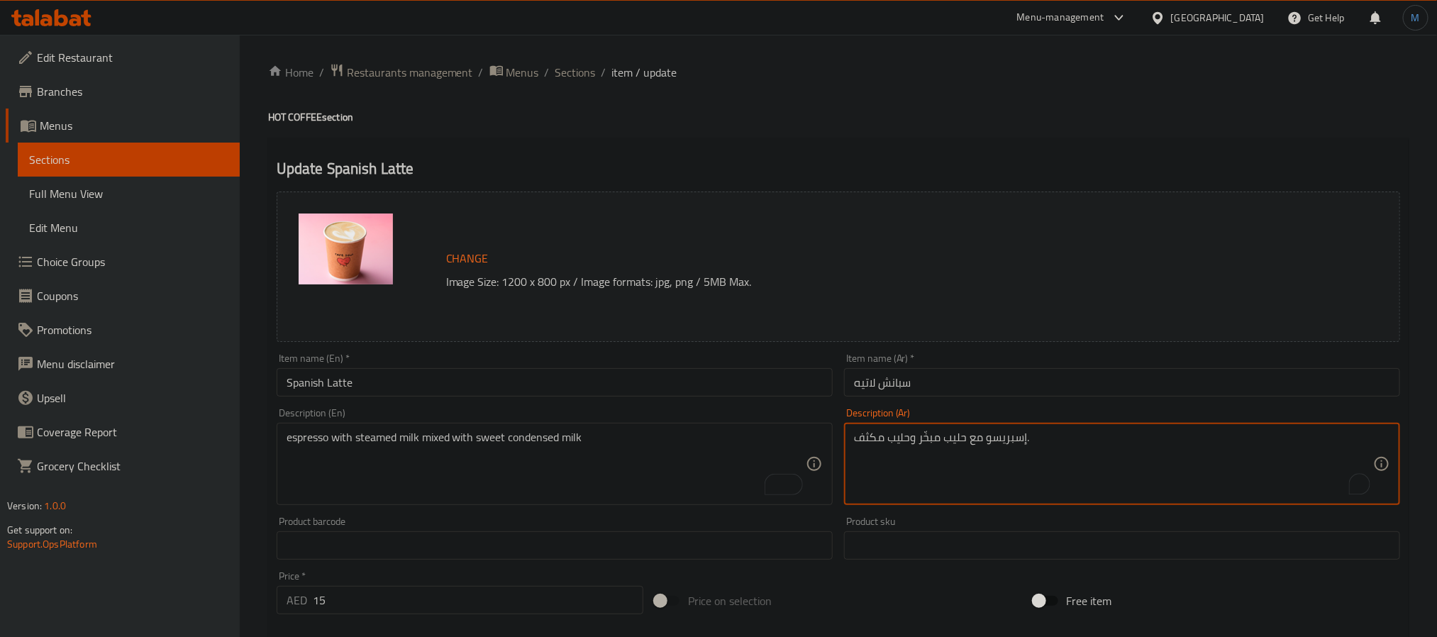
paste textarea "سو مع حليب مبخر مخلوط مع حليب مكثف محلى"
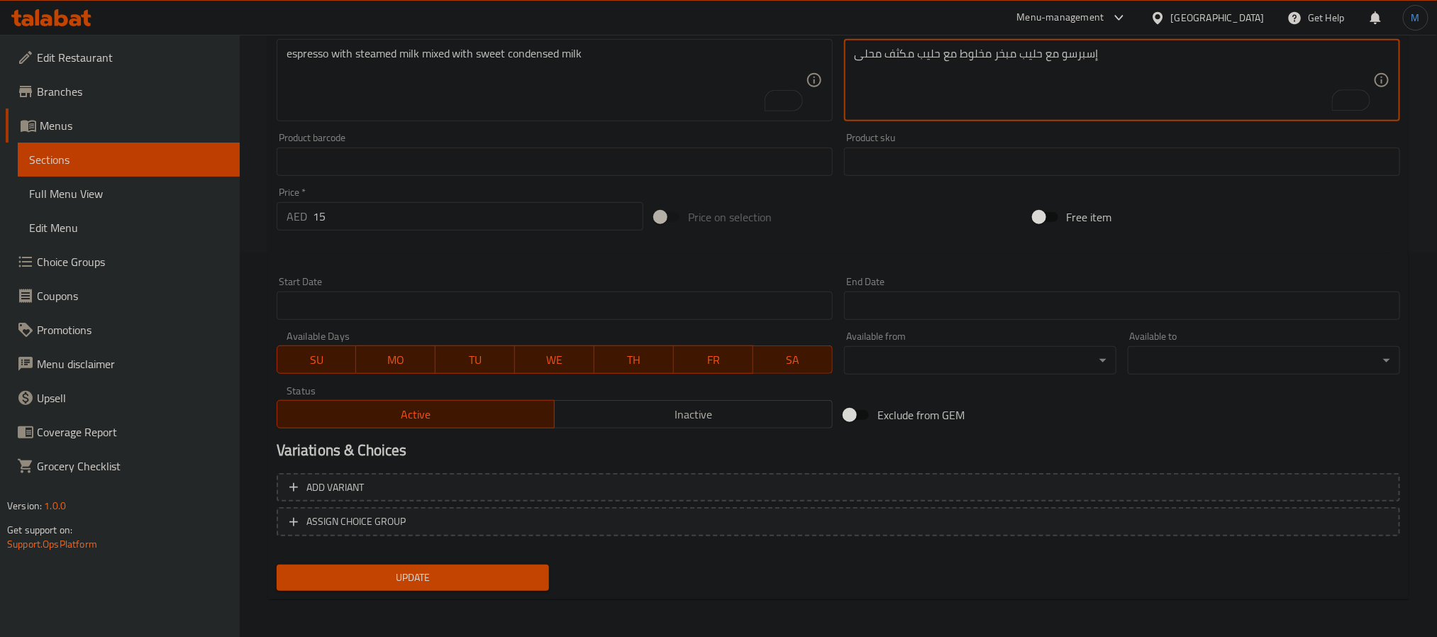
type textarea "إسبرسو مع حليب مبخر مخلوط مع حليب مكثف محلى"
click at [473, 571] on span "Update" at bounding box center [413, 578] width 250 height 18
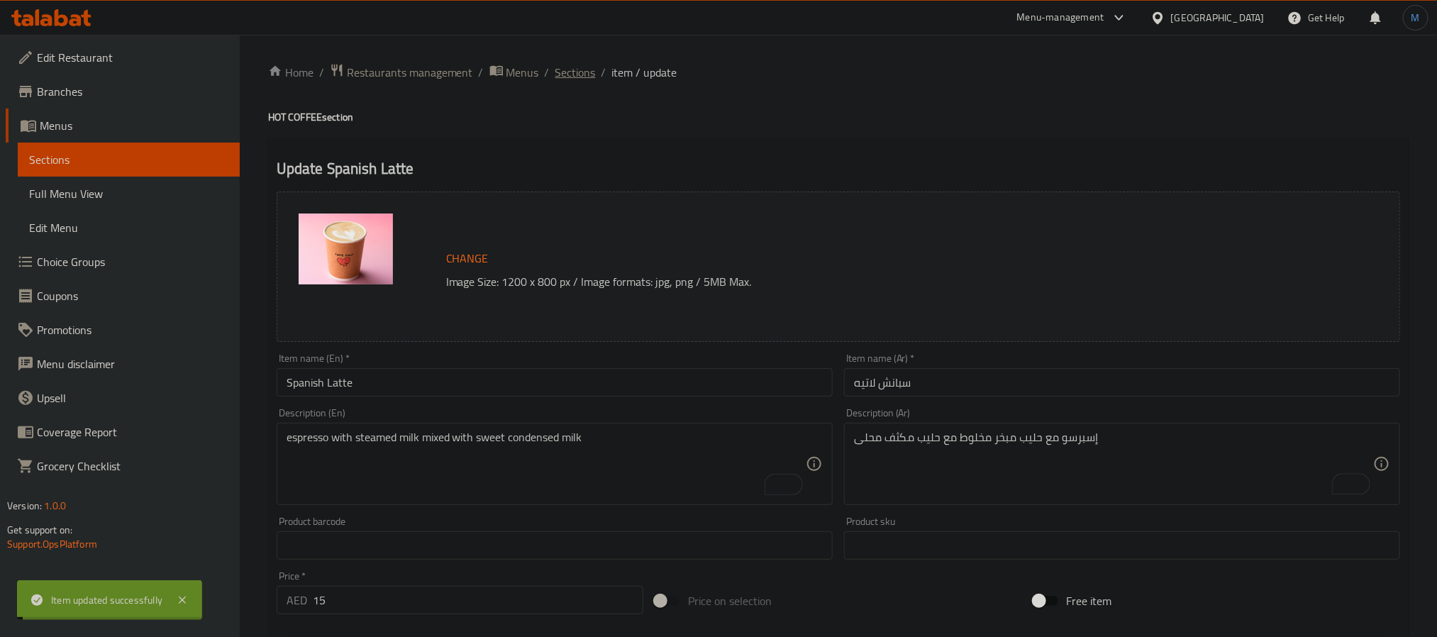
click at [571, 75] on span "Sections" at bounding box center [575, 72] width 40 height 17
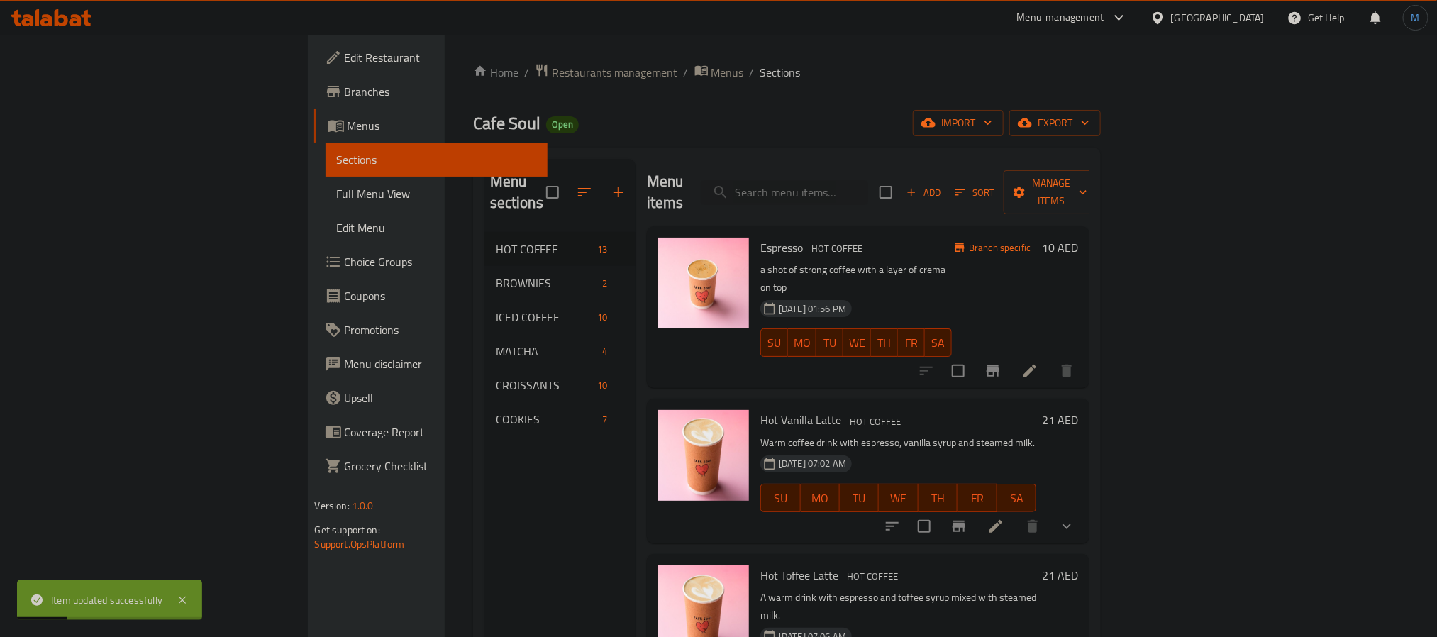
type button "3"
click at [912, 488] on span "WE" at bounding box center [898, 498] width 28 height 21
click at [1004, 518] on icon at bounding box center [995, 526] width 17 height 17
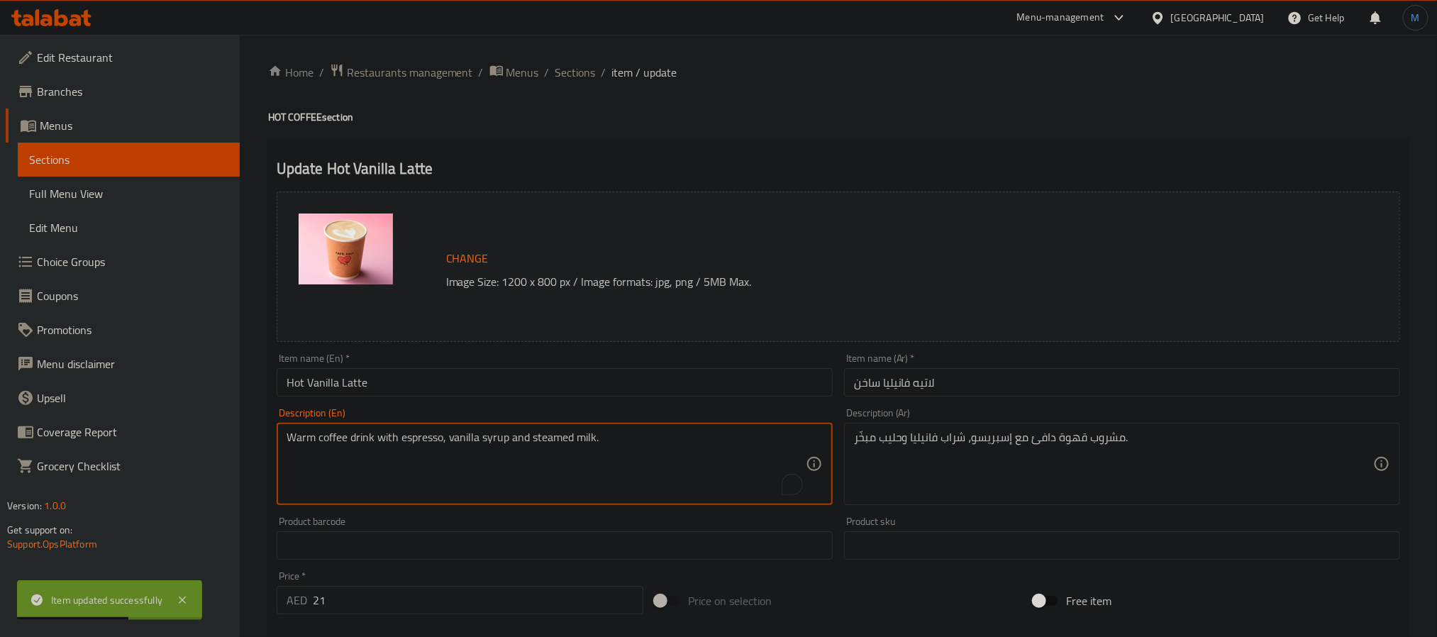
paste textarea "a warm drink of espresso and vanilla syrup mixed with steamed milk"
type textarea "a warm drink of espresso and vanilla syrup mixed with steamed milk"
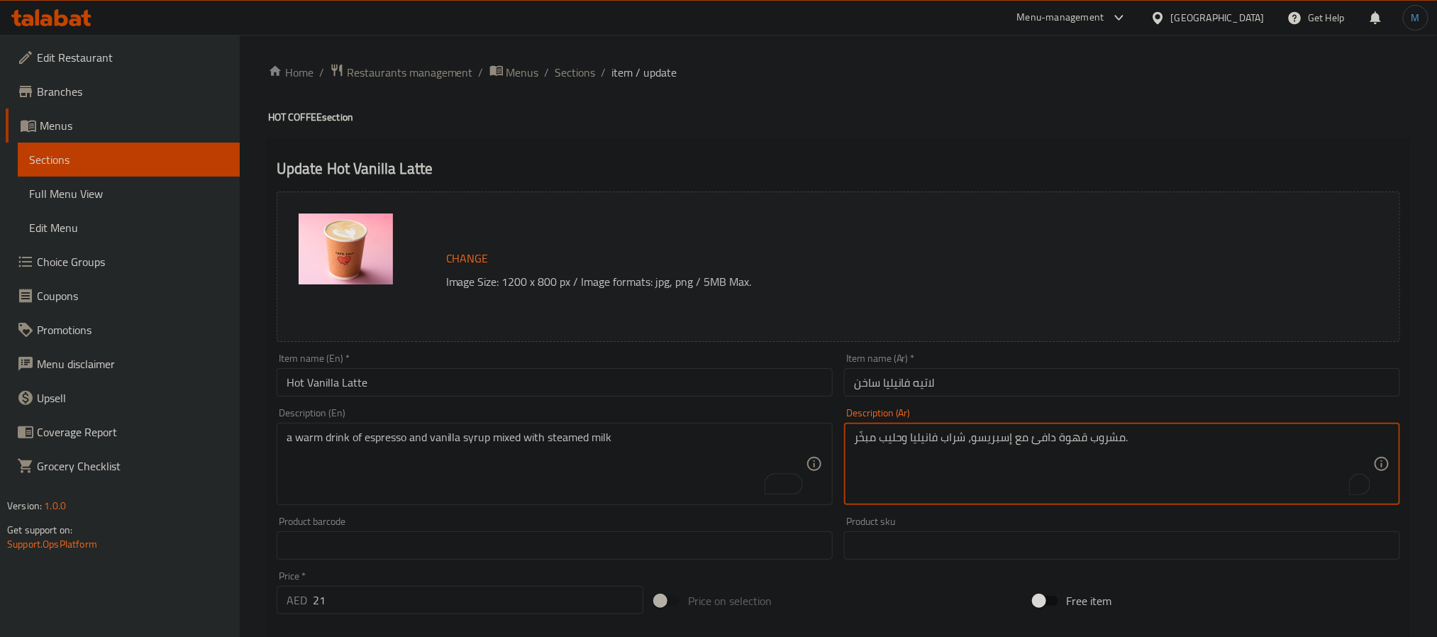
paste textarea "دافئ من الإسبريسو وشراب الفانيليا الممزوج بالحليب المبخر"
type textarea "مشروب دافئ من الإسبريسو وشراب الفانيليا الممزوج بالحليب المبخر"
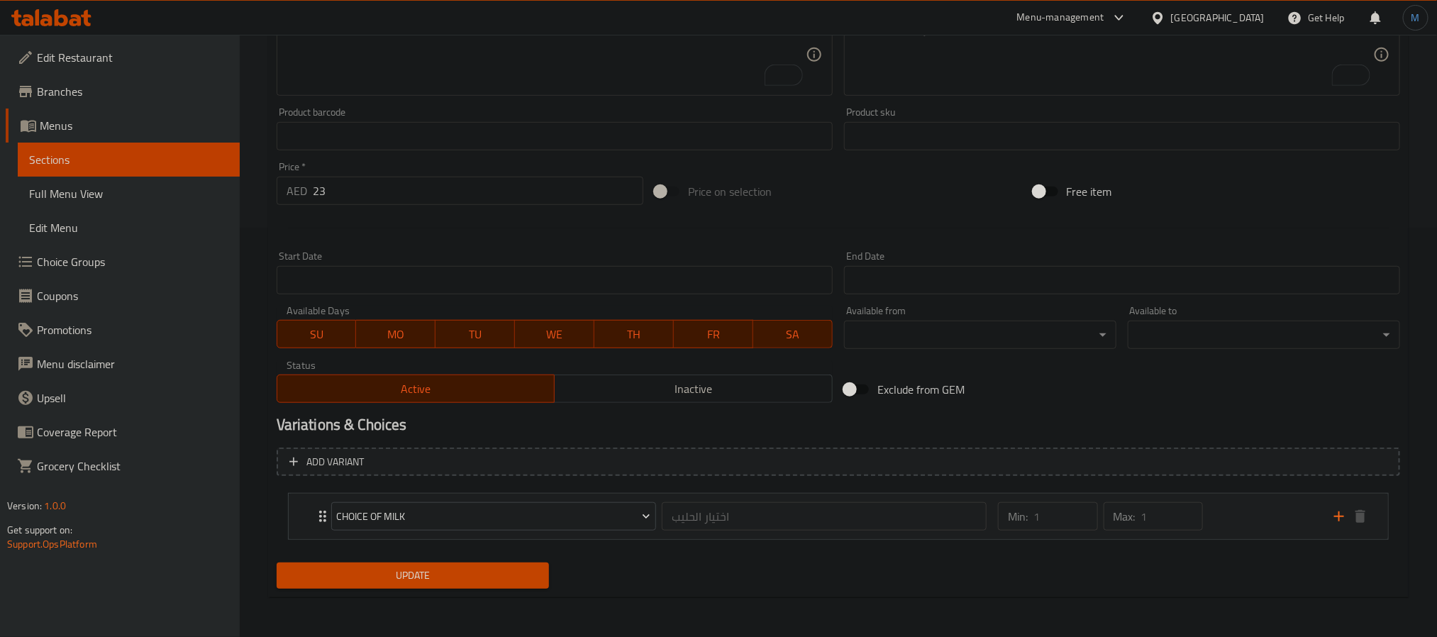
click at [545, 579] on button "Update" at bounding box center [413, 575] width 272 height 26
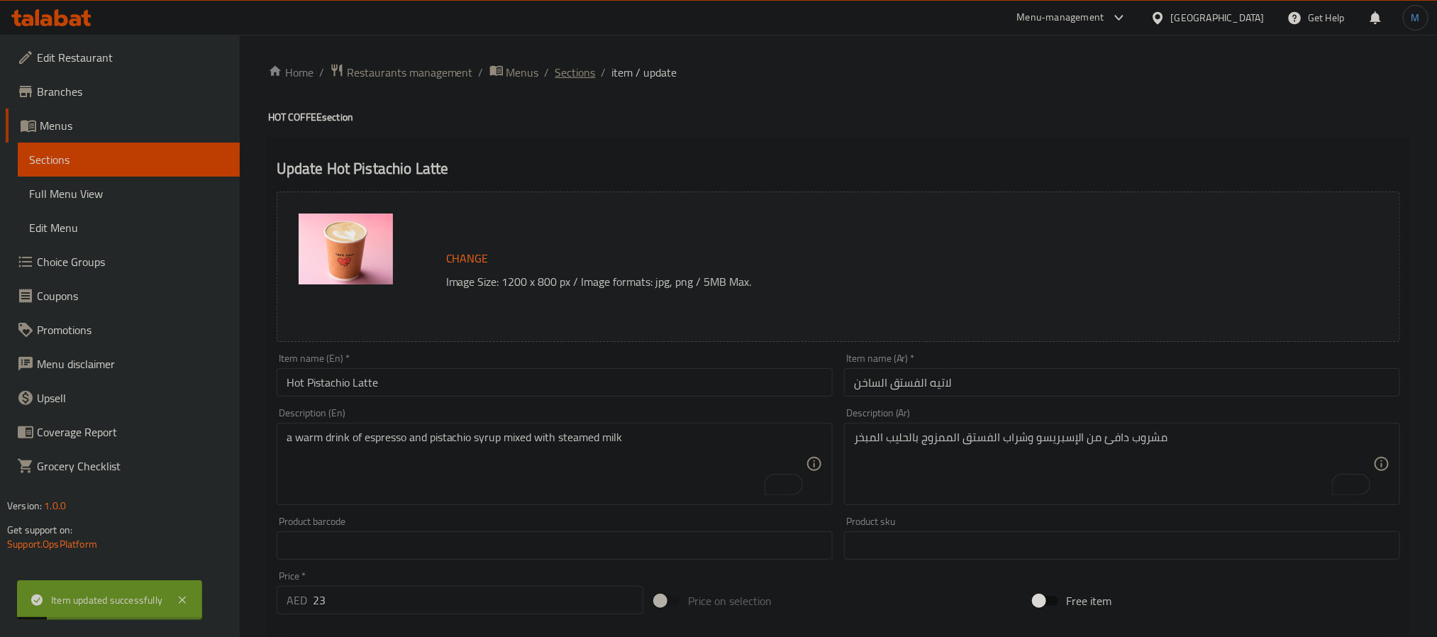
click at [559, 65] on span "Sections" at bounding box center [575, 72] width 40 height 17
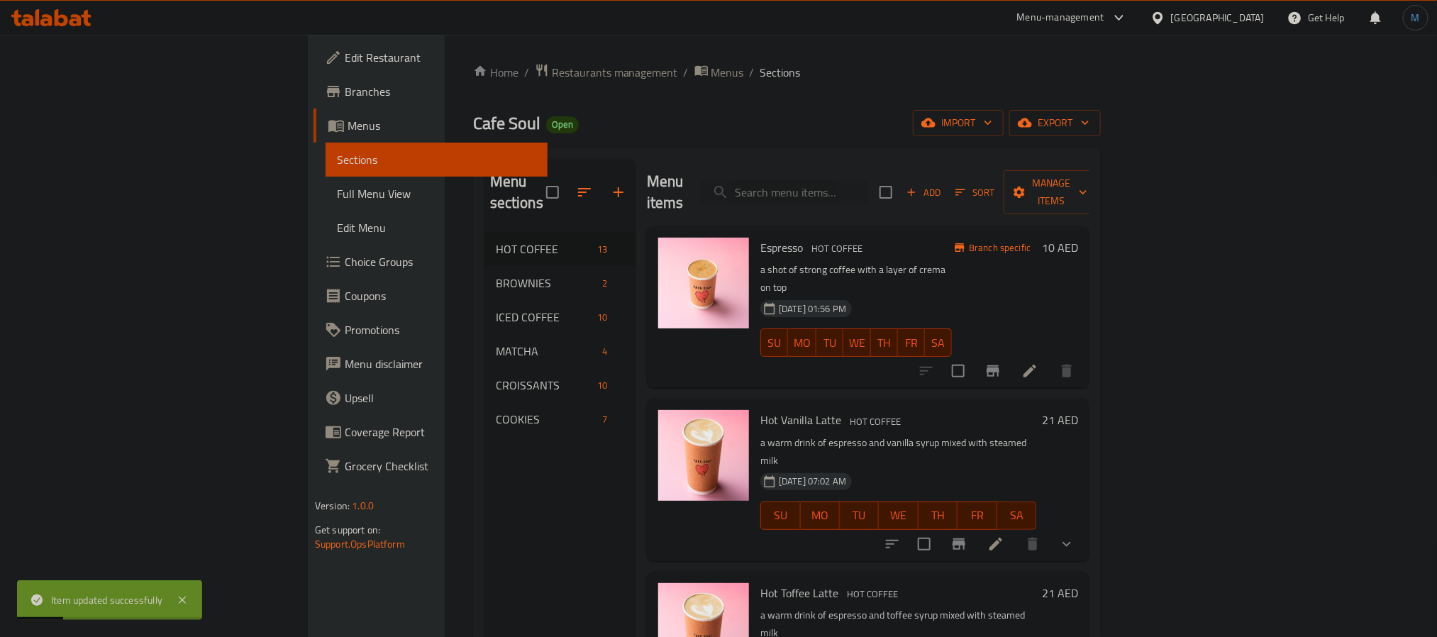
click at [949, 294] on div "[DATE] 01:56 PM SU MO TU WE TH FR SA" at bounding box center [855, 332] width 203 height 77
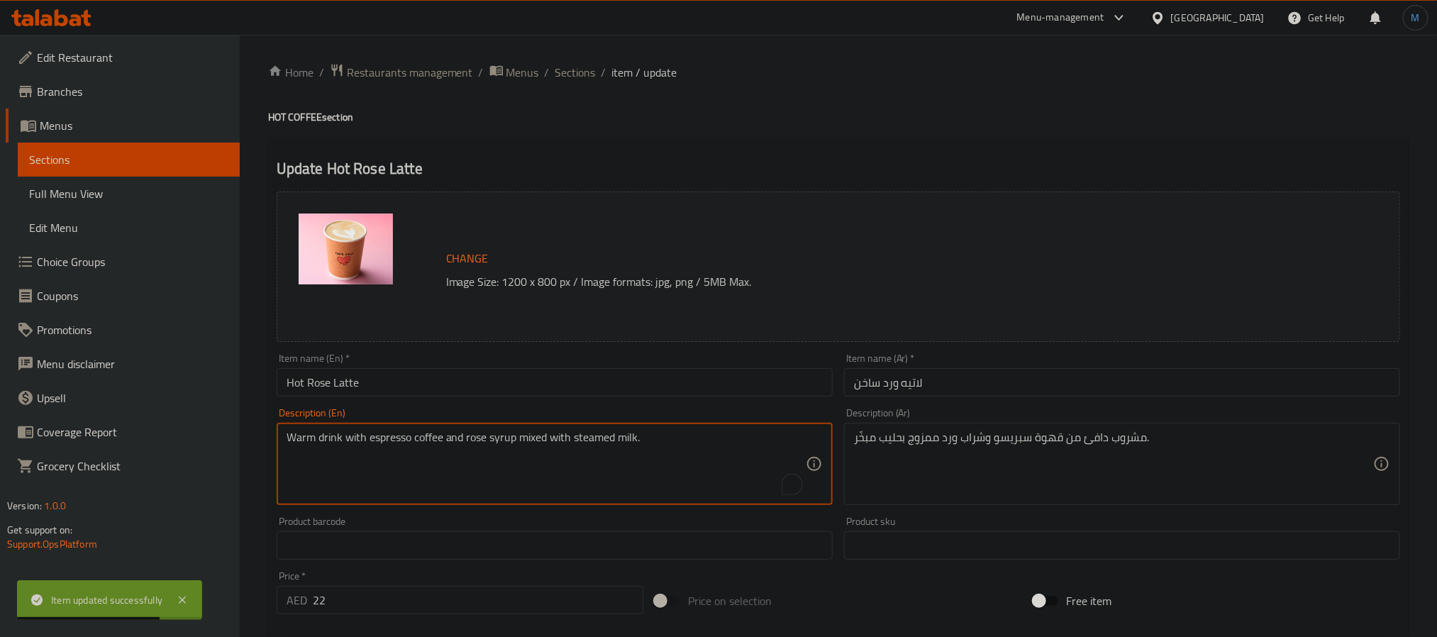
paste textarea "a warm drink of espresso and rose syrup mixed with steamed milk"
type textarea "a warm drink of espresso and rose syrup mixed with steamed milk"
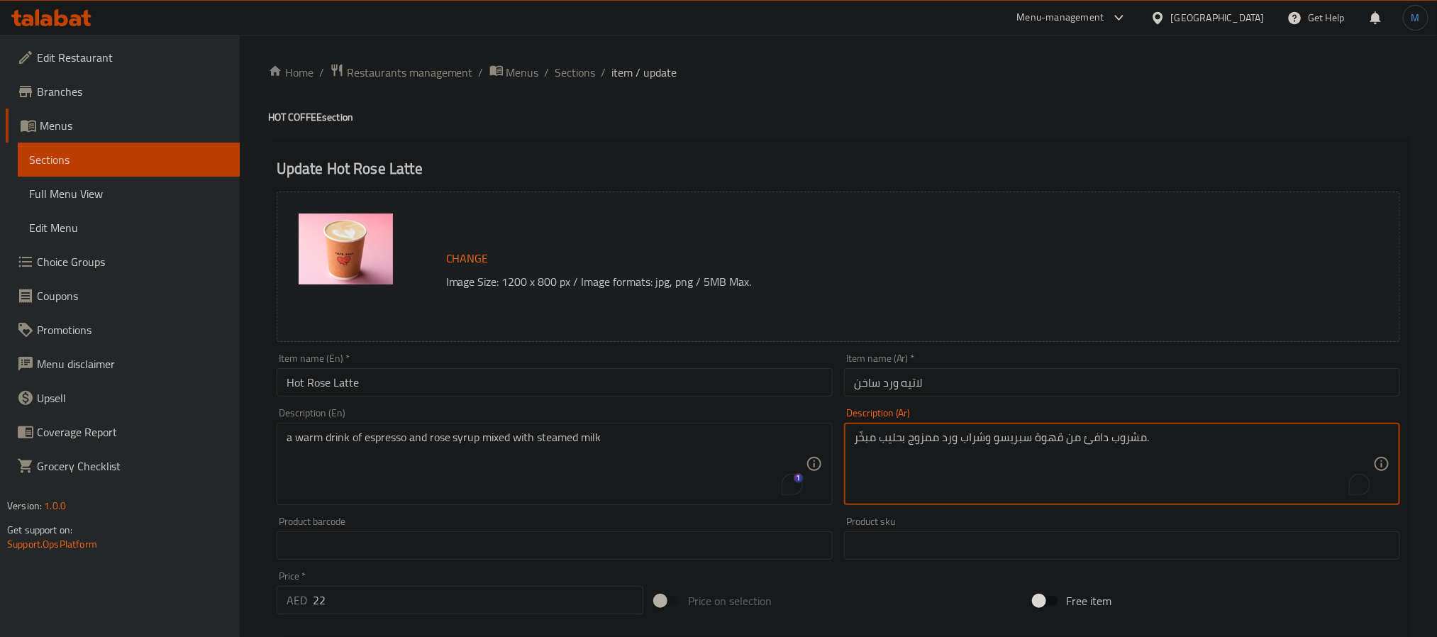
paste textarea "الإسبريسو وشراب الورد ممزوج بالحليب المبخر"
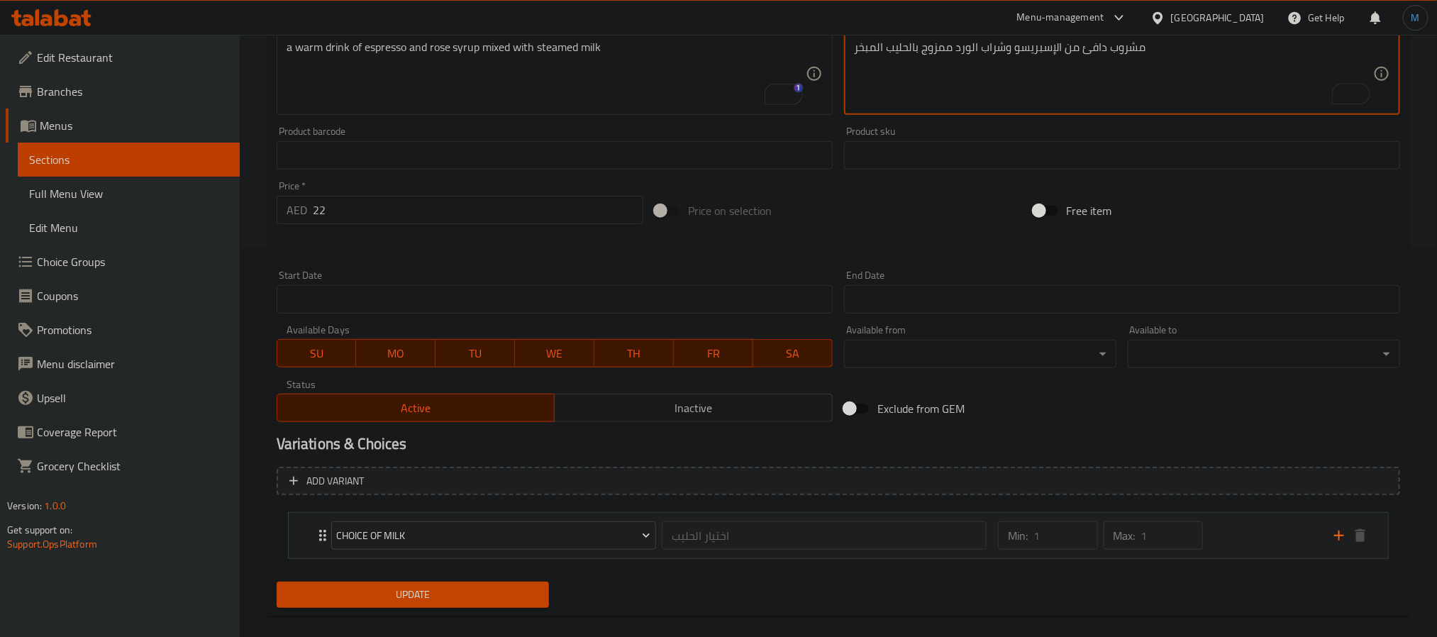
scroll to position [409, 0]
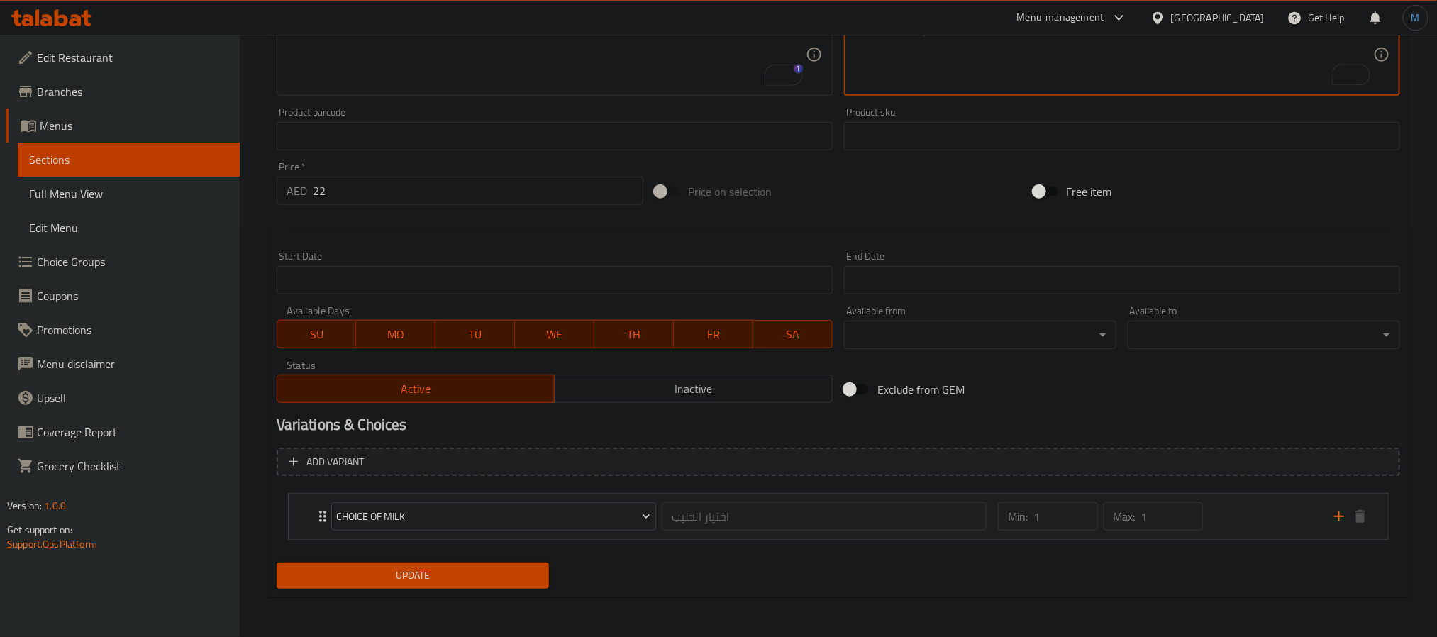
type textarea "مشروب دافئ من الإسبريسو وشراب الورد ممزوج بالحليب المبخر"
click at [413, 559] on div "Update" at bounding box center [413, 576] width 284 height 38
click at [430, 571] on span "Update" at bounding box center [413, 576] width 250 height 18
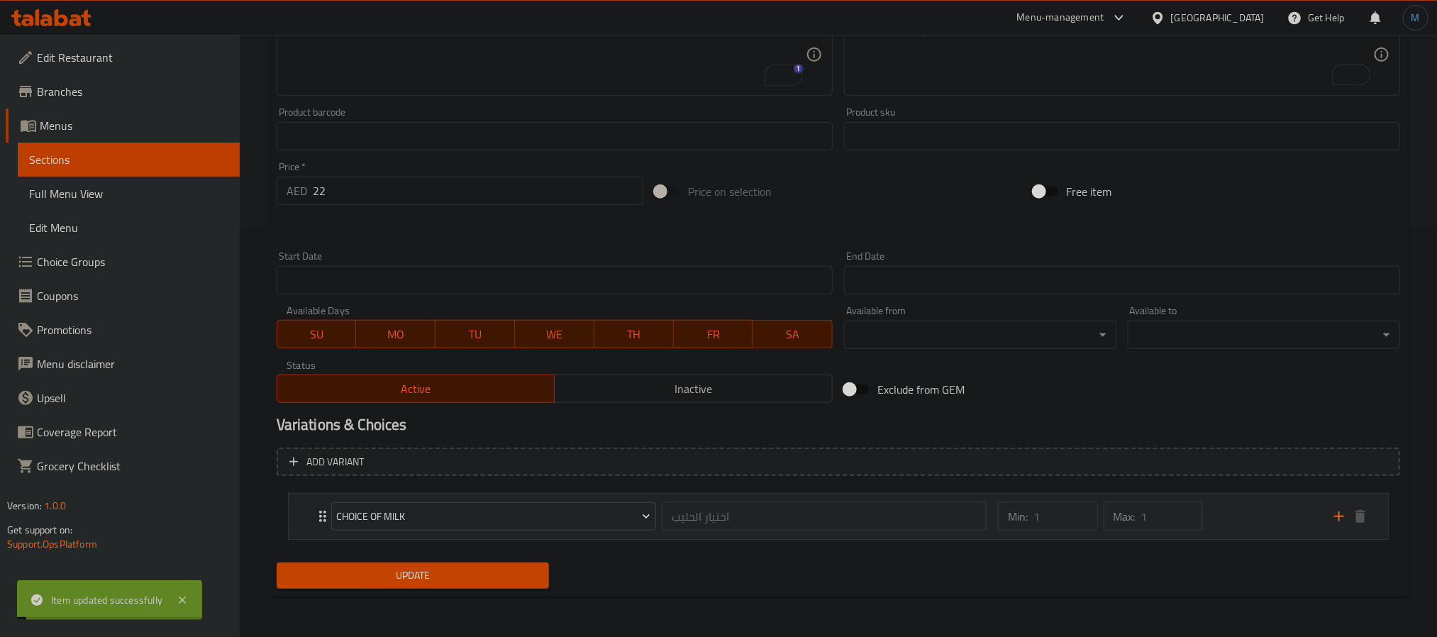
click at [1259, 518] on div "Min: 1 ​ Max: 1 ​" at bounding box center [1157, 516] width 336 height 45
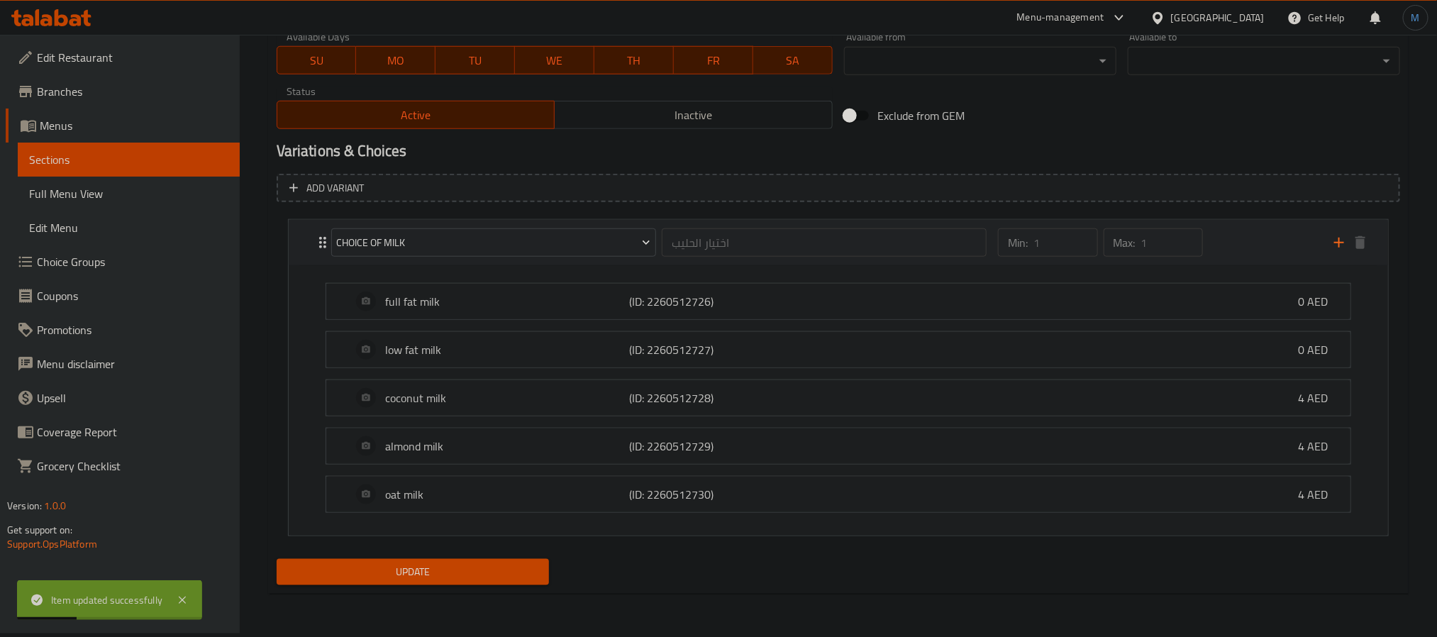
scroll to position [0, 0]
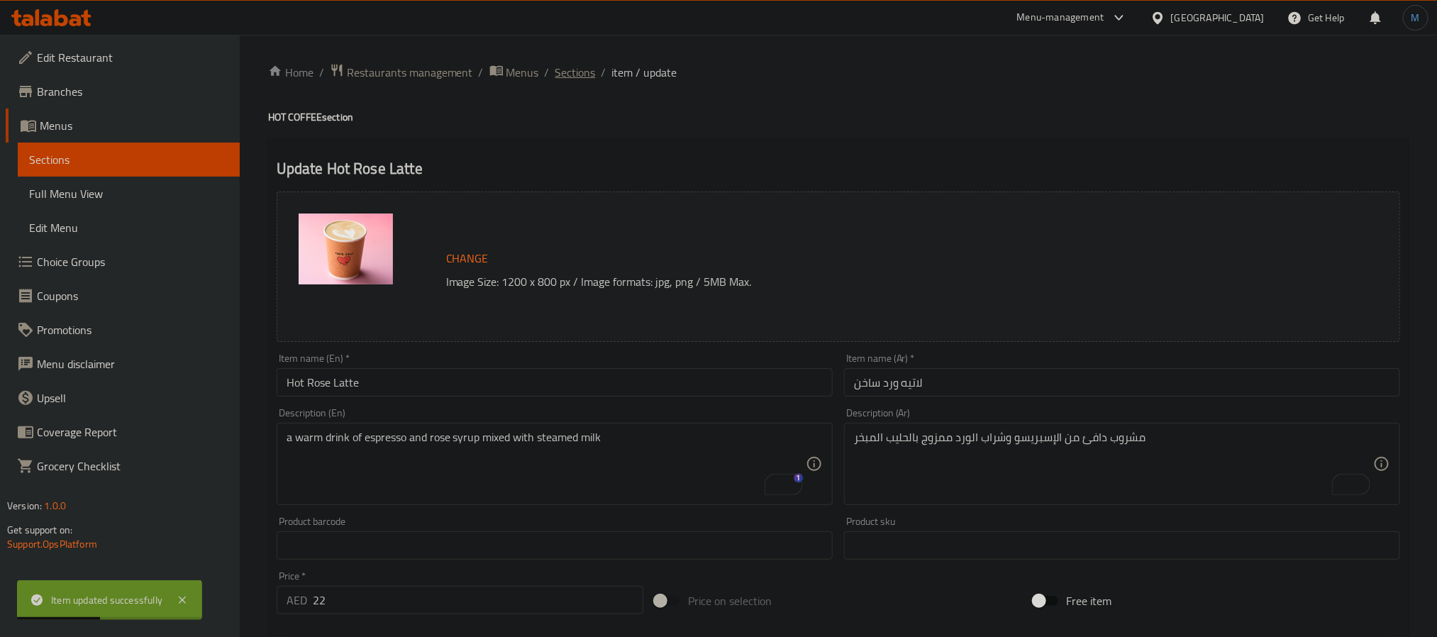
click at [579, 77] on span "Sections" at bounding box center [575, 72] width 40 height 17
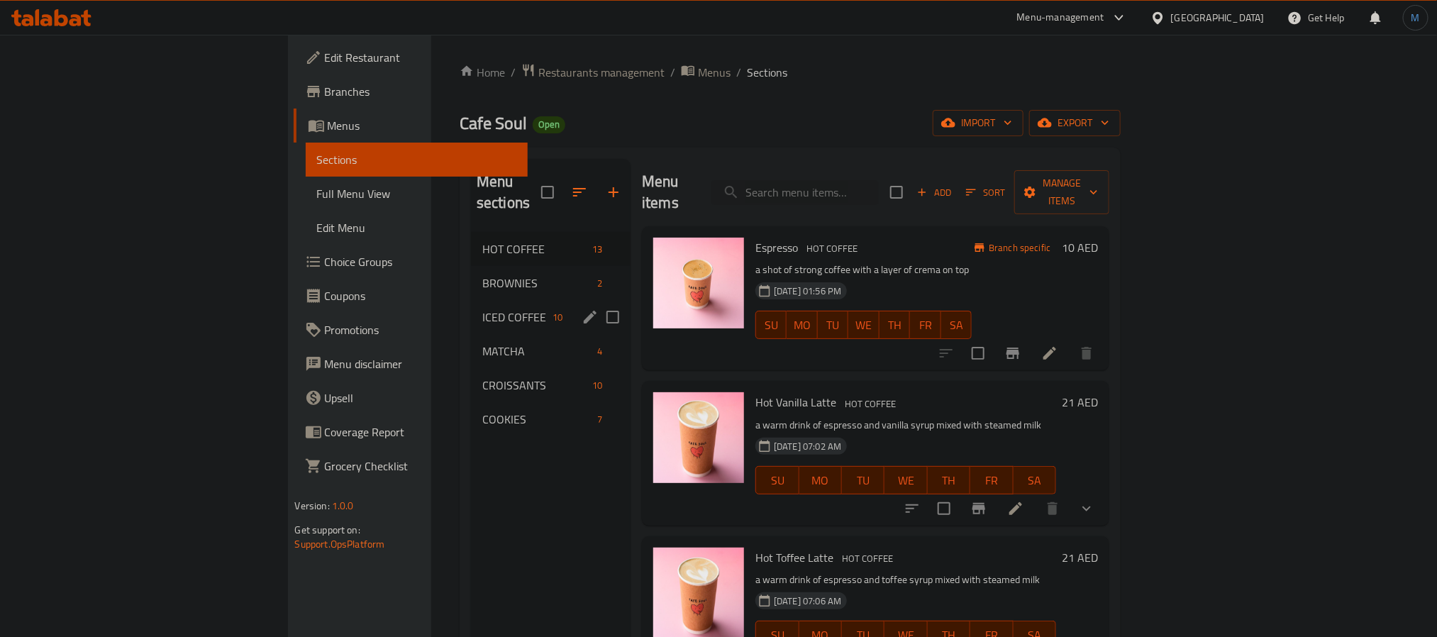
click at [471, 300] on div "ICED COFFEE 10" at bounding box center [551, 317] width 160 height 34
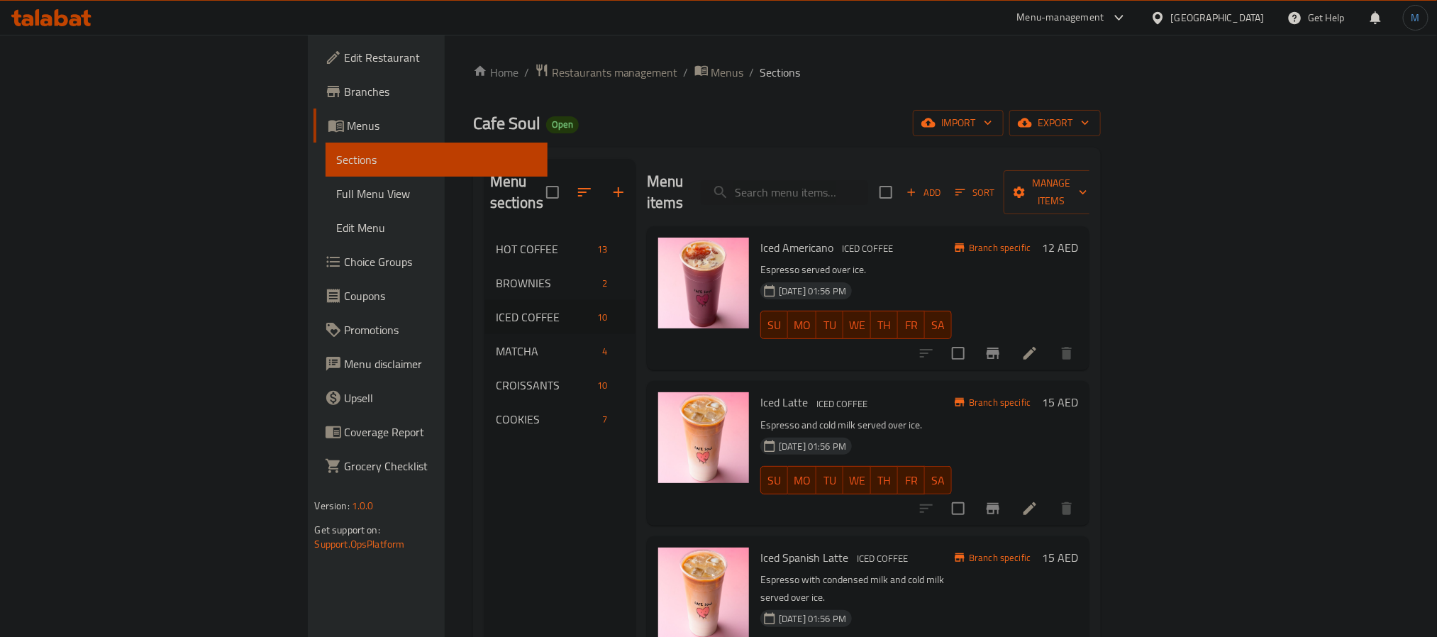
click at [957, 432] on div "20-08-2025 01:56 PM SU MO TU WE TH FR SA" at bounding box center [855, 470] width 203 height 77
click at [1038, 345] on icon at bounding box center [1029, 353] width 17 height 17
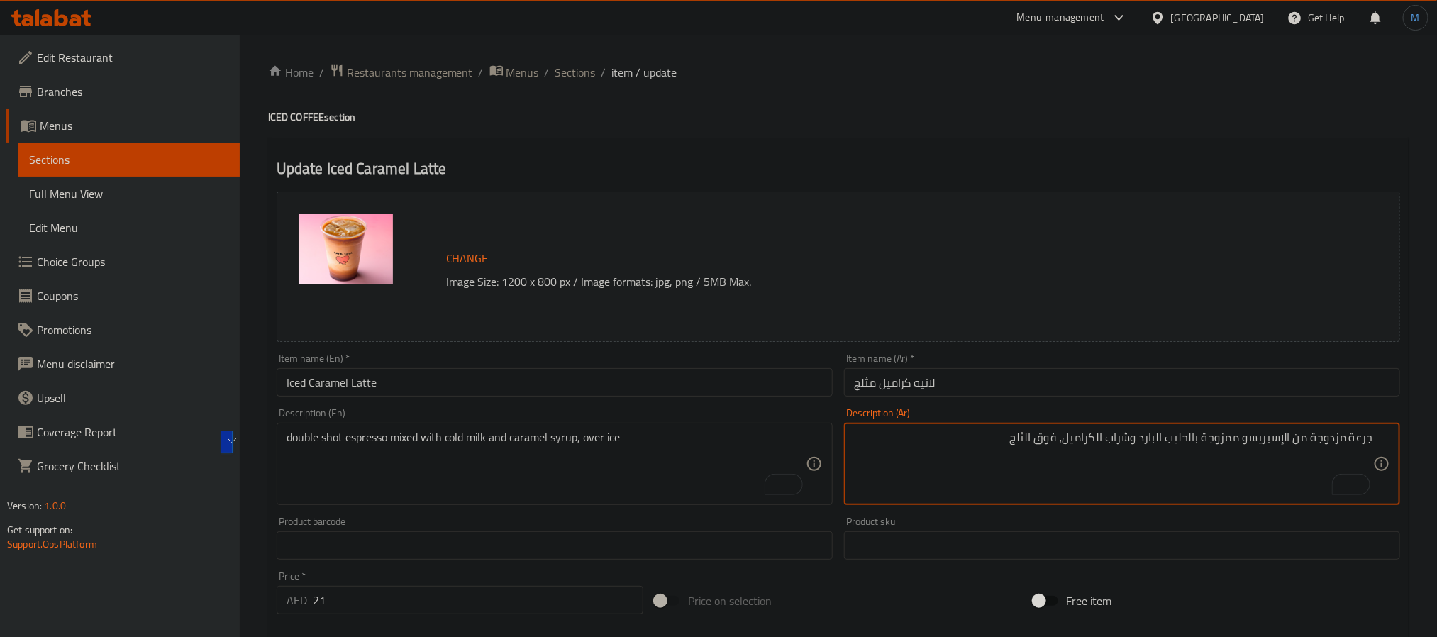
scroll to position [384, 0]
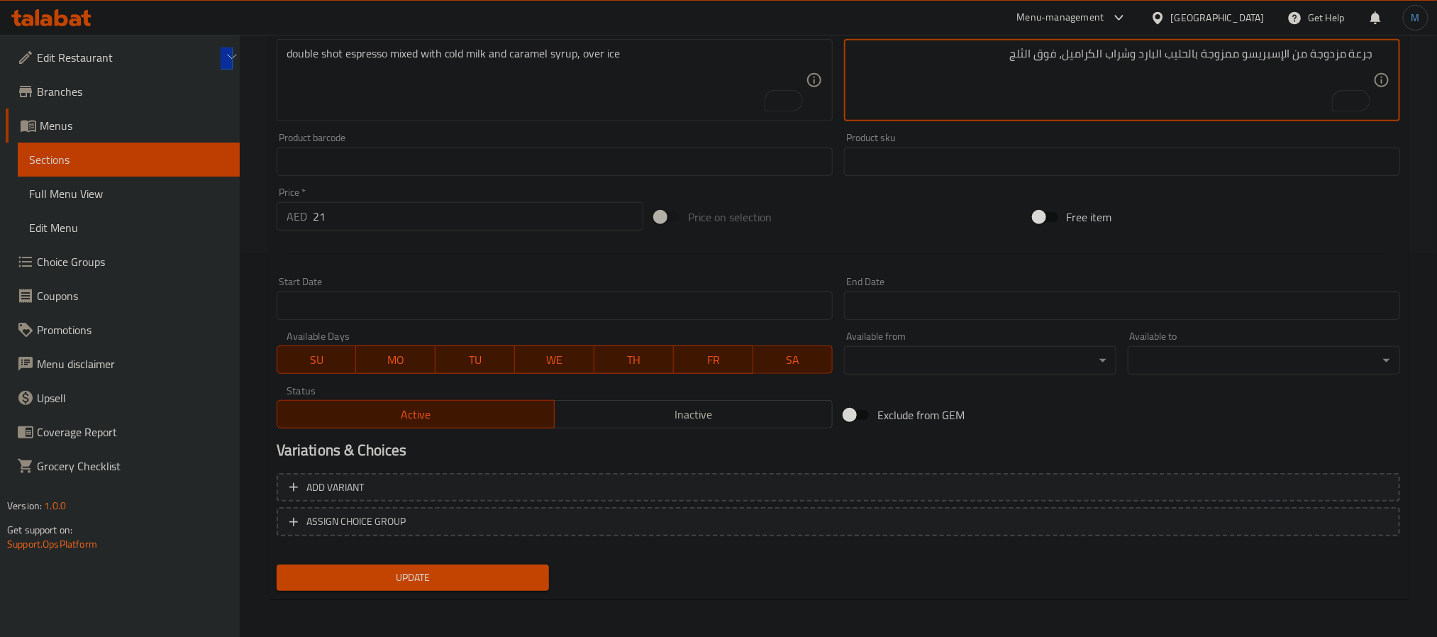
click at [485, 577] on span "Update" at bounding box center [413, 578] width 250 height 18
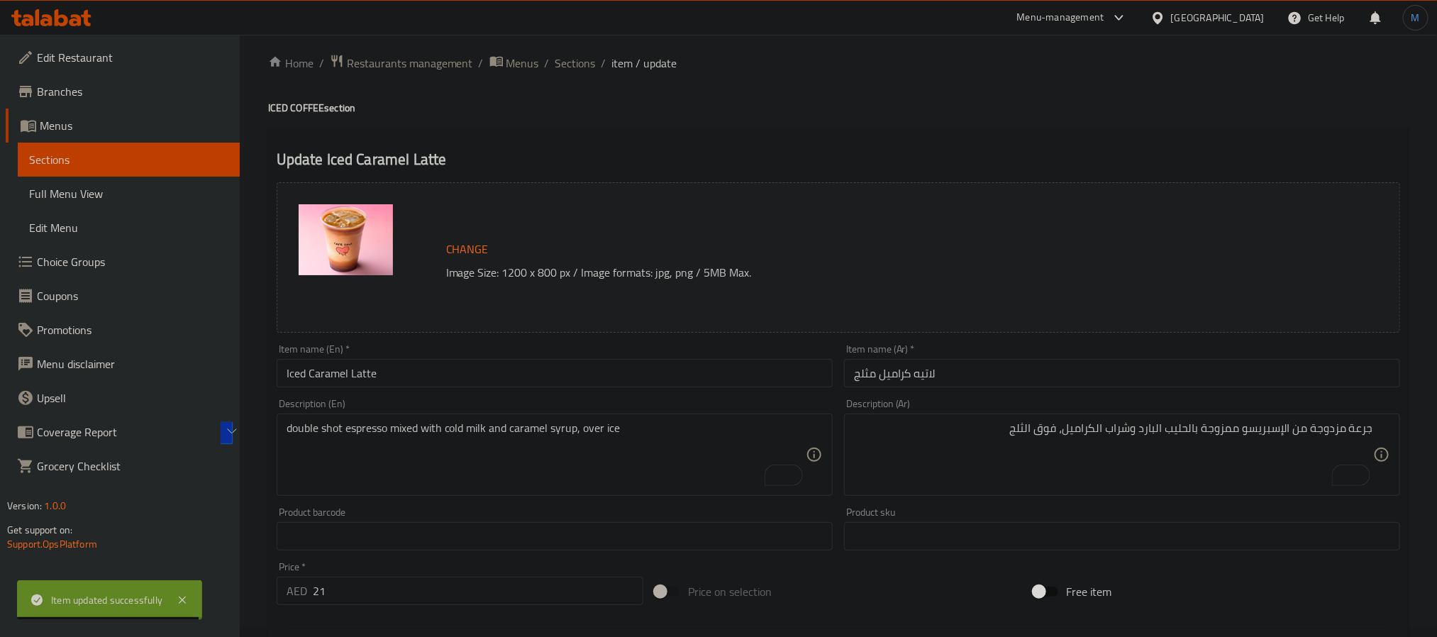
scroll to position [0, 0]
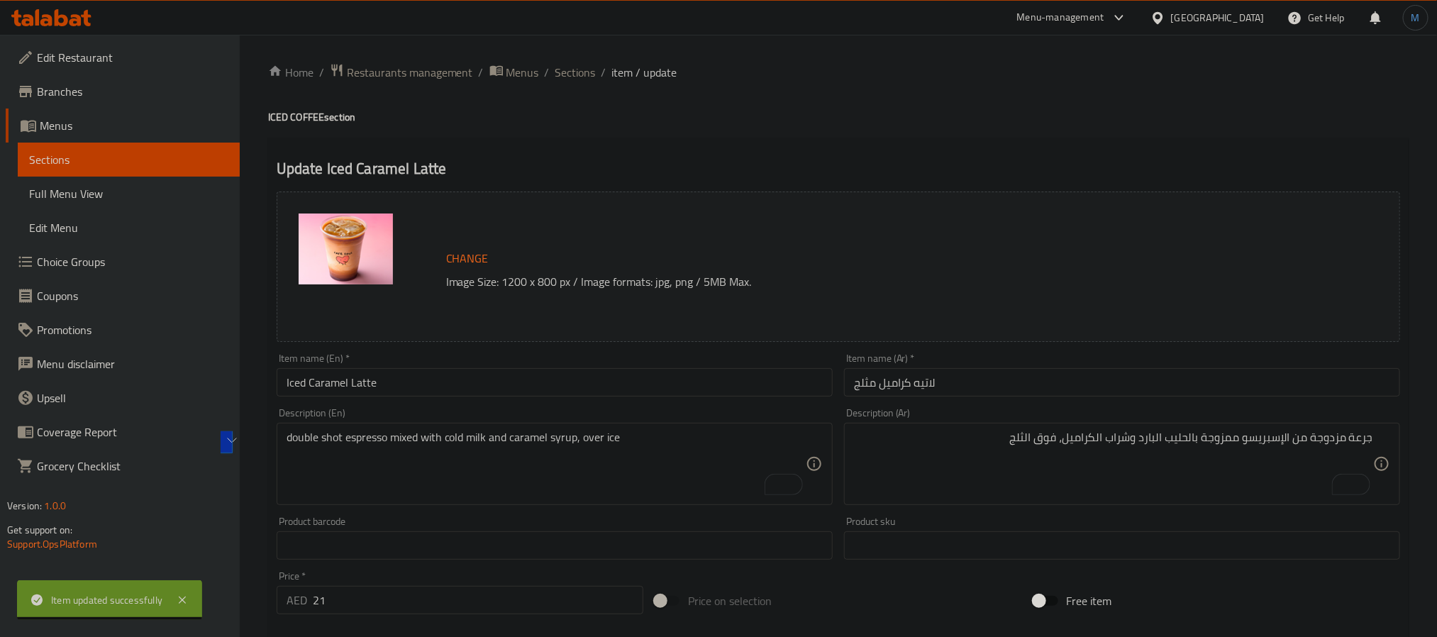
click at [551, 79] on ol "Home / Restaurants management / Menus / Sections / item / update" at bounding box center [838, 72] width 1140 height 18
click at [557, 74] on span "Sections" at bounding box center [575, 72] width 40 height 17
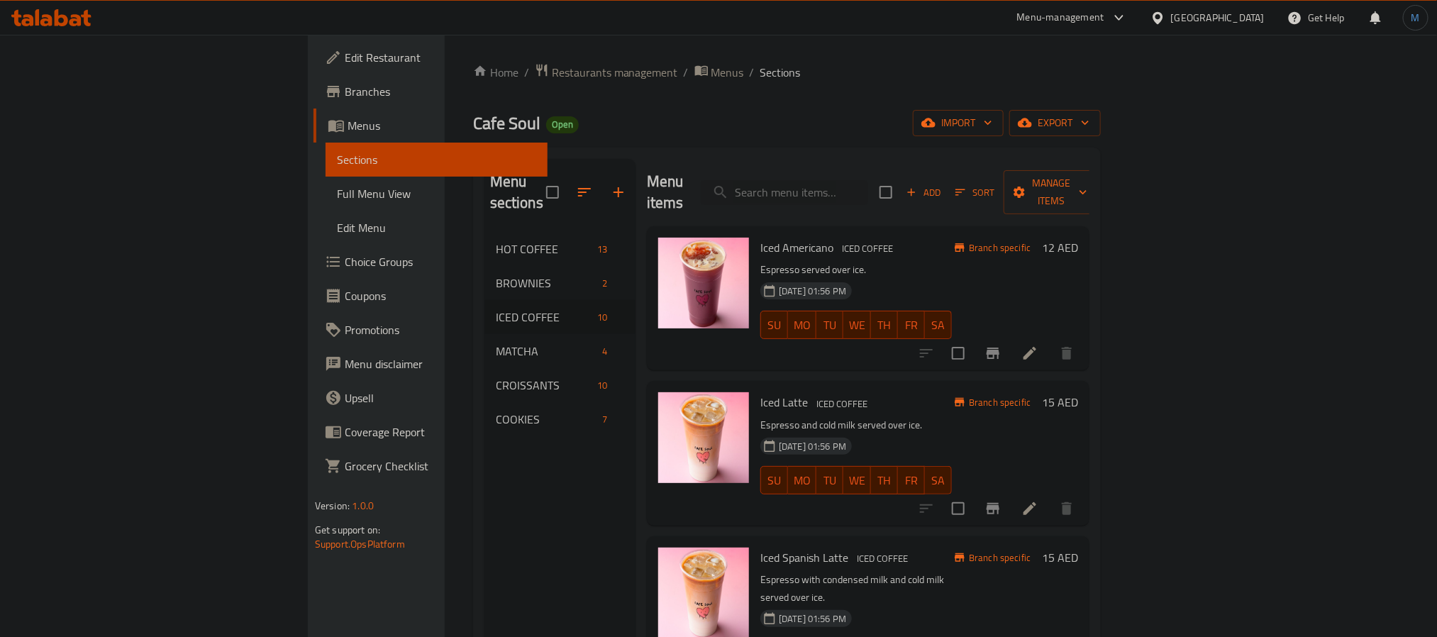
click at [957, 277] on div "20-08-2025 01:56 PM SU MO TU WE TH FR SA" at bounding box center [855, 315] width 203 height 77
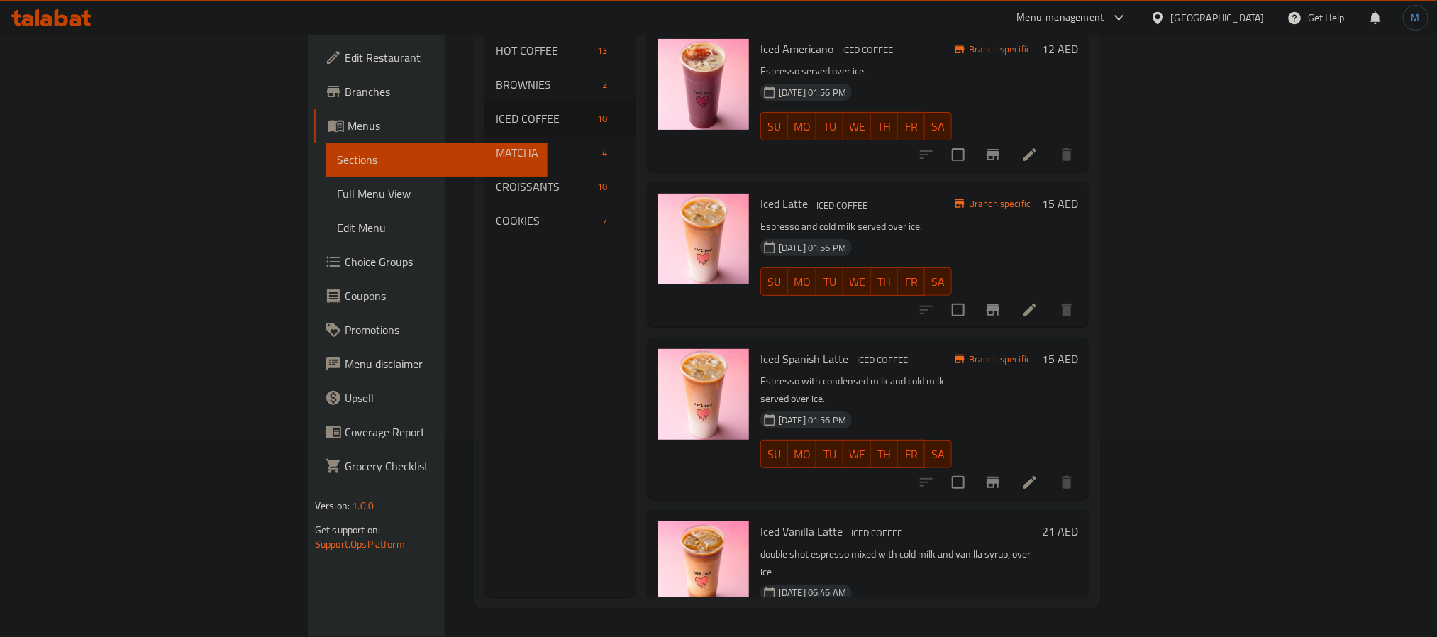
scroll to position [947, 0]
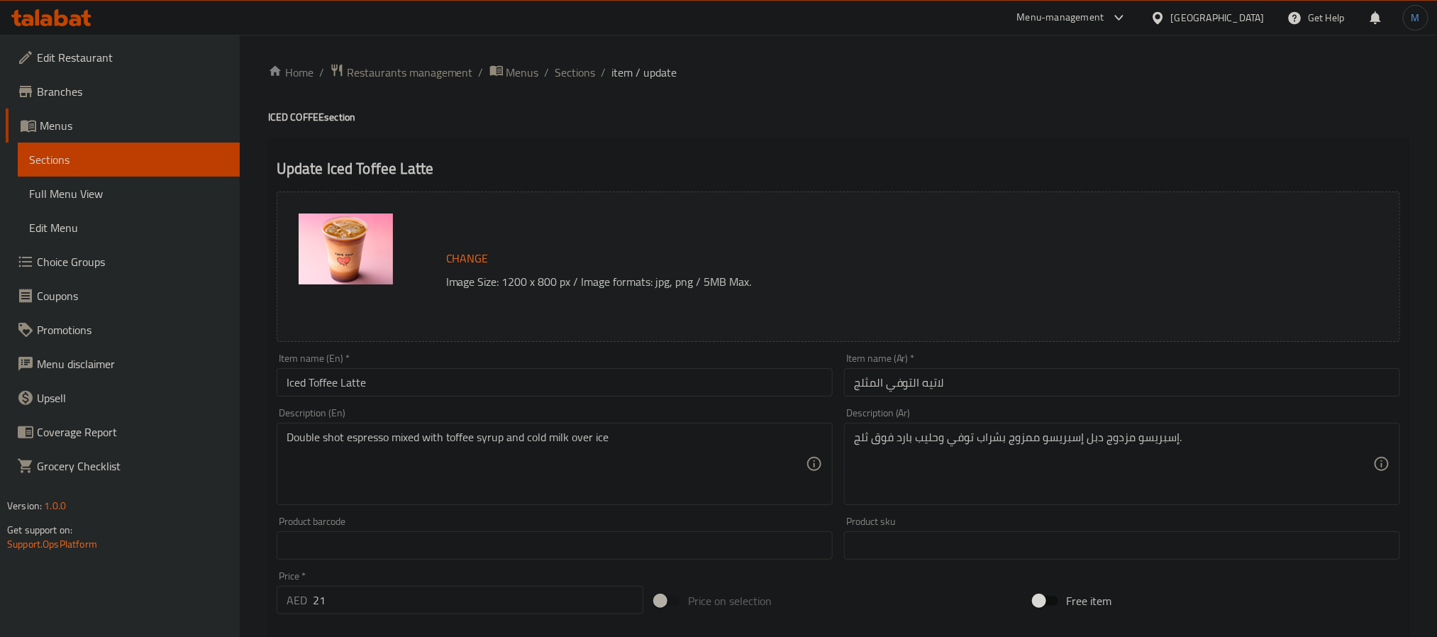
click at [636, 411] on div "Description (En) Double shot espresso mixed with toffee syrup and cold milk ove…" at bounding box center [555, 456] width 556 height 97
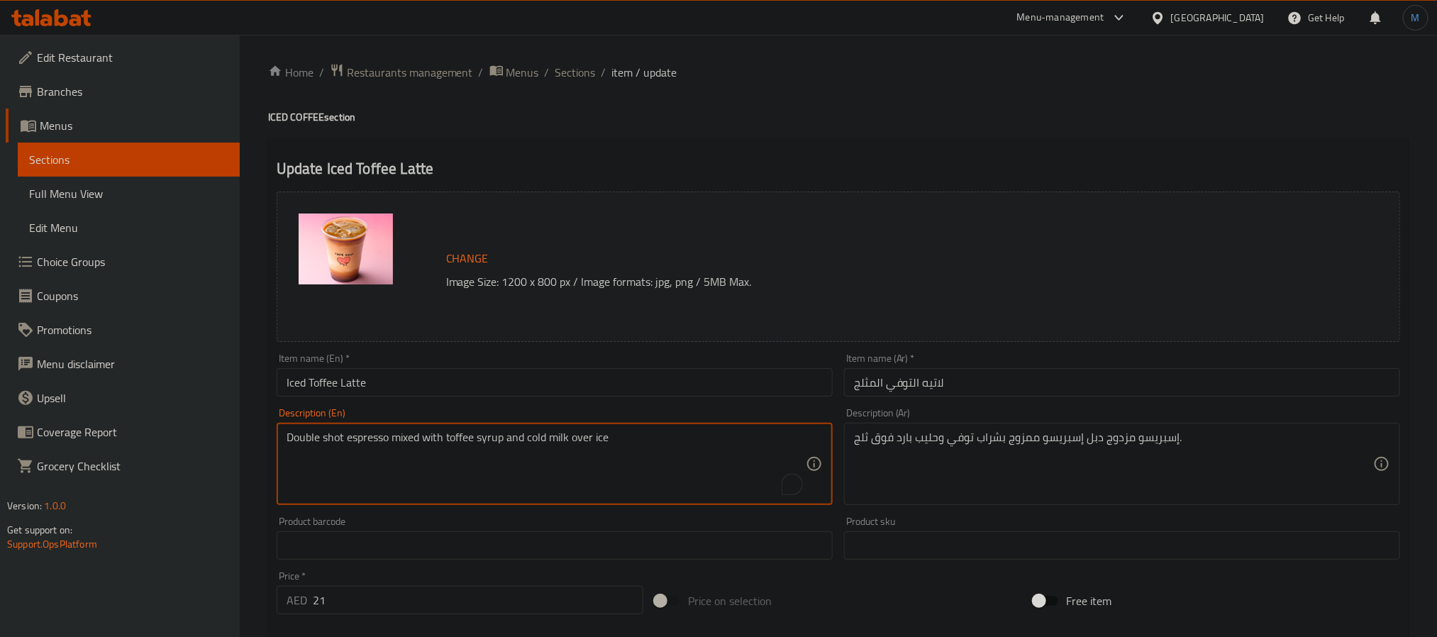
paste textarea "double shot espresso mixed with cold milk and toffee syrup,"
type textarea "double shot espresso mixed with cold milk and toffee syrup, over ice"
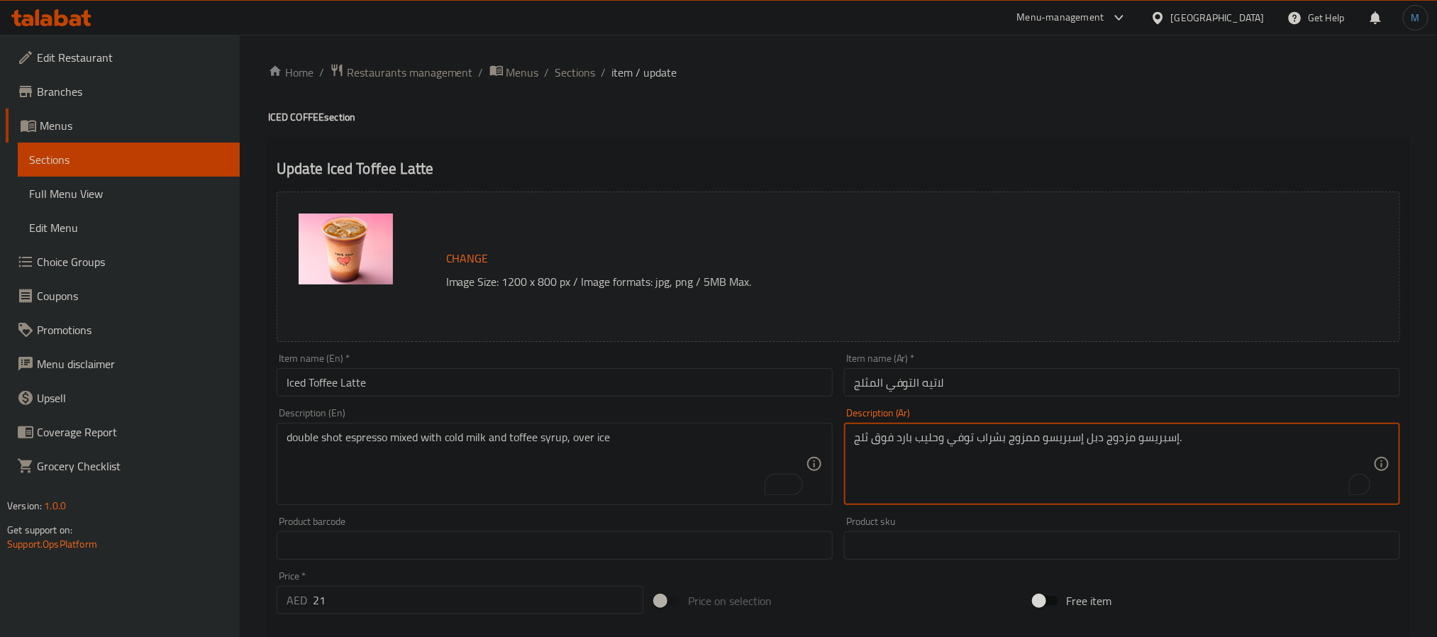
paste textarea "رعة مزدوجة من الإسبريسو ممزوجة بالحليب البارد وشراب التوفي، فوق الثلج"
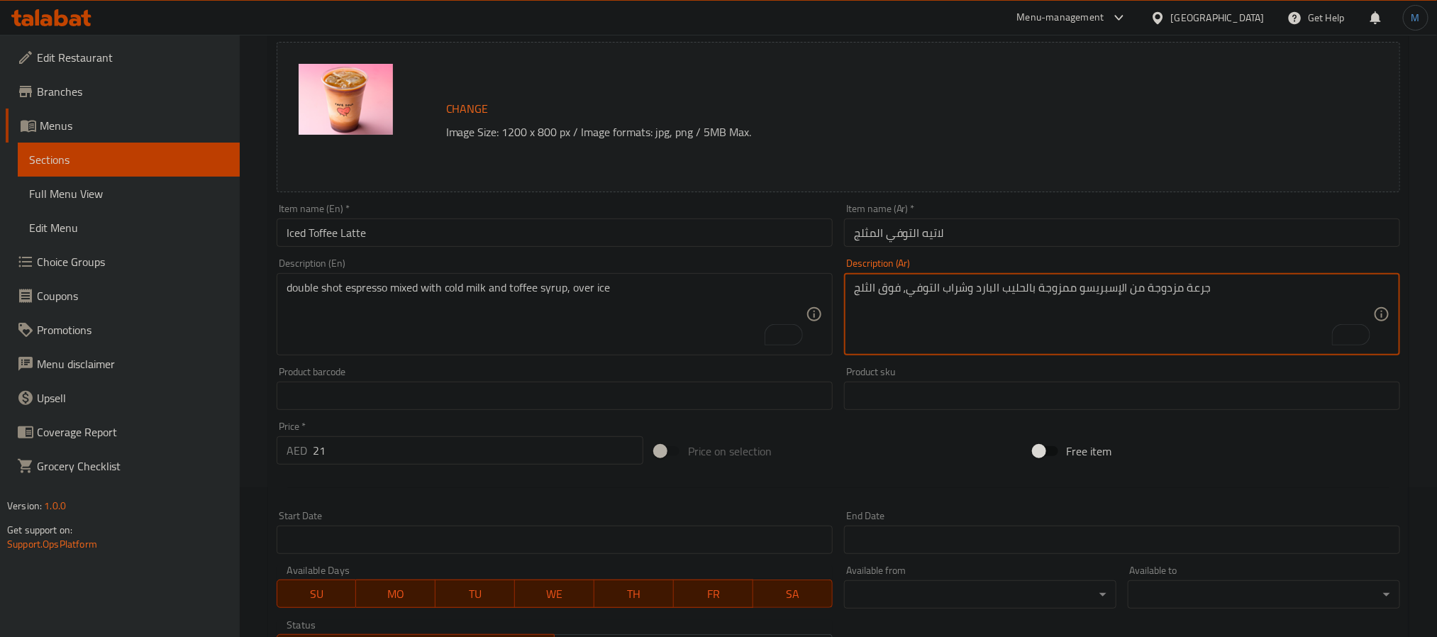
scroll to position [409, 0]
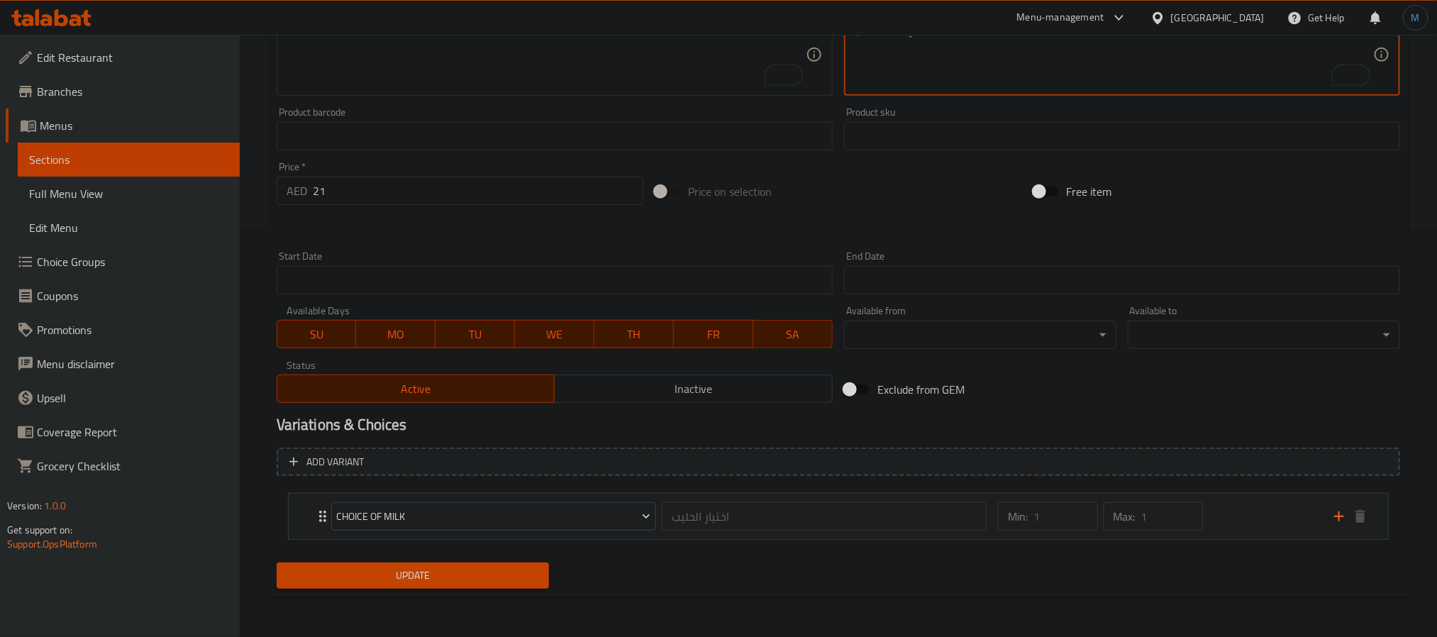
type textarea "جرعة مزدوجة من الإسبريسو ممزوجة بالحليب البارد وشراب التوفي، فوق الثلج"
click at [328, 592] on div "Update" at bounding box center [413, 576] width 284 height 38
click at [343, 583] on span "Update" at bounding box center [413, 576] width 250 height 18
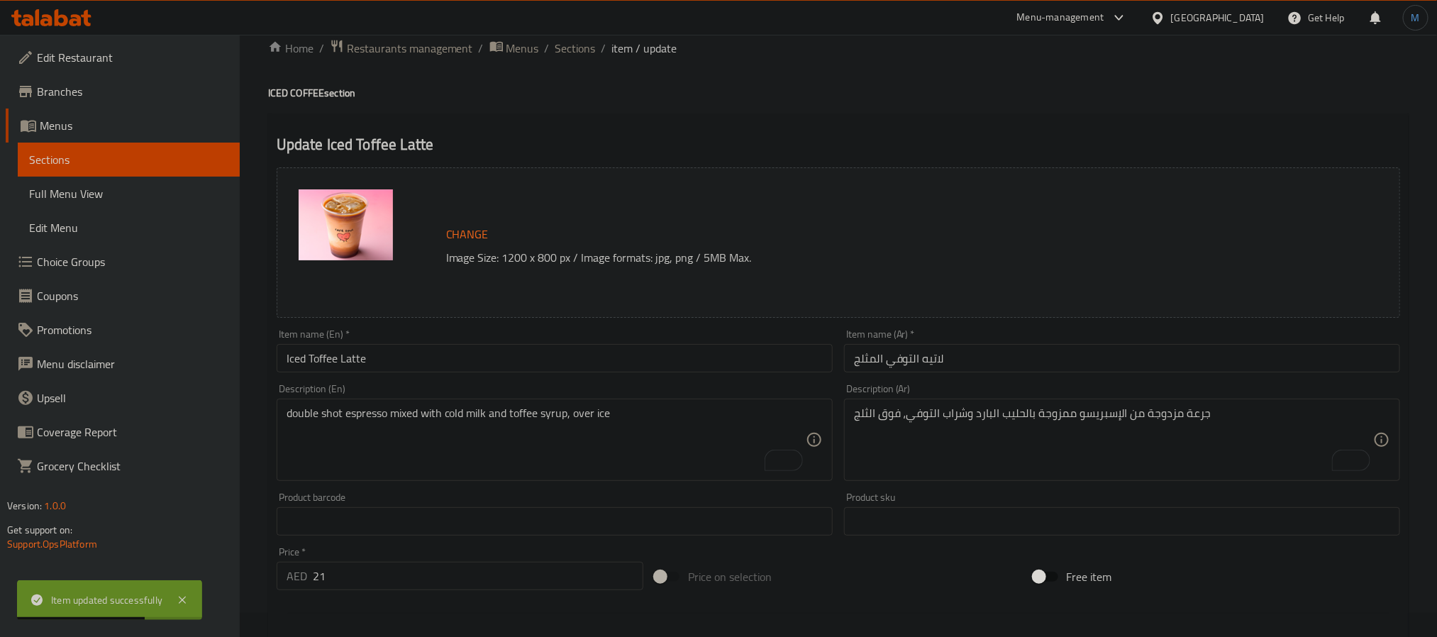
scroll to position [0, 0]
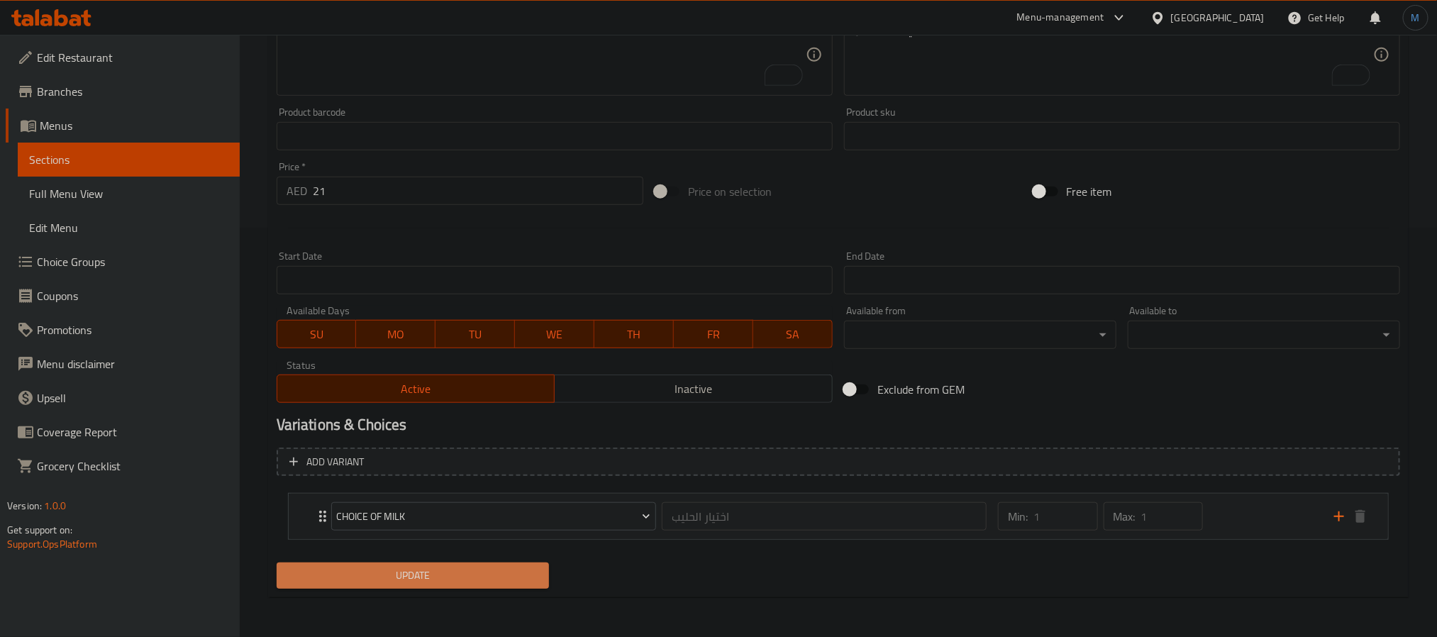
click at [433, 567] on span "Update" at bounding box center [413, 576] width 250 height 18
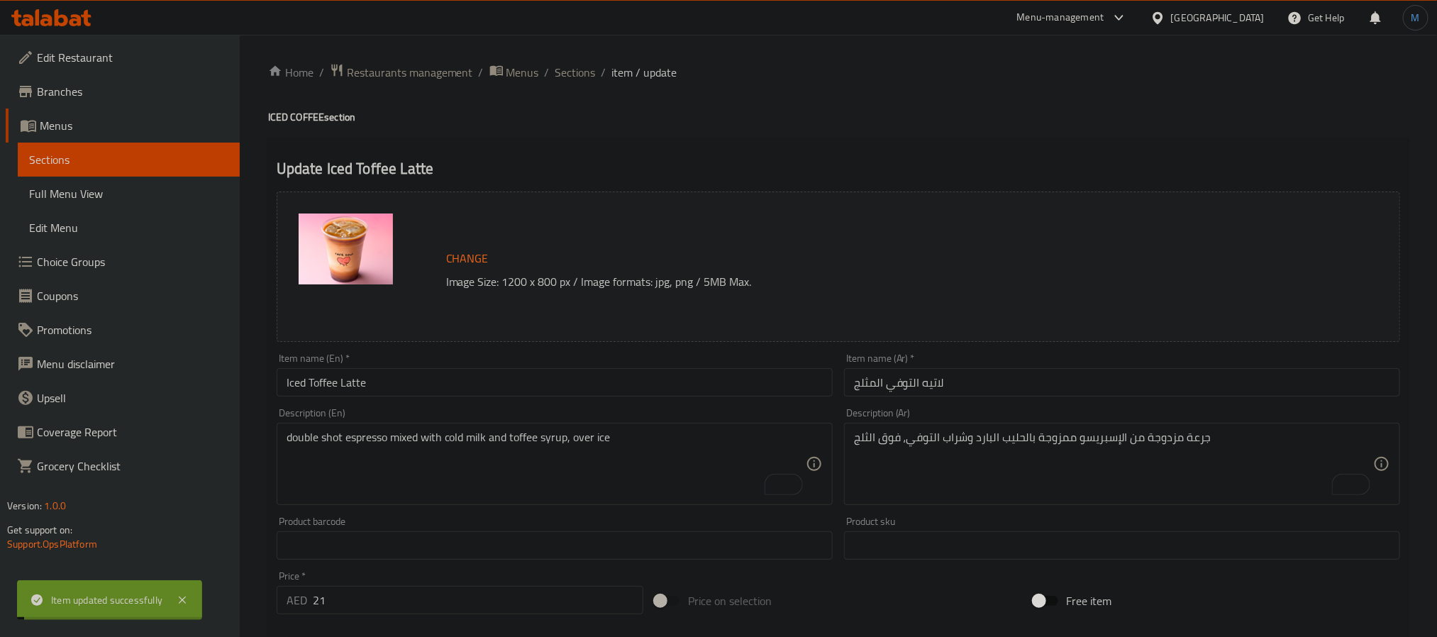
click at [573, 66] on span "Sections" at bounding box center [575, 72] width 40 height 17
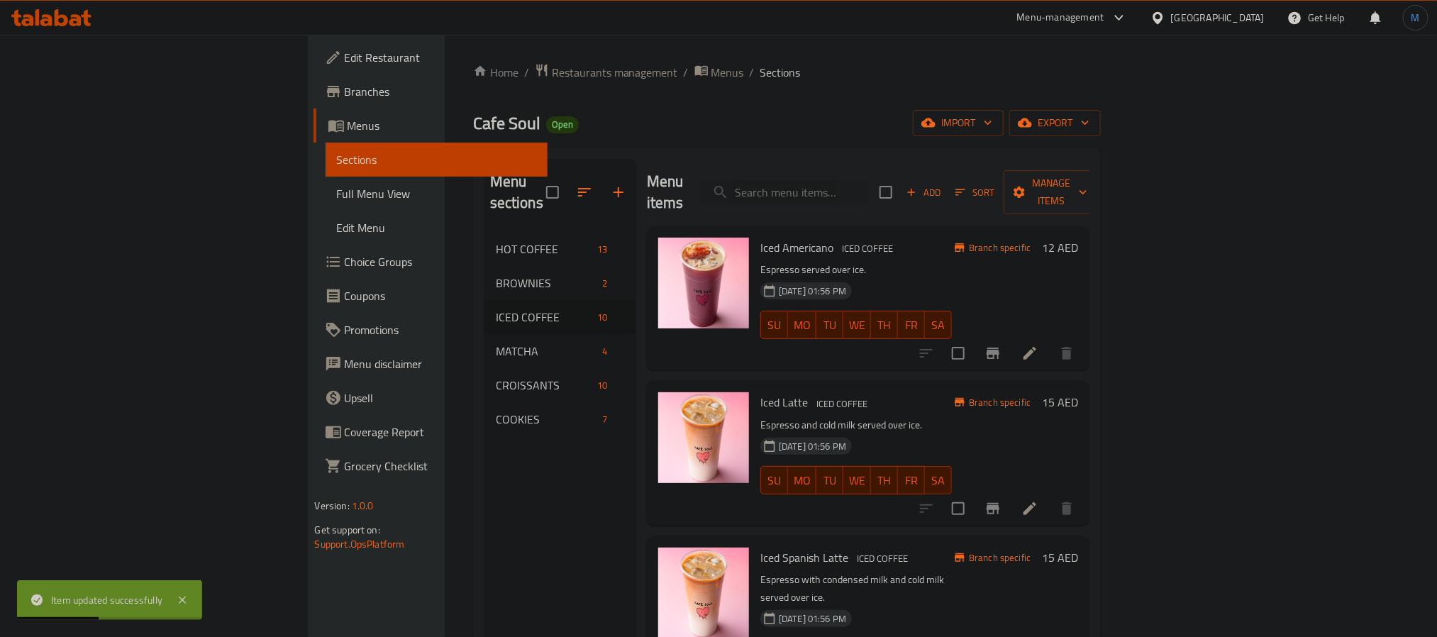
click at [877, 547] on h6 "Iced Spanish Latte ICED COFFEE" at bounding box center [855, 557] width 191 height 20
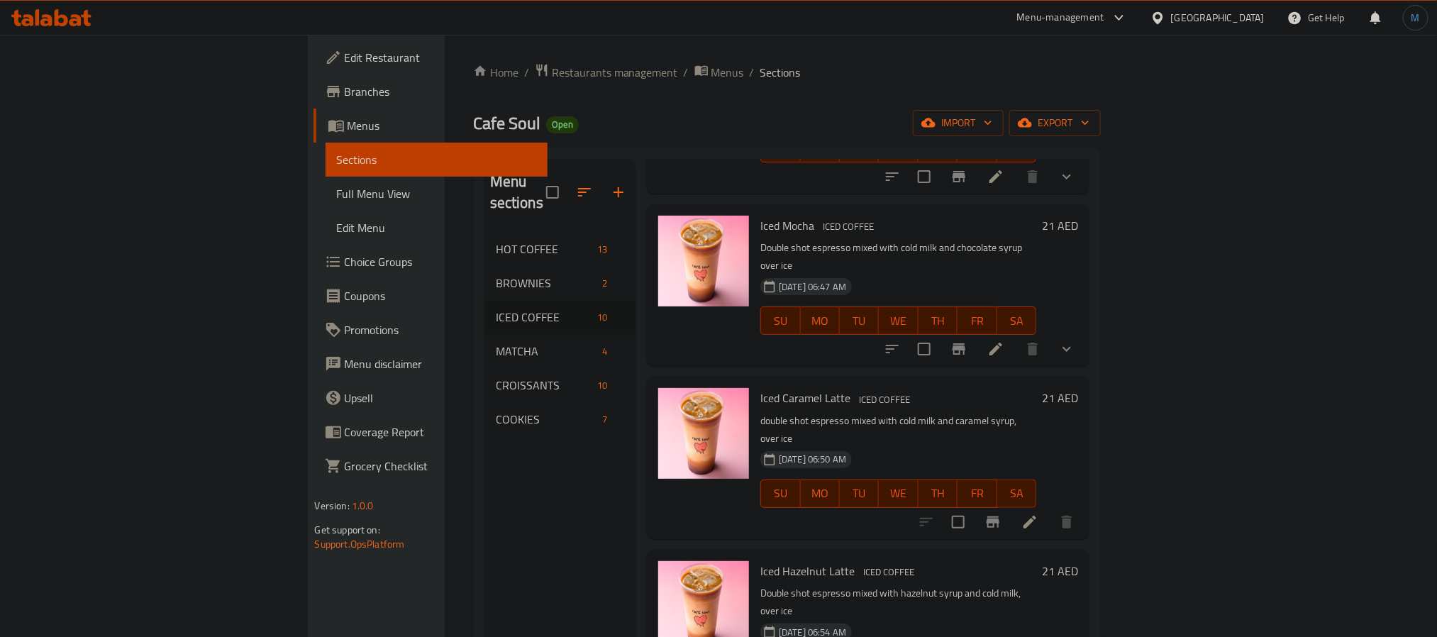
click at [923, 555] on div "Iced Hazelnut Latte ICED COFFEE Double shot espresso mixed with hazelnut syrup …" at bounding box center [897, 630] width 287 height 150
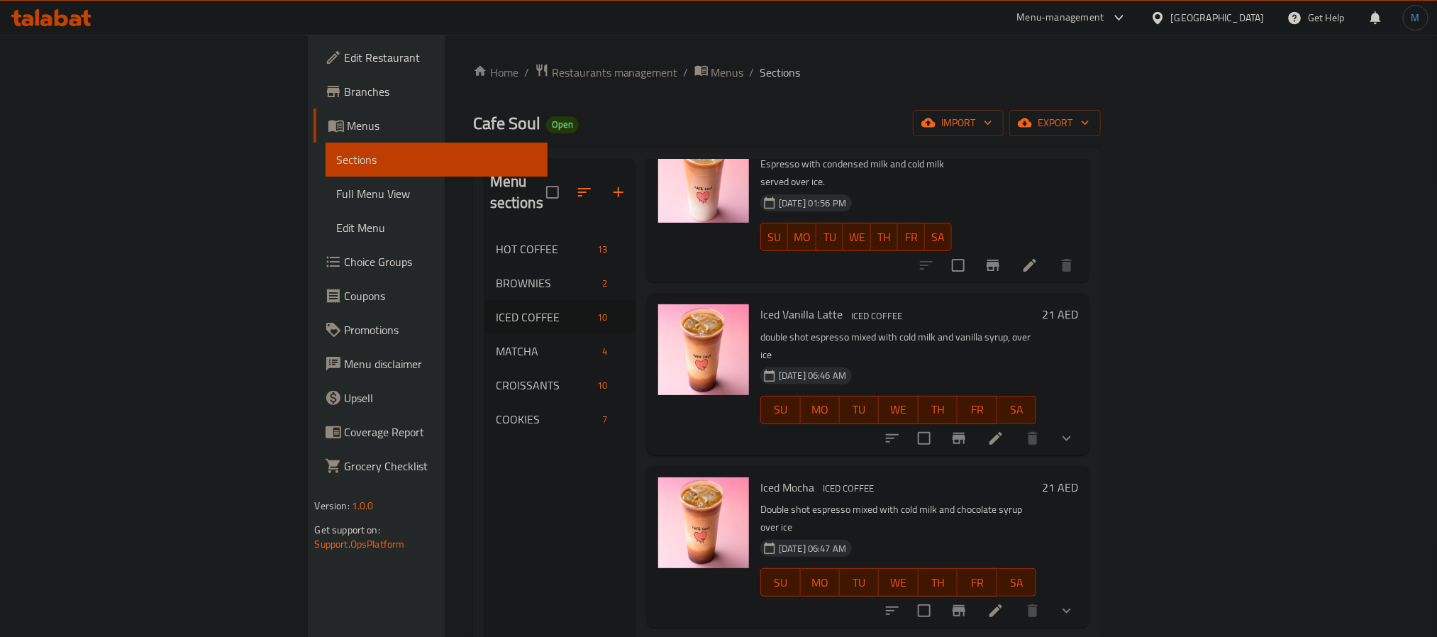
scroll to position [415, 0]
click at [1015, 598] on li at bounding box center [996, 611] width 40 height 26
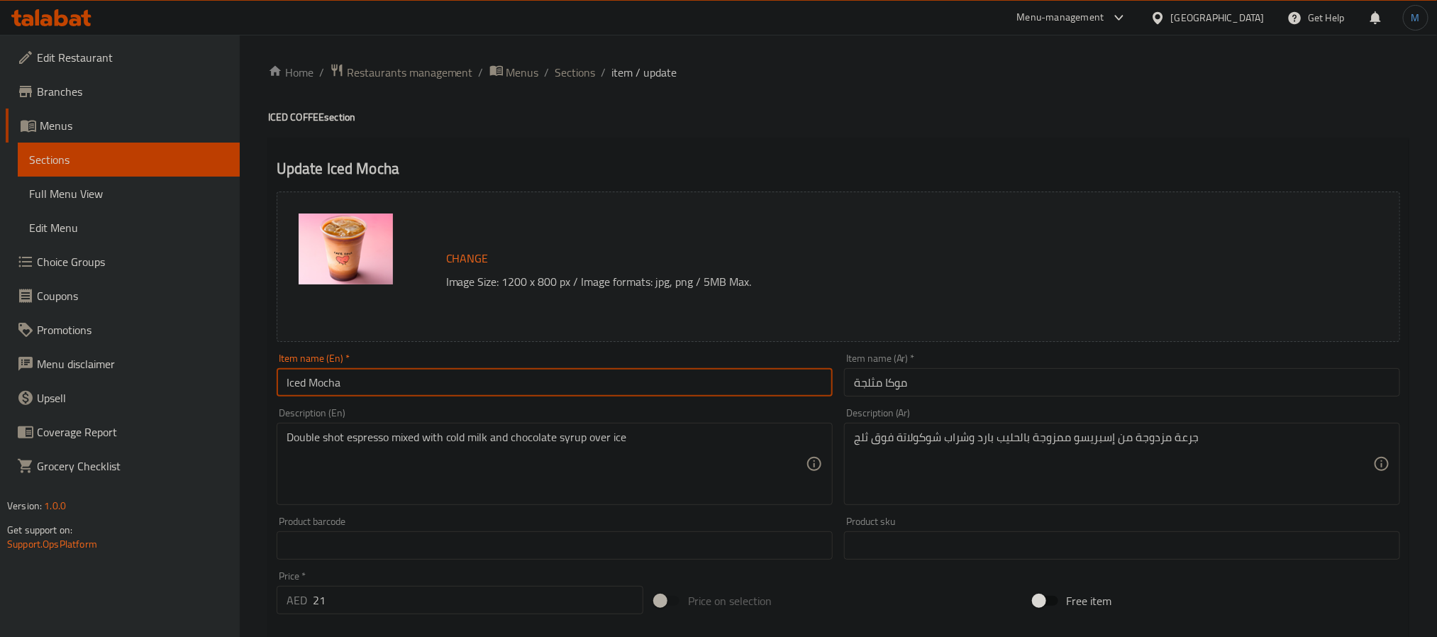
click at [457, 377] on input "Iced Mocha" at bounding box center [555, 382] width 556 height 28
paste input "iced mocha latte"
type input "Iced Mocha Latte"
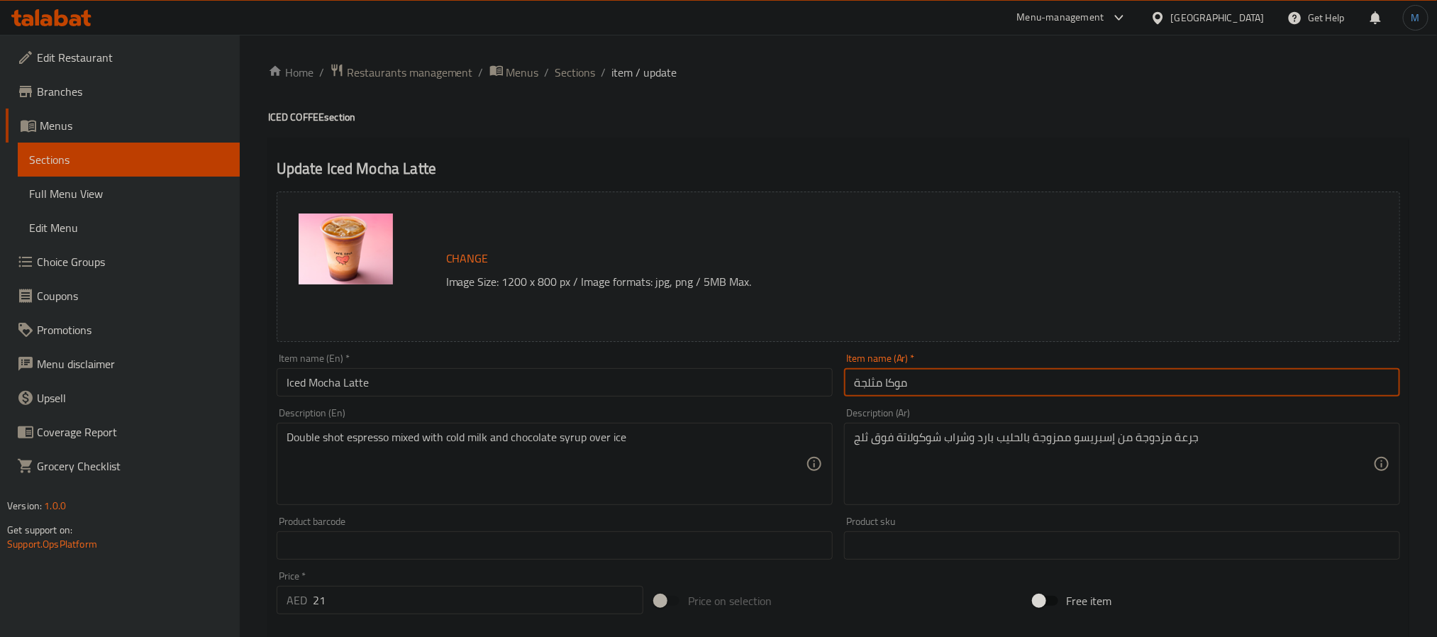
click at [979, 394] on input "موكا مثلجة" at bounding box center [1122, 382] width 556 height 28
paste input "اتيه مثلج"
type input "موكا لاتيه مثلج"
drag, startPoint x: 518, startPoint y: 505, endPoint x: 535, endPoint y: 486, distance: 25.6
click at [518, 505] on div "Double shot espresso mixed with cold milk and chocolate syrup over ice Descript…" at bounding box center [555, 464] width 556 height 82
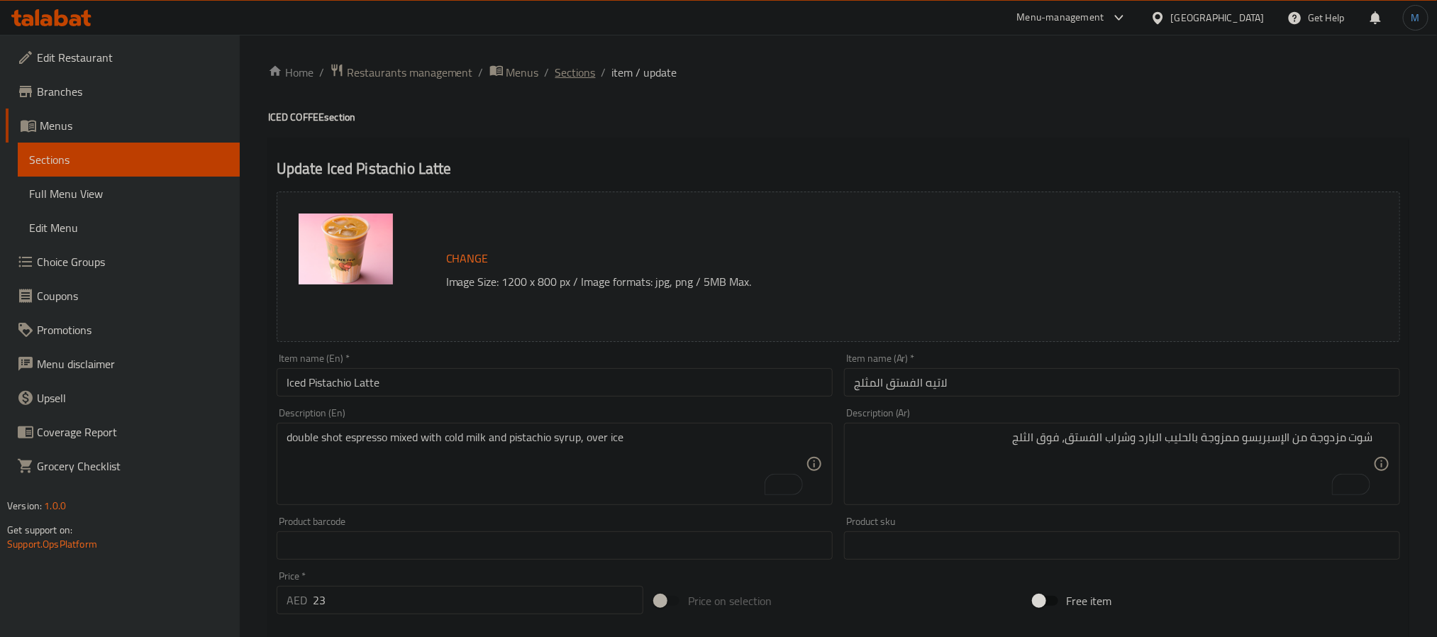
click at [581, 81] on span "Sections" at bounding box center [575, 72] width 40 height 17
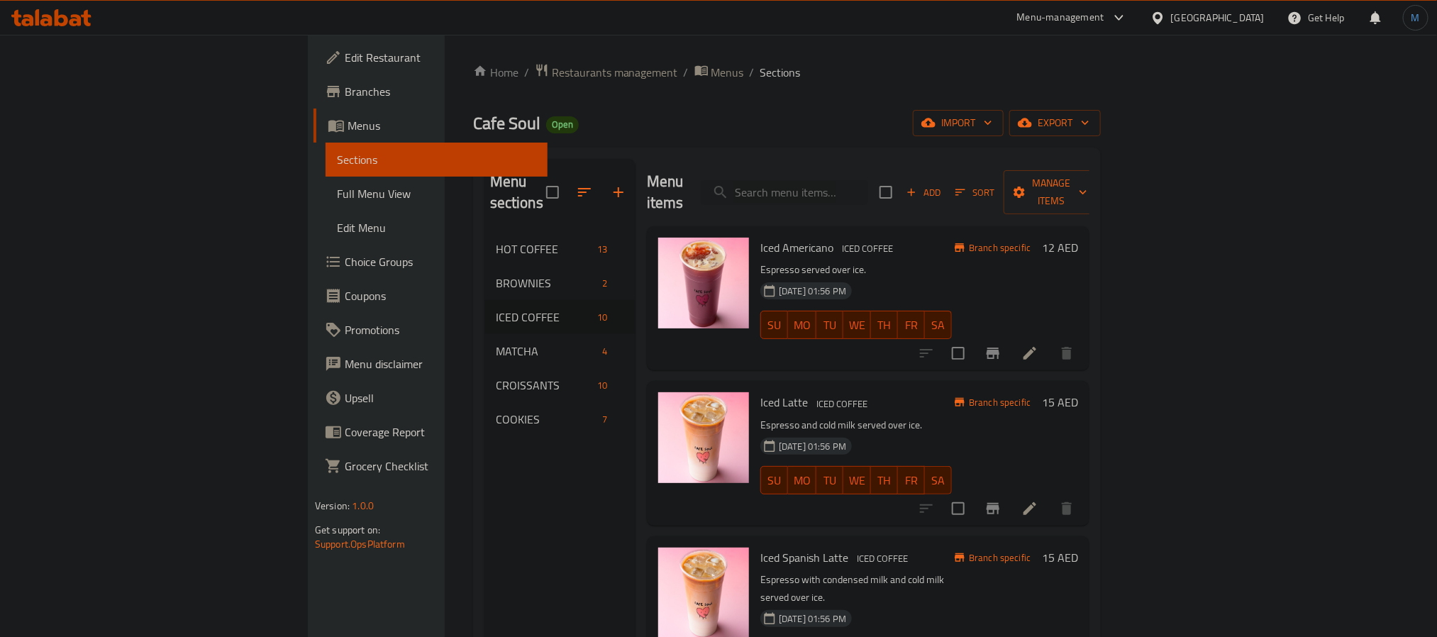
click at [953, 335] on div "Iced Americano ICED COFFEE Espresso served over ice. [DATE] 01:56 PM SU MO TU W…" at bounding box center [855, 298] width 203 height 133
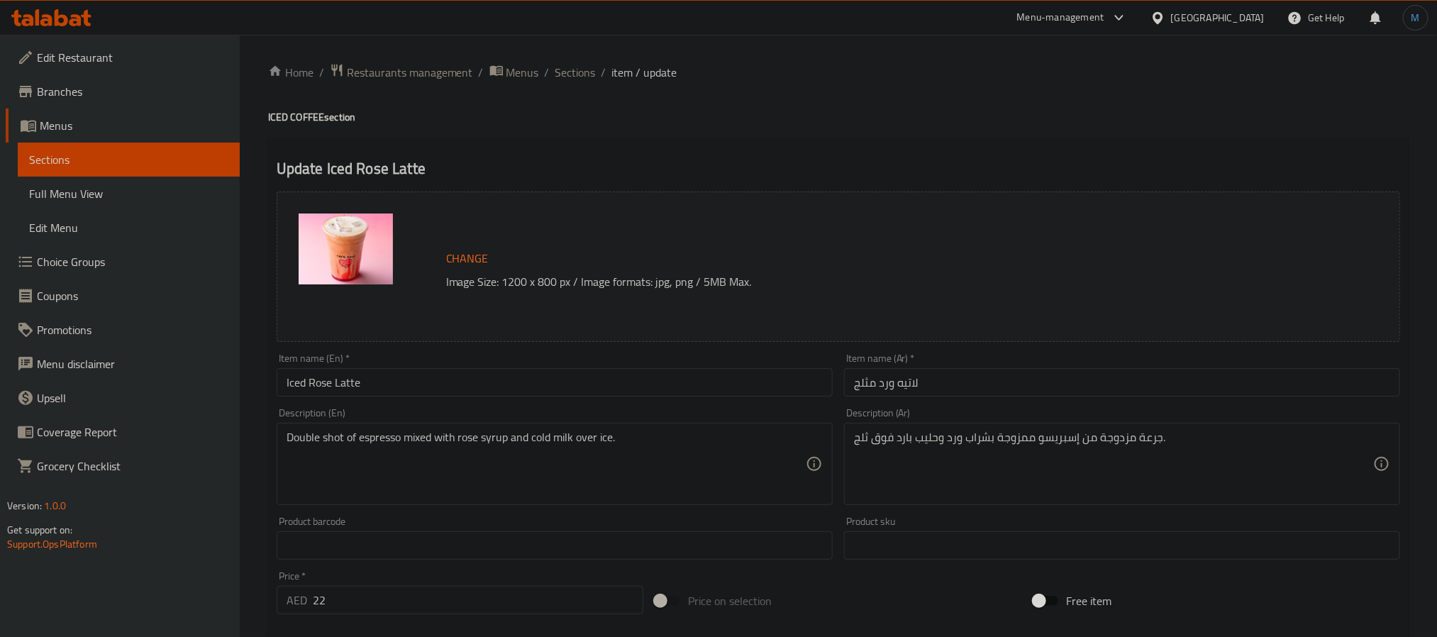
paste textarea "double shot espresso mixed with cold milk and rose syrup, over ice"
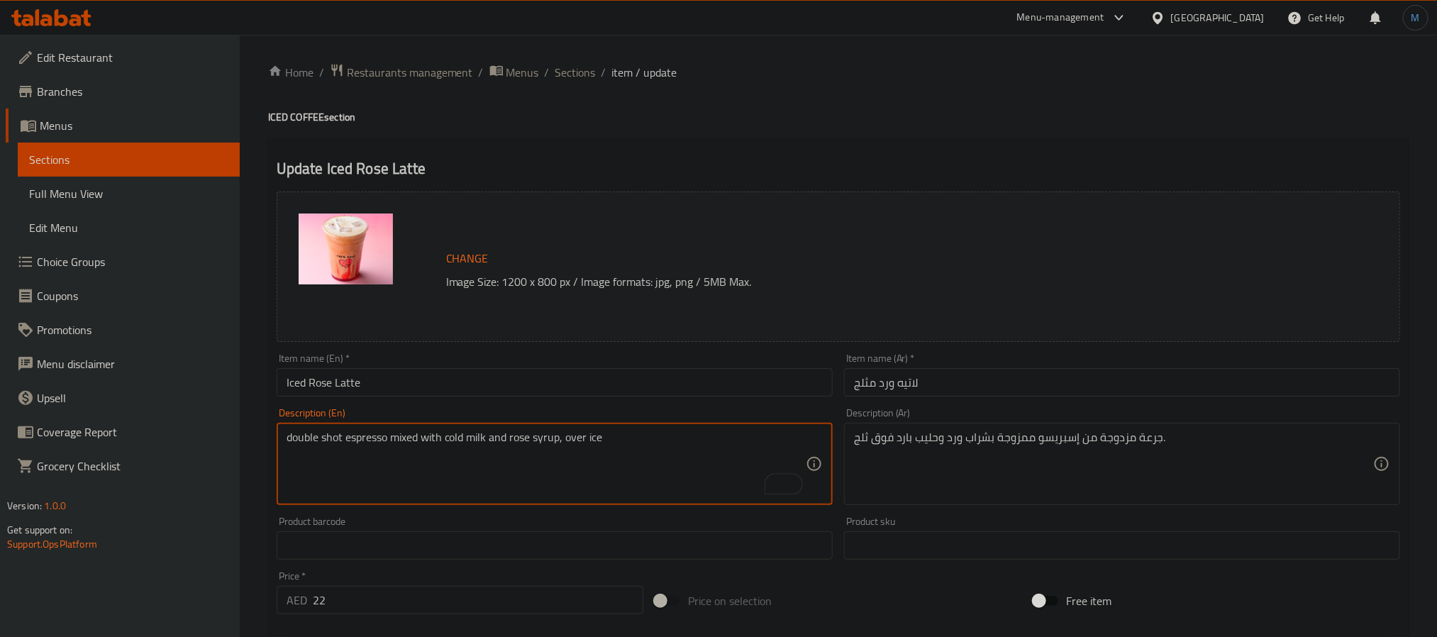
type textarea "double shot espresso mixed with cold milk and rose syrup, over ice"
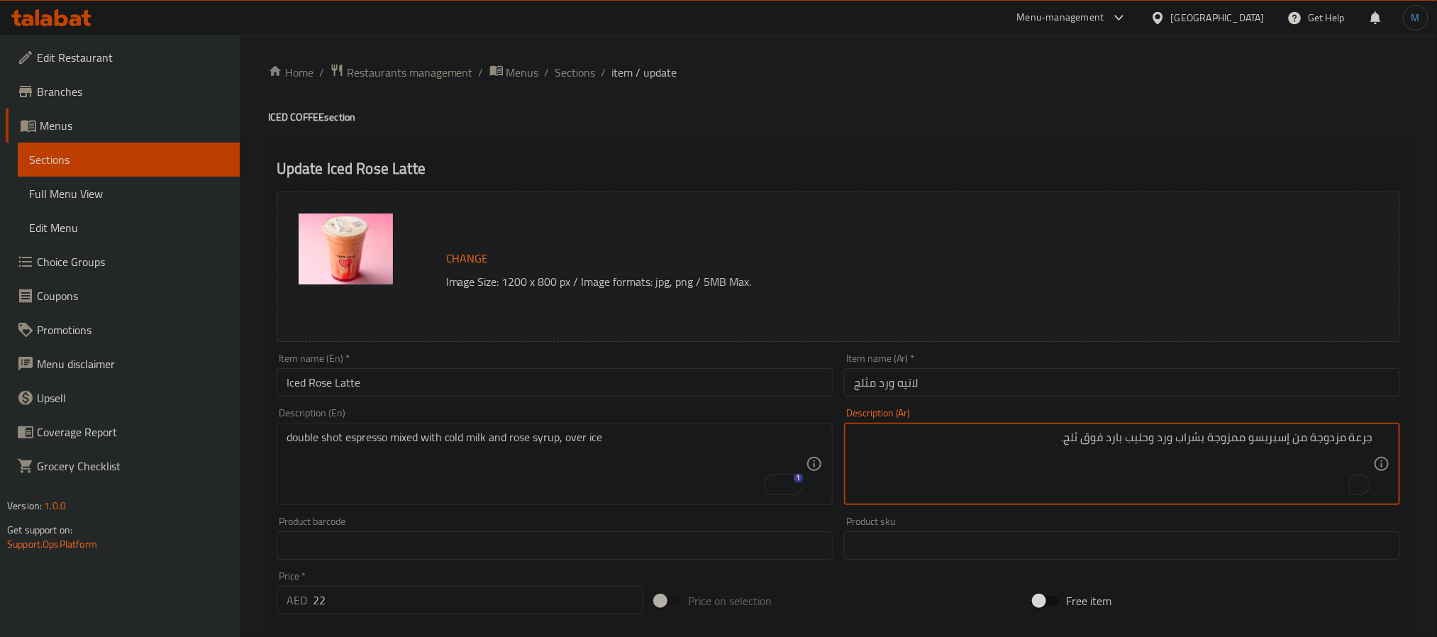
click at [1359, 437] on textarea "جرعة مزدوجة من إسبريسو ممزوجة بشراب ورد وحليب بارد فوق ثلج." at bounding box center [1113, 463] width 519 height 67
click at [1315, 432] on textarea "شوت مزدوجة من إسبريسو ممزوجة بشراب ورد وحليب بارد فوق ثلج." at bounding box center [1113, 463] width 519 height 67
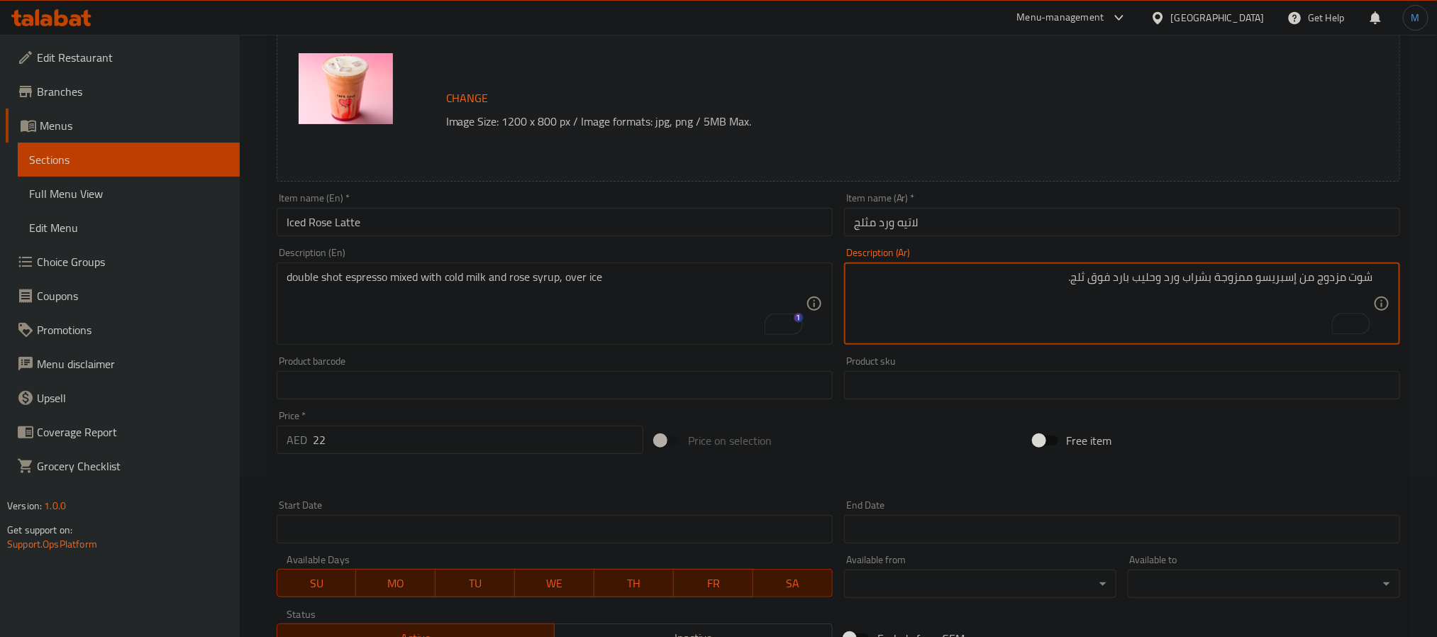
scroll to position [409, 0]
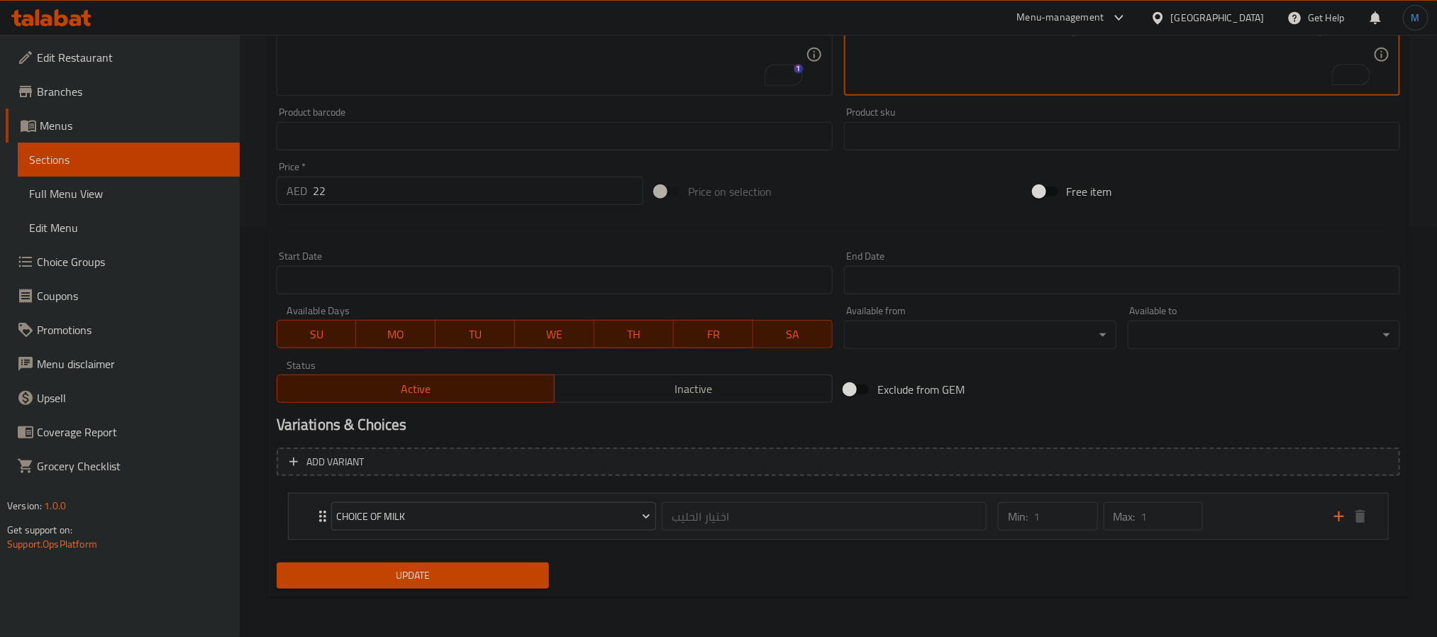
type textarea "شوت مزدوج من إسبريسو ممزوجة بشراب ورد وحليب بارد فوق ثلج."
drag, startPoint x: 381, startPoint y: 551, endPoint x: 400, endPoint y: 567, distance: 24.7
click at [400, 567] on div "Change Image Size: 1200 x 800 px / Image formats: jpg, png / 5MB Max. Item name…" at bounding box center [838, 186] width 1135 height 818
click at [400, 567] on span "Update" at bounding box center [413, 576] width 250 height 18
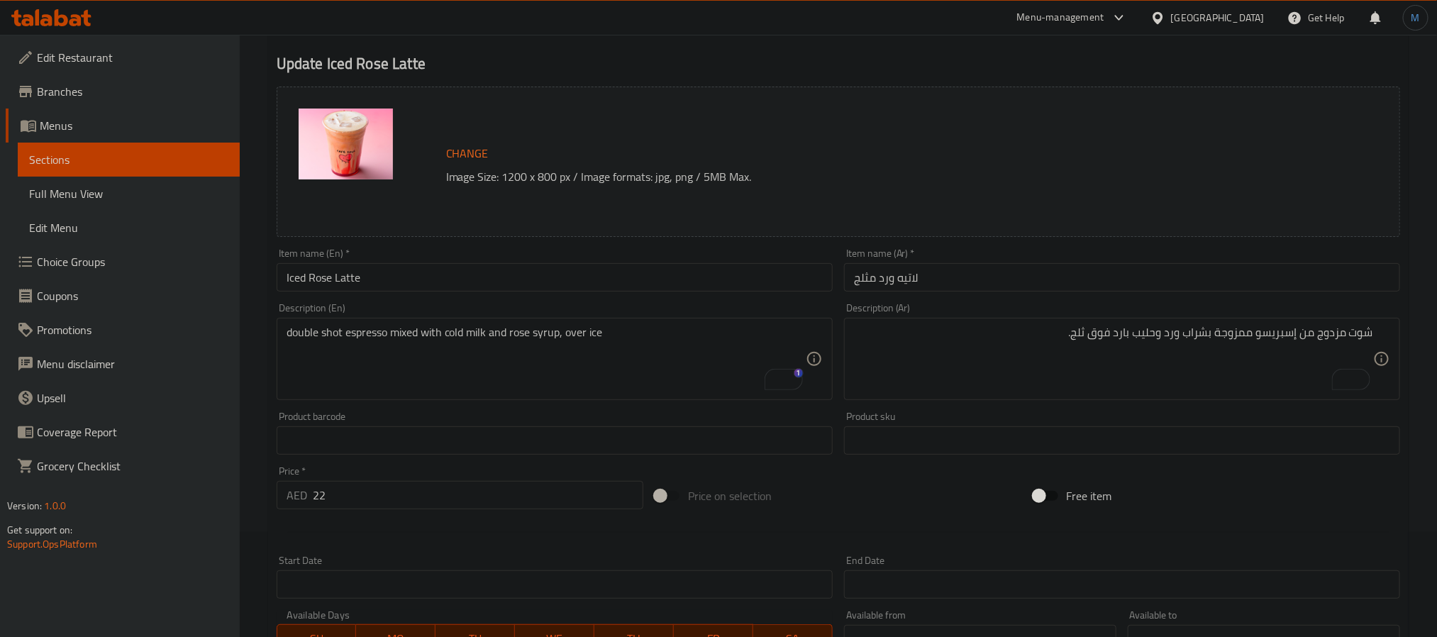
scroll to position [0, 0]
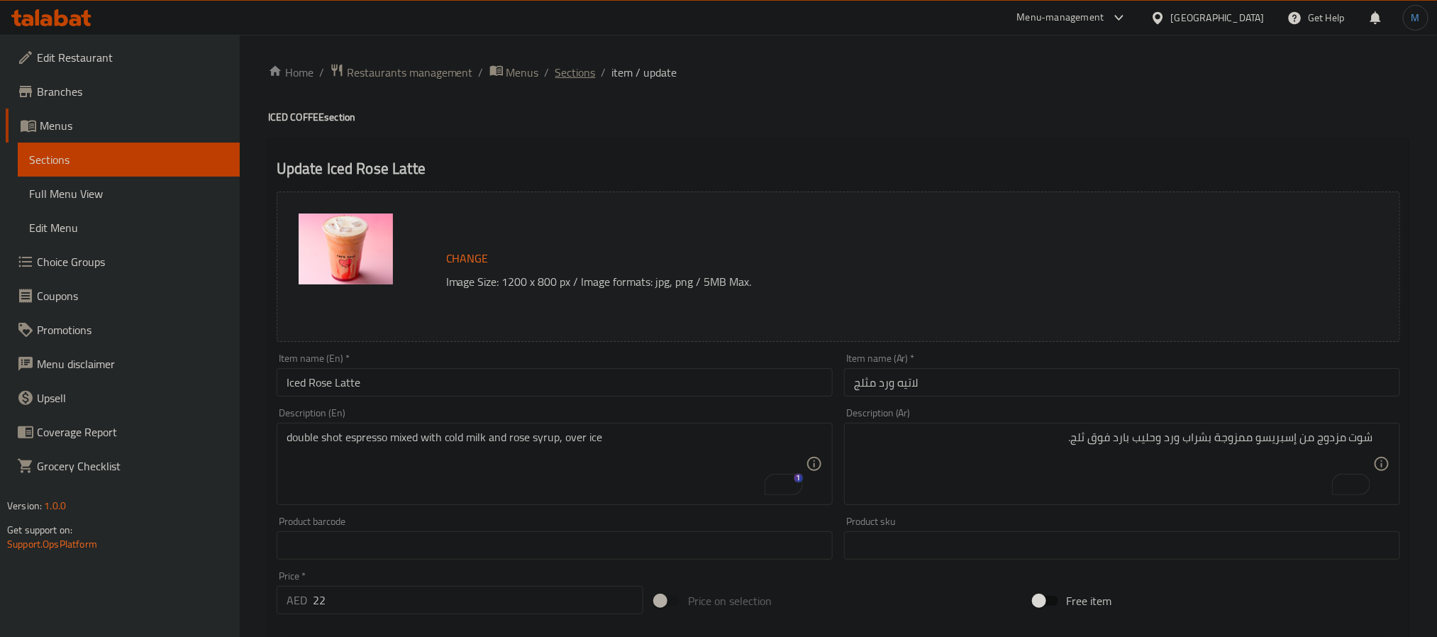
click at [581, 64] on span "Sections" at bounding box center [575, 72] width 40 height 17
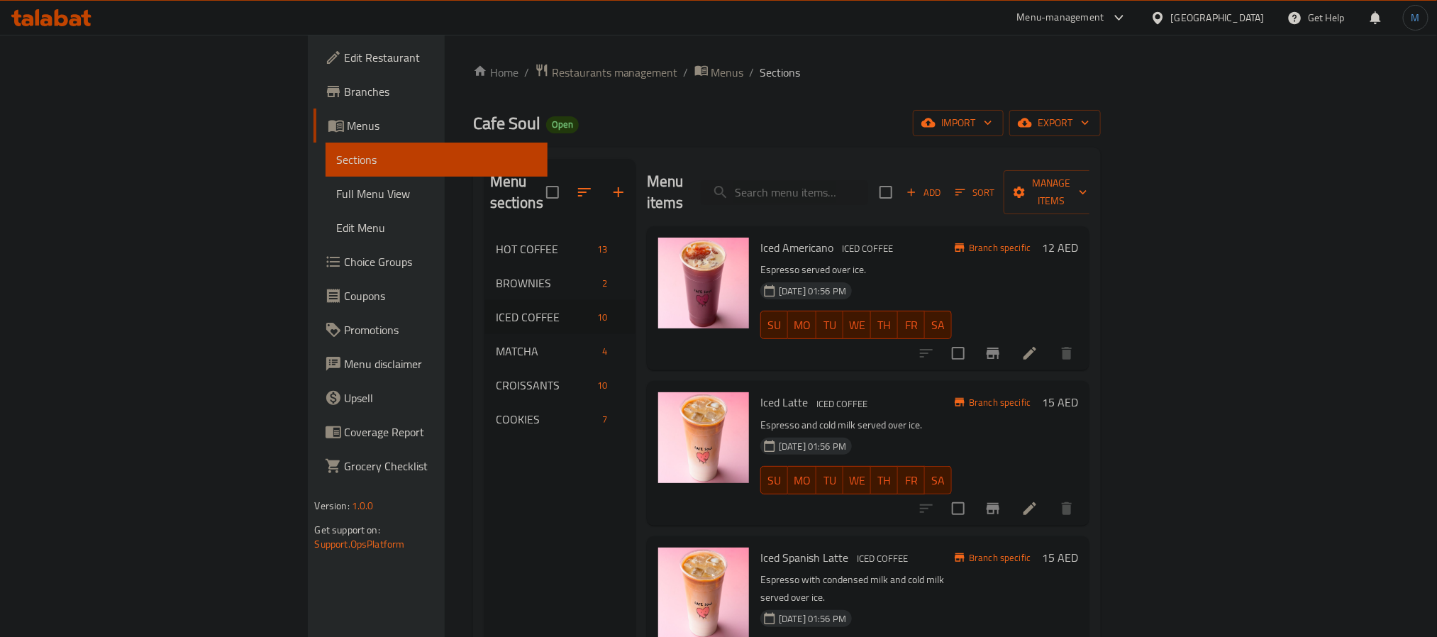
click at [484, 630] on div "Menu sections HOT COFFEE 13 BROWNIES 2 ICED COFFEE 10 MATCHA 4 CROISSANTS 10 CO…" at bounding box center [559, 477] width 151 height 637
click at [868, 180] on input "search" at bounding box center [784, 192] width 167 height 25
paste input "green tea mint"
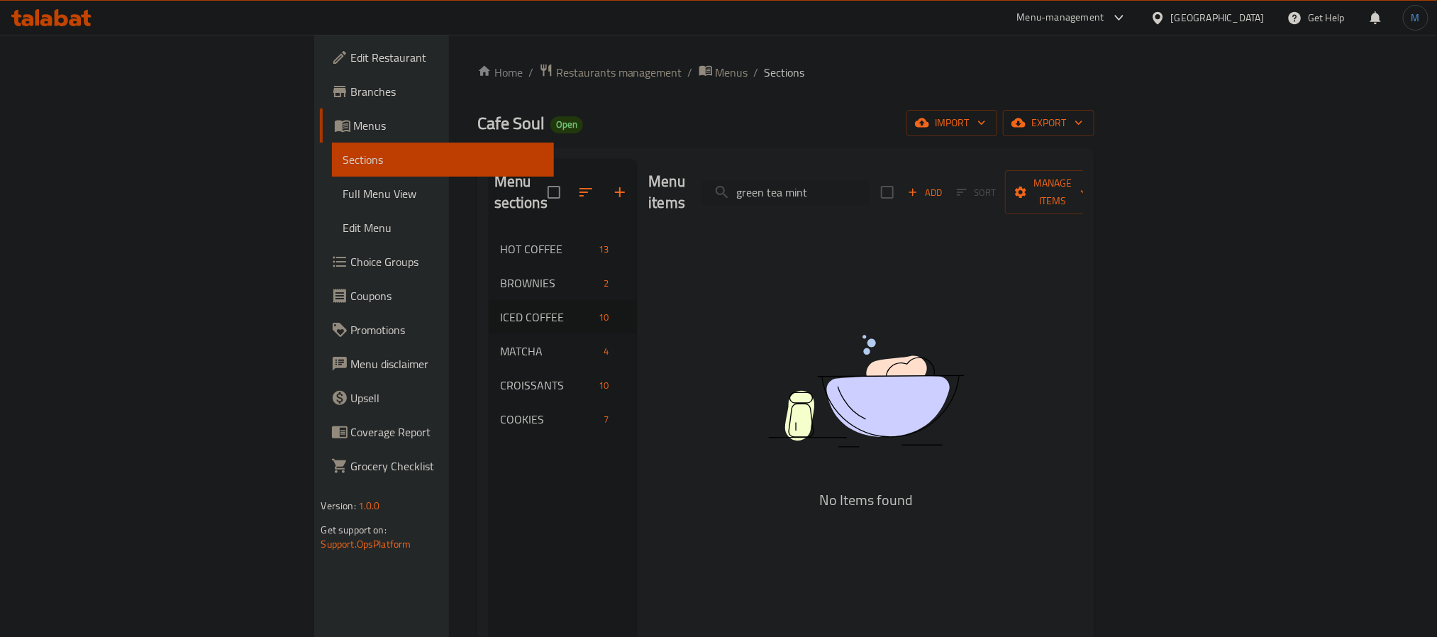
type input "green tea mint"
click at [489, 471] on div "Menu sections HOT COFFEE 13 BROWNIES 2 ICED COFFEE 10 MATCHA 4 CROISSANTS 10 CO…" at bounding box center [563, 477] width 149 height 637
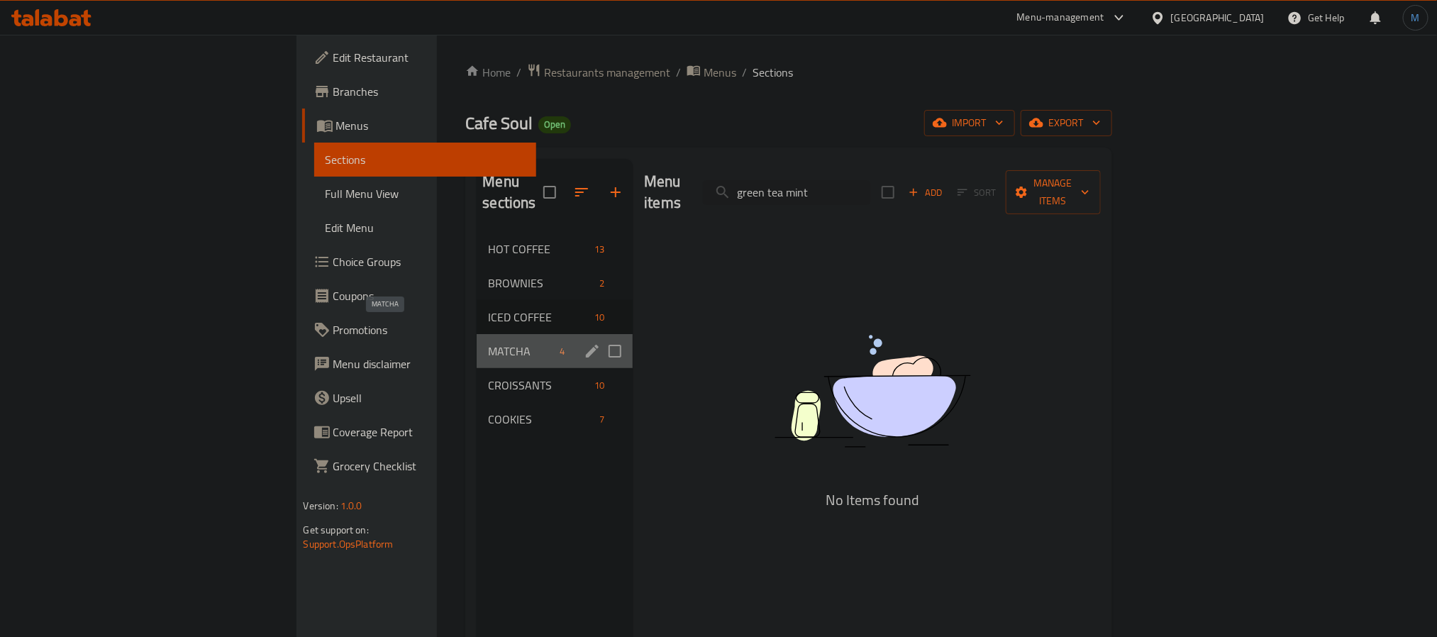
click at [488, 343] on span "MATCHA" at bounding box center [521, 351] width 66 height 17
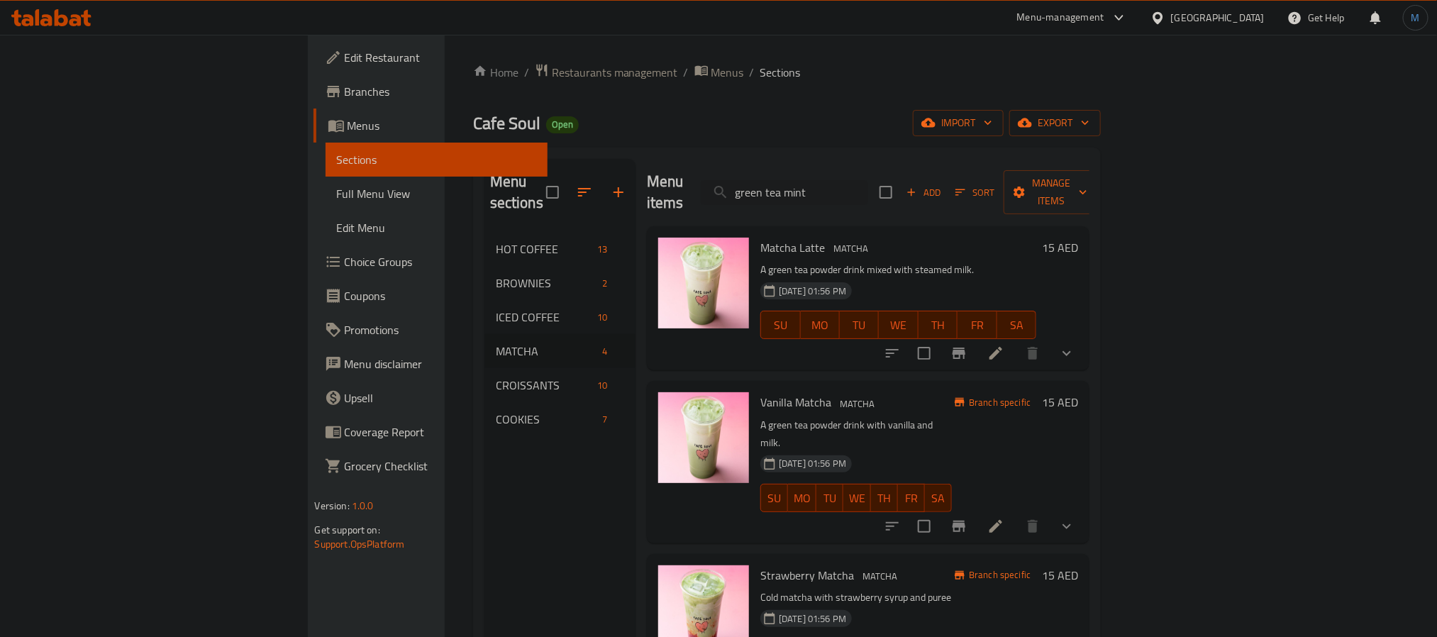
click at [1015, 340] on li at bounding box center [996, 353] width 40 height 26
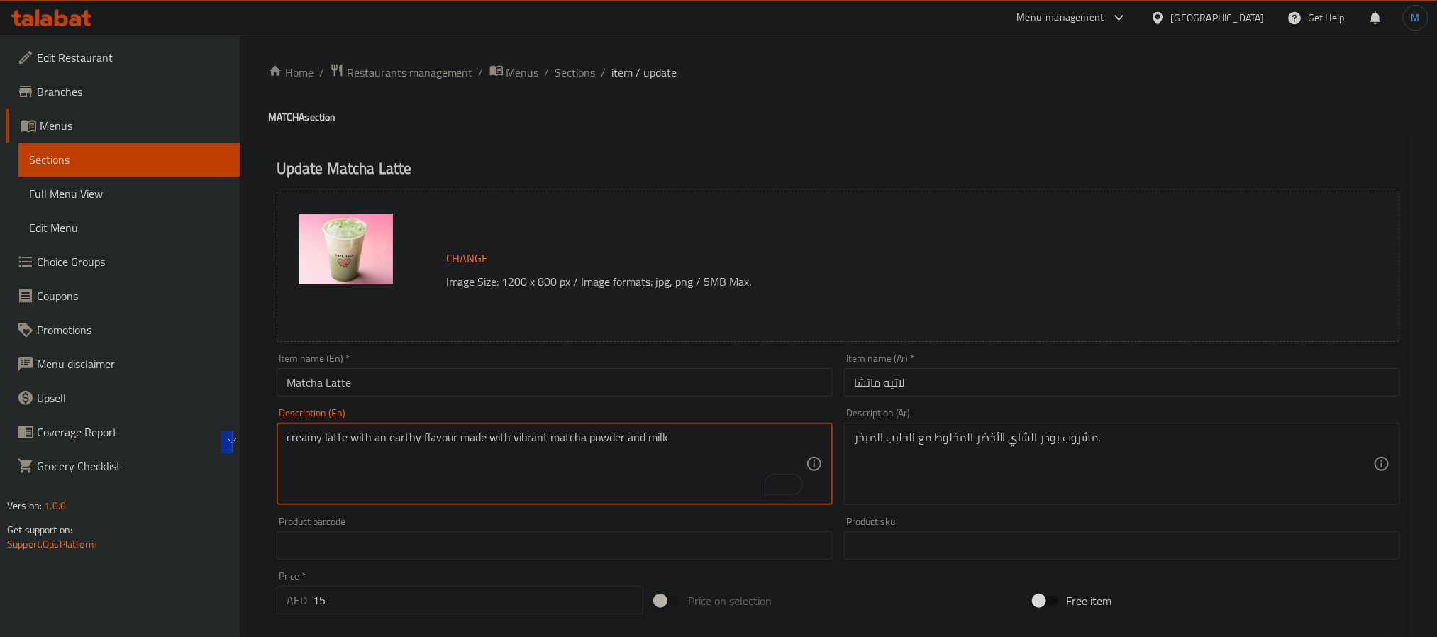
type textarea "creamy latte with an earthy flavour made with vibrant matcha powder and milk"
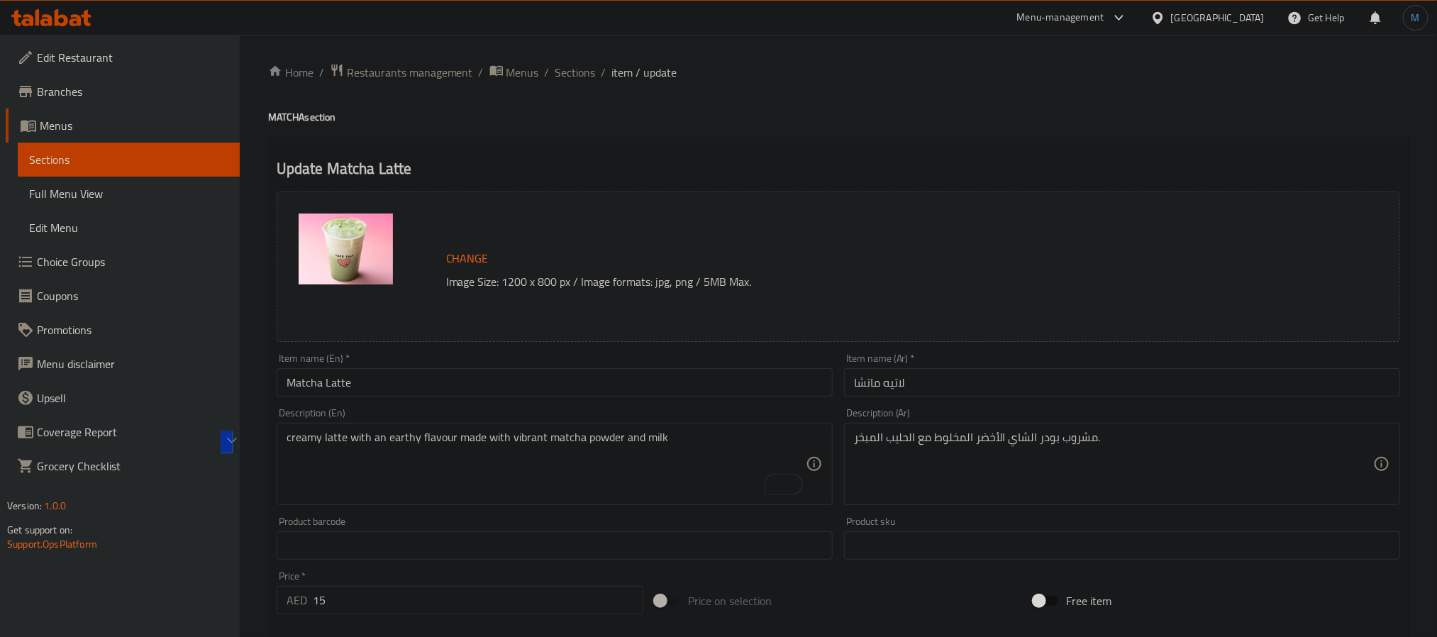
drag, startPoint x: 1157, startPoint y: 9, endPoint x: 1223, endPoint y: 438, distance: 434.8
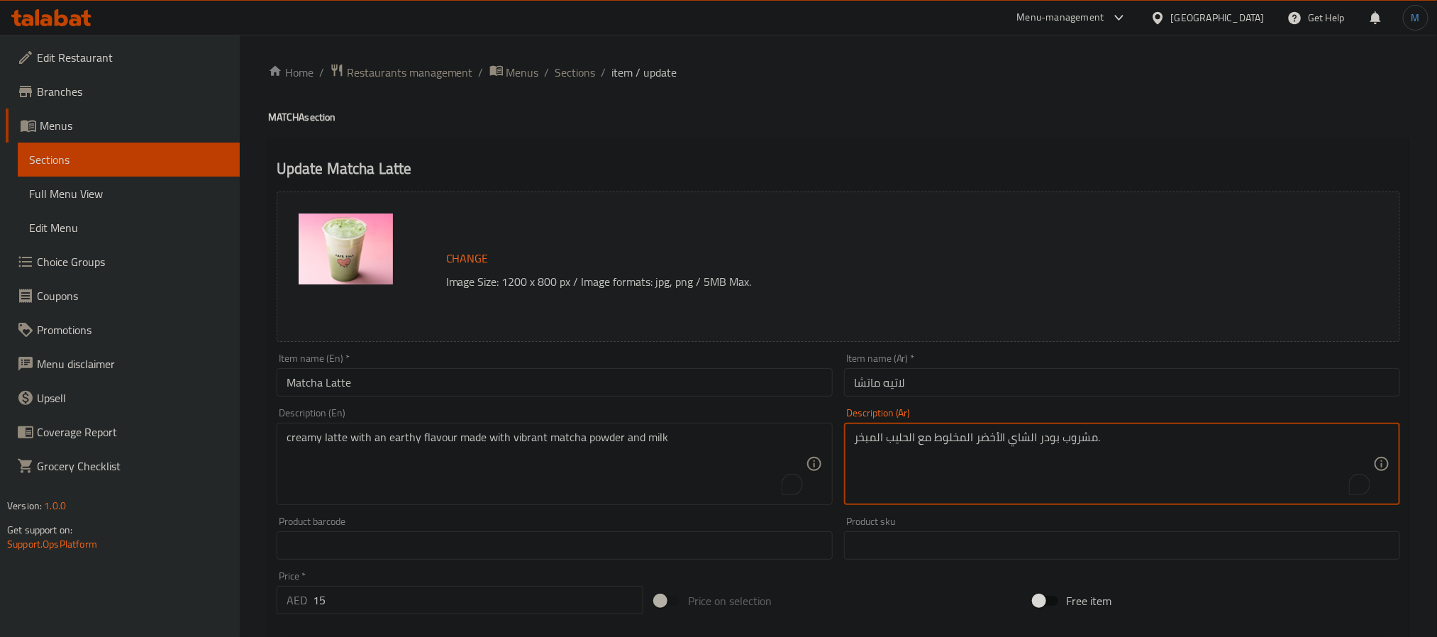
click at [1223, 438] on textarea "مشروب بودر الشاي الأخضر المخلوط مع الحليب المبخر." at bounding box center [1113, 463] width 519 height 67
paste textarea "لاتيه كريمي بنكهة ترابية مصنوع من مسحوق الماتشا النابض بالحياة والحليب"
paste textarea "اتيه كريمي بنكهة ترابية مصنوع من مسحوق الماتشا النابض بالحياة والحليب"
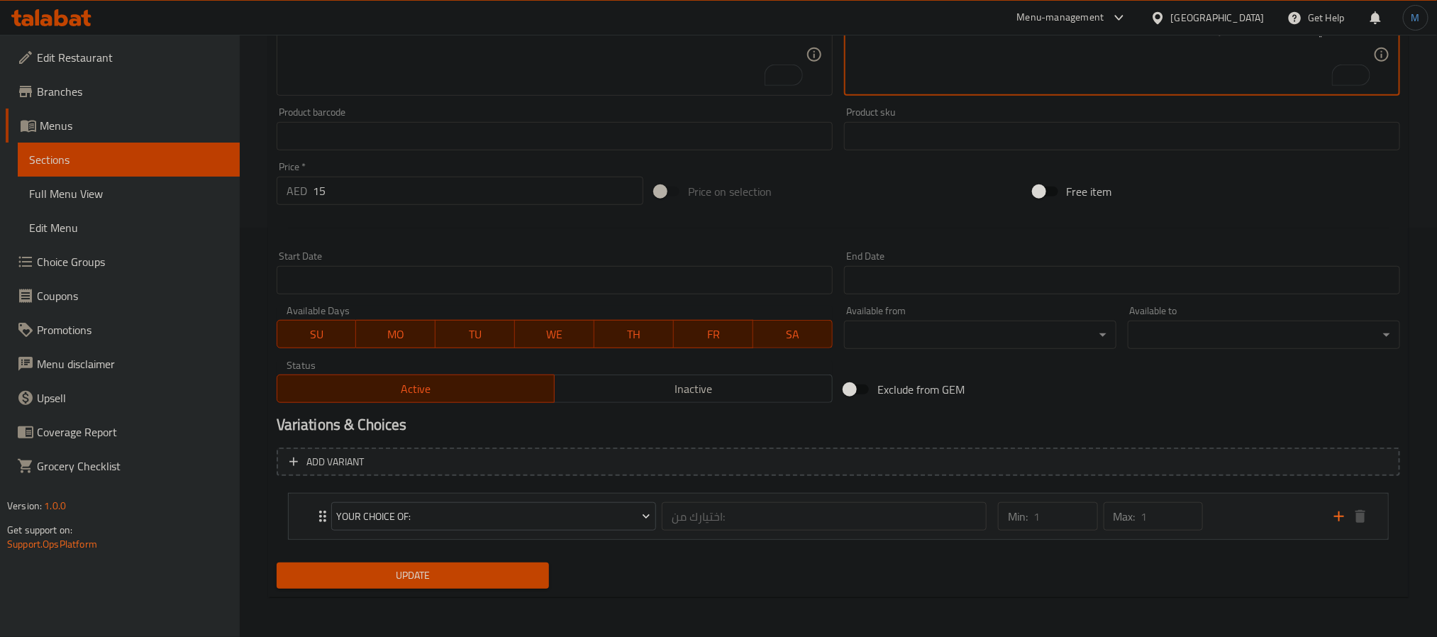
type textarea "لاتيه كريمي بنكهة الارض مصنوع من مسحوق الماتشا النابض بالحياة والحليب"
click at [430, 575] on span "Update" at bounding box center [413, 576] width 250 height 18
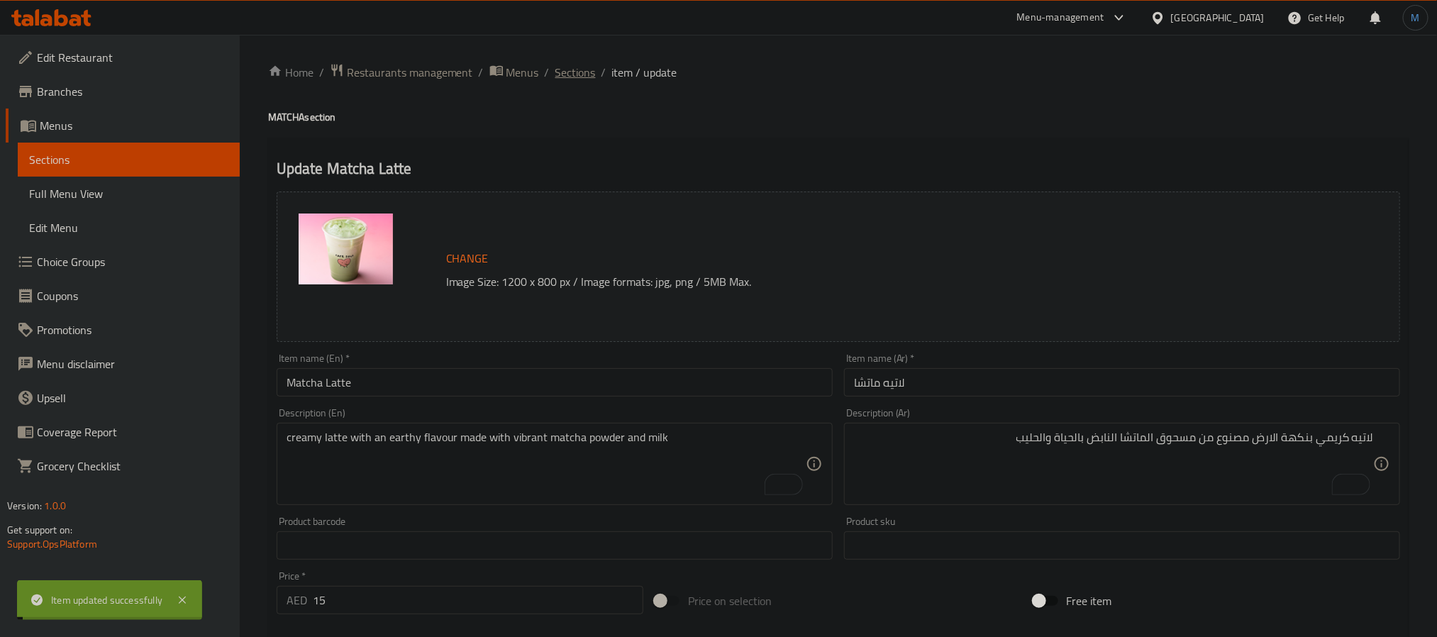
click at [579, 73] on span "Sections" at bounding box center [575, 72] width 40 height 17
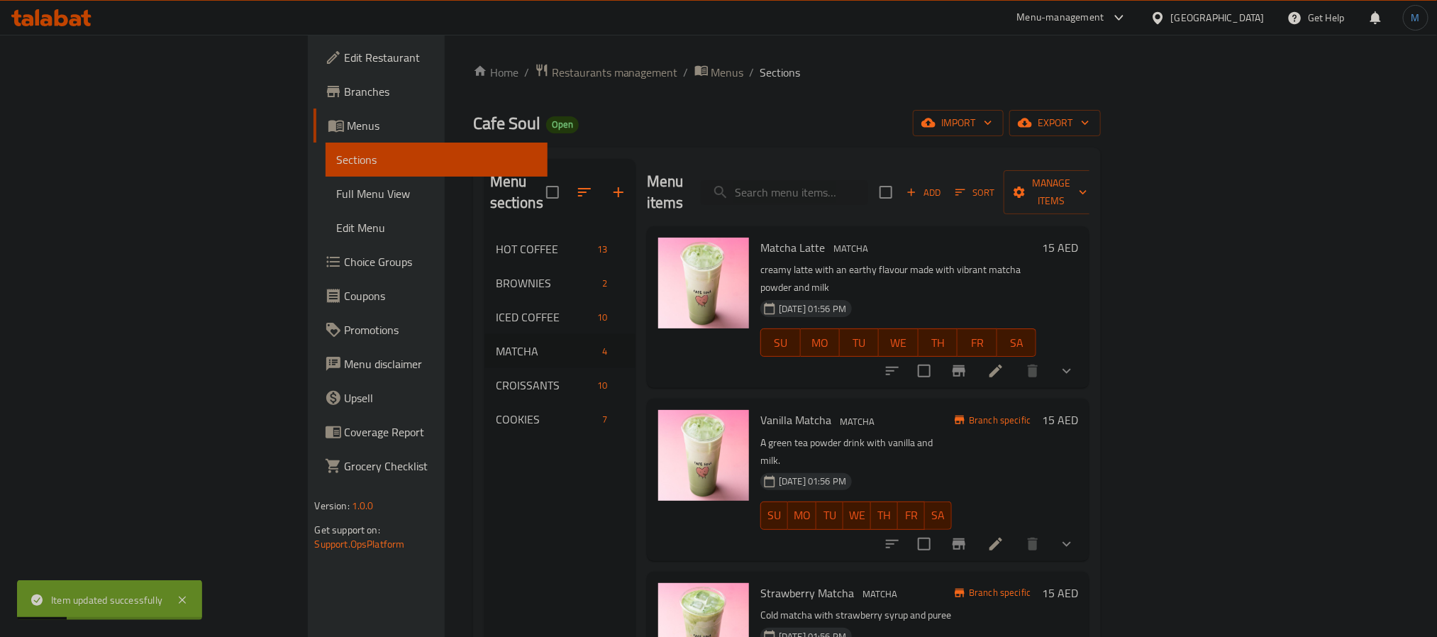
click at [888, 572] on div "Strawberry Matcha MATCHA Cold matcha with strawberry syrup and puree 20-08-2025…" at bounding box center [868, 644] width 442 height 144
click at [1004, 535] on icon at bounding box center [995, 543] width 17 height 17
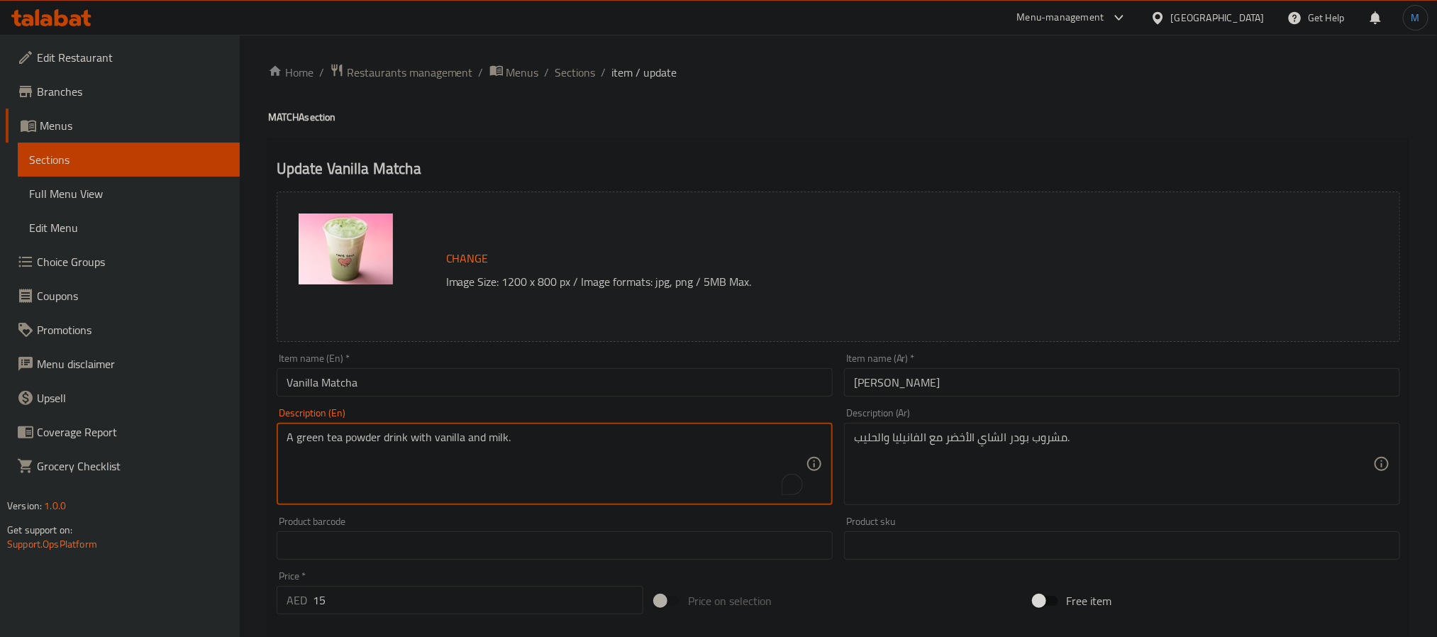
paste textarea "creamy matcha latte mixed with sweet vanilla syrup"
type textarea "creamy matcha latte mixed with sweet vanilla syrup"
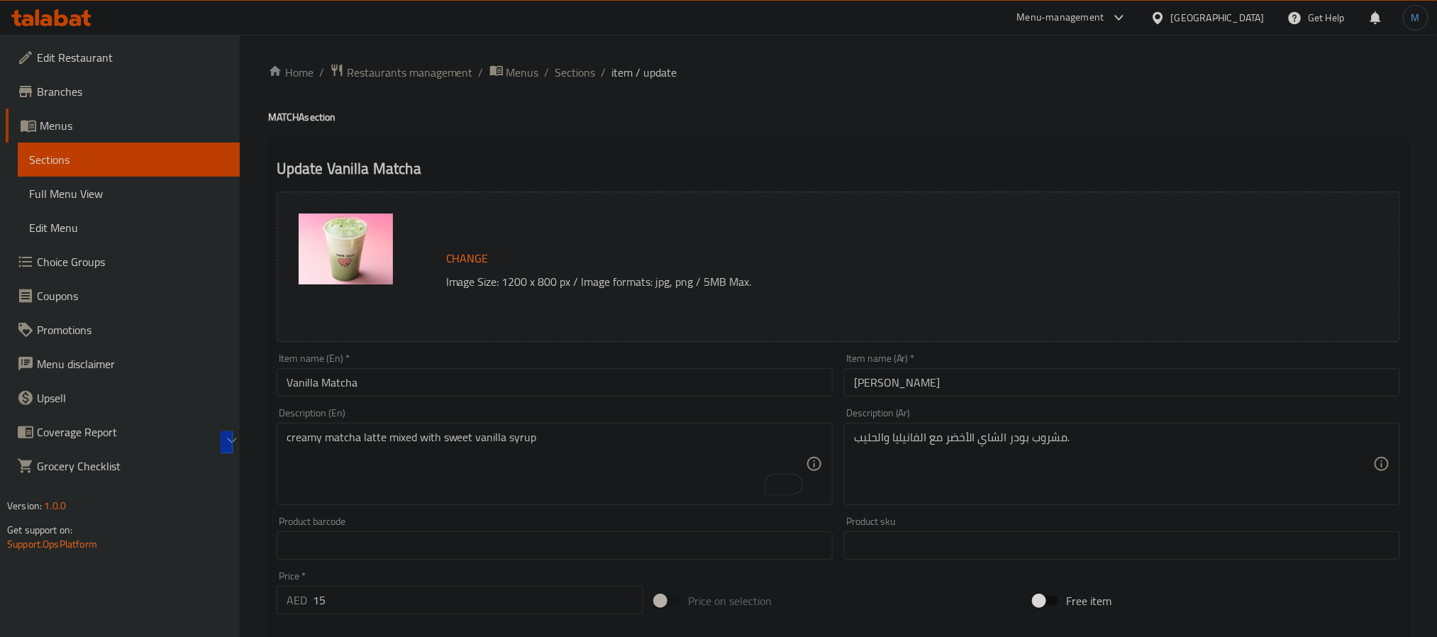
scroll to position [409, 0]
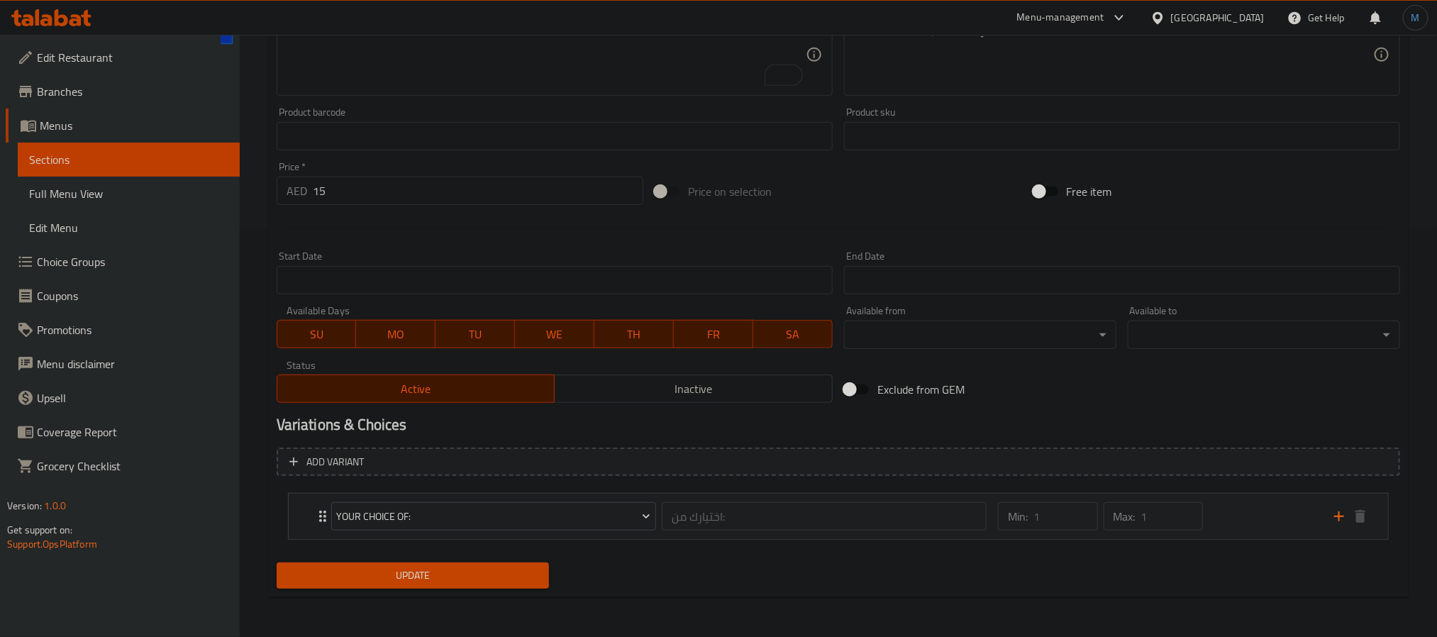
click at [379, 596] on div "Update Vanilla Matcha Change Image Size: 1200 x 800 px / Image formats: jpg, pn…" at bounding box center [838, 162] width 1140 height 869
click at [386, 591] on div "Update" at bounding box center [413, 576] width 284 height 38
click at [392, 587] on button "Update" at bounding box center [413, 575] width 272 height 26
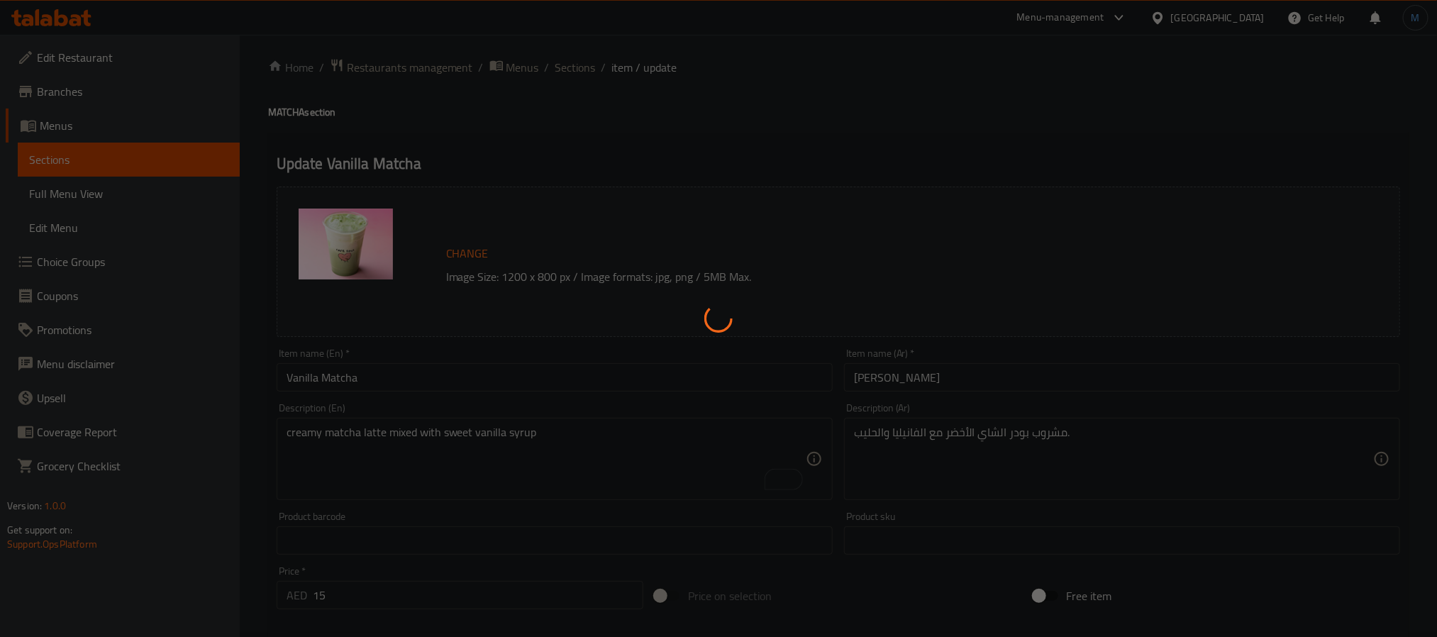
scroll to position [0, 0]
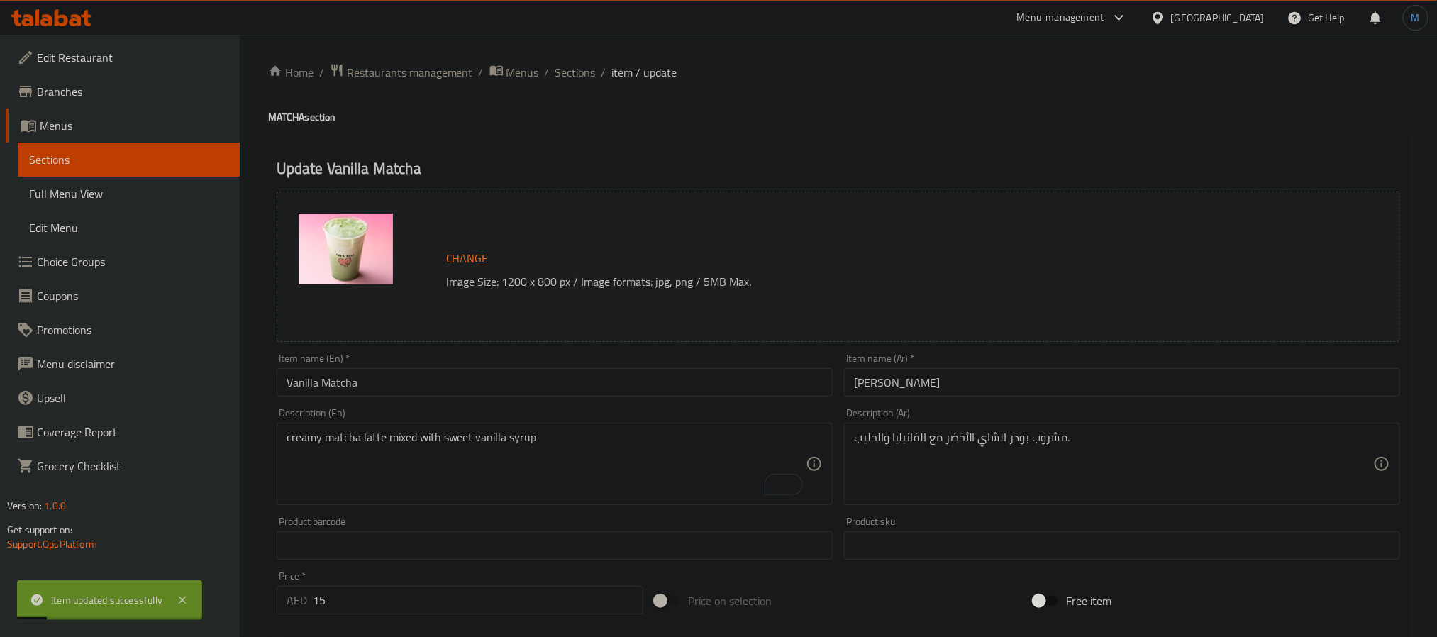
click at [564, 99] on div "Home / Restaurants management / Menus / Sections / item / update MATCHA section…" at bounding box center [838, 540] width 1140 height 954
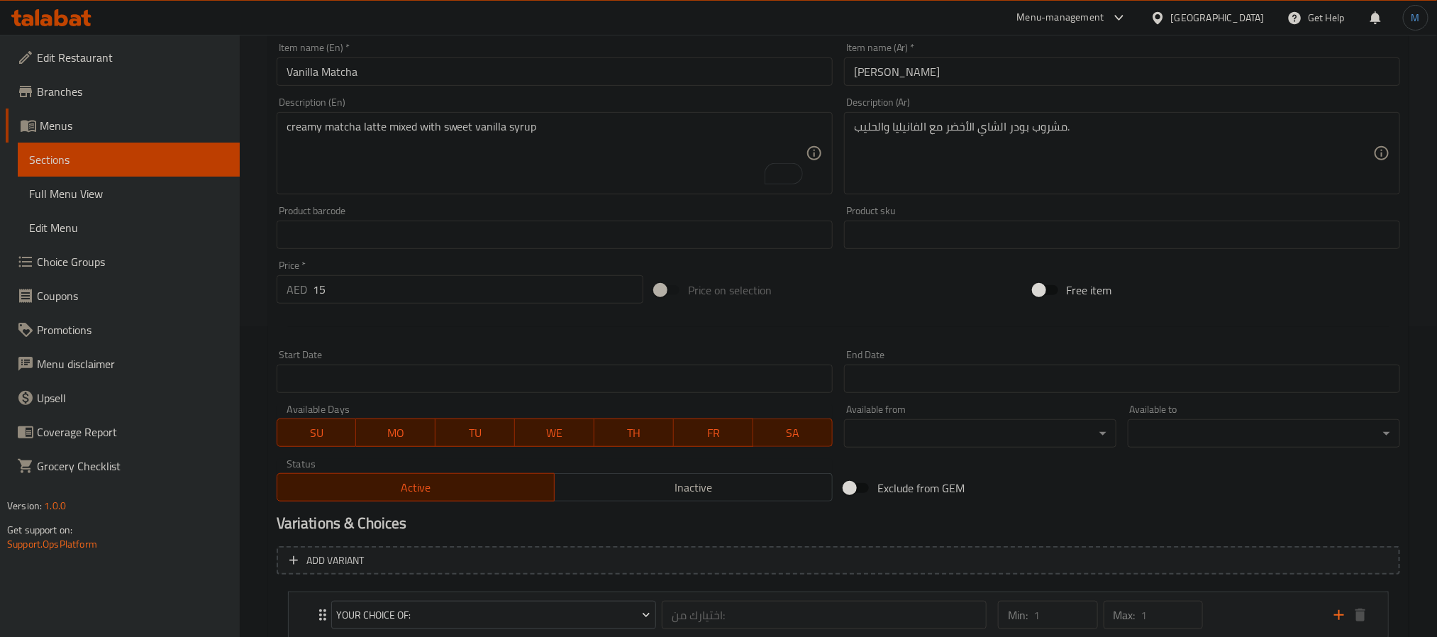
scroll to position [409, 0]
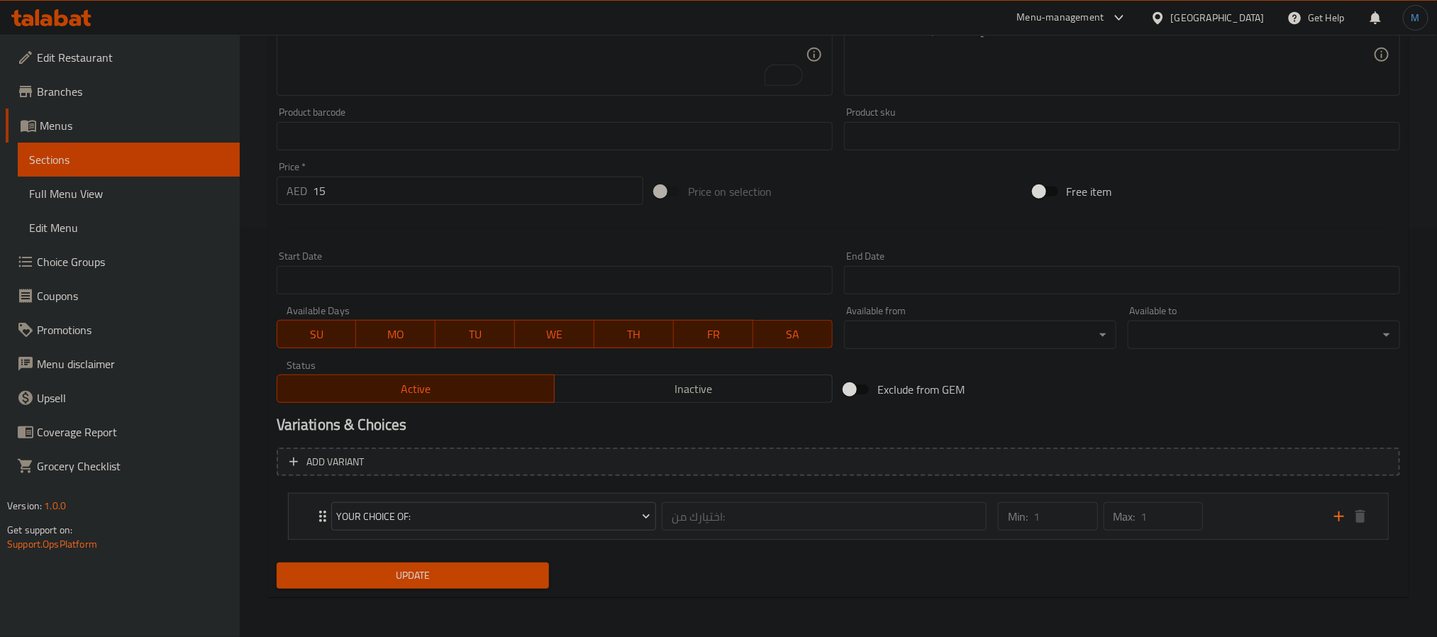
drag, startPoint x: 488, startPoint y: 577, endPoint x: 496, endPoint y: 564, distance: 15.3
click at [488, 577] on span "Update" at bounding box center [413, 576] width 250 height 18
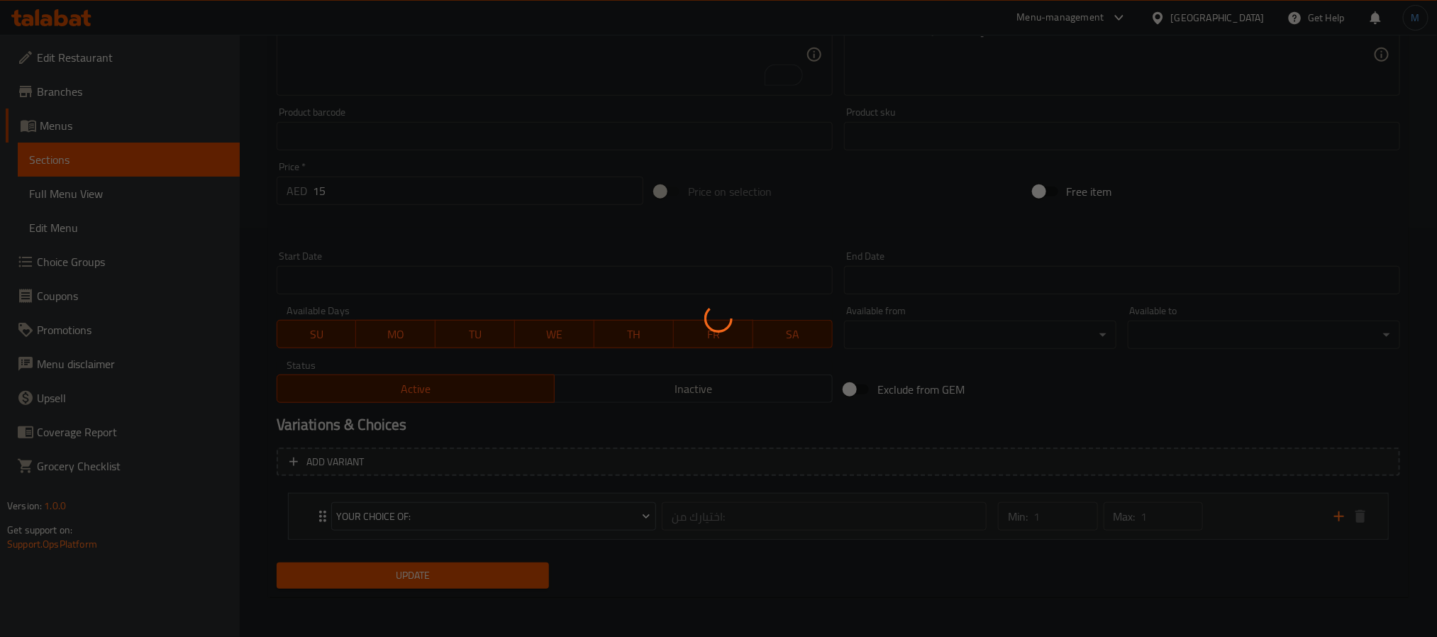
scroll to position [0, 0]
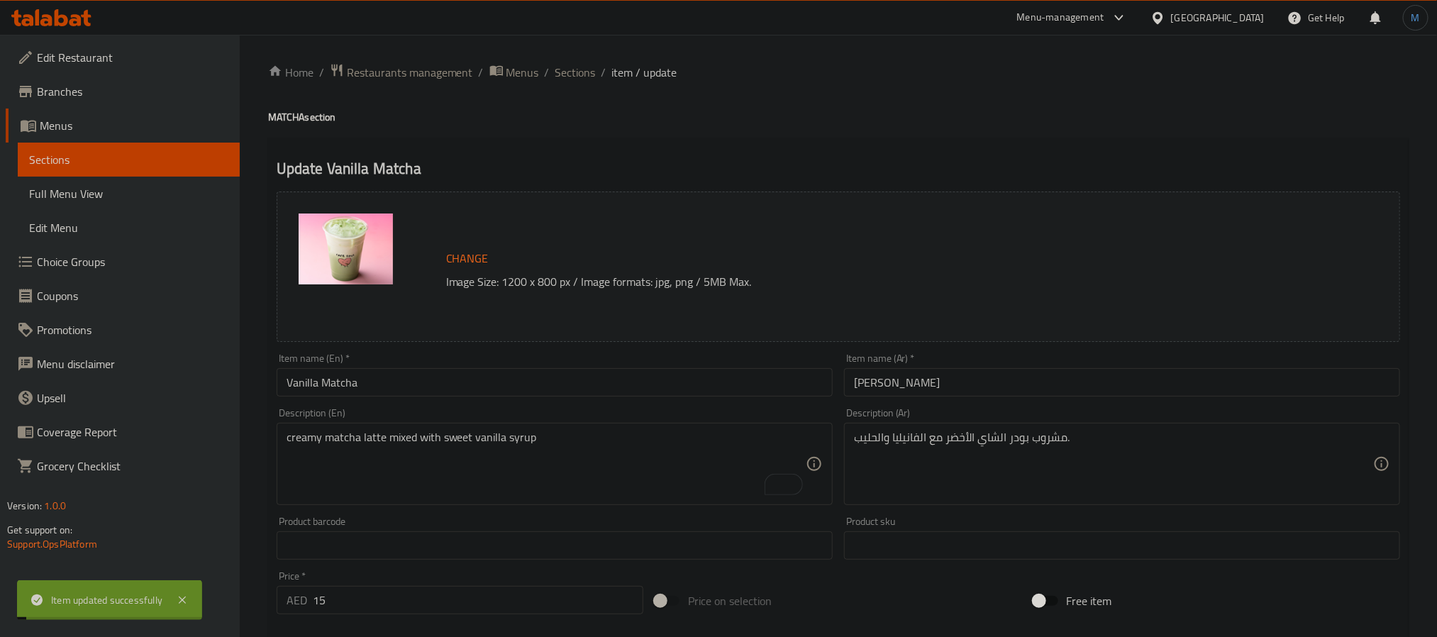
click at [573, 72] on span "Sections" at bounding box center [575, 72] width 40 height 17
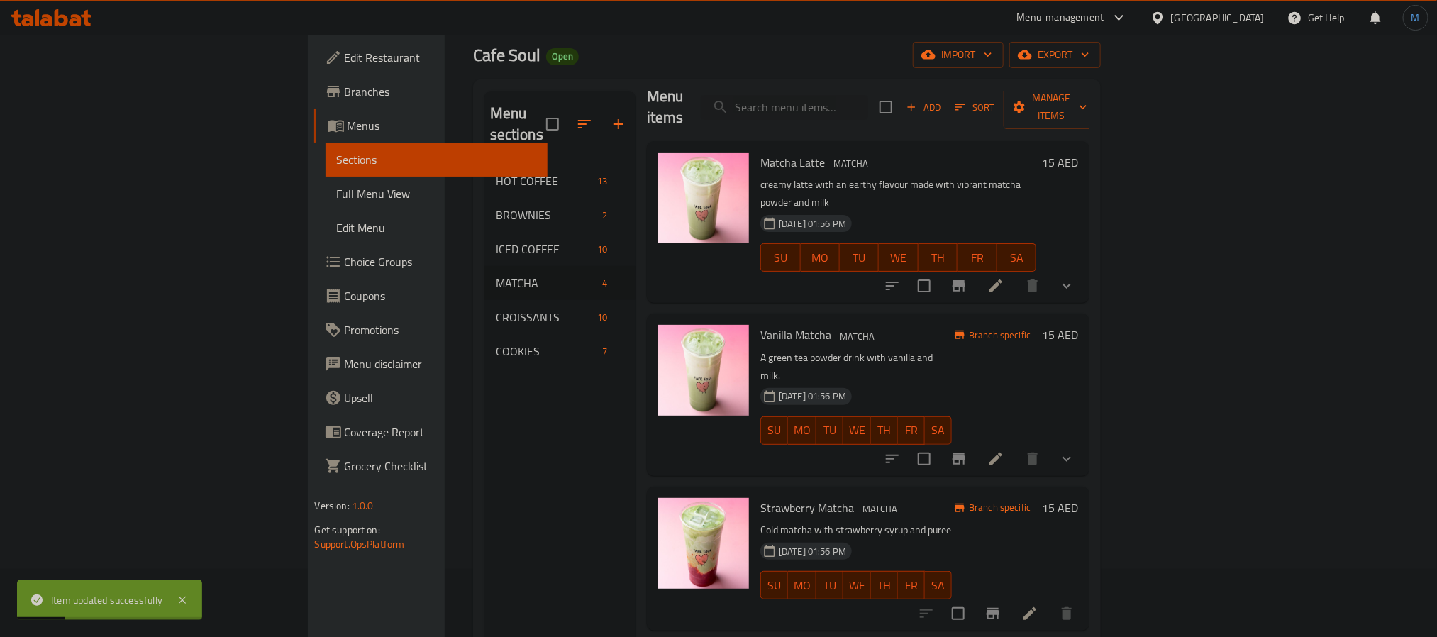
scroll to position [106, 0]
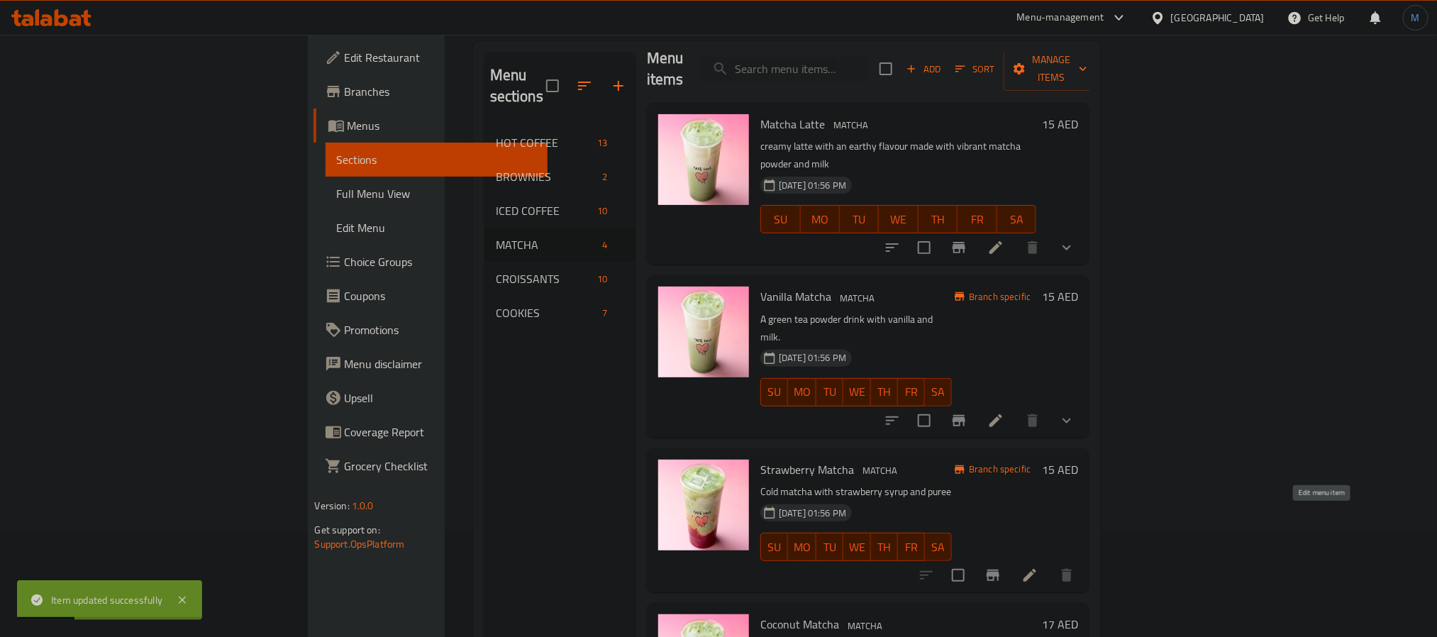
click at [1038, 567] on icon at bounding box center [1029, 575] width 17 height 17
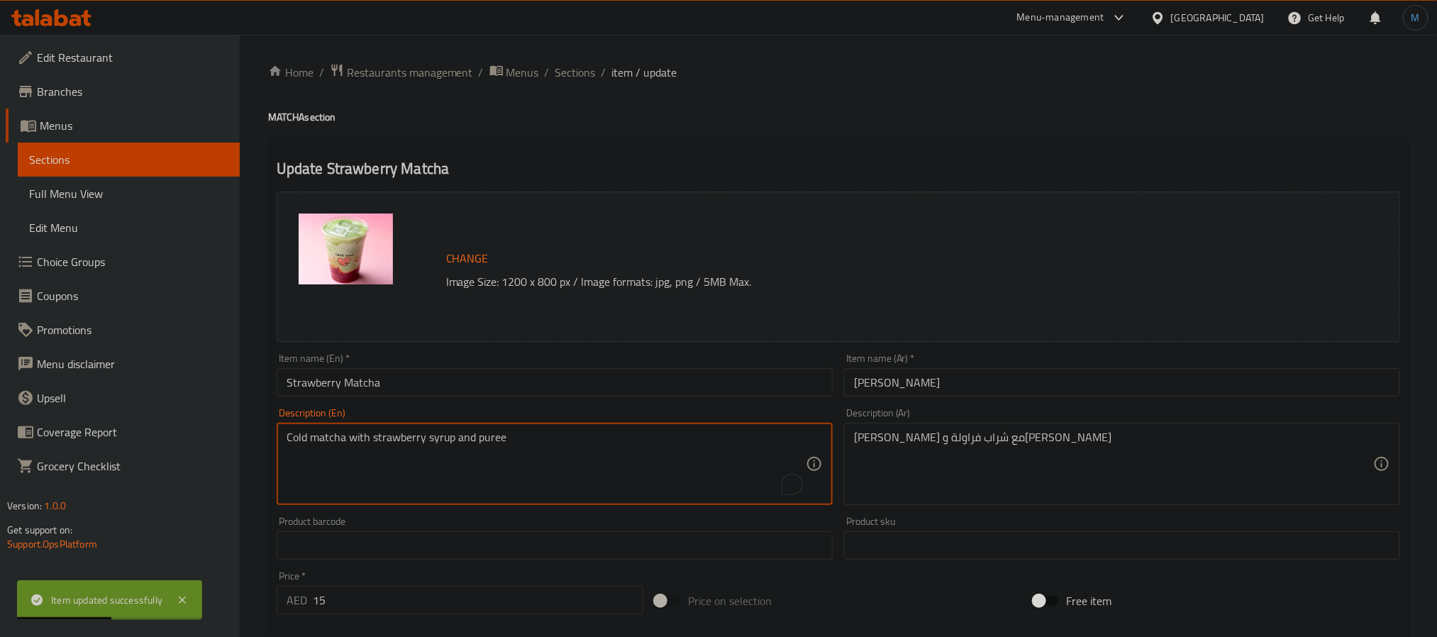
paste textarea "creamy matcha latte mixed with strawberry"
type textarea "creamy matcha latte mixed with strawberry puree"
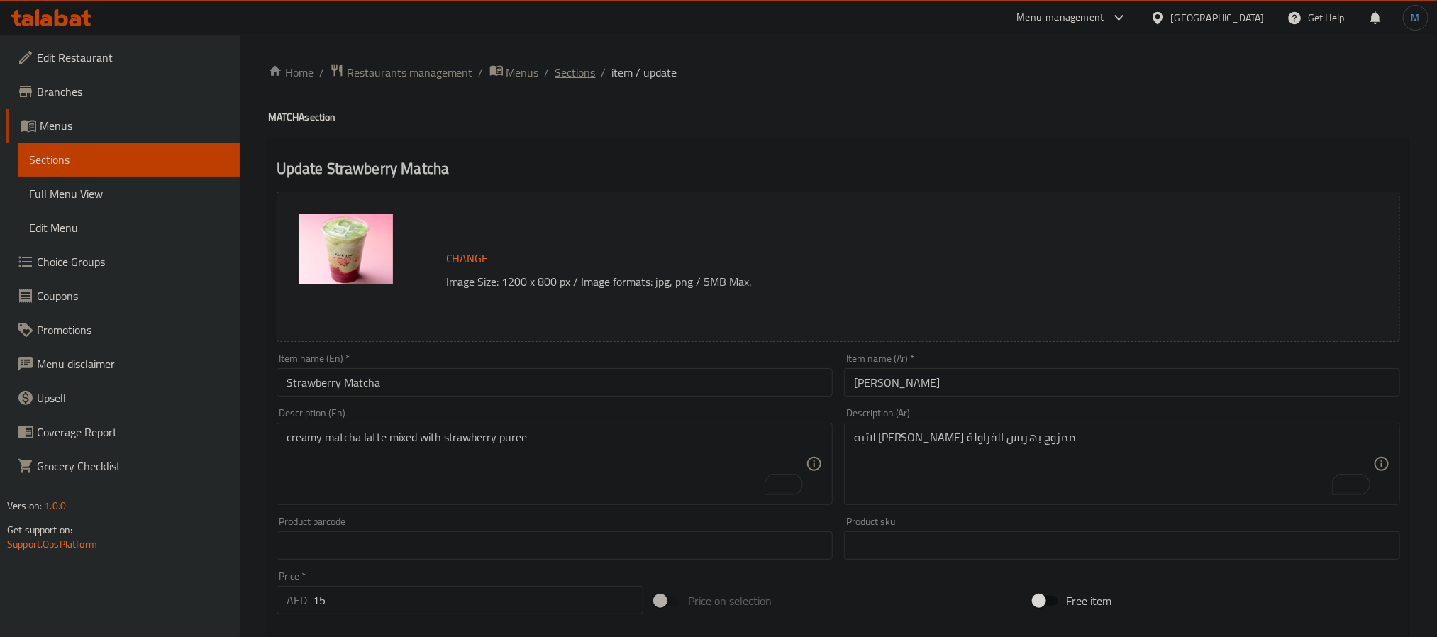
click at [560, 72] on span "Sections" at bounding box center [575, 72] width 40 height 17
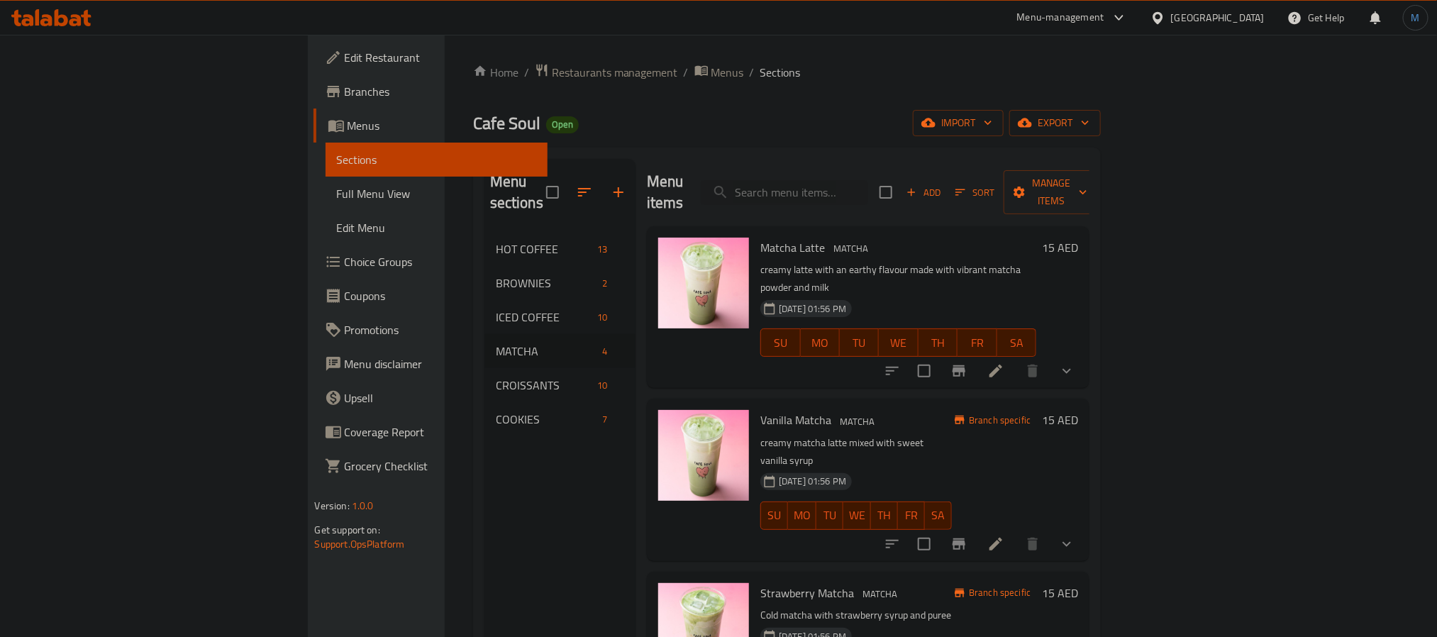
click at [979, 503] on div "Vanilla Matcha MATCHA creamy matcha latte mixed with sweet vanilla syrup [DATE]…" at bounding box center [868, 480] width 442 height 162
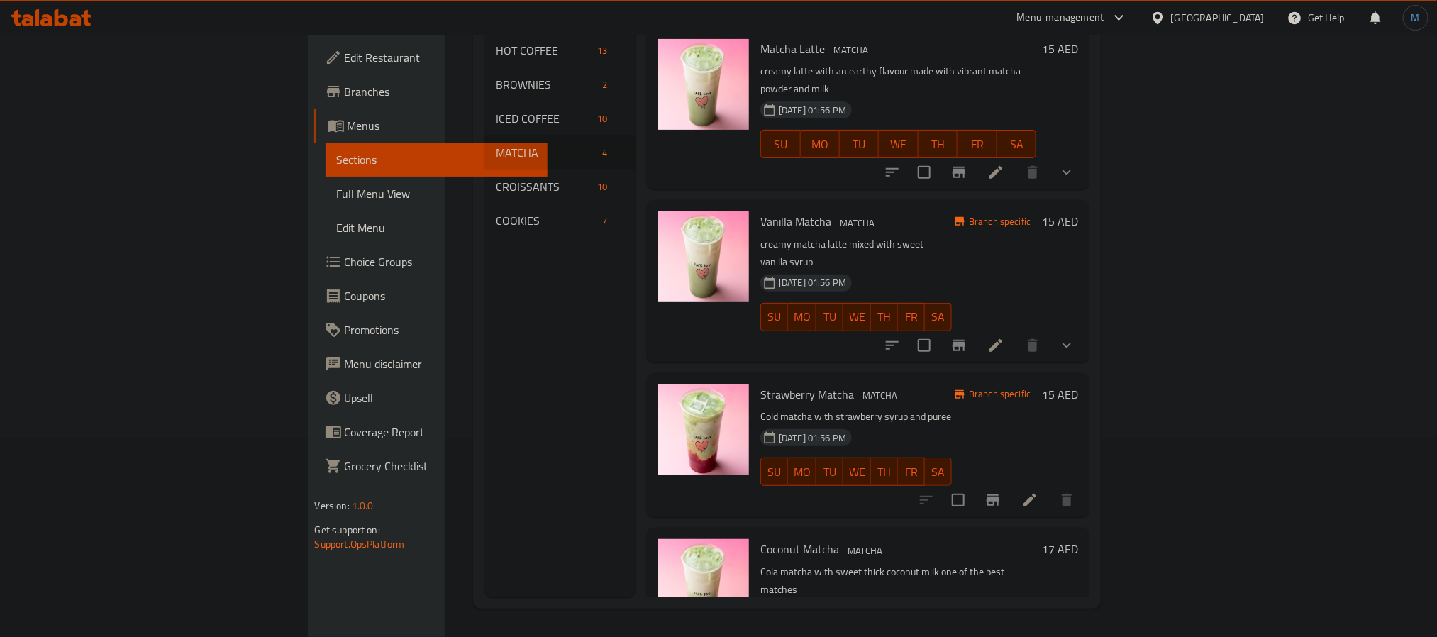
drag, startPoint x: 1298, startPoint y: 588, endPoint x: 1313, endPoint y: 589, distance: 15.0
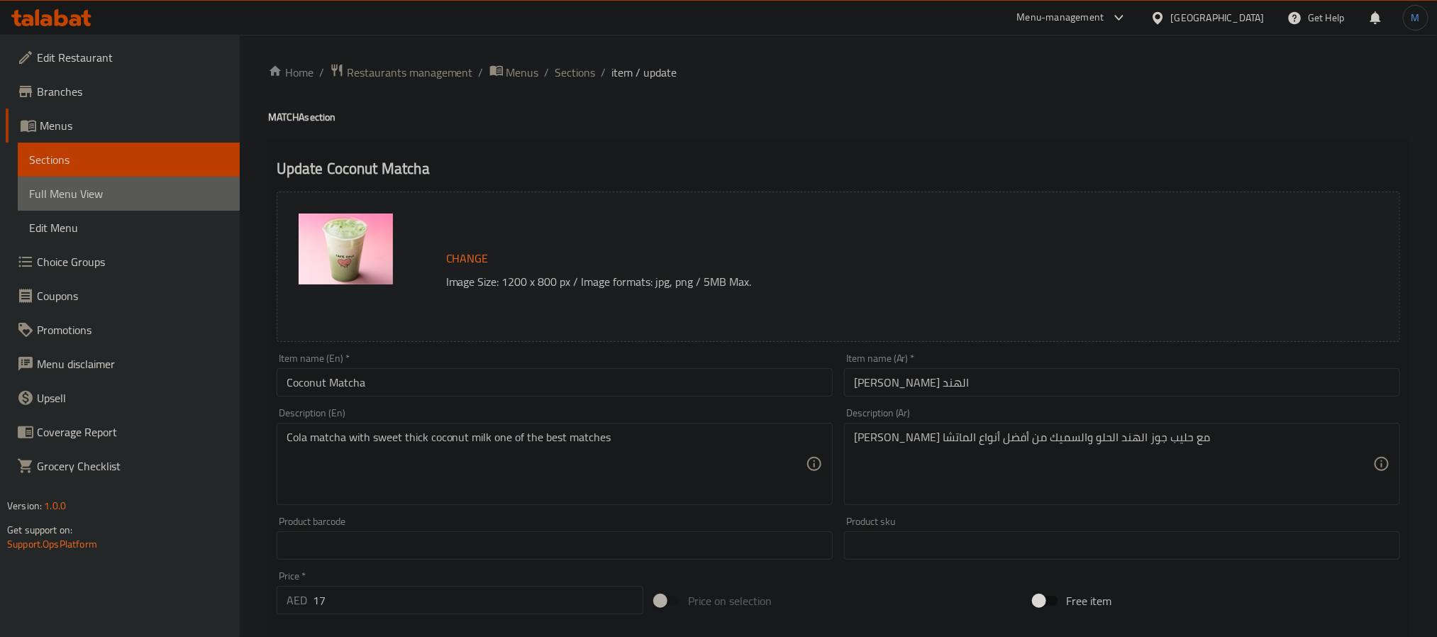
click at [104, 196] on span "Full Menu View" at bounding box center [128, 193] width 199 height 17
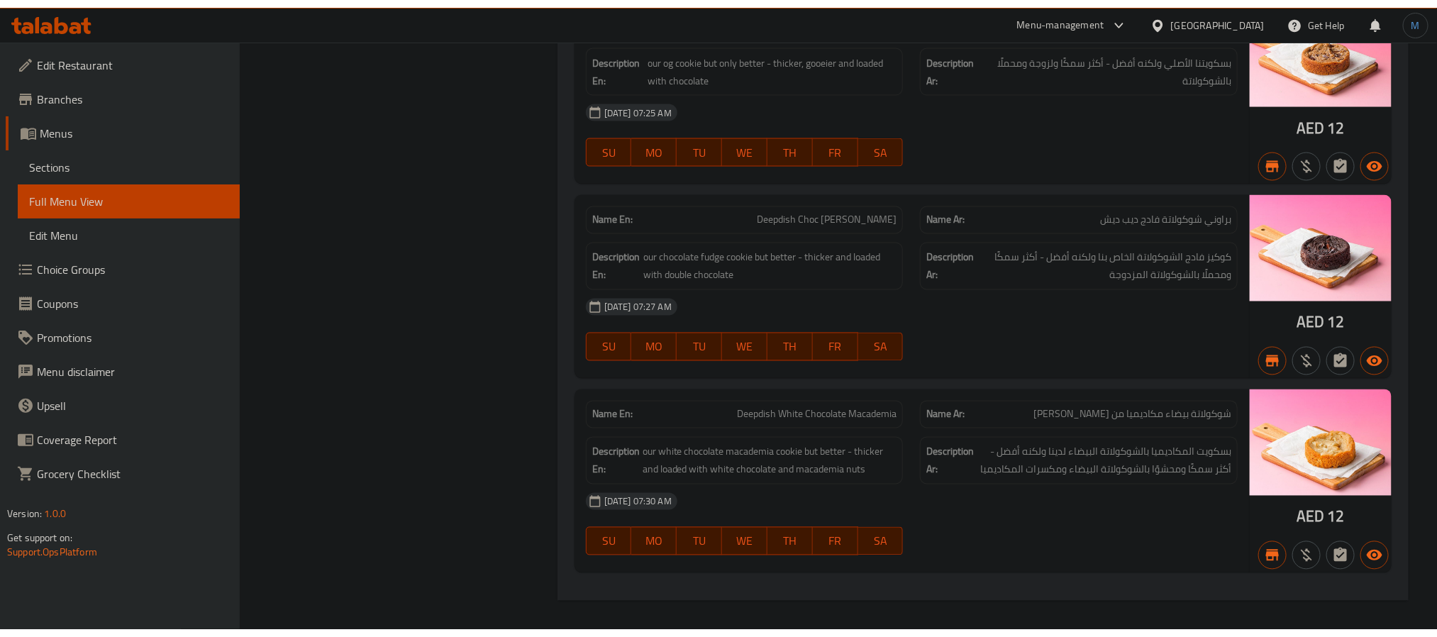
scroll to position [9903, 0]
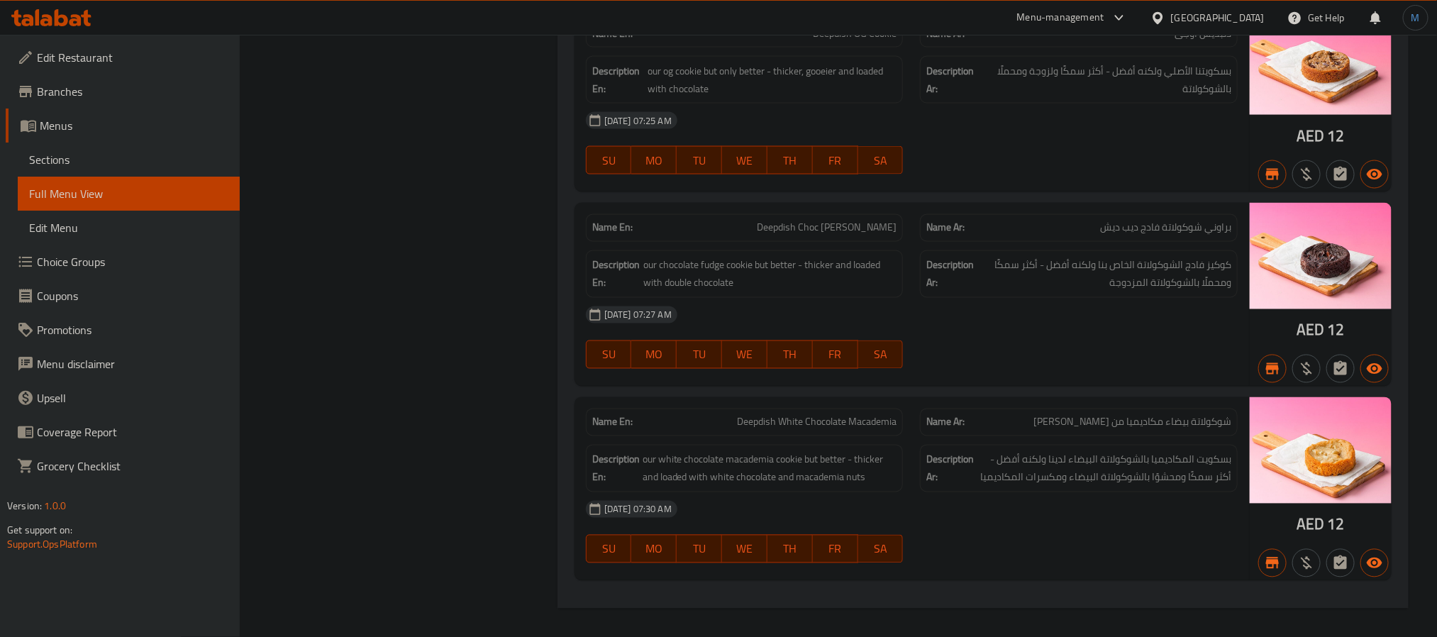
click at [130, 158] on span "Sections" at bounding box center [128, 159] width 199 height 17
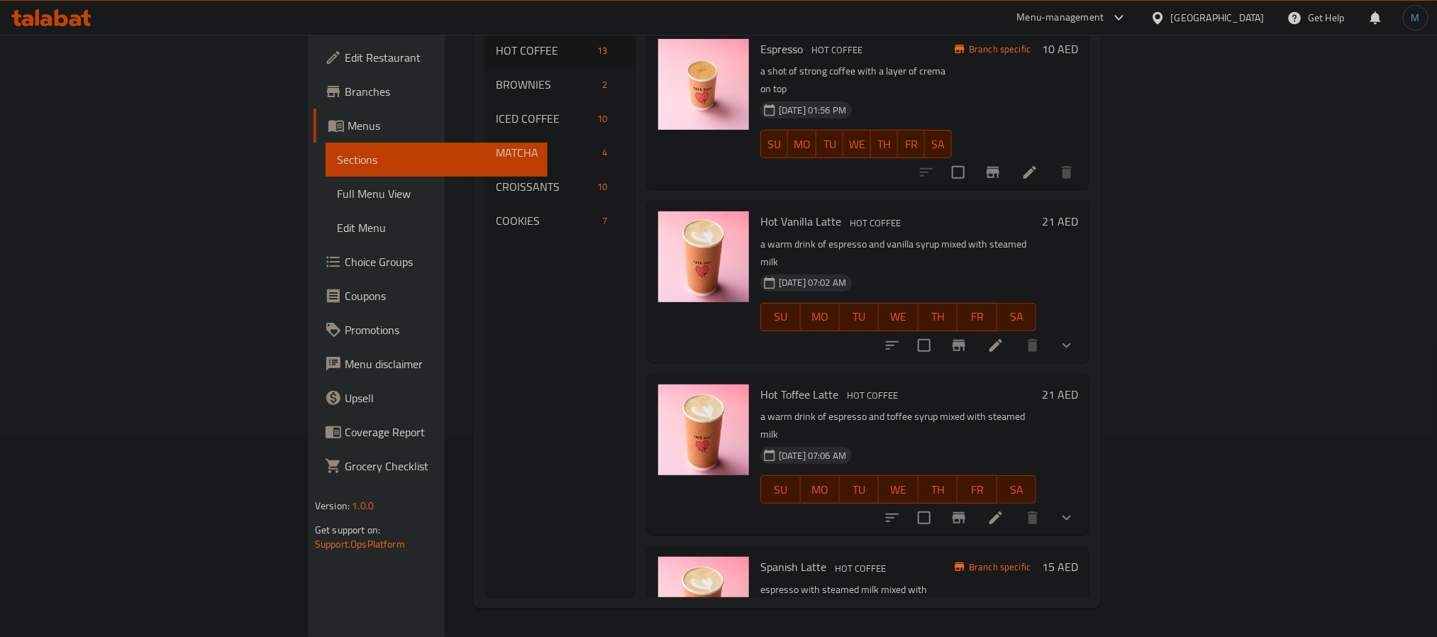
scroll to position [199, 0]
click at [1196, 11] on div "[GEOGRAPHIC_DATA]" at bounding box center [1218, 18] width 94 height 16
click at [1187, 16] on div "[GEOGRAPHIC_DATA]" at bounding box center [1218, 18] width 94 height 16
click at [1198, 16] on div "[GEOGRAPHIC_DATA]" at bounding box center [1218, 18] width 94 height 16
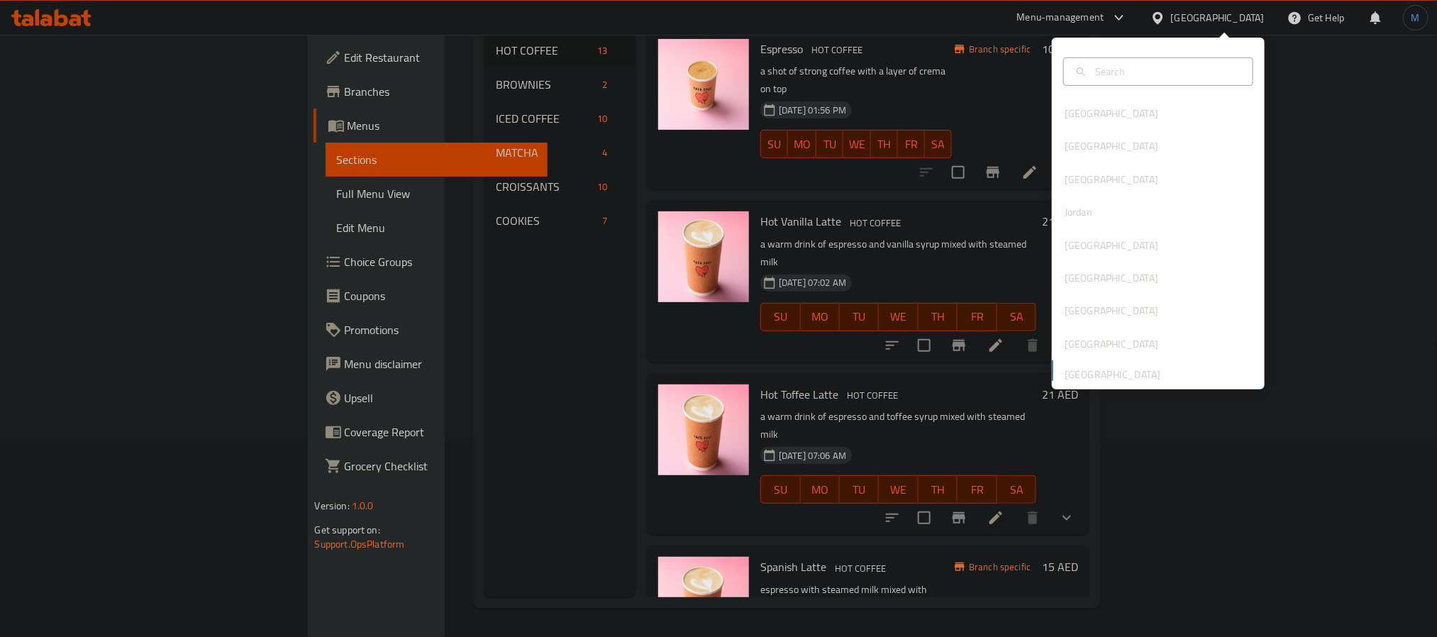
click at [1198, 16] on div "[GEOGRAPHIC_DATA]" at bounding box center [1218, 18] width 94 height 16
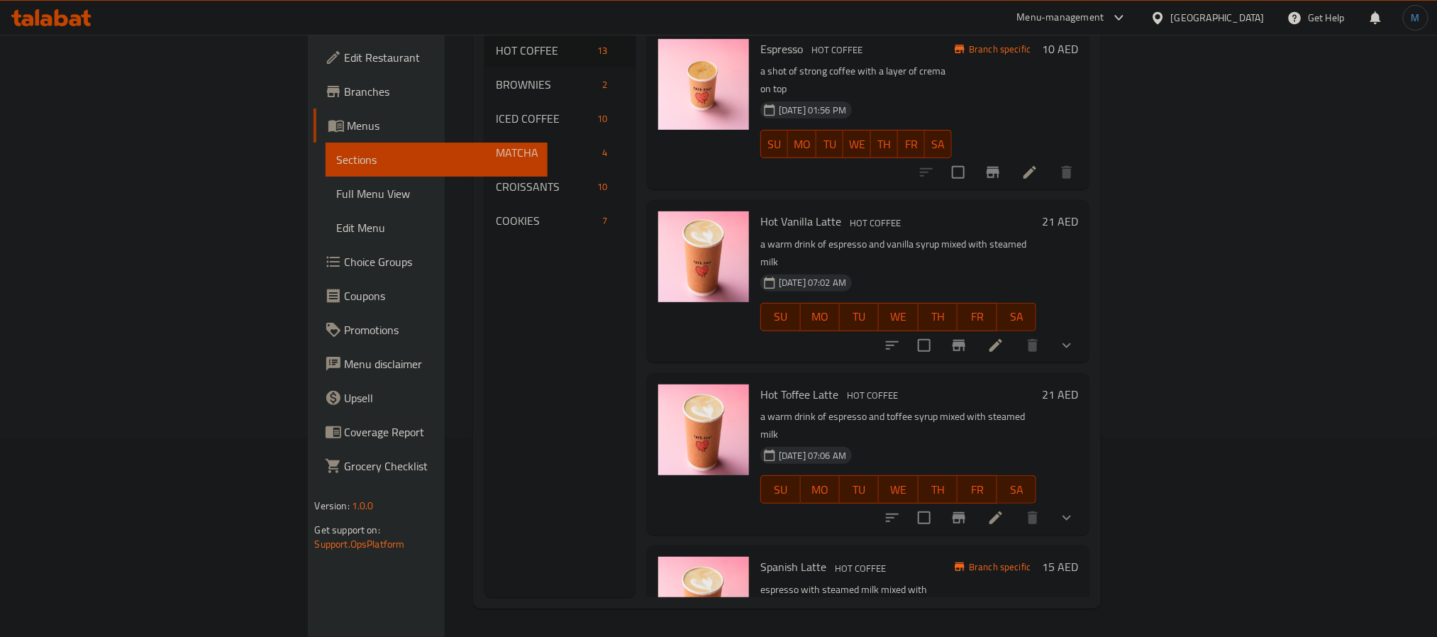
click at [1198, 10] on div "[GEOGRAPHIC_DATA]" at bounding box center [1218, 18] width 94 height 16
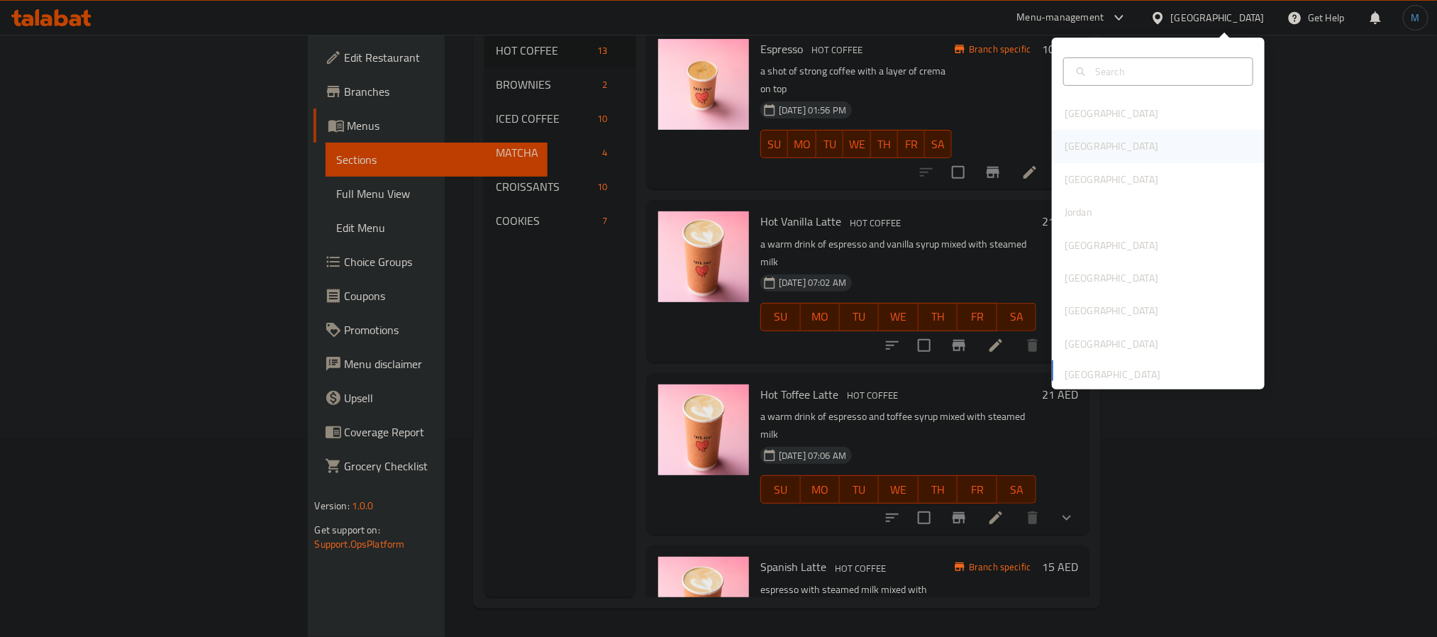
click at [1100, 150] on div "[GEOGRAPHIC_DATA]" at bounding box center [1158, 146] width 213 height 33
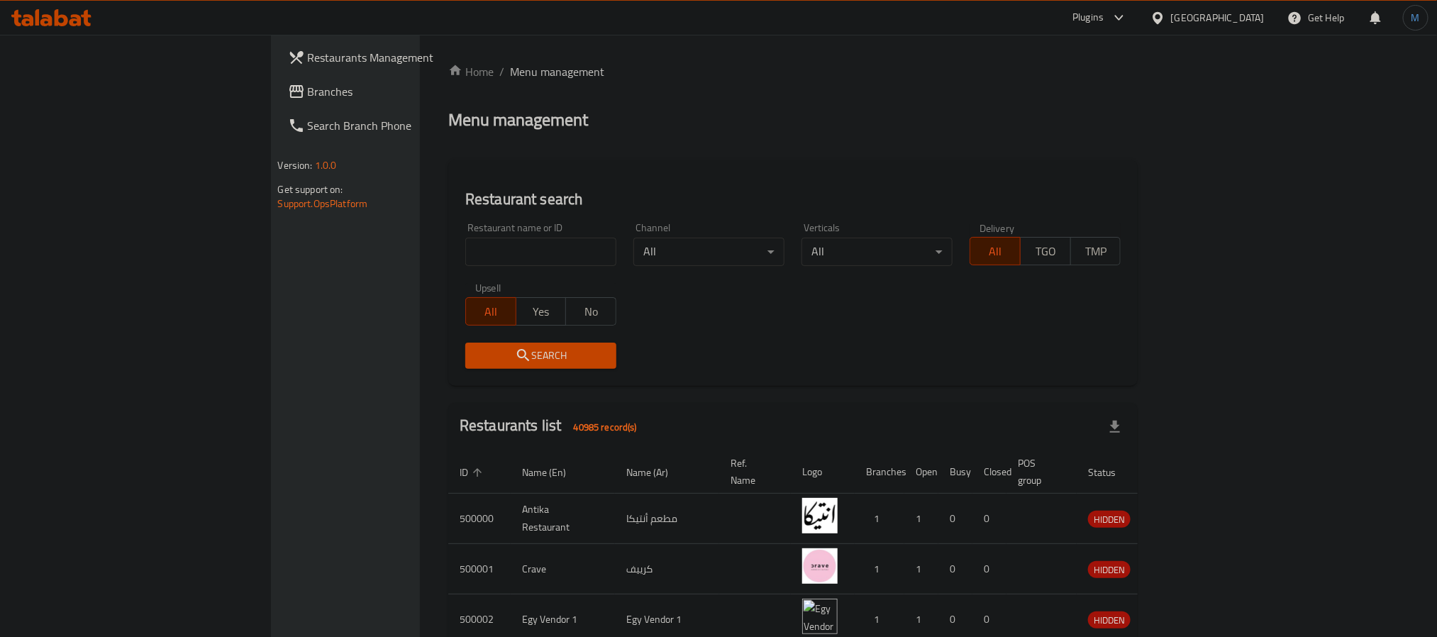
click at [465, 240] on input "search" at bounding box center [540, 252] width 151 height 28
paste input "502274"
type input "502274"
click at [477, 350] on span "Search" at bounding box center [541, 356] width 128 height 18
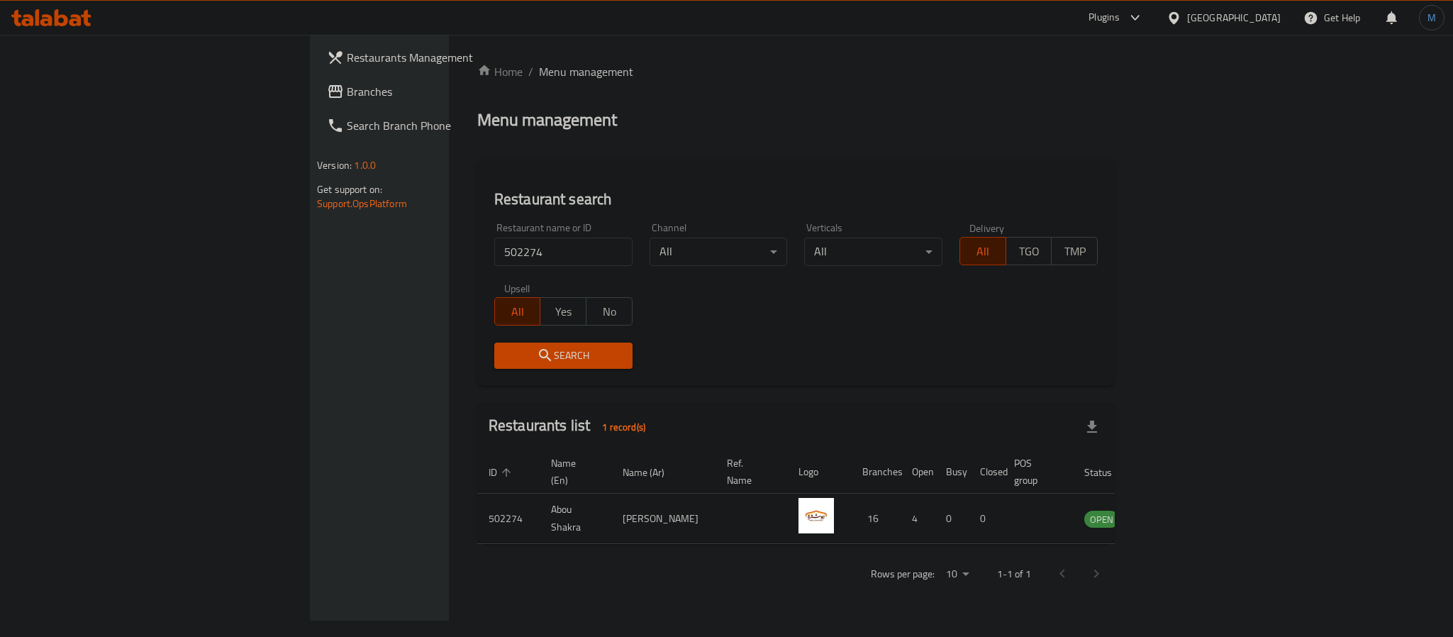
click at [1223, 19] on div "[GEOGRAPHIC_DATA]" at bounding box center [1223, 18] width 137 height 34
click at [1144, 19] on icon at bounding box center [1135, 17] width 17 height 17
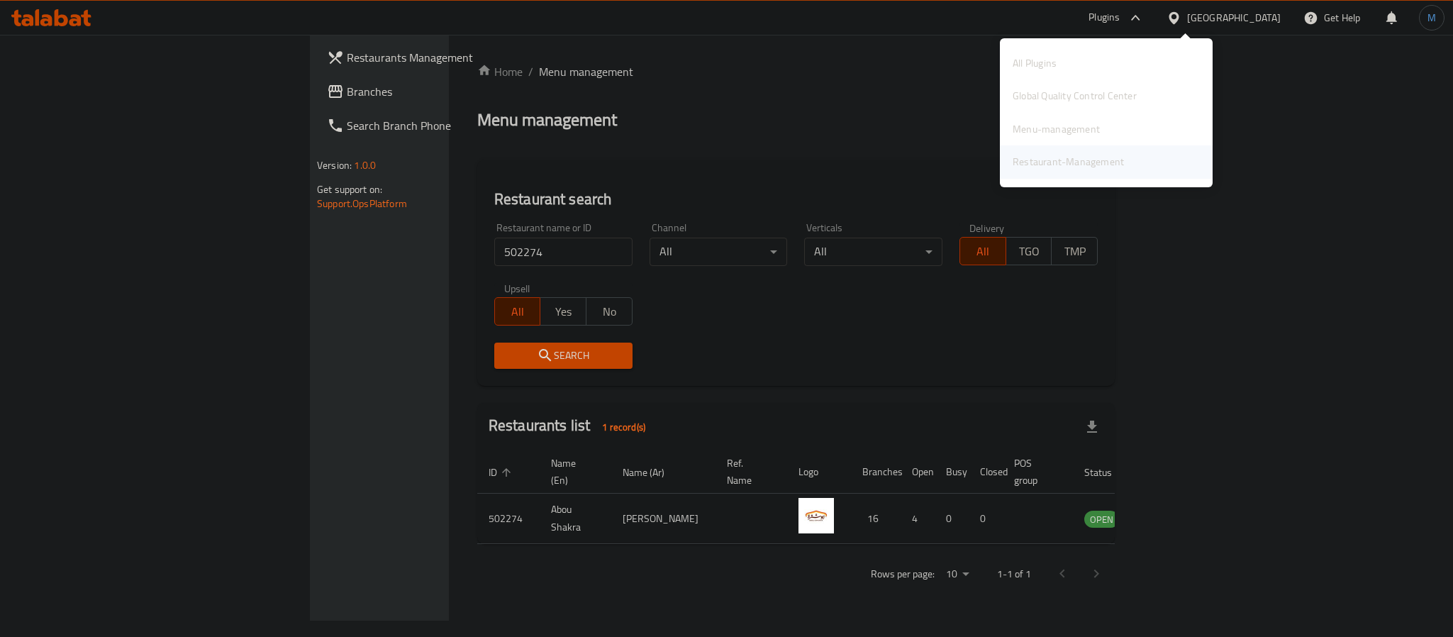
click at [1084, 162] on div "Restaurant-Management" at bounding box center [1068, 162] width 111 height 16
